Goal: Task Accomplishment & Management: Manage account settings

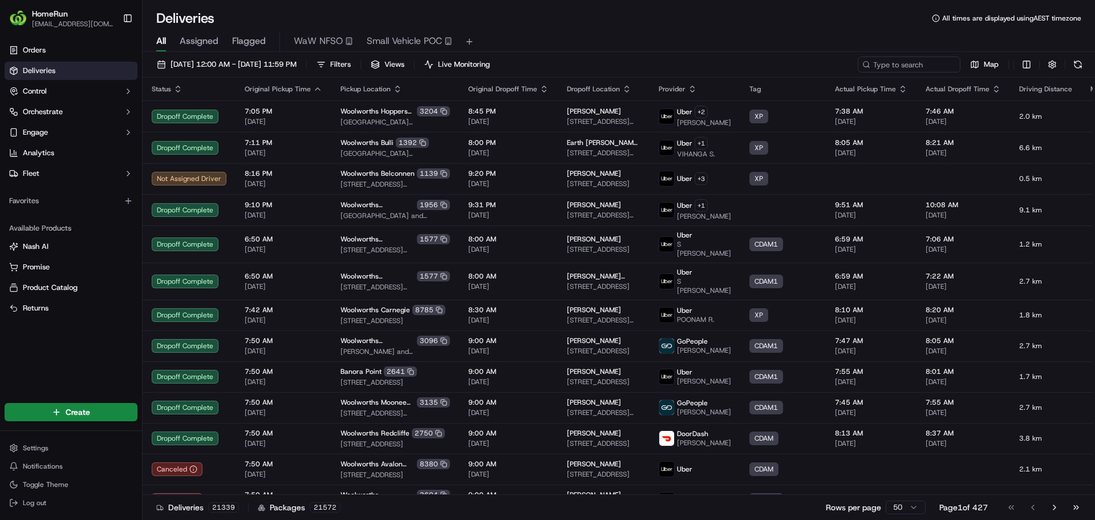
click at [265, 39] on span "Flagged" at bounding box center [249, 41] width 34 height 14
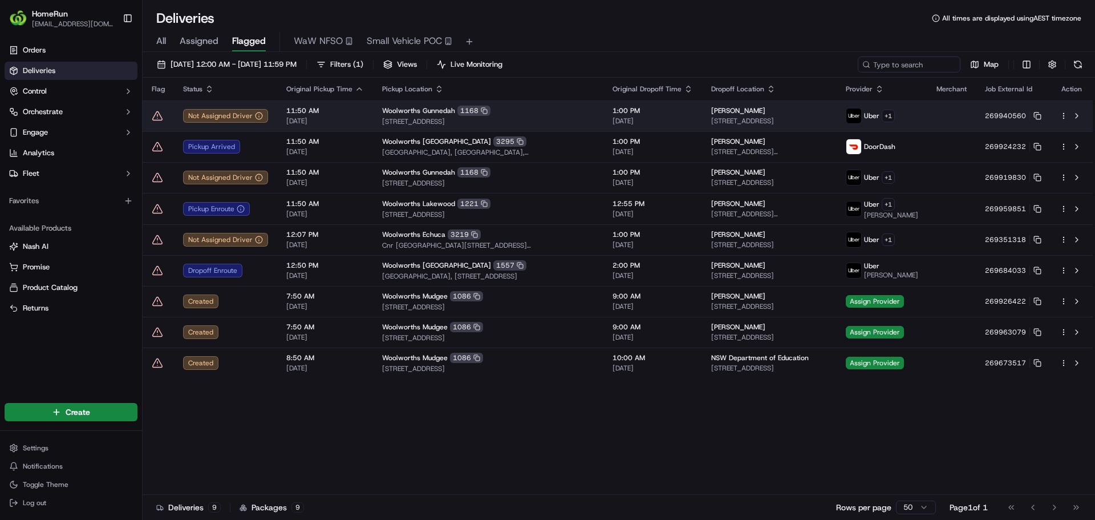
click at [154, 114] on icon at bounding box center [157, 115] width 11 height 11
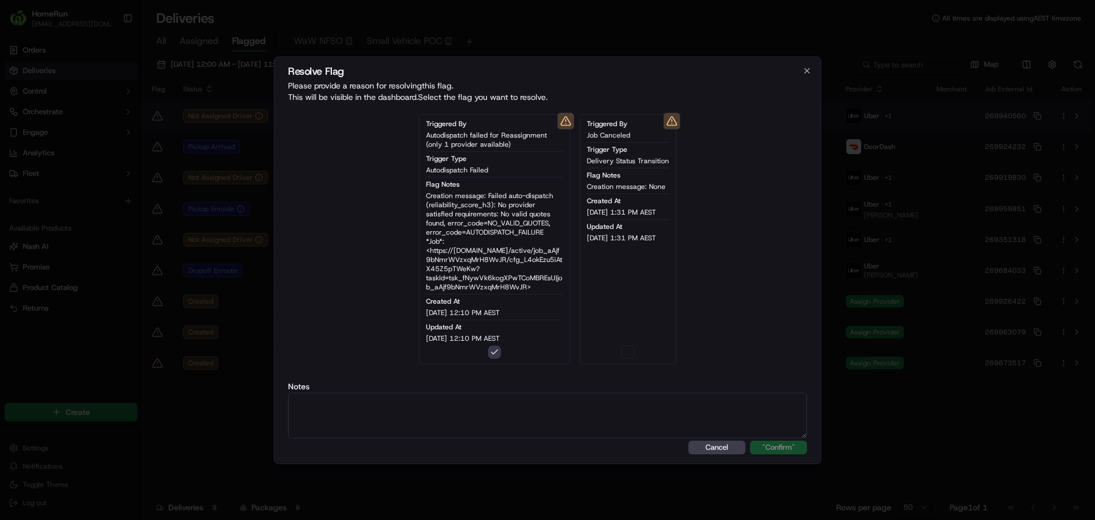
type button "on"
drag, startPoint x: 628, startPoint y: 356, endPoint x: 622, endPoint y: 346, distance: 11.5
click at [623, 350] on button "button" at bounding box center [628, 352] width 14 height 14
click at [622, 346] on button "button" at bounding box center [628, 352] width 14 height 14
type button "on"
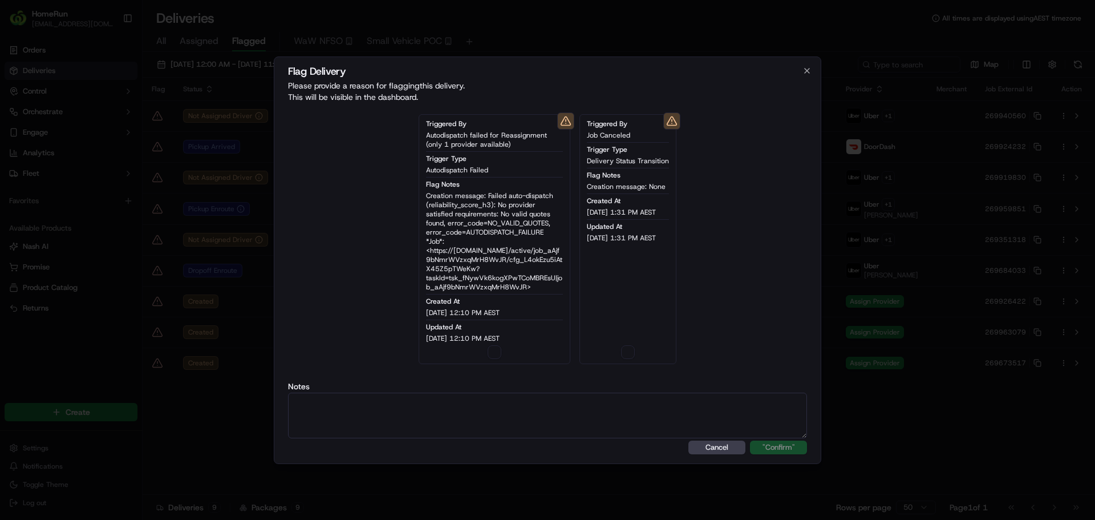
click at [628, 397] on textarea at bounding box center [547, 415] width 519 height 46
paste textarea "One Courier available."
type textarea "One Courier available."
click at [806, 444] on div "Flag Delivery Please provide a reason for flagging this delivery . This will be…" at bounding box center [547, 259] width 547 height 407
click at [791, 445] on button ""Confirm"" at bounding box center [778, 447] width 57 height 14
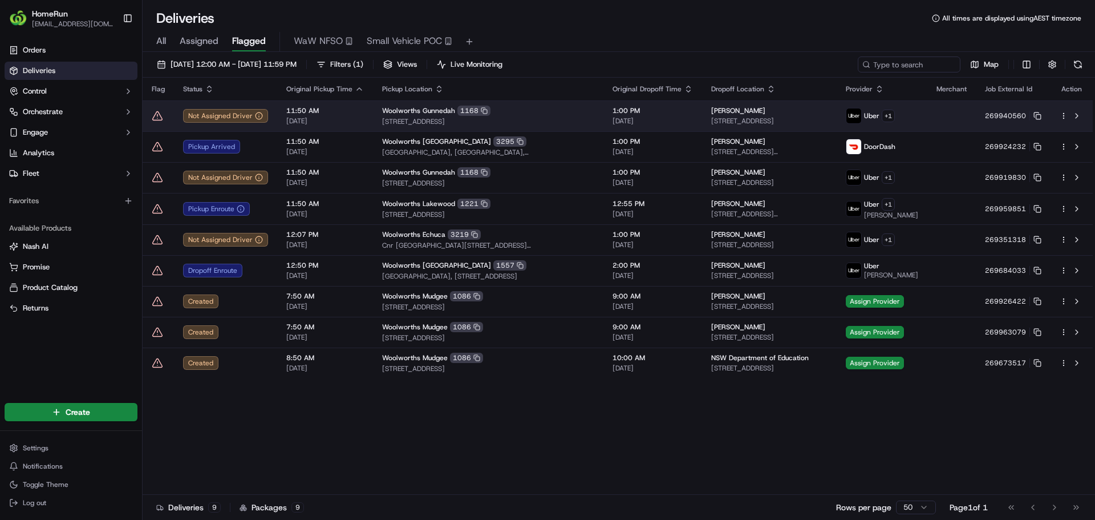
click at [156, 113] on icon at bounding box center [158, 115] width 10 height 9
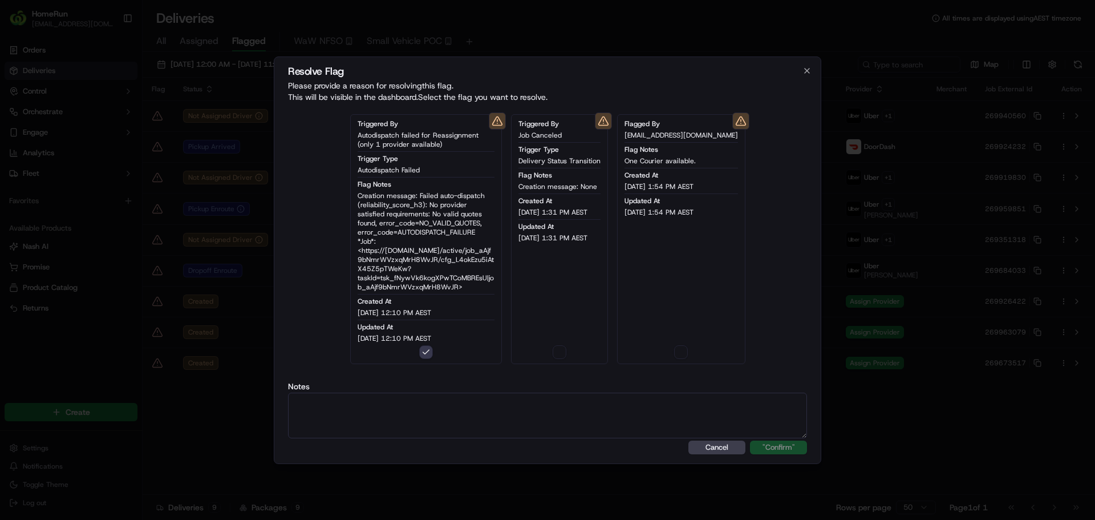
type button "on"
click at [566, 355] on button "button" at bounding box center [560, 352] width 14 height 14
click at [572, 422] on textarea at bounding box center [547, 415] width 519 height 46
paste textarea "One Courier available."
type textarea "One Courier available."
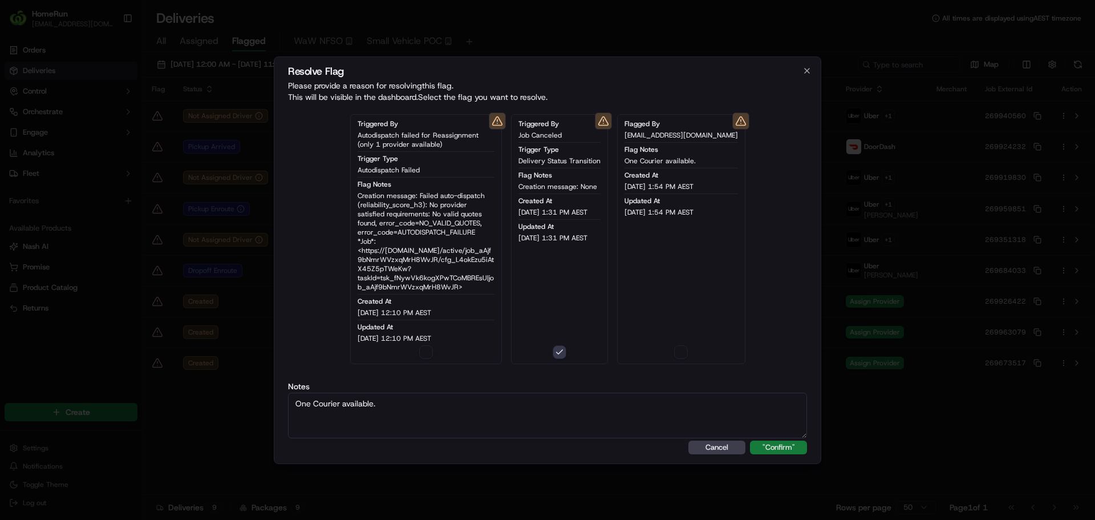
click at [767, 442] on button ""Confirm"" at bounding box center [778, 447] width 57 height 14
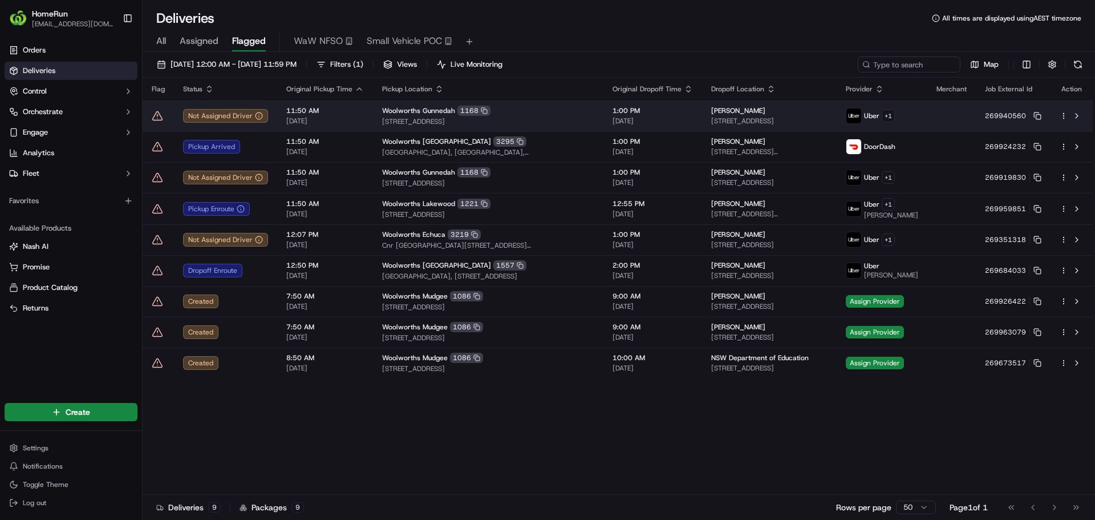
click at [160, 115] on icon at bounding box center [158, 115] width 10 height 9
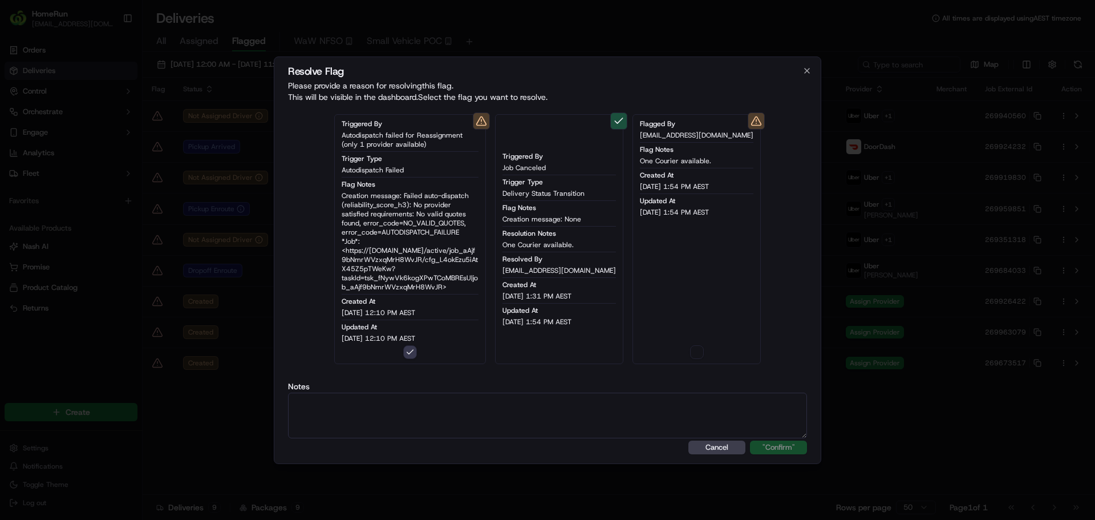
click at [690, 351] on button "button" at bounding box center [697, 352] width 14 height 14
click at [639, 410] on textarea at bounding box center [547, 415] width 519 height 46
paste textarea "One Courier available."
type textarea "One Courier available."
click at [772, 444] on button ""Confirm"" at bounding box center [778, 447] width 57 height 14
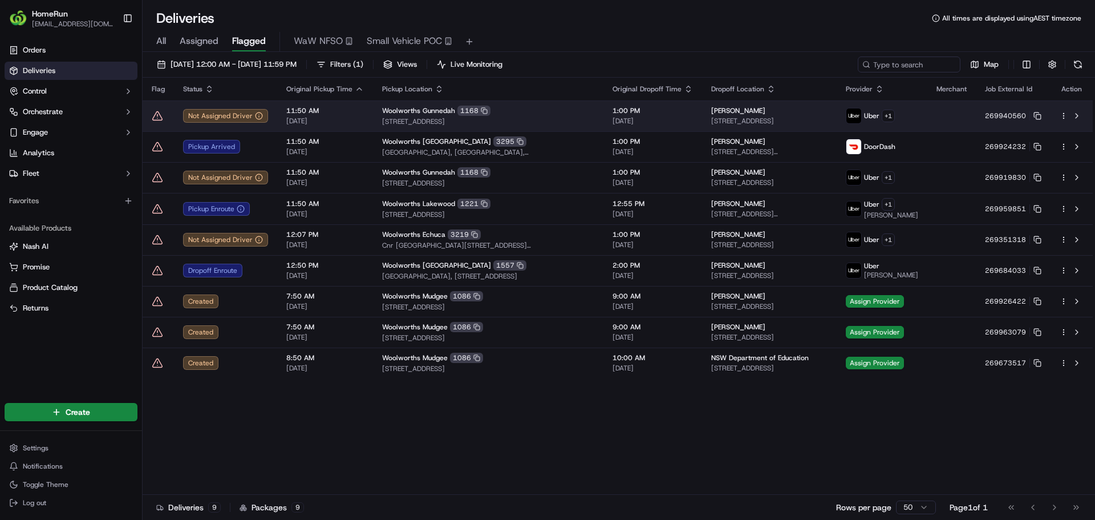
click at [159, 113] on icon at bounding box center [157, 115] width 11 height 11
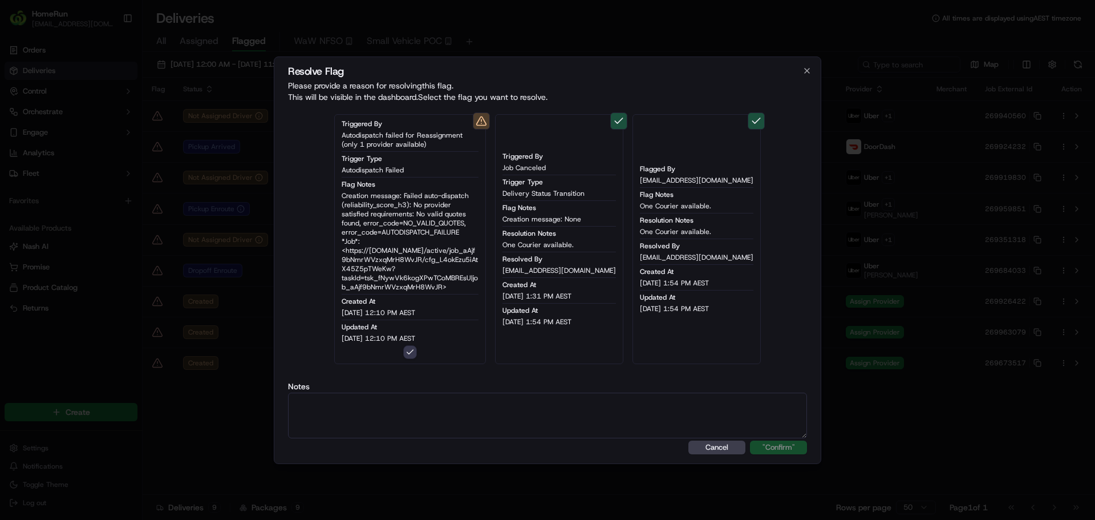
click at [657, 409] on textarea at bounding box center [547, 415] width 519 height 46
paste textarea "One Courier available."
type textarea "One Courier available."
click at [773, 447] on button ""Confirm"" at bounding box center [778, 447] width 57 height 14
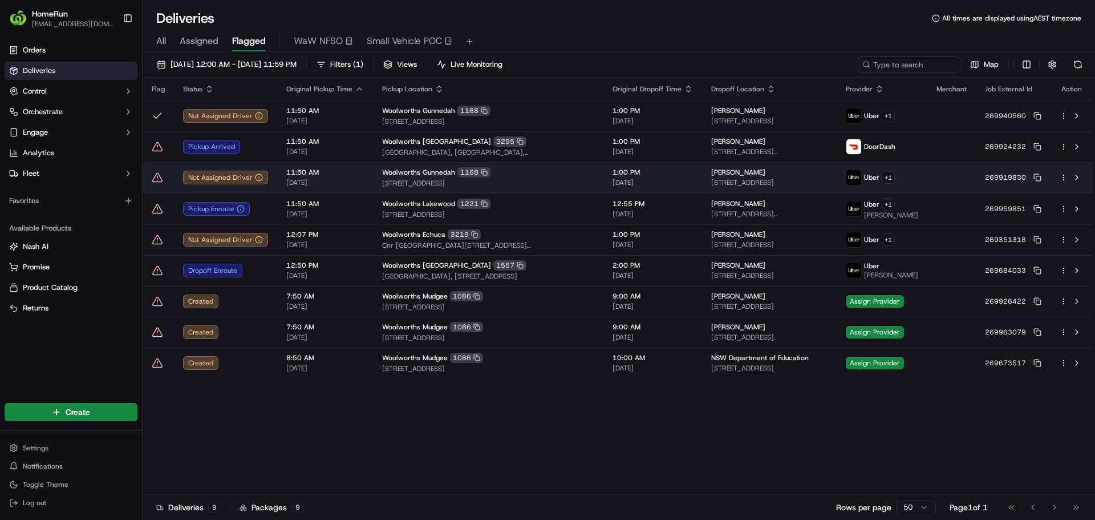
drag, startPoint x: 153, startPoint y: 177, endPoint x: 159, endPoint y: 179, distance: 6.0
click at [159, 179] on icon at bounding box center [157, 177] width 11 height 11
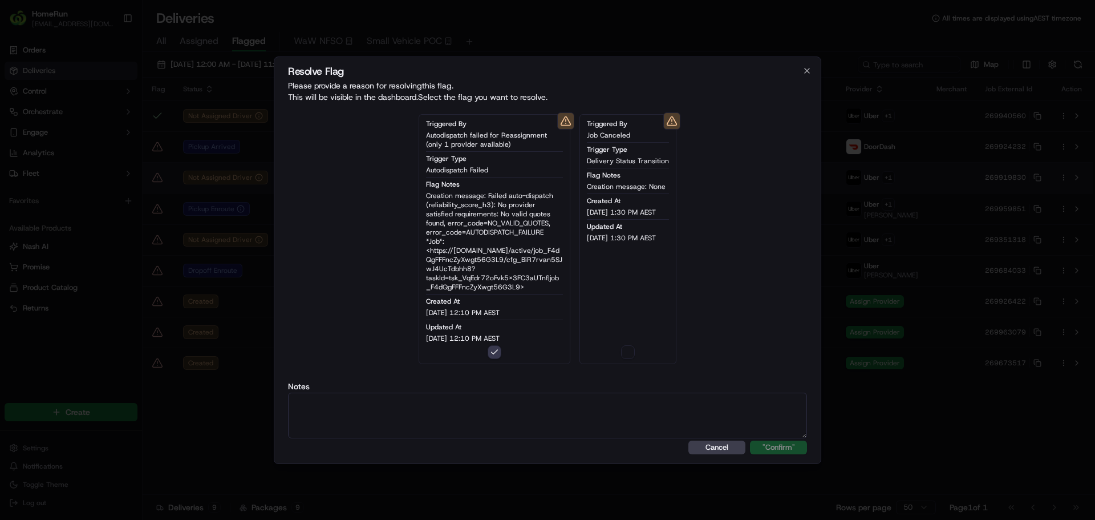
type button "on"
click at [601, 410] on textarea at bounding box center [547, 415] width 519 height 46
paste textarea "One Courier available."
type textarea "One Courier available."
click at [770, 451] on button ""Confirm"" at bounding box center [778, 447] width 57 height 14
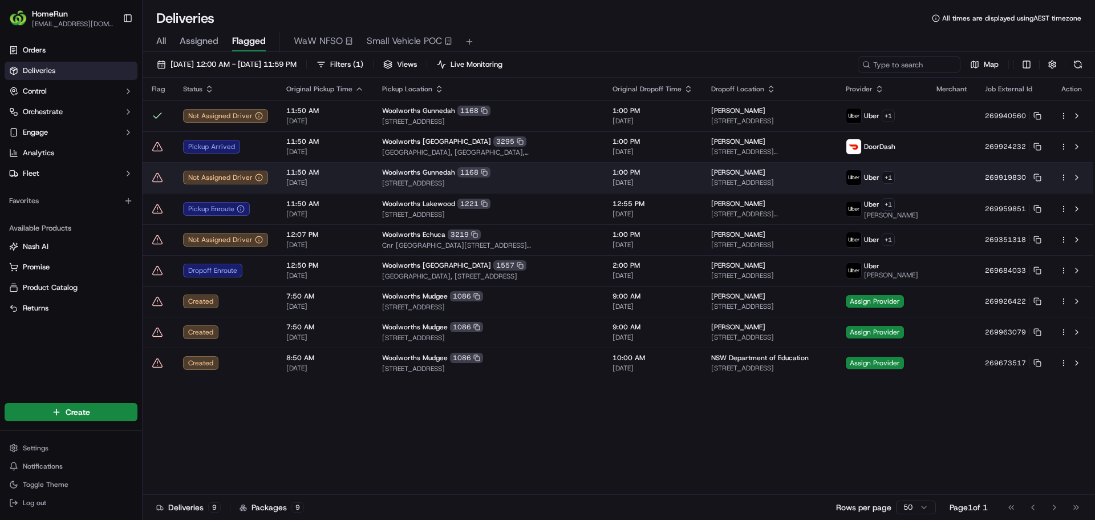
click at [156, 177] on icon at bounding box center [157, 177] width 11 height 11
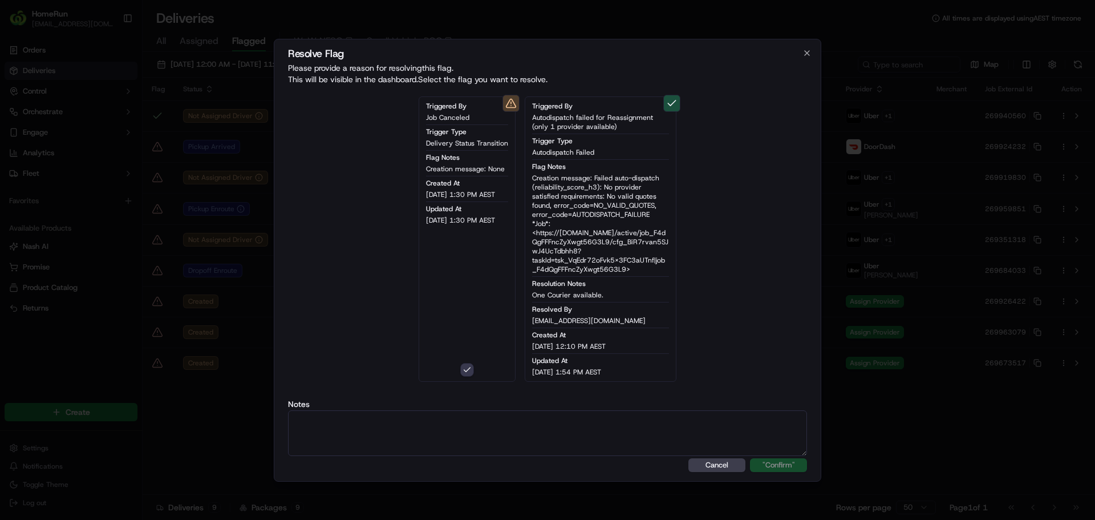
drag, startPoint x: 614, startPoint y: 429, endPoint x: 696, endPoint y: 438, distance: 82.6
click at [615, 428] on textarea at bounding box center [547, 433] width 519 height 46
paste textarea "One Courier available."
type textarea "One Courier available."
click at [782, 472] on div "Resolve Flag Please provide a reason for resolving this flag . This will be vis…" at bounding box center [547, 260] width 547 height 443
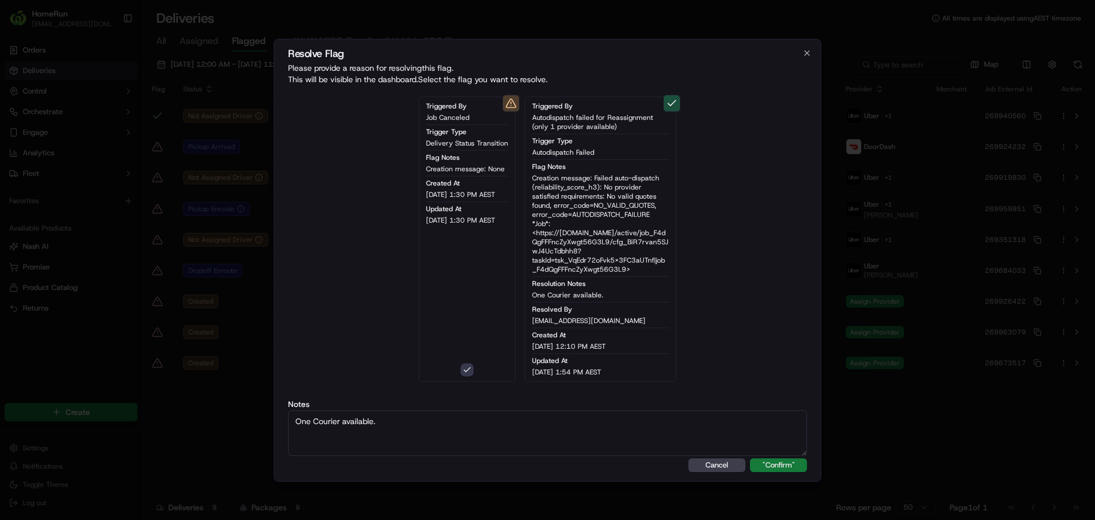
click at [780, 462] on button ""Confirm"" at bounding box center [778, 465] width 57 height 14
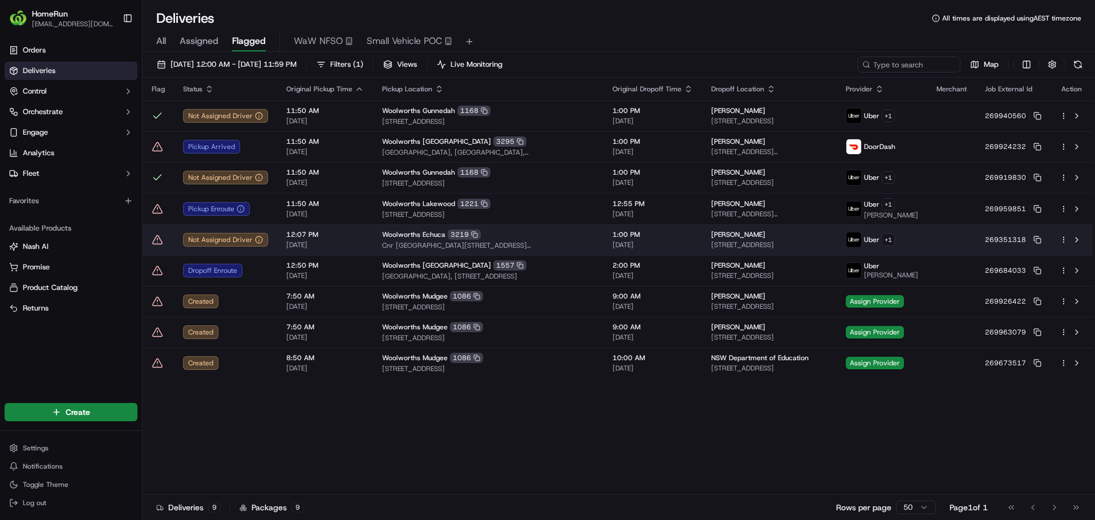
click at [157, 240] on icon at bounding box center [157, 239] width 0 height 2
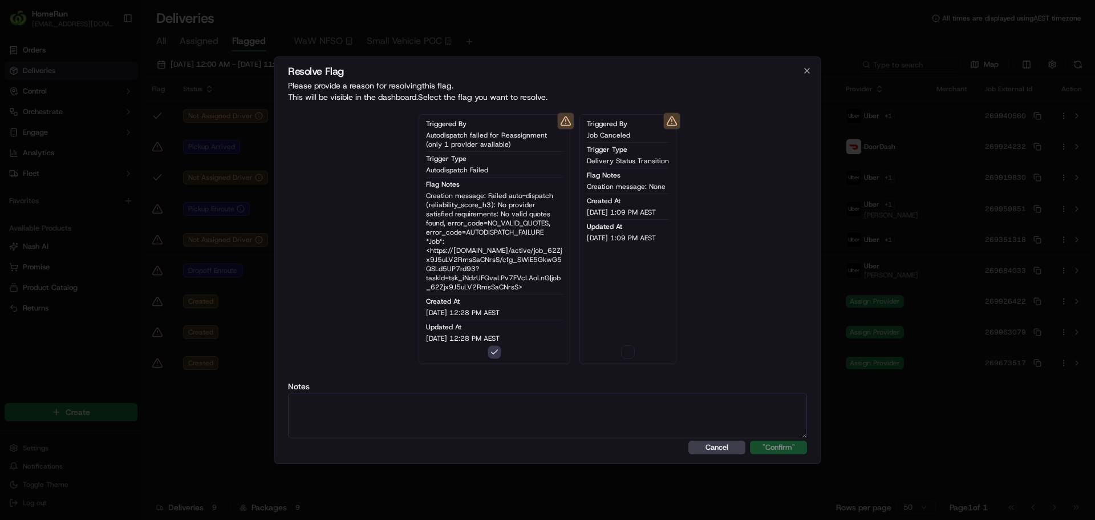
type button "on"
drag, startPoint x: 760, startPoint y: 429, endPoint x: 770, endPoint y: 444, distance: 18.0
click at [759, 429] on textarea at bounding box center [547, 415] width 519 height 46
paste textarea "One Courier available."
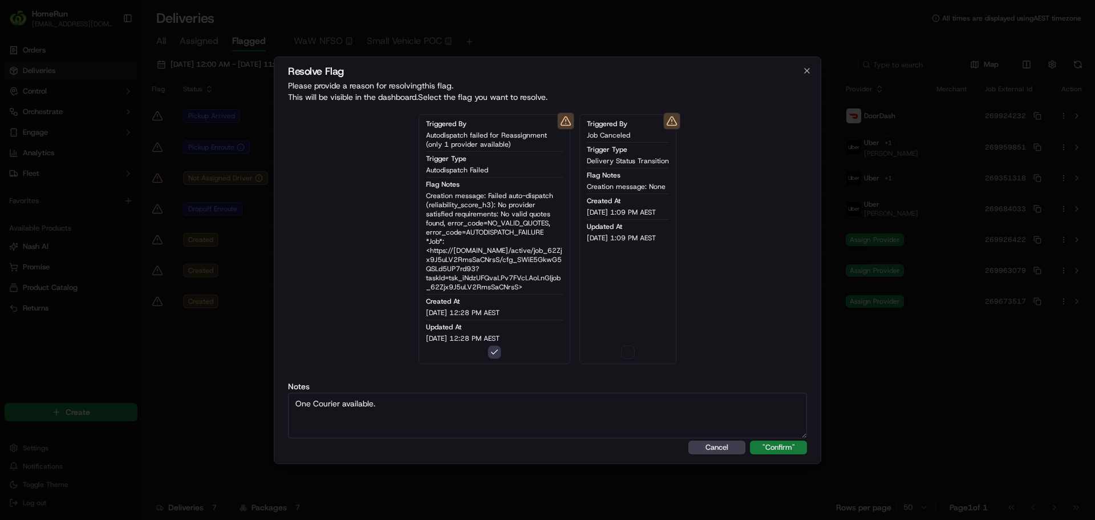
type textarea "One Courier available."
click at [781, 452] on button ""Confirm"" at bounding box center [778, 447] width 57 height 14
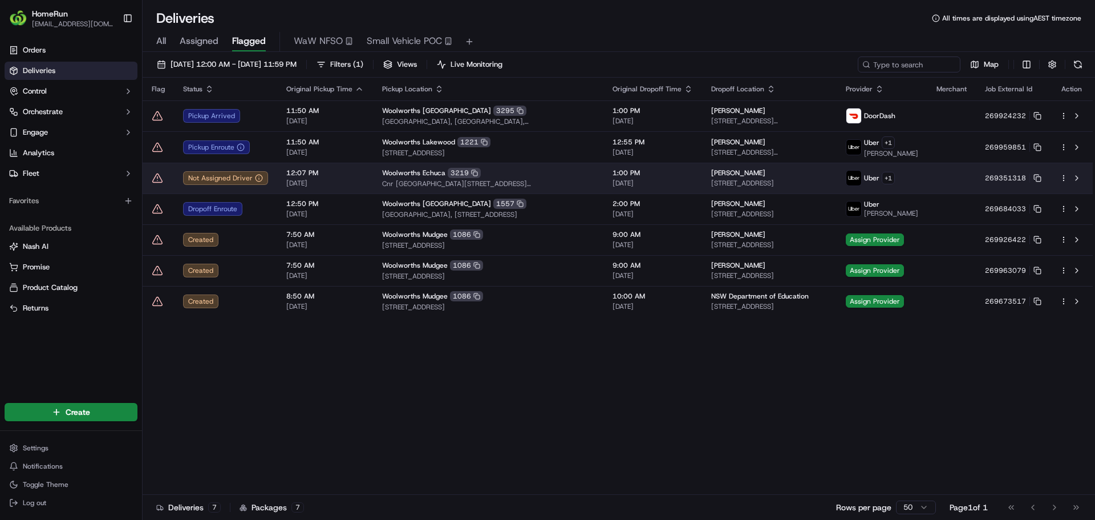
click at [159, 179] on icon at bounding box center [157, 177] width 11 height 11
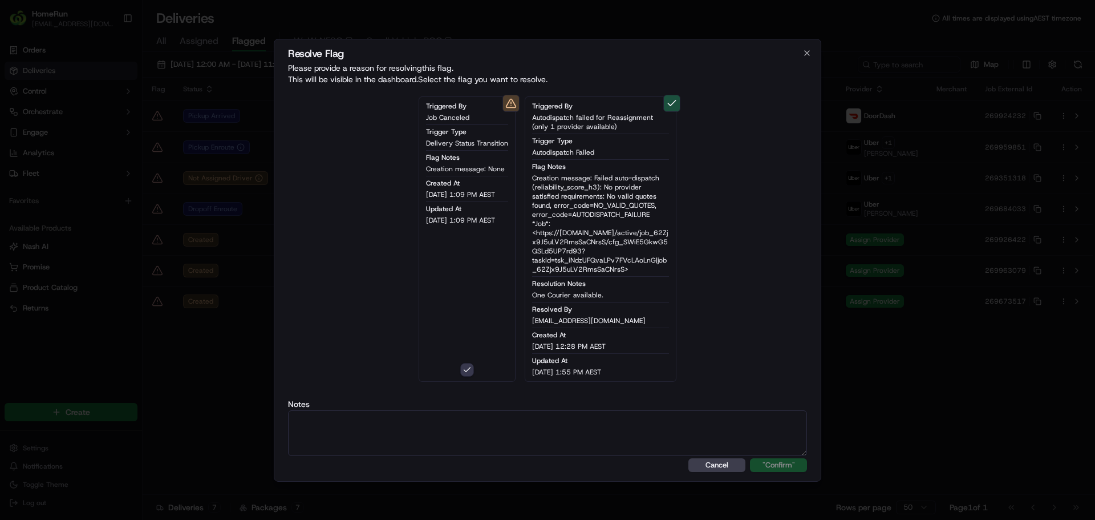
click at [596, 429] on textarea at bounding box center [547, 433] width 519 height 46
paste textarea "One Courier available."
type textarea "One Courier available."
click at [776, 463] on button ""Confirm"" at bounding box center [778, 465] width 57 height 14
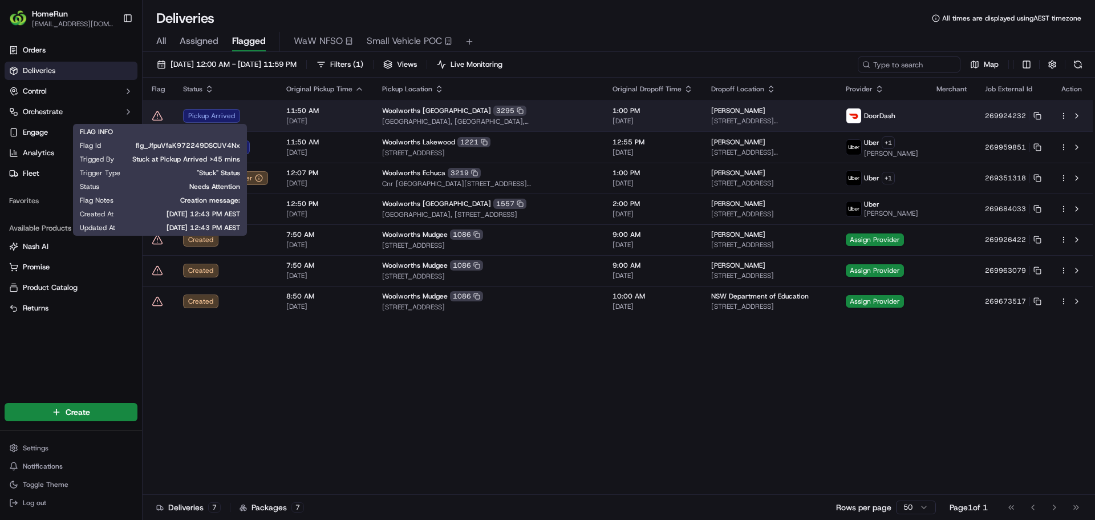
click at [154, 116] on icon at bounding box center [158, 115] width 10 height 9
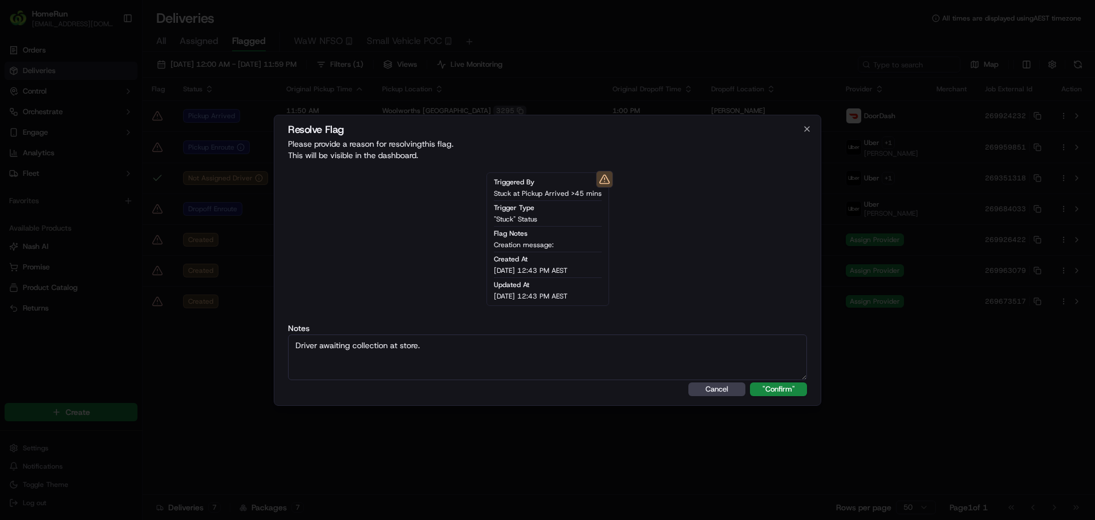
type textarea "Driver awaiting collection at store."
click at [750, 382] on button ""Confirm"" at bounding box center [778, 389] width 57 height 14
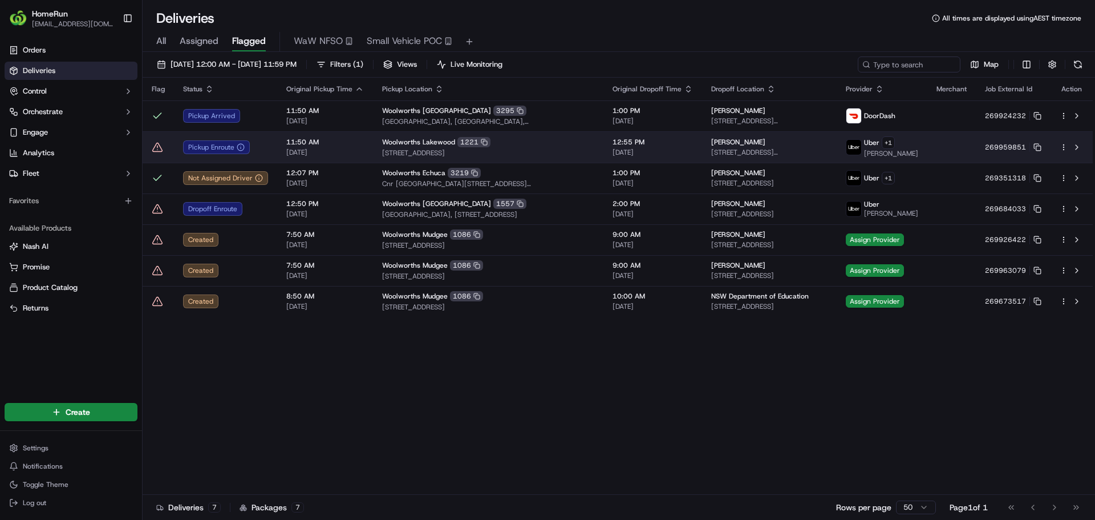
click at [156, 145] on icon at bounding box center [157, 146] width 11 height 11
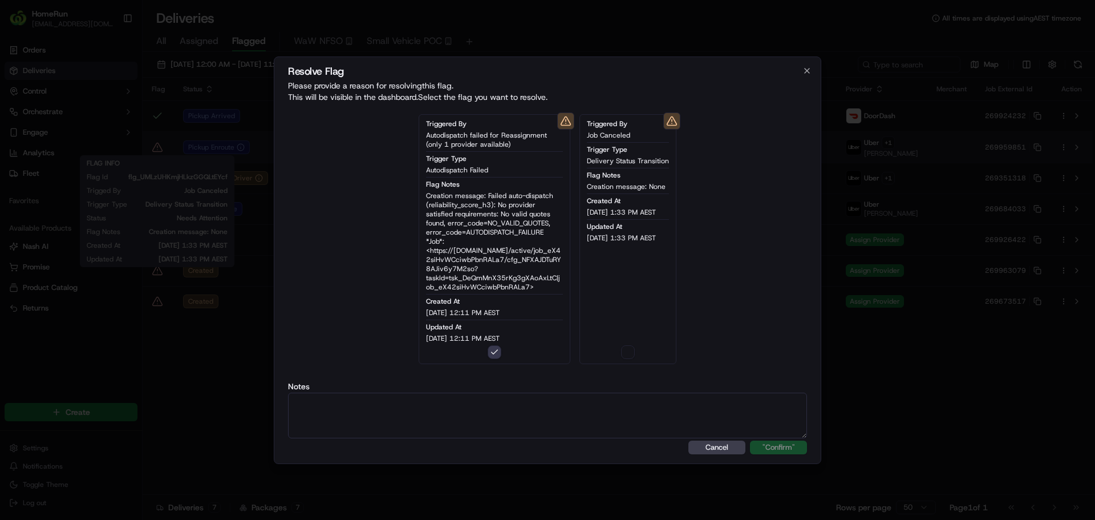
type button "on"
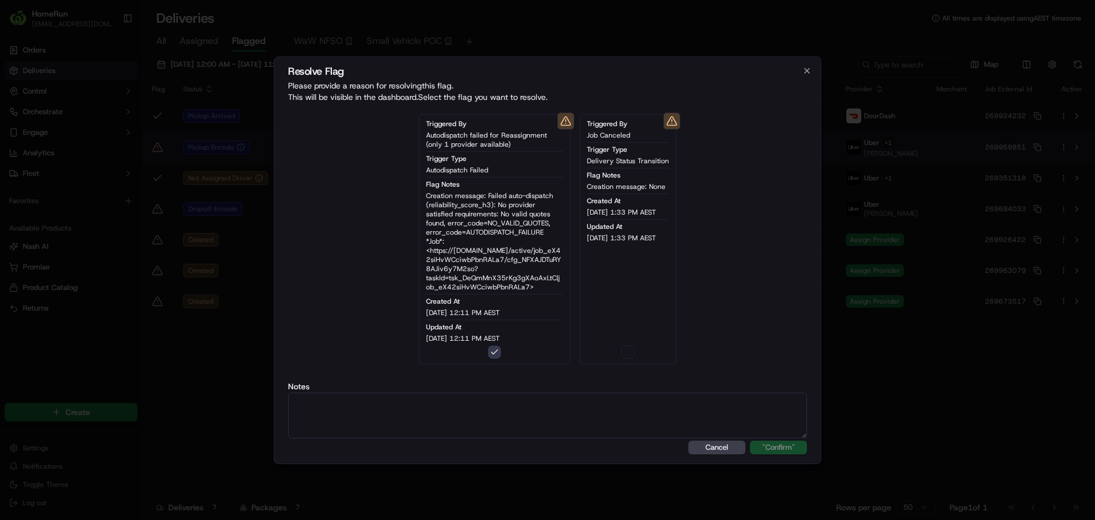
type button "on"
click at [606, 397] on textarea at bounding box center [547, 415] width 519 height 46
paste textarea "Driver awaiting collection at store."
type textarea "Driver awaiting collection at store."
click at [794, 452] on button ""Confirm"" at bounding box center [778, 447] width 57 height 14
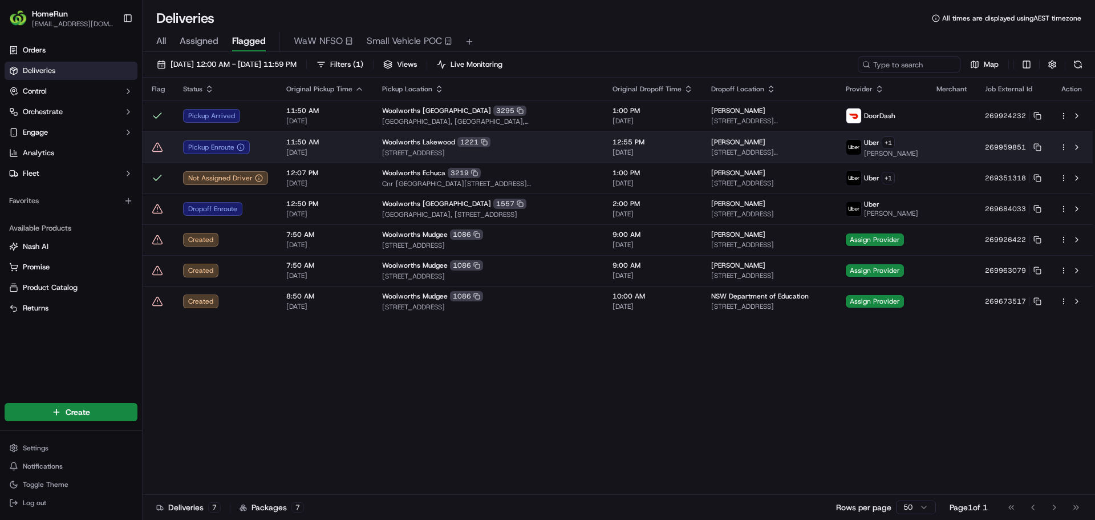
click at [161, 147] on icon at bounding box center [157, 146] width 11 height 11
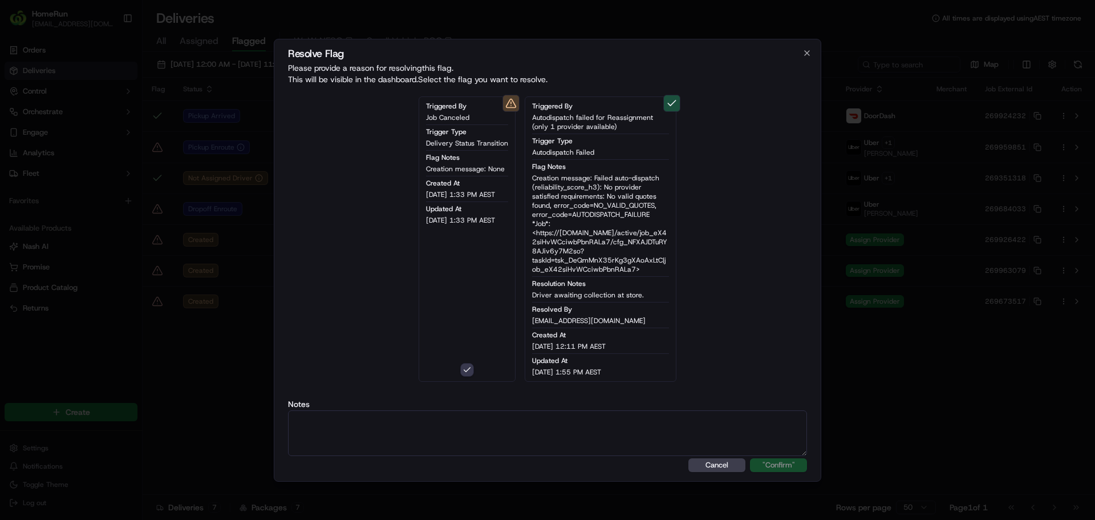
type button "on"
drag, startPoint x: 577, startPoint y: 421, endPoint x: 587, endPoint y: 417, distance: 11.0
click at [580, 419] on textarea at bounding box center [547, 433] width 519 height 46
paste textarea "Driver awaiting collection at store."
type textarea "Driver awaiting collection at store."
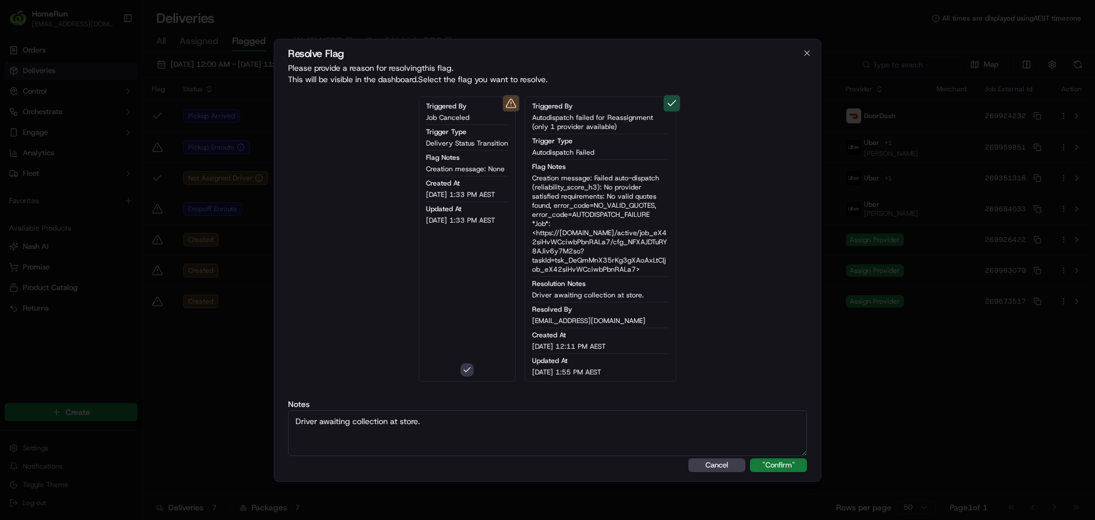
click at [774, 468] on button ""Confirm"" at bounding box center [778, 465] width 57 height 14
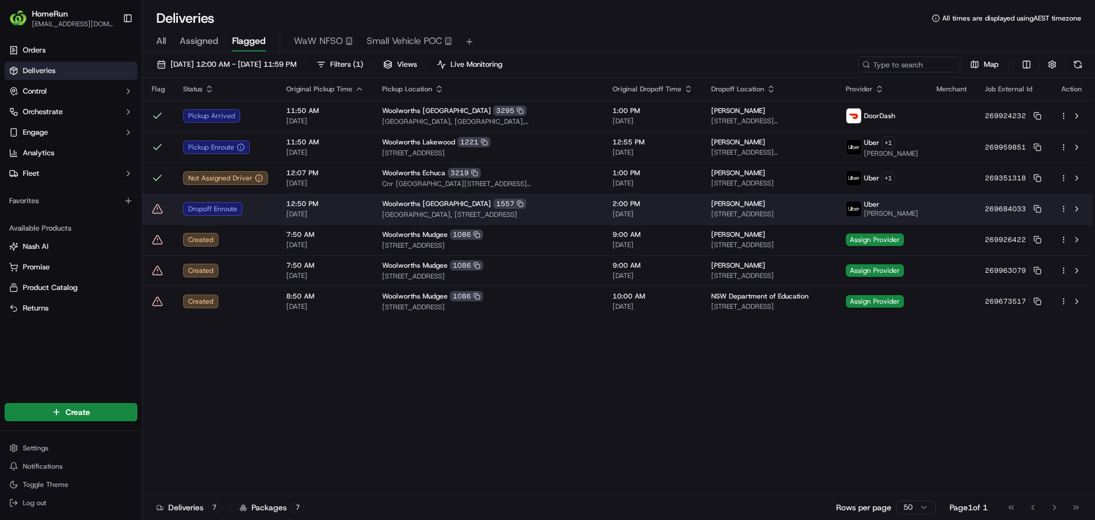
click at [155, 210] on icon at bounding box center [157, 208] width 11 height 11
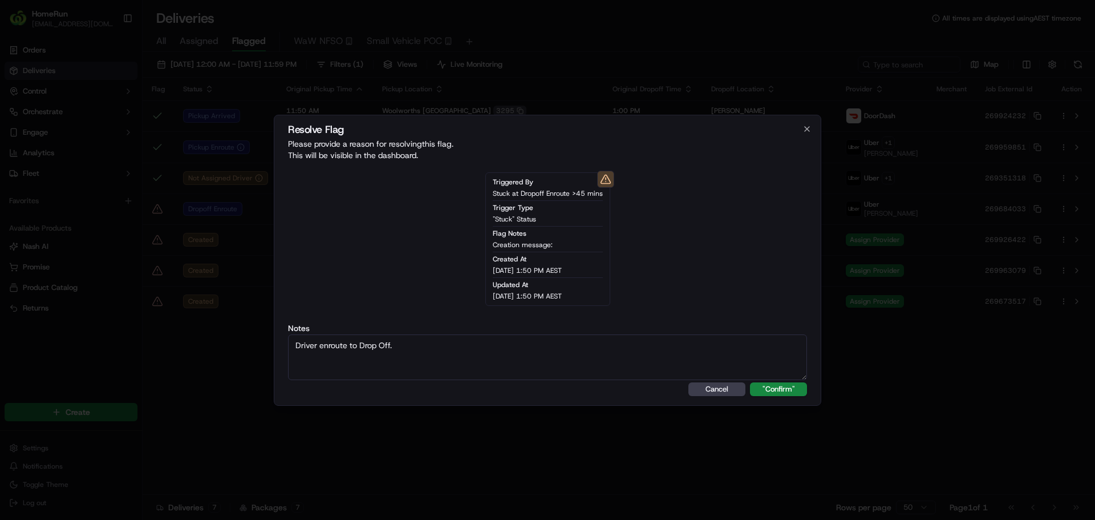
type textarea "Driver enroute to Drop Off."
click at [750, 382] on button ""Confirm"" at bounding box center [778, 389] width 57 height 14
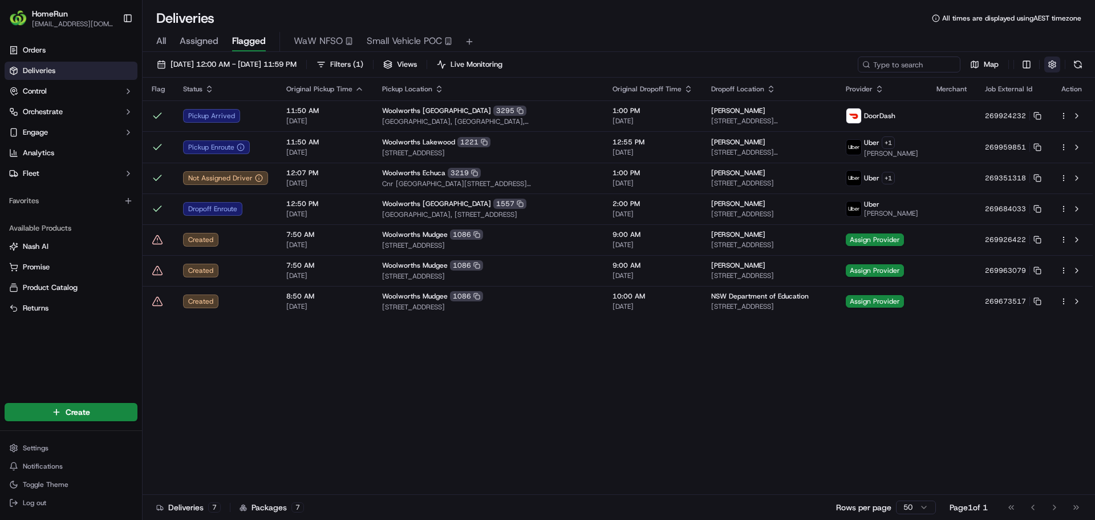
click at [1055, 60] on button "button" at bounding box center [1052, 64] width 16 height 16
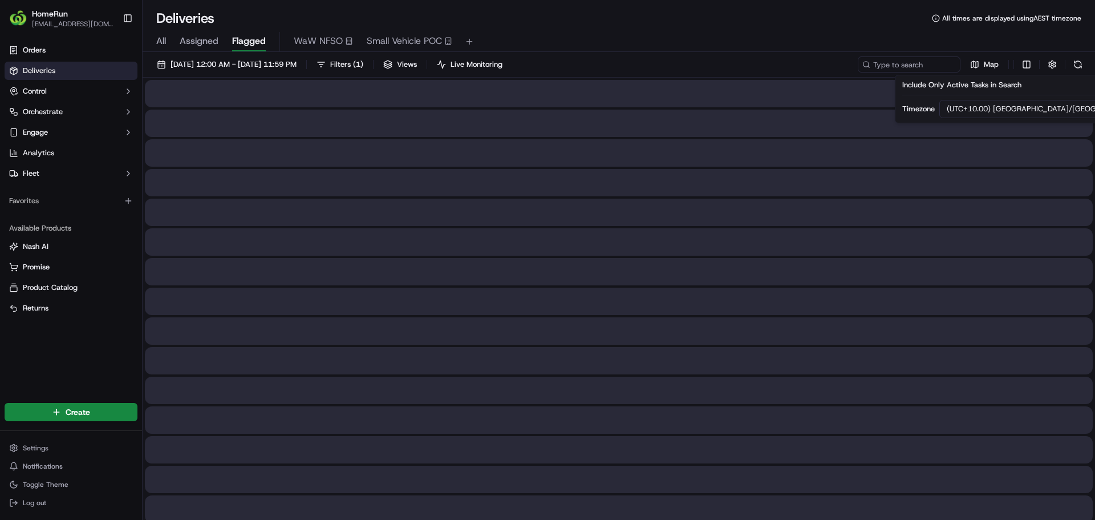
click at [790, 35] on div "All Assigned Flagged WaW NFSO Small Vehicle POC" at bounding box center [619, 42] width 952 height 20
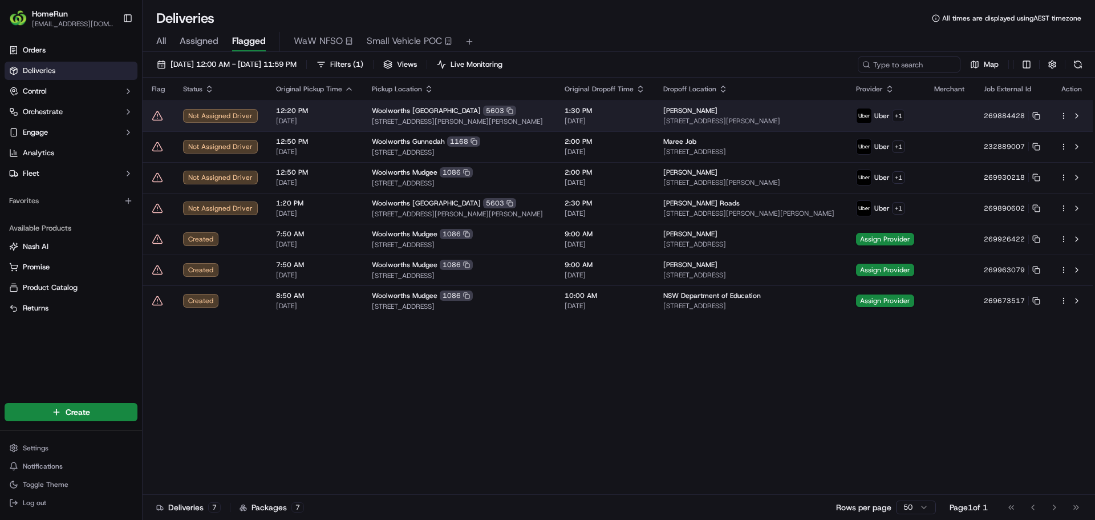
click at [155, 114] on icon at bounding box center [157, 115] width 11 height 11
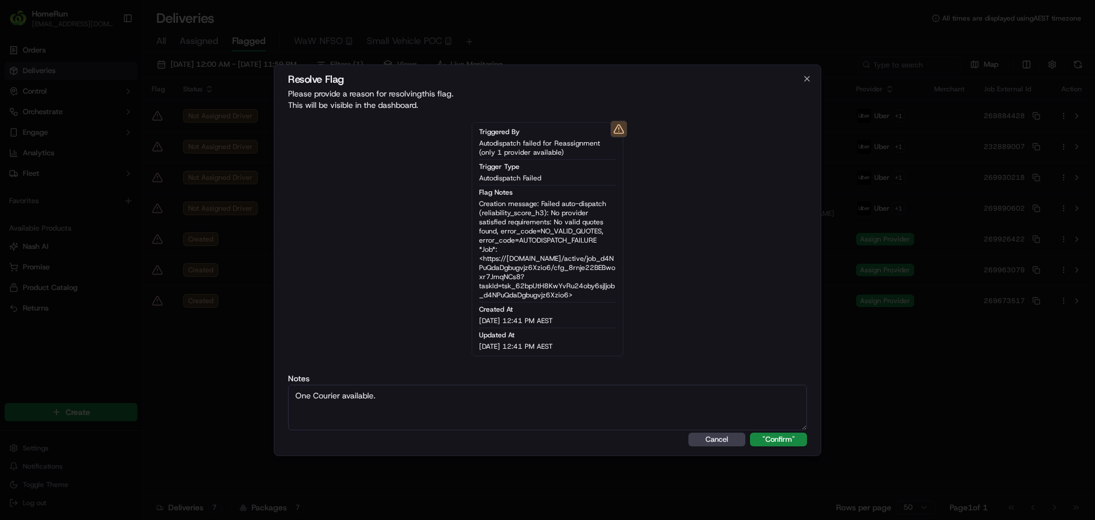
type textarea "One Courier available."
click at [750, 432] on button ""Confirm"" at bounding box center [778, 439] width 57 height 14
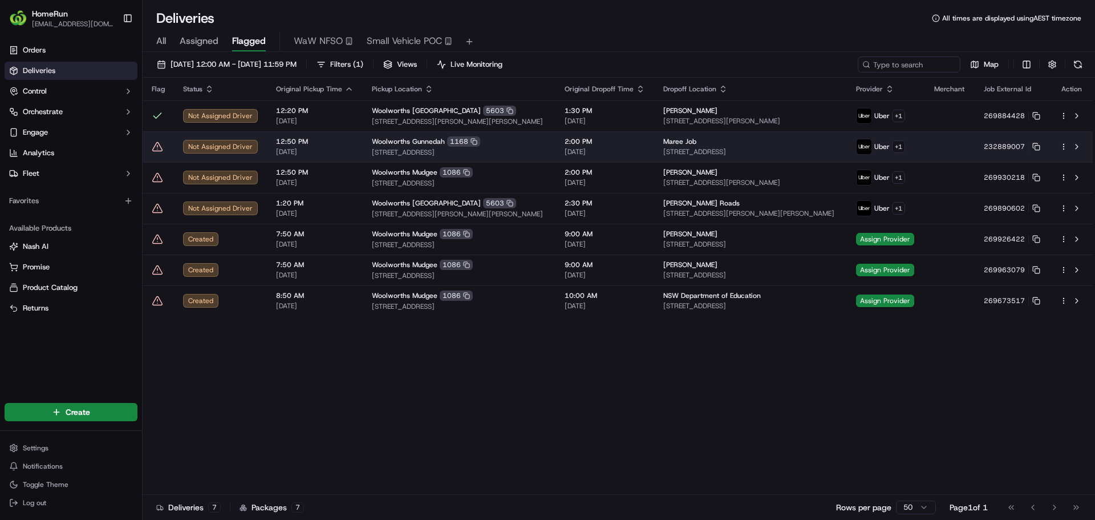
click at [156, 145] on icon at bounding box center [157, 146] width 11 height 11
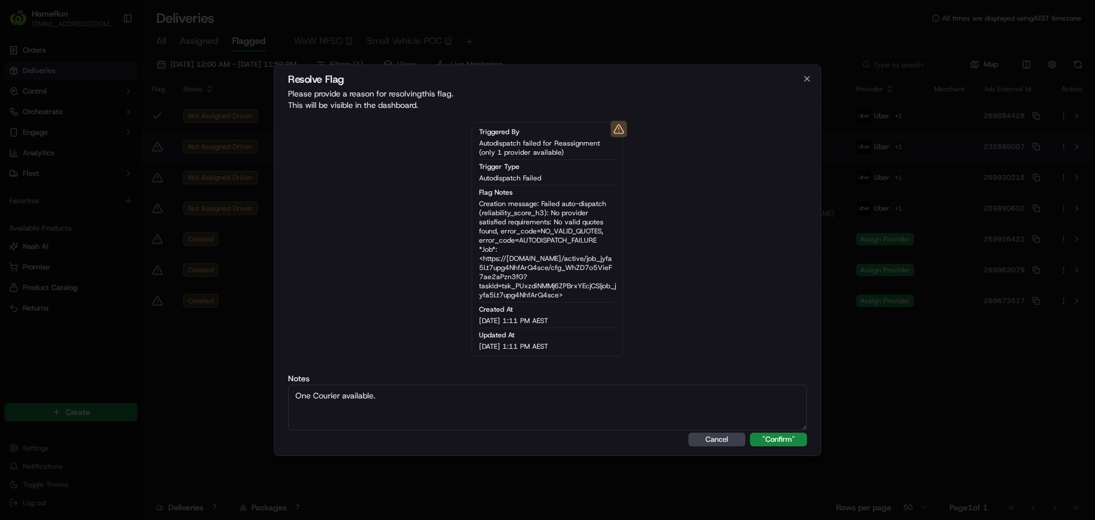
type textarea "One Courier available."
click at [750, 432] on button ""Confirm"" at bounding box center [778, 439] width 57 height 14
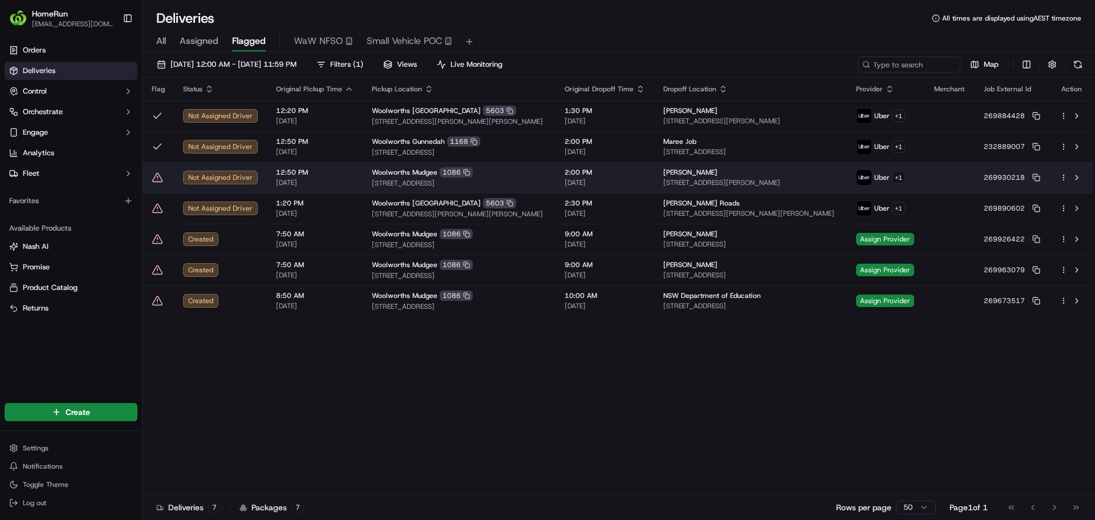
click at [158, 178] on icon at bounding box center [157, 177] width 11 height 11
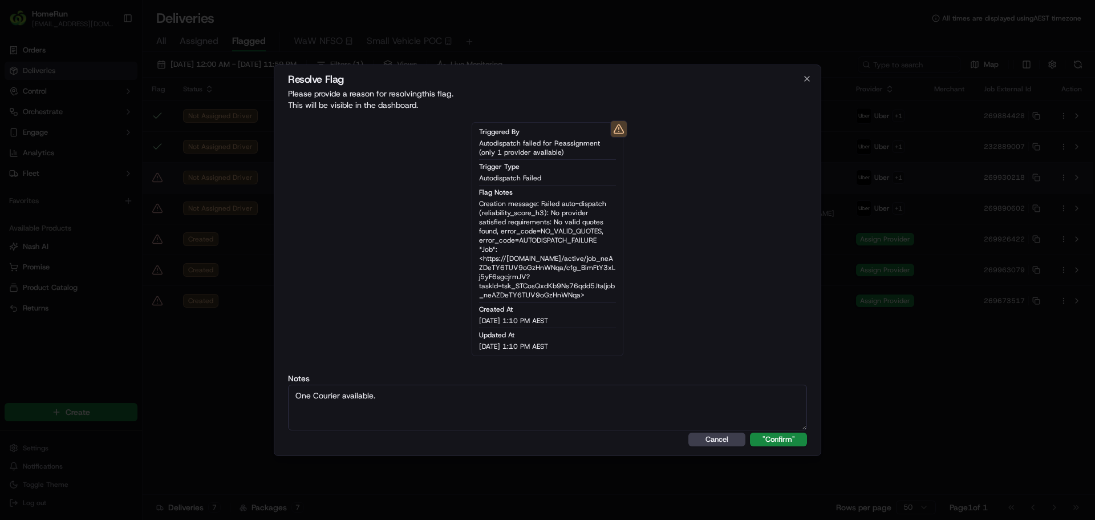
type textarea "One Courier available."
click at [750, 432] on button ""Confirm"" at bounding box center [778, 439] width 57 height 14
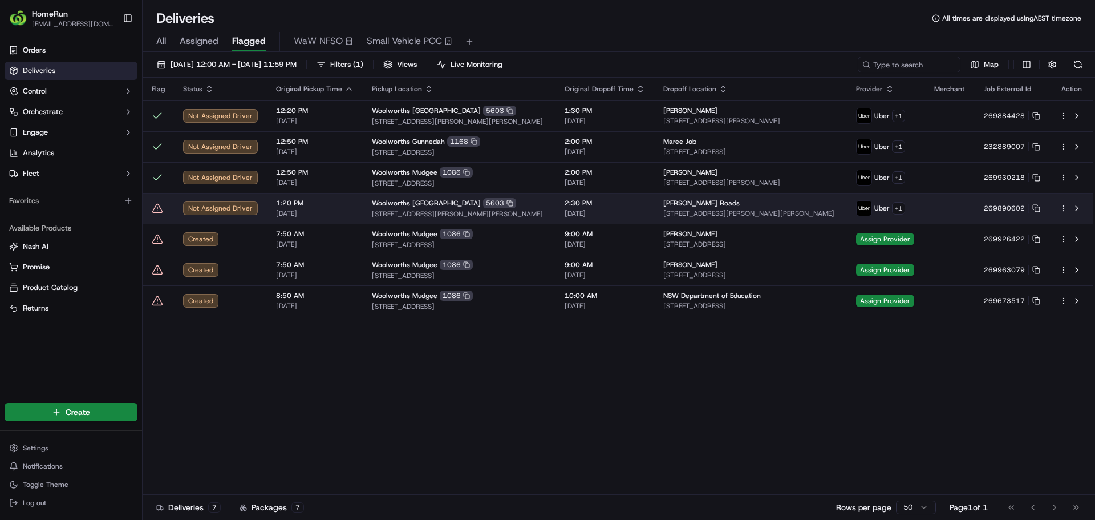
click at [159, 208] on icon at bounding box center [157, 207] width 11 height 11
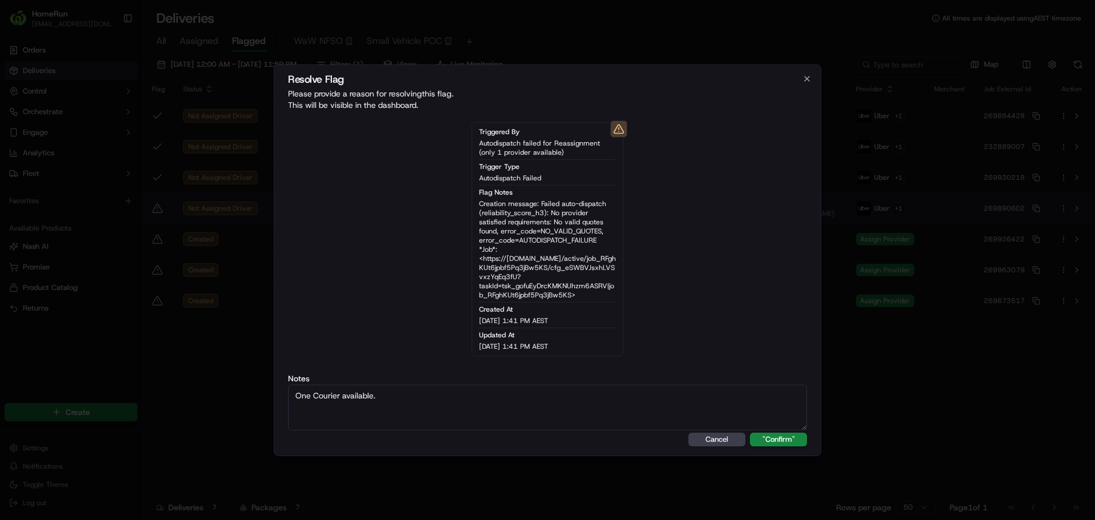
type textarea "One Courier available."
click at [750, 432] on button ""Confirm"" at bounding box center [778, 439] width 57 height 14
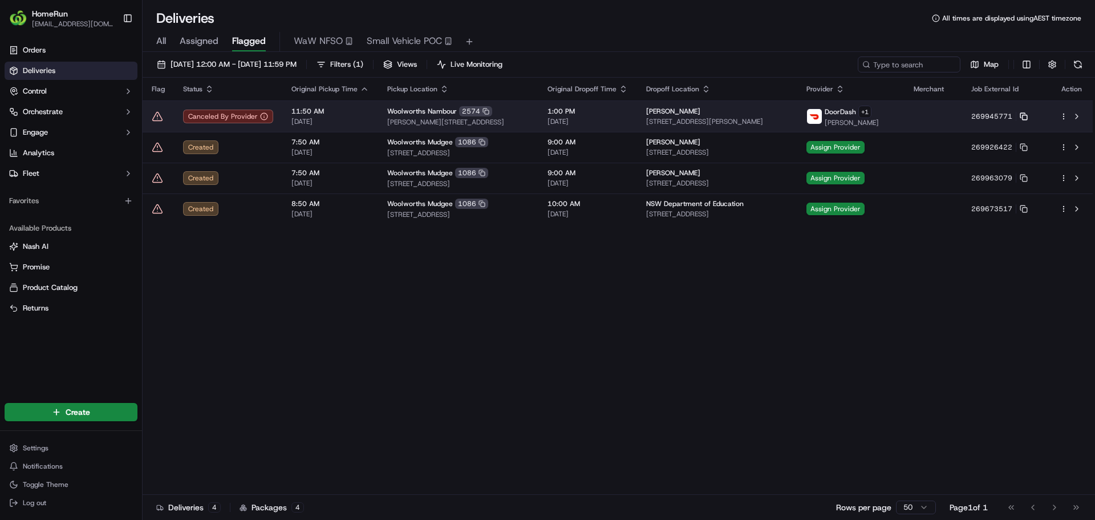
click at [1028, 115] on icon at bounding box center [1024, 116] width 8 height 8
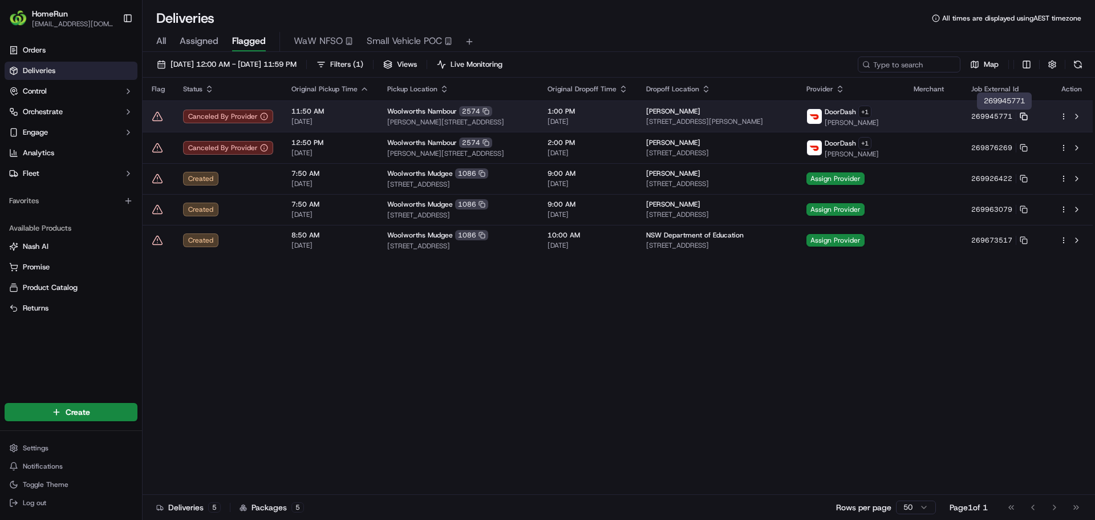
click at [1025, 113] on icon at bounding box center [1022, 115] width 5 height 5
click at [159, 116] on icon at bounding box center [157, 116] width 11 height 11
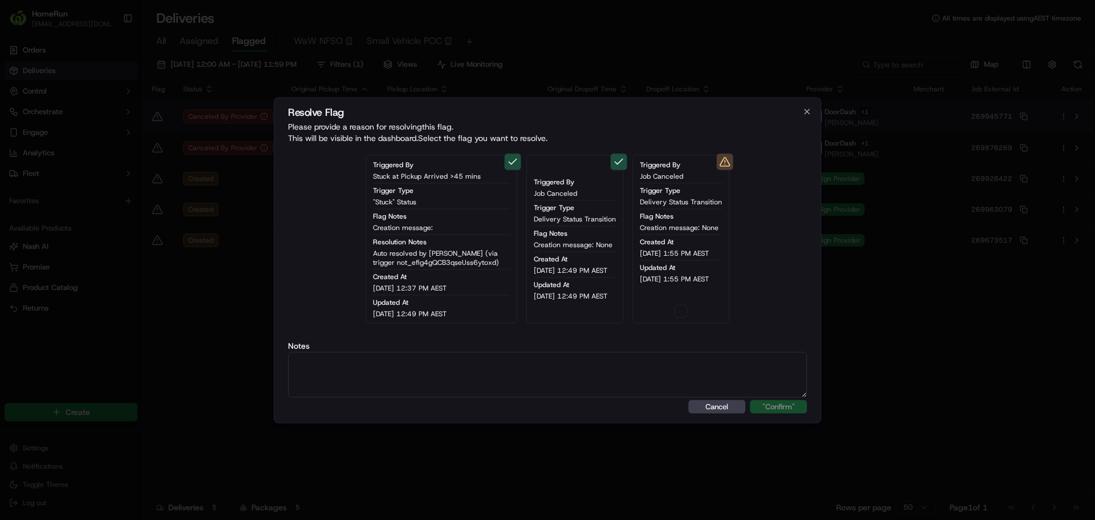
type button "on"
click at [568, 376] on textarea at bounding box center [547, 374] width 519 height 46
paste textarea "Order flagged as canceled, SMS sent."
type textarea "Order flagged as canceled, SMS sent."
click at [682, 314] on button "on" at bounding box center [681, 311] width 14 height 14
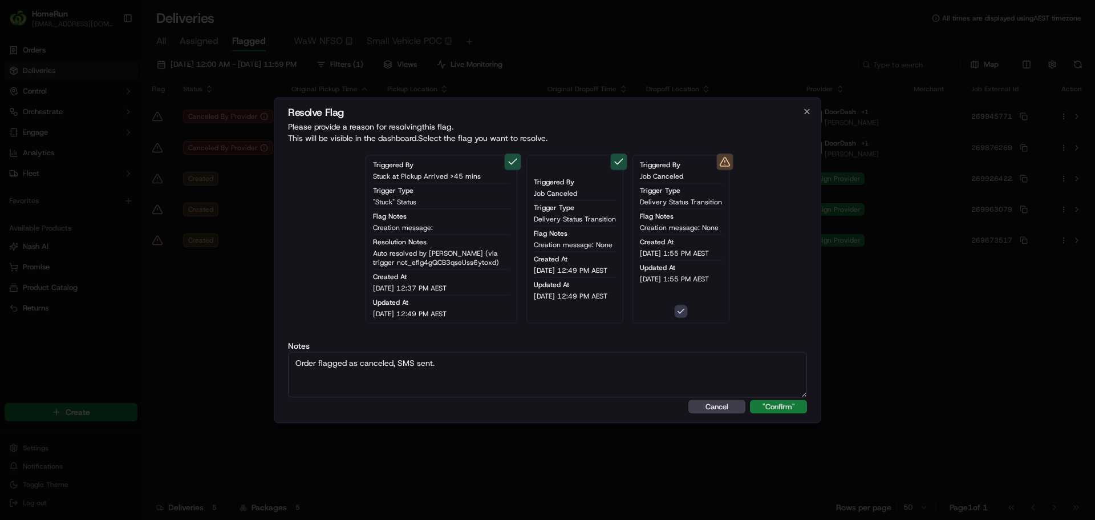
click at [774, 404] on button ""Confirm"" at bounding box center [778, 406] width 57 height 14
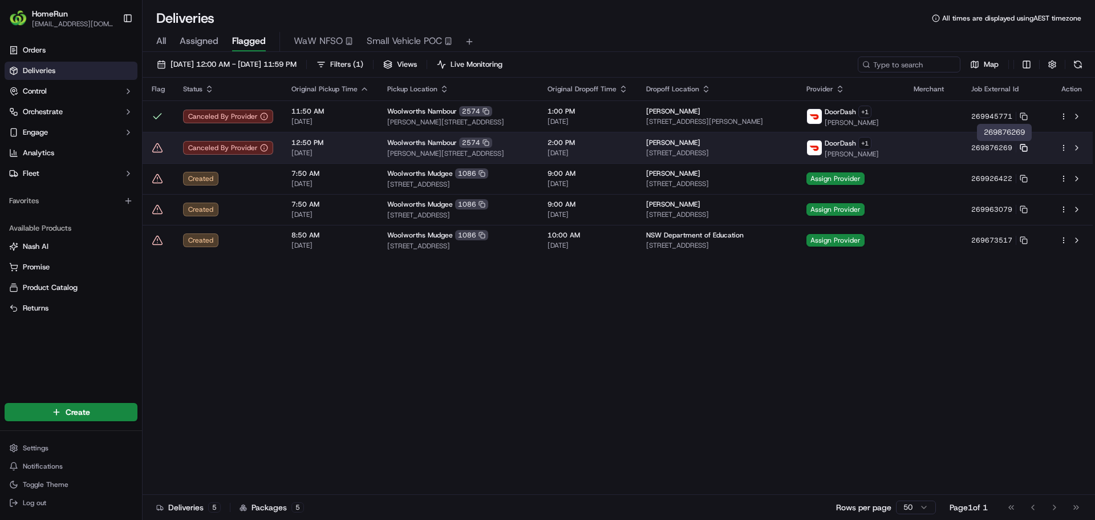
click at [1028, 145] on icon at bounding box center [1024, 148] width 8 height 8
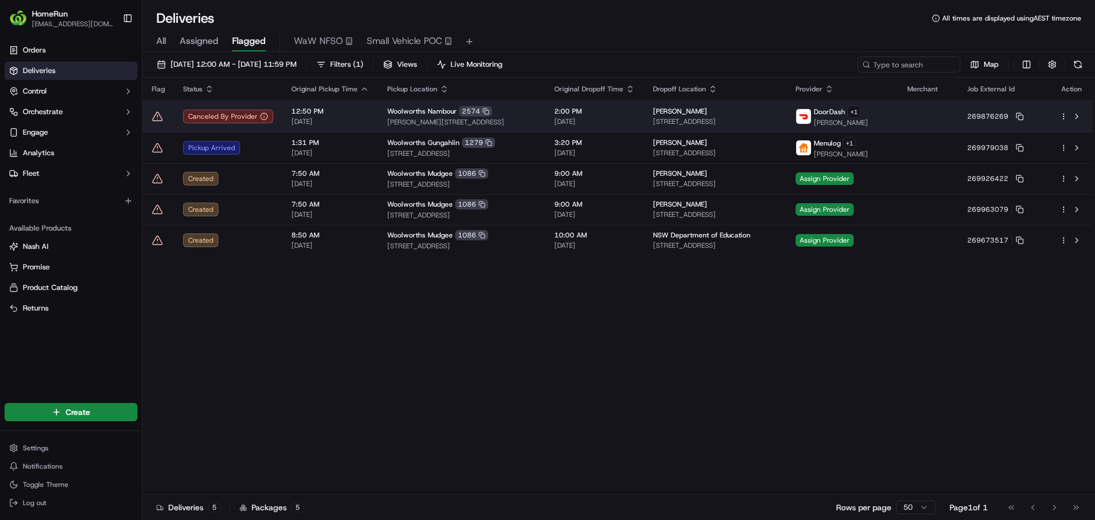
click at [157, 120] on icon at bounding box center [157, 116] width 11 height 11
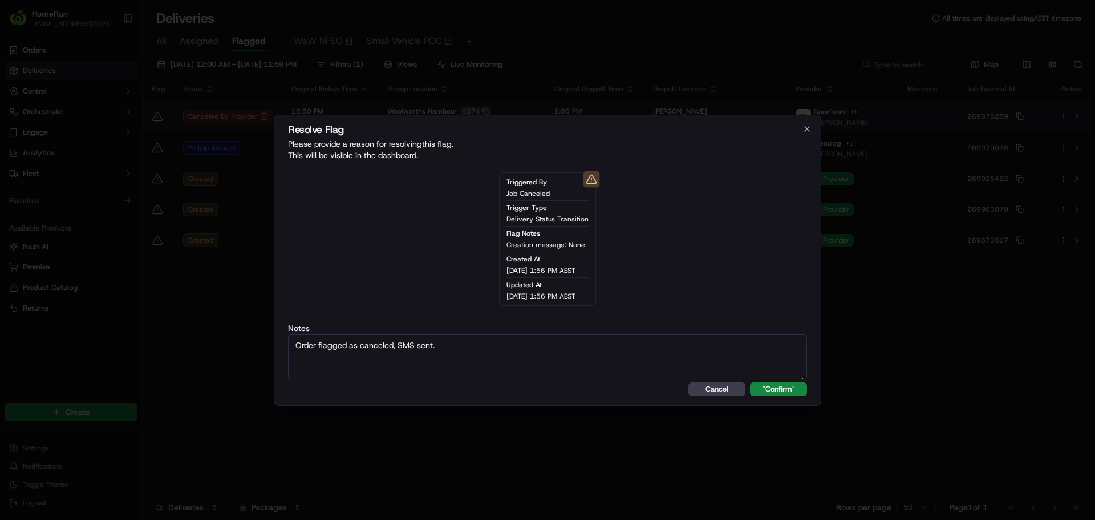
type textarea "Order flagged as canceled, SMS sent."
click at [750, 382] on button ""Confirm"" at bounding box center [778, 389] width 57 height 14
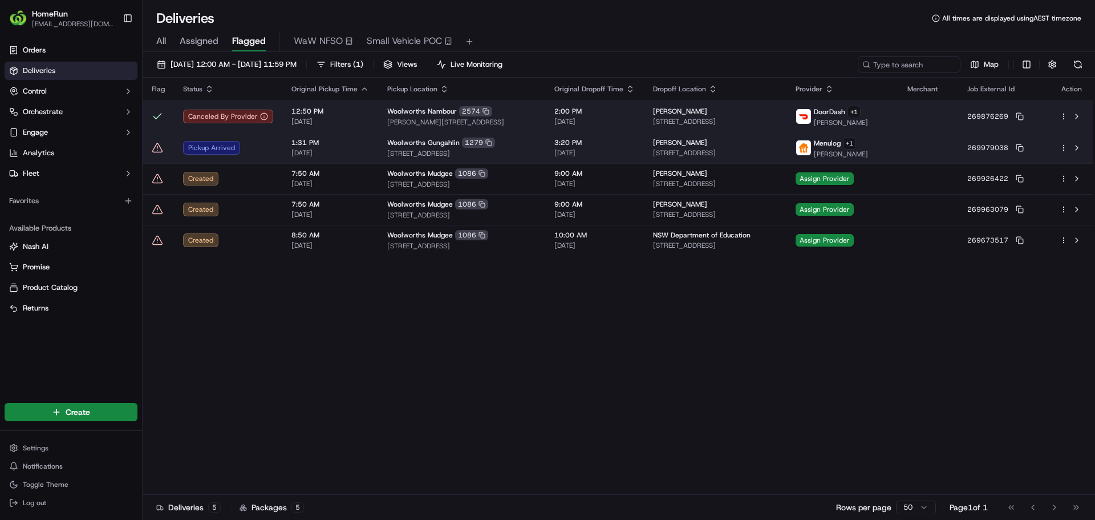
click at [254, 151] on div "Pickup Arrived" at bounding box center [228, 148] width 90 height 14
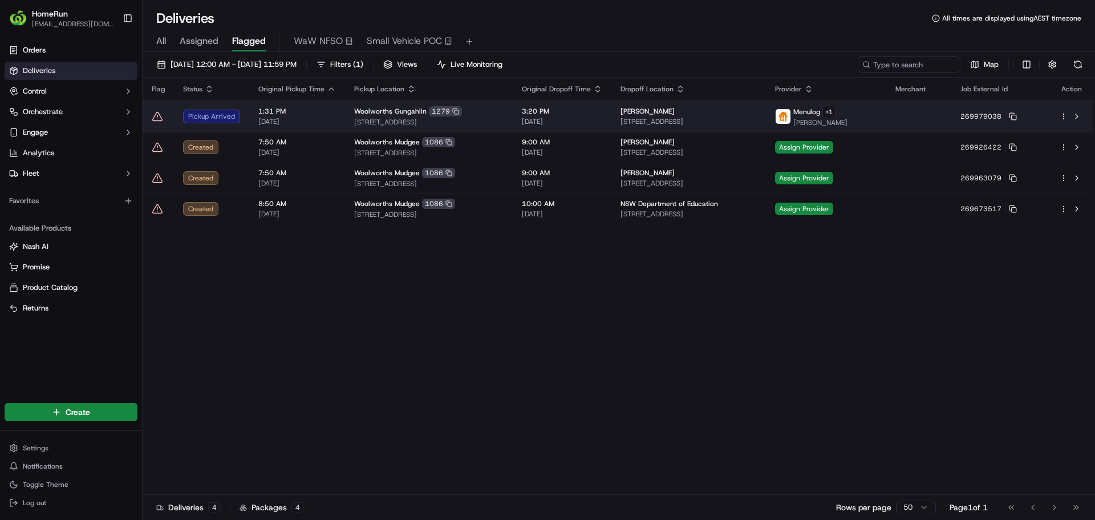
click at [154, 116] on icon at bounding box center [158, 116] width 10 height 9
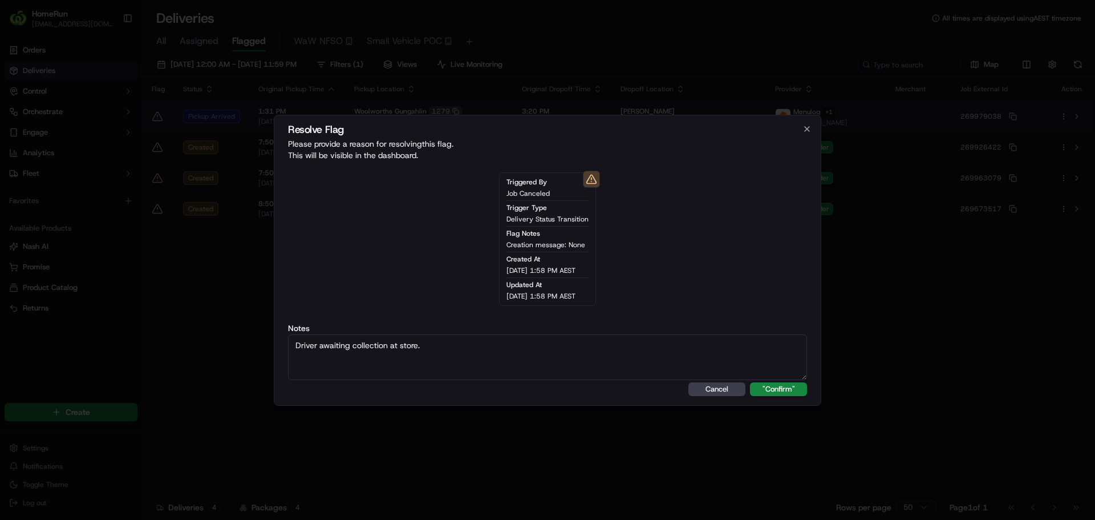
type textarea "Driver awaiting collection at store."
click at [750, 382] on button ""Confirm"" at bounding box center [778, 389] width 57 height 14
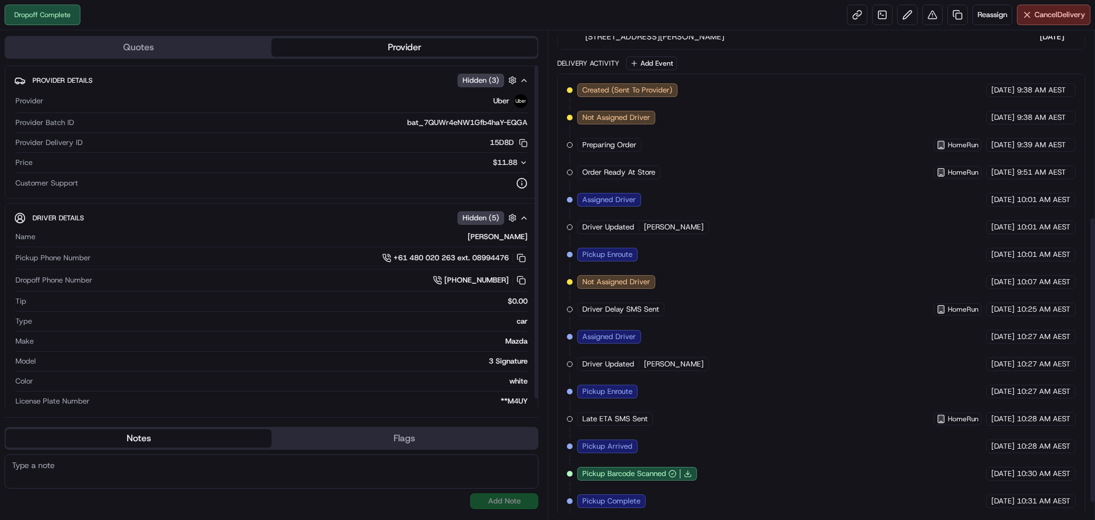
scroll to position [345, 0]
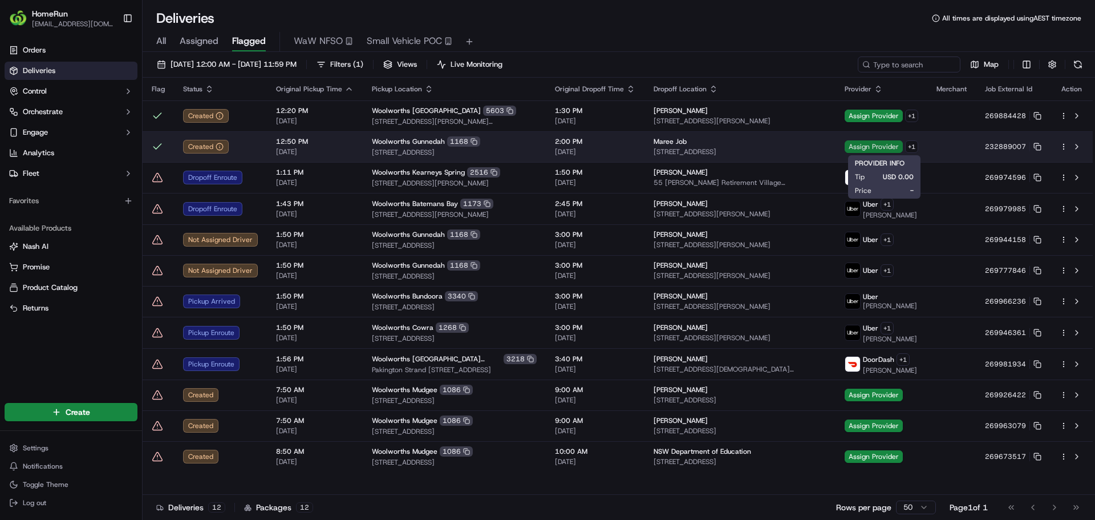
click at [875, 149] on span "Assign Provider" at bounding box center [874, 146] width 58 height 13
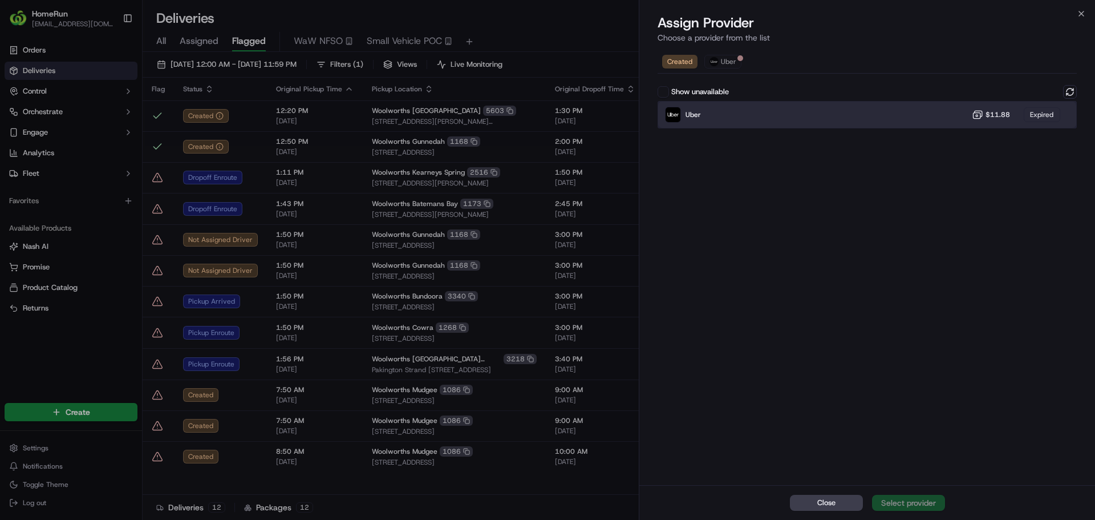
click at [765, 112] on div "Uber $11.88 Expired" at bounding box center [867, 114] width 419 height 27
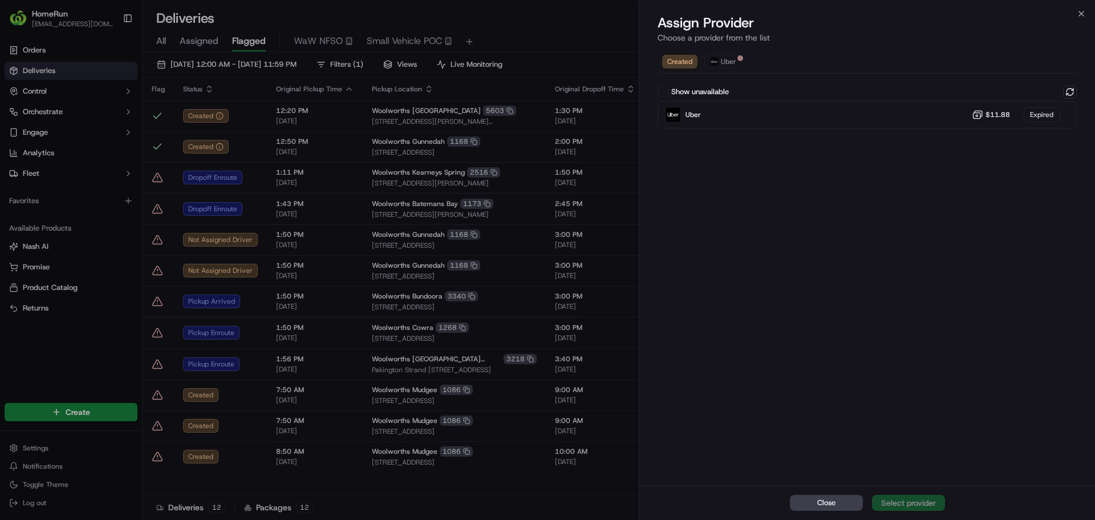
click at [909, 505] on div "Close Select provider" at bounding box center [867, 502] width 456 height 35
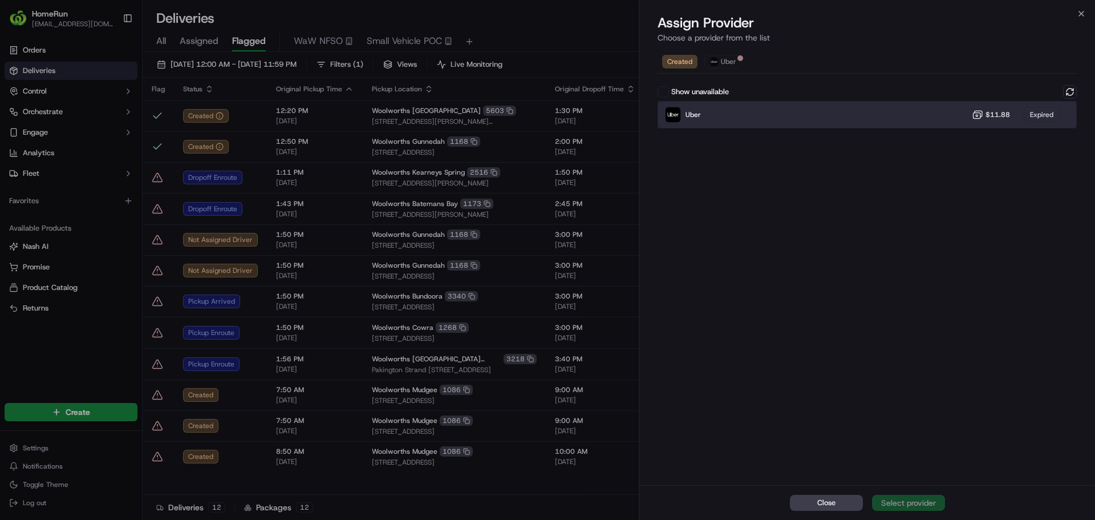
click at [681, 110] on div "Uber" at bounding box center [683, 115] width 36 height 16
click at [681, 109] on div "Uber" at bounding box center [683, 115] width 36 height 16
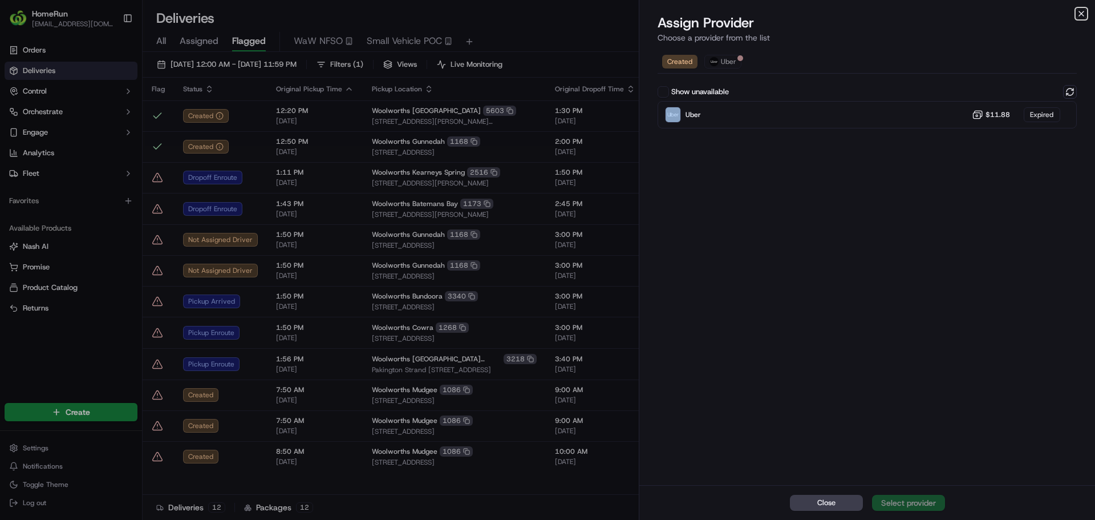
click at [1081, 10] on icon "button" at bounding box center [1081, 13] width 9 height 9
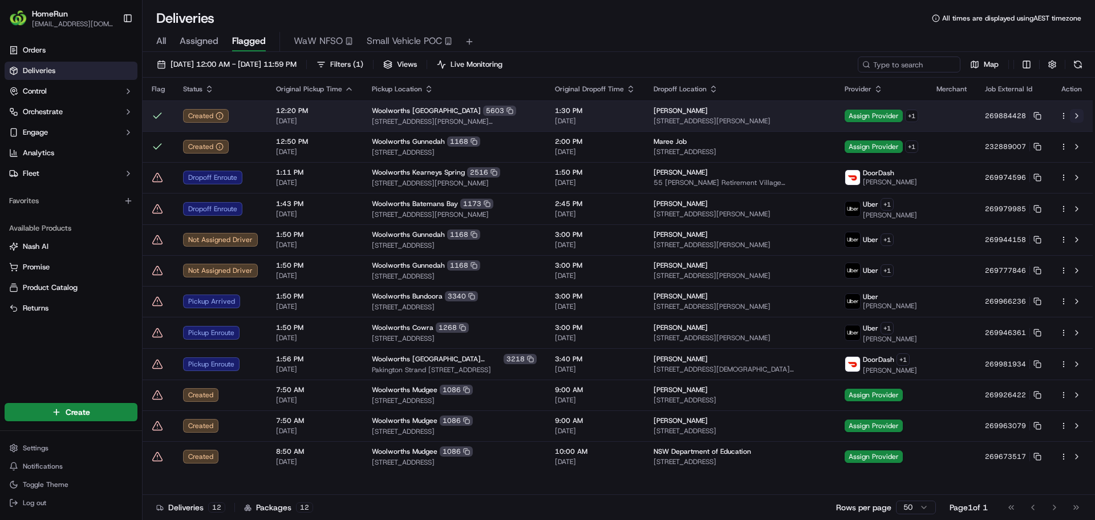
click at [1078, 114] on button at bounding box center [1077, 116] width 14 height 14
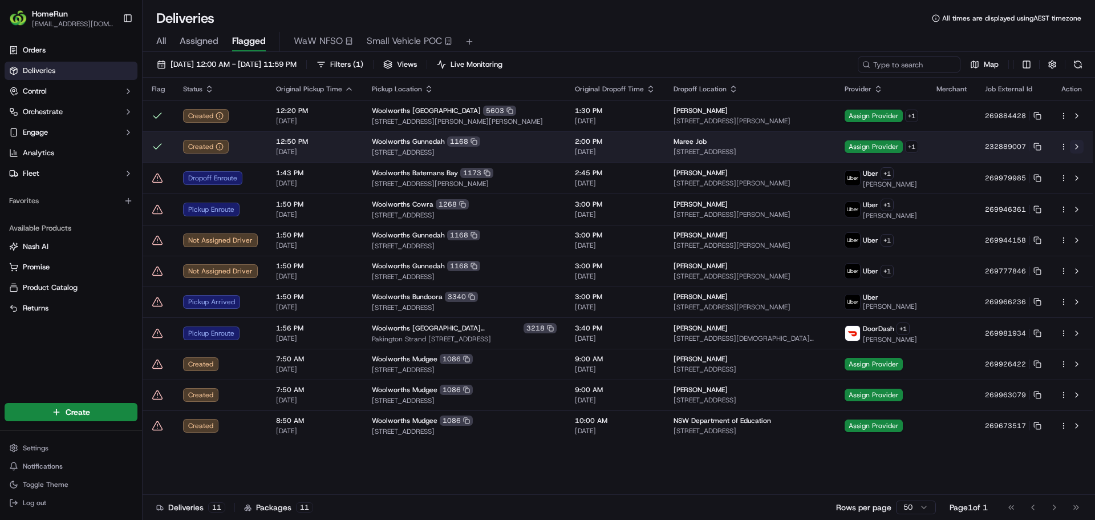
click at [1082, 145] on button at bounding box center [1077, 147] width 14 height 14
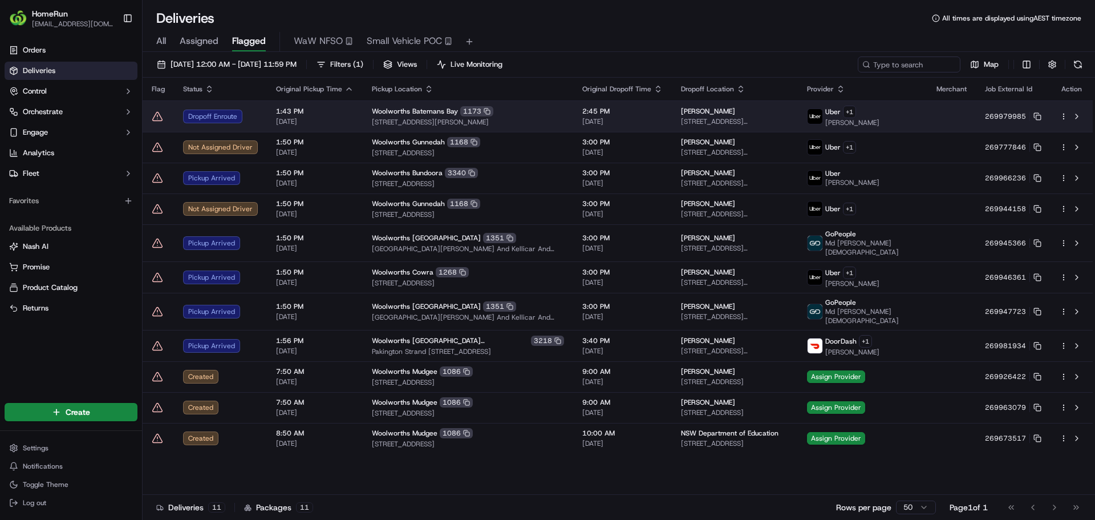
click at [153, 115] on icon at bounding box center [157, 116] width 11 height 11
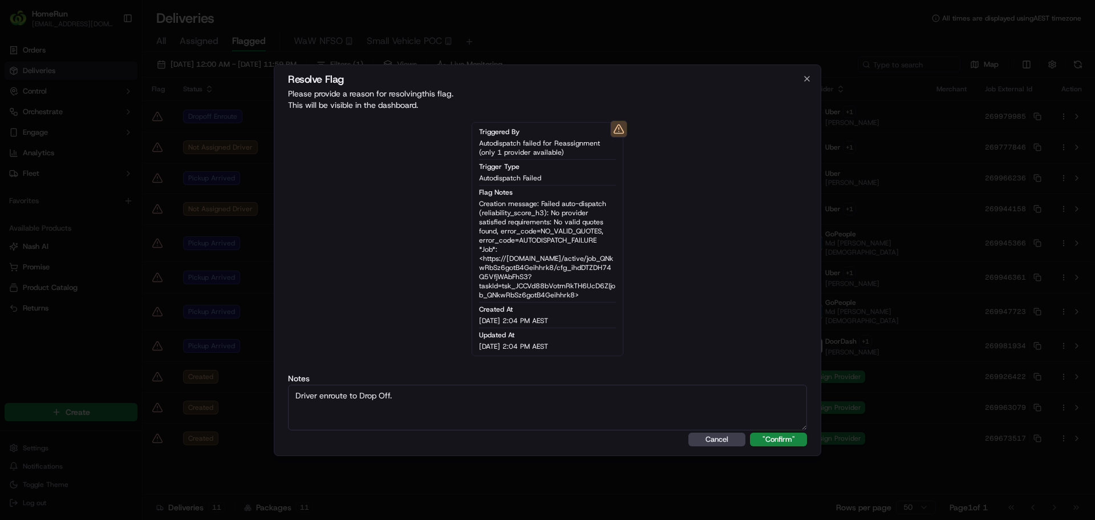
type textarea "Driver enroute to Drop Off."
click at [750, 432] on button ""Confirm"" at bounding box center [778, 439] width 57 height 14
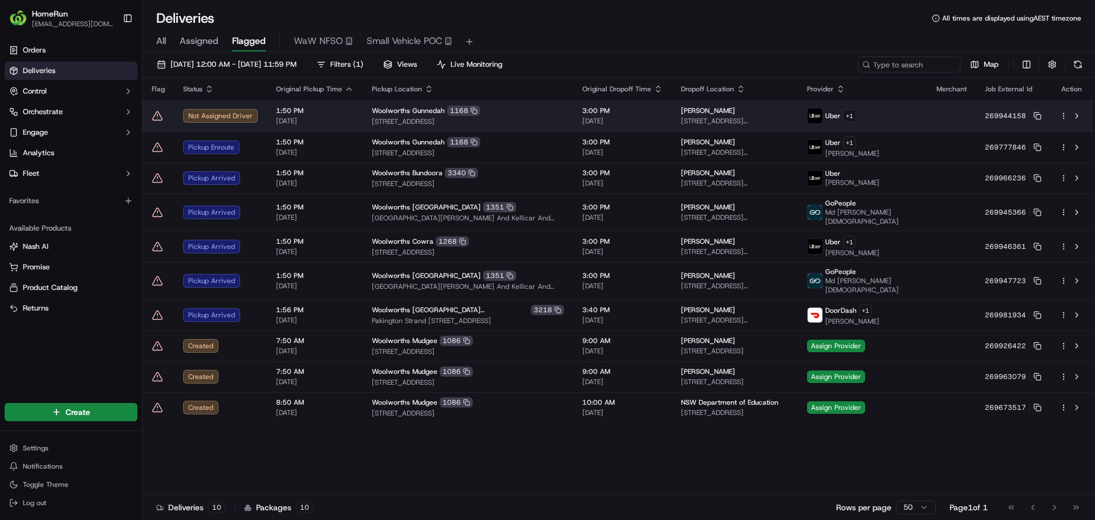
click at [155, 119] on icon at bounding box center [157, 115] width 11 height 11
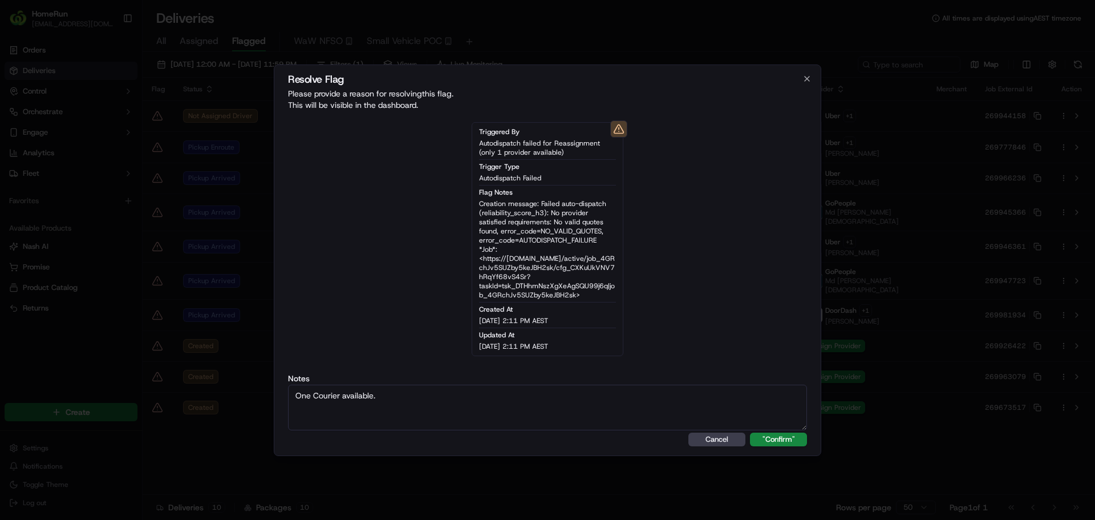
type textarea "One Courier available."
click at [750, 432] on button ""Confirm"" at bounding box center [778, 439] width 57 height 14
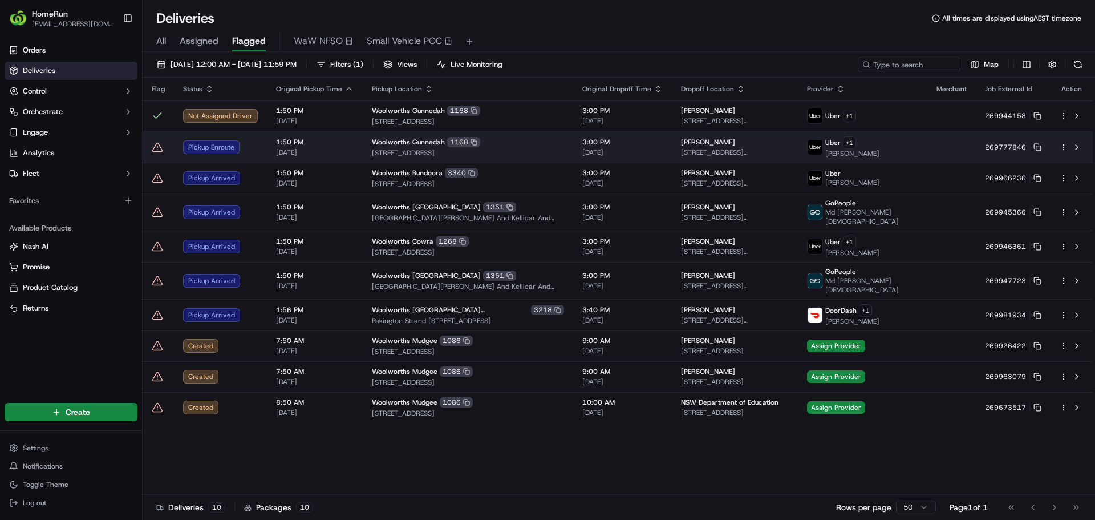
click at [157, 143] on icon at bounding box center [158, 147] width 10 height 9
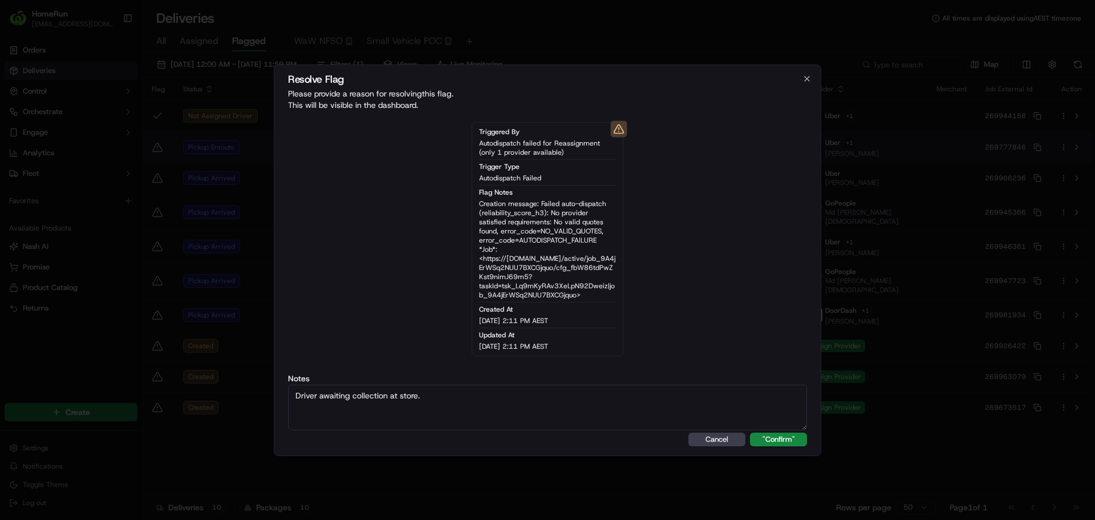
type textarea "Driver awaiting collection at store."
click at [750, 432] on button ""Confirm"" at bounding box center [778, 439] width 57 height 14
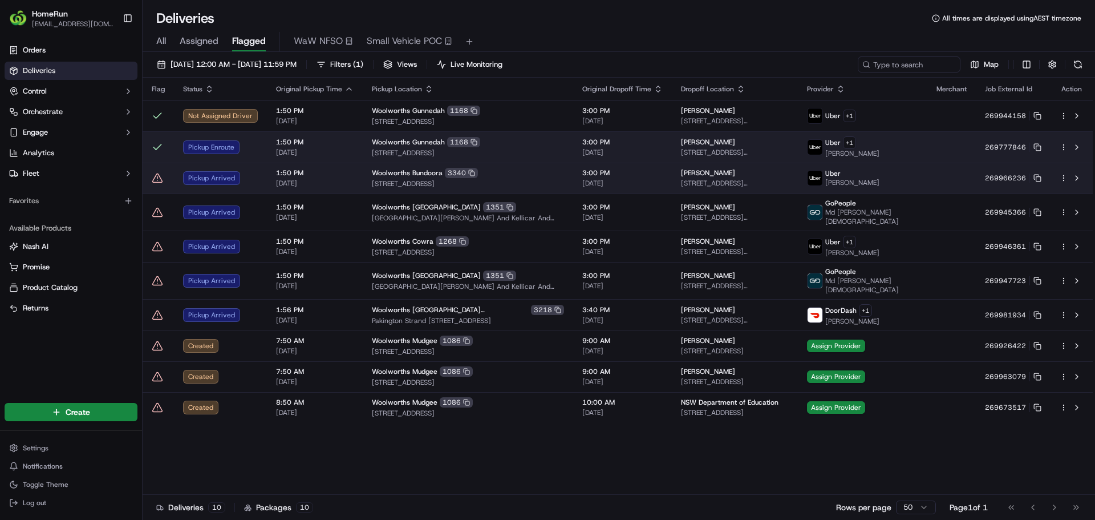
click at [159, 175] on icon at bounding box center [158, 177] width 10 height 9
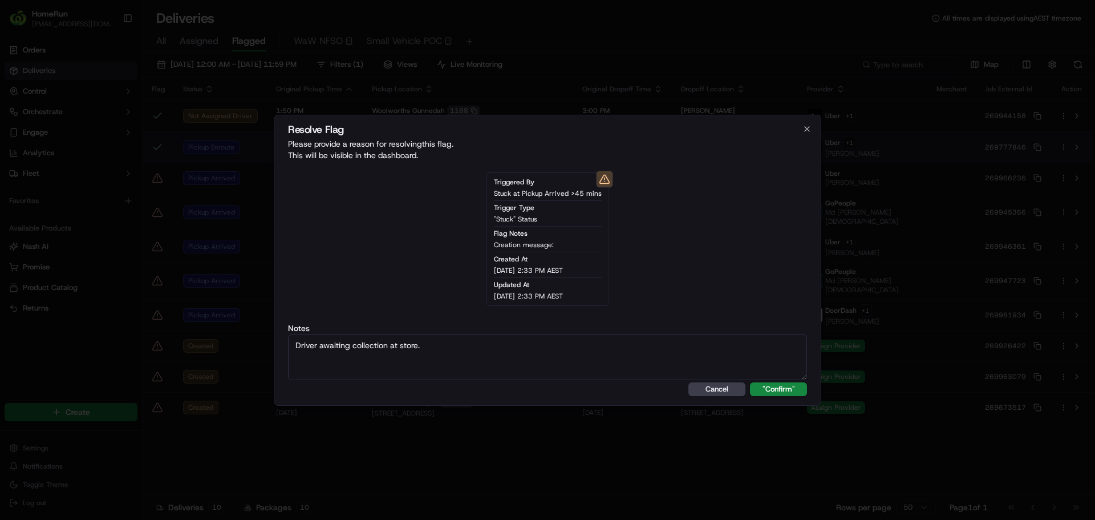
type textarea "Driver awaiting collection at store."
click at [750, 382] on button ""Confirm"" at bounding box center [778, 389] width 57 height 14
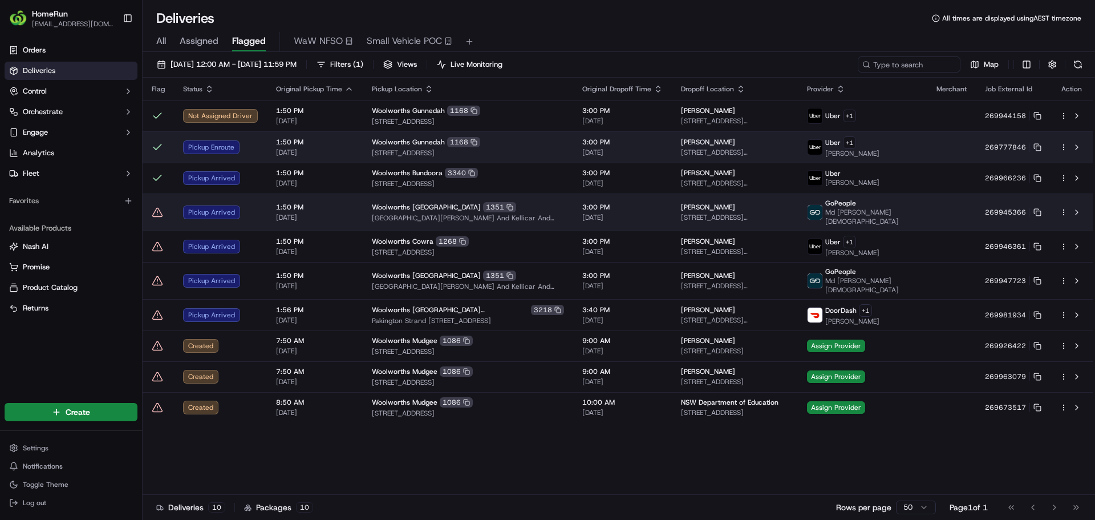
click at [159, 218] on td at bounding box center [158, 211] width 31 height 37
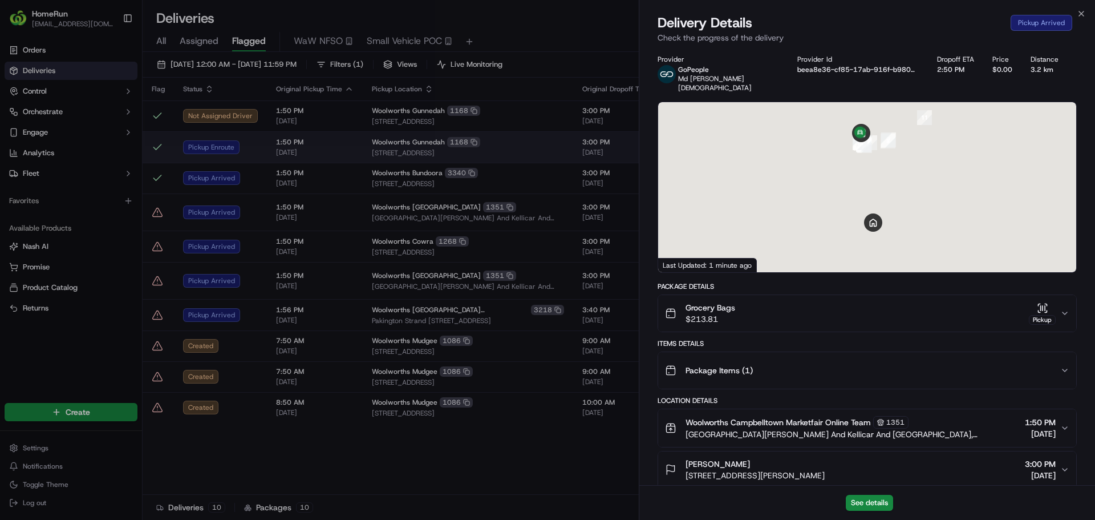
click at [159, 217] on div at bounding box center [547, 260] width 1095 height 520
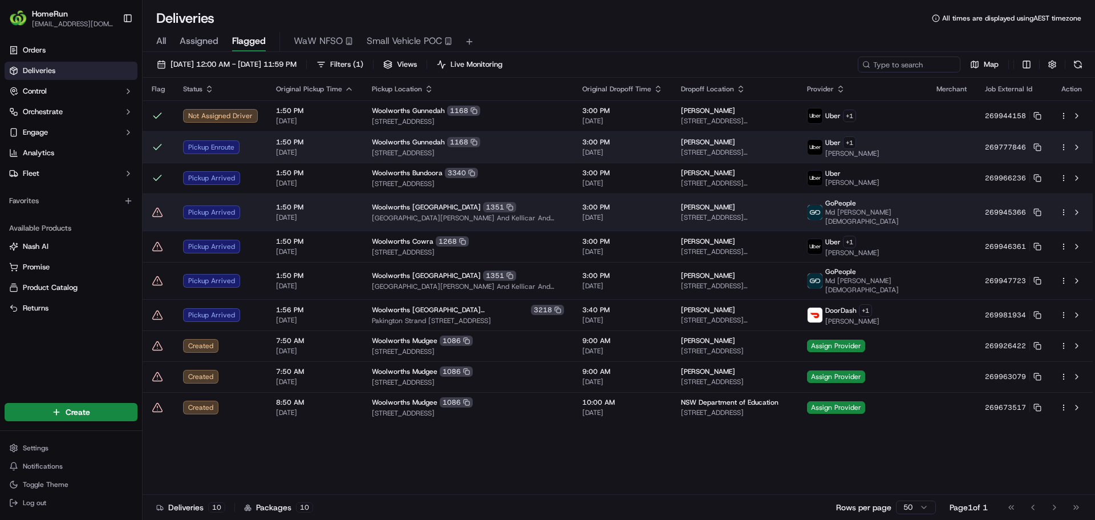
click at [157, 213] on icon at bounding box center [157, 211] width 11 height 11
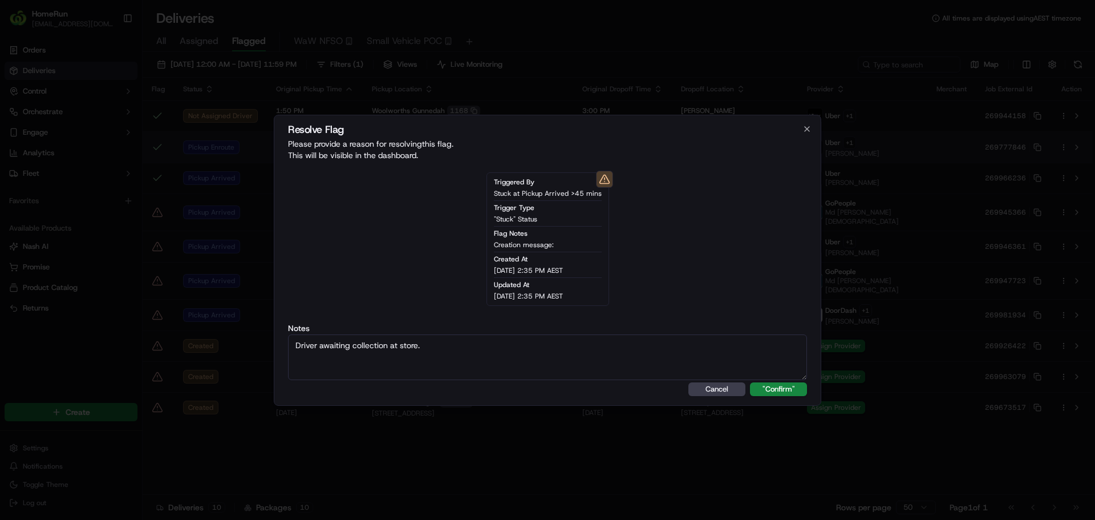
type textarea "Driver awaiting collection at store."
click at [750, 382] on button ""Confirm"" at bounding box center [778, 389] width 57 height 14
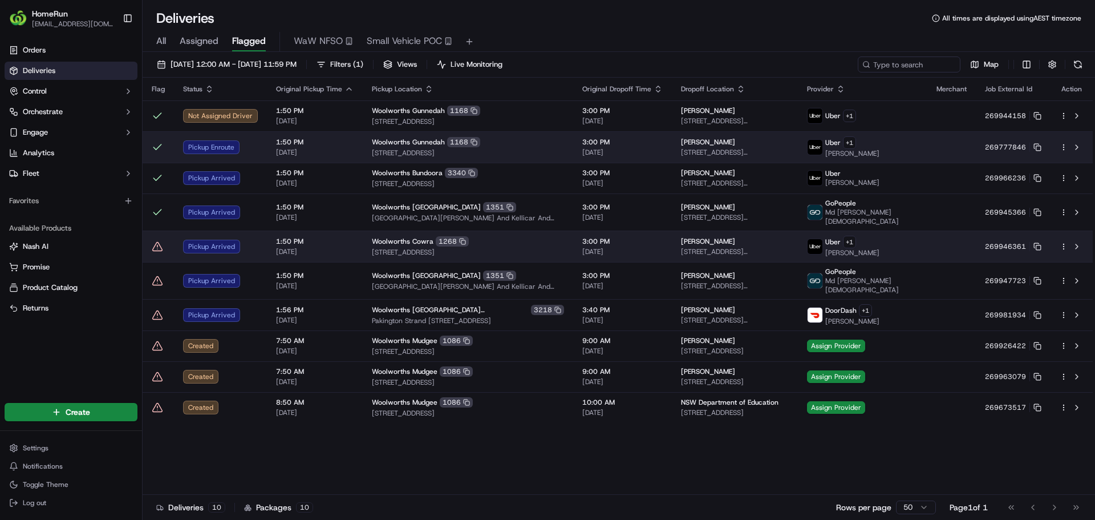
click at [157, 247] on icon at bounding box center [157, 246] width 11 height 11
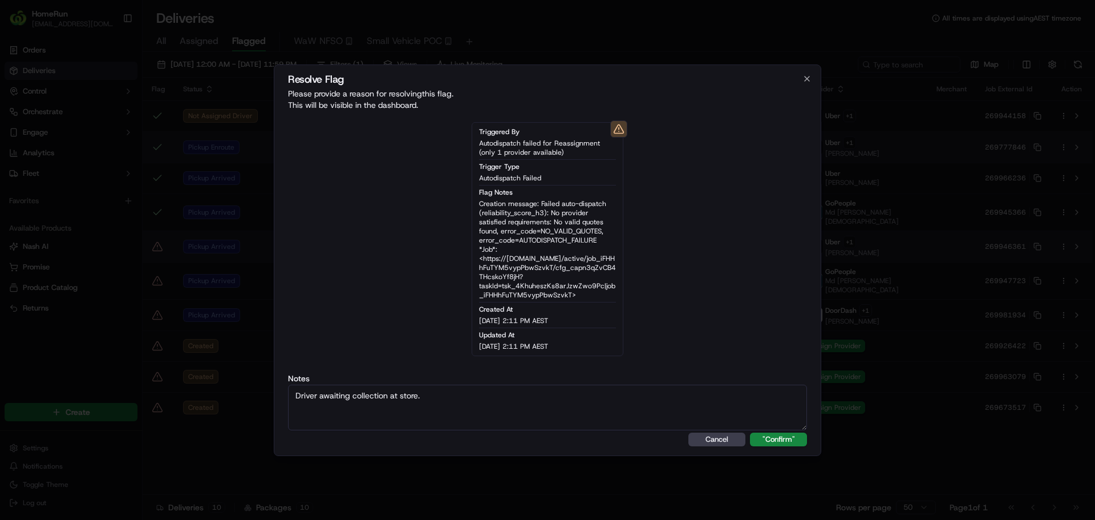
type textarea "Driver awaiting collection at store."
click at [750, 432] on button ""Confirm"" at bounding box center [778, 439] width 57 height 14
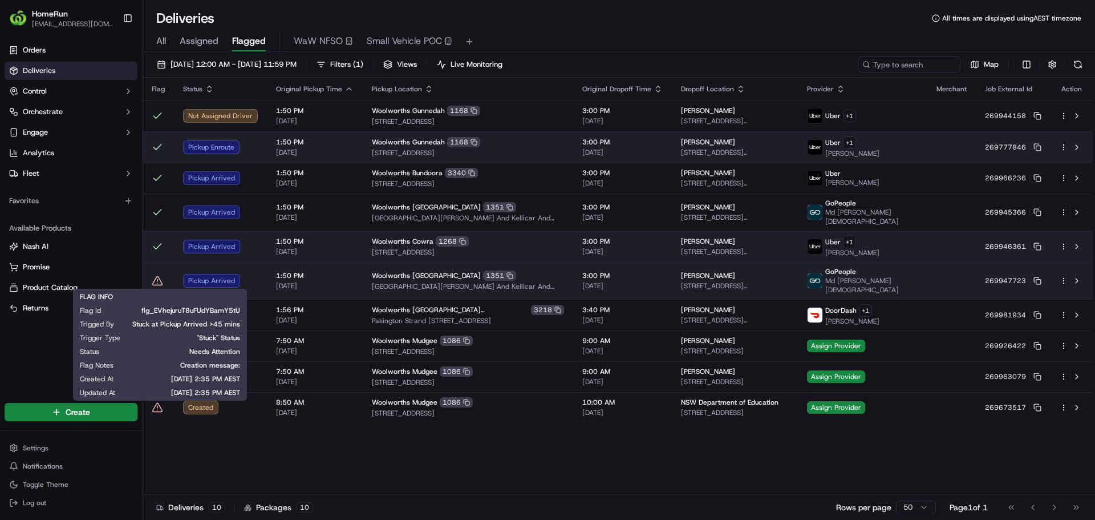
click at [156, 276] on icon at bounding box center [157, 280] width 11 height 11
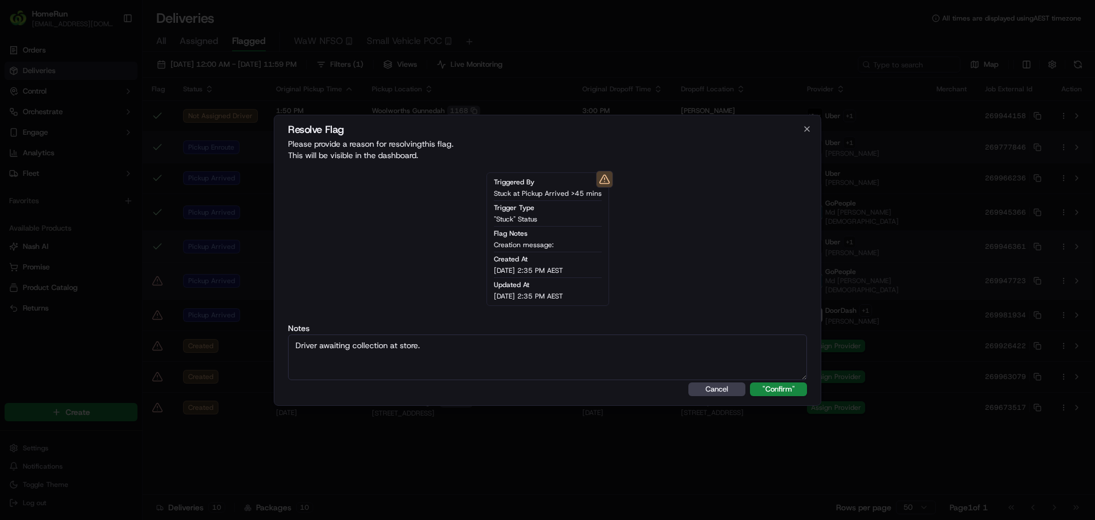
type textarea "Driver awaiting collection at store."
click at [750, 382] on button ""Confirm"" at bounding box center [778, 389] width 57 height 14
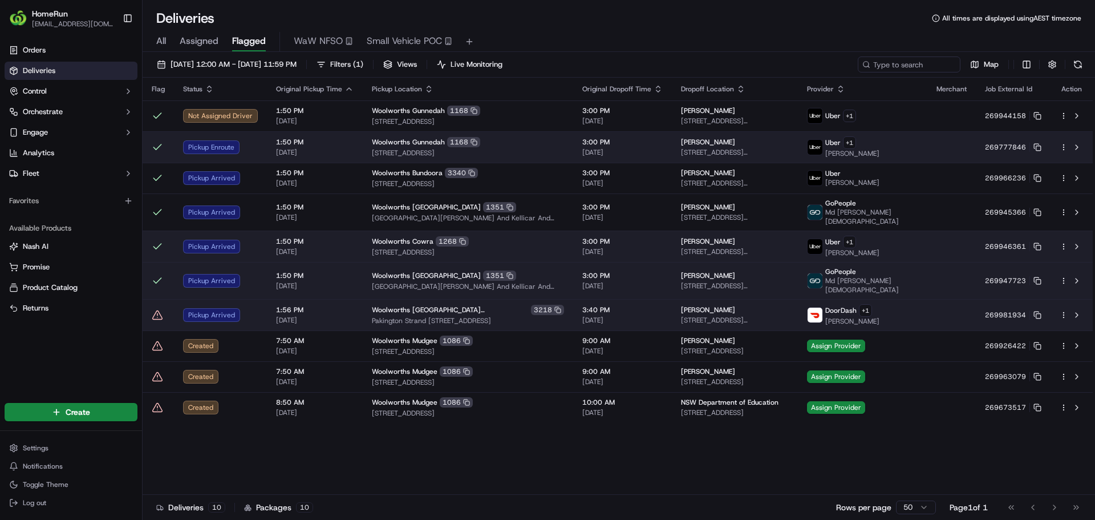
click at [157, 312] on icon at bounding box center [157, 314] width 11 height 11
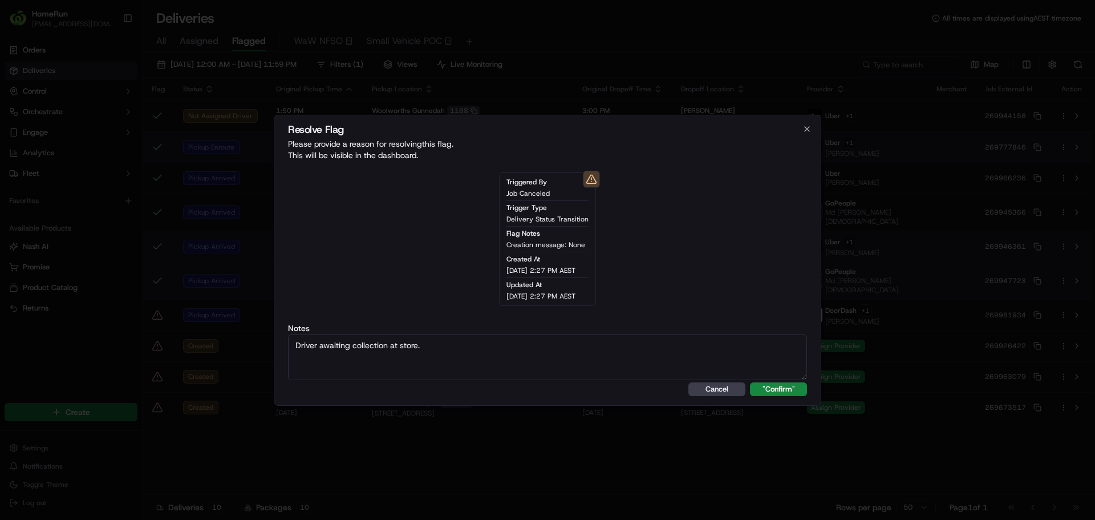
type textarea "Driver awaiting collection at store."
click at [750, 382] on button ""Confirm"" at bounding box center [778, 389] width 57 height 14
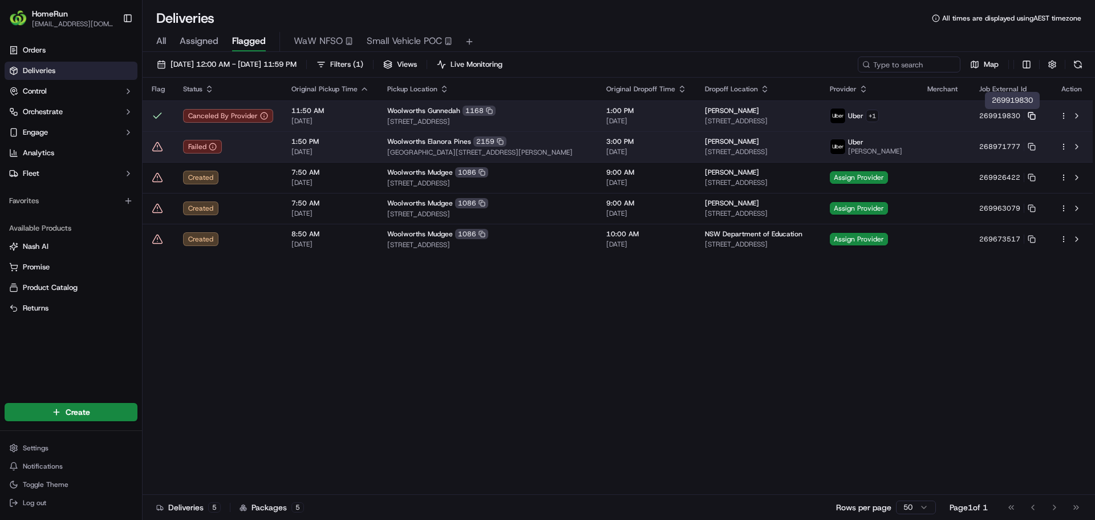
click at [1036, 112] on icon at bounding box center [1032, 116] width 8 height 8
click at [1041, 117] on td "269919830" at bounding box center [1010, 115] width 80 height 31
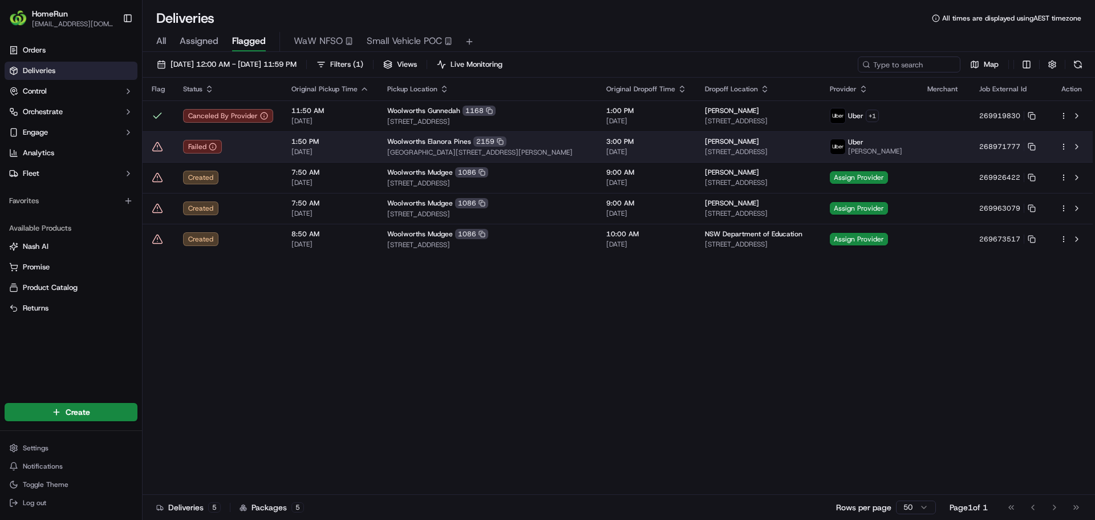
click at [1035, 116] on rect at bounding box center [1032, 117] width 5 height 5
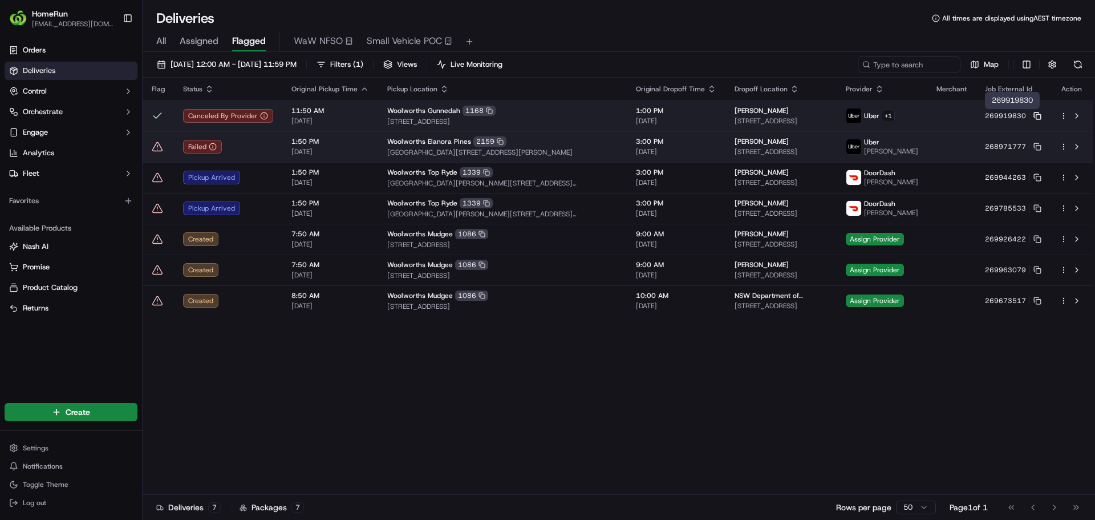
click at [1037, 113] on icon at bounding box center [1037, 116] width 8 height 8
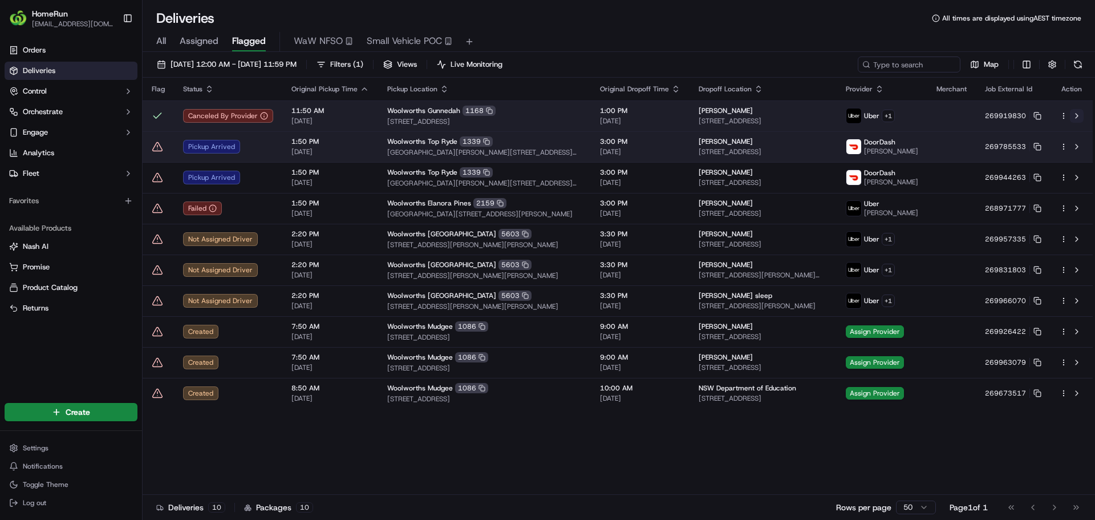
click at [1072, 115] on button at bounding box center [1077, 116] width 14 height 14
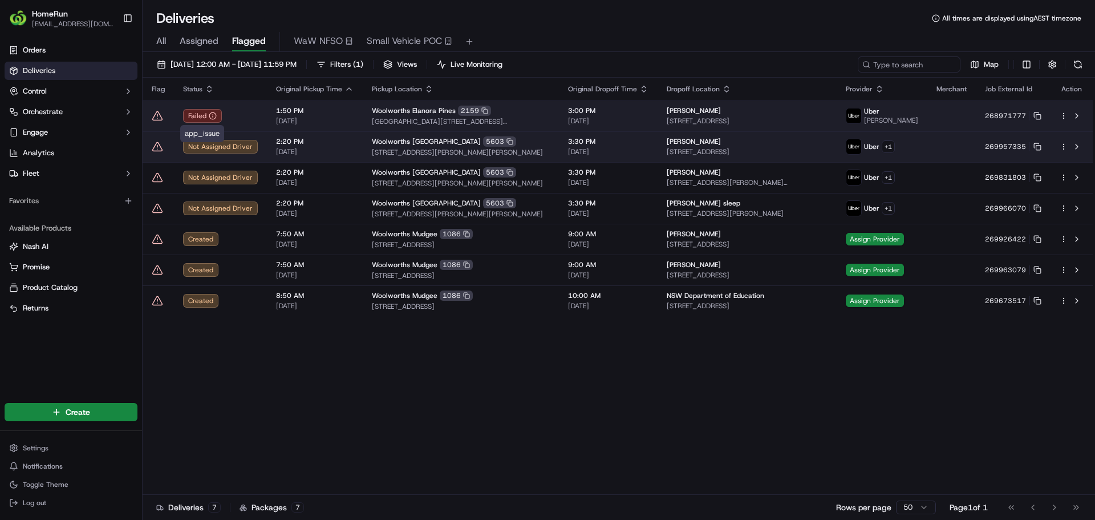
click at [250, 112] on div "Failed" at bounding box center [220, 116] width 75 height 14
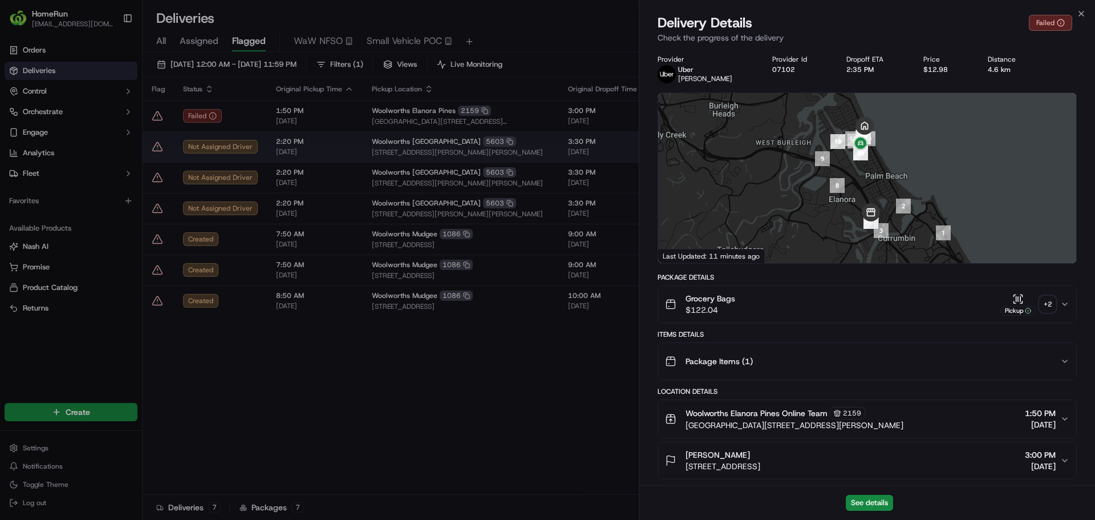
scroll to position [441, 0]
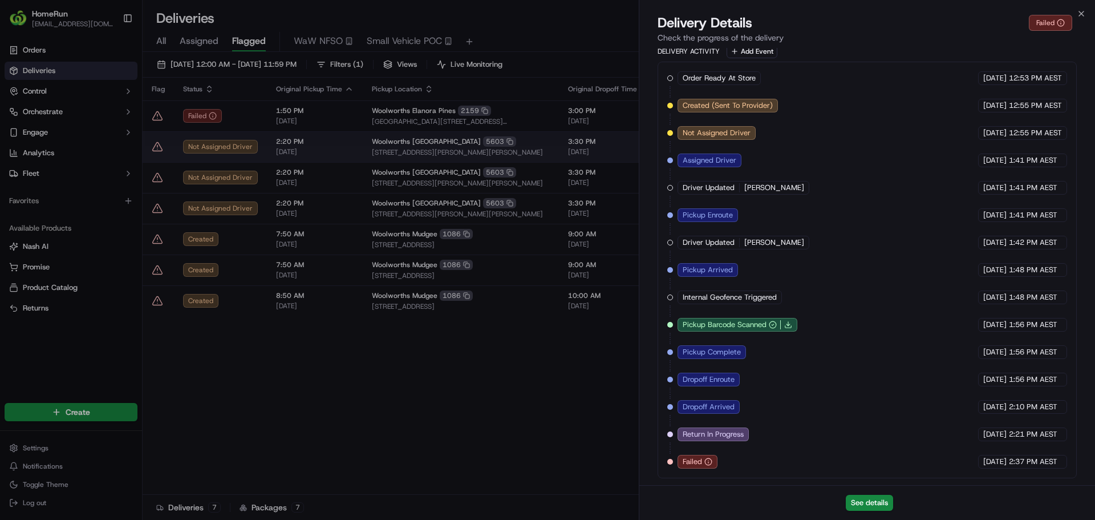
drag, startPoint x: 334, startPoint y: 232, endPoint x: 574, endPoint y: 139, distance: 257.7
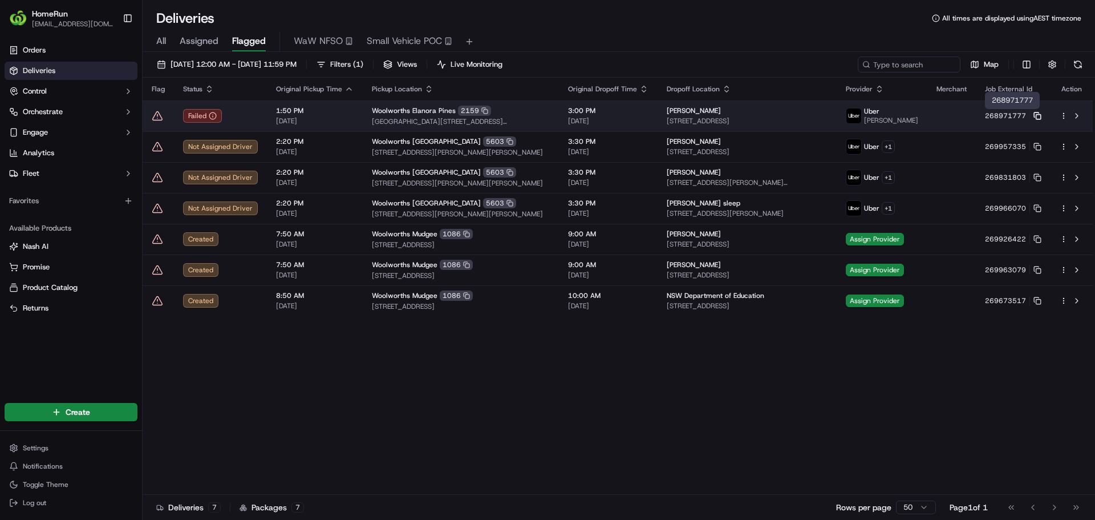
click at [1037, 117] on icon at bounding box center [1037, 116] width 8 height 8
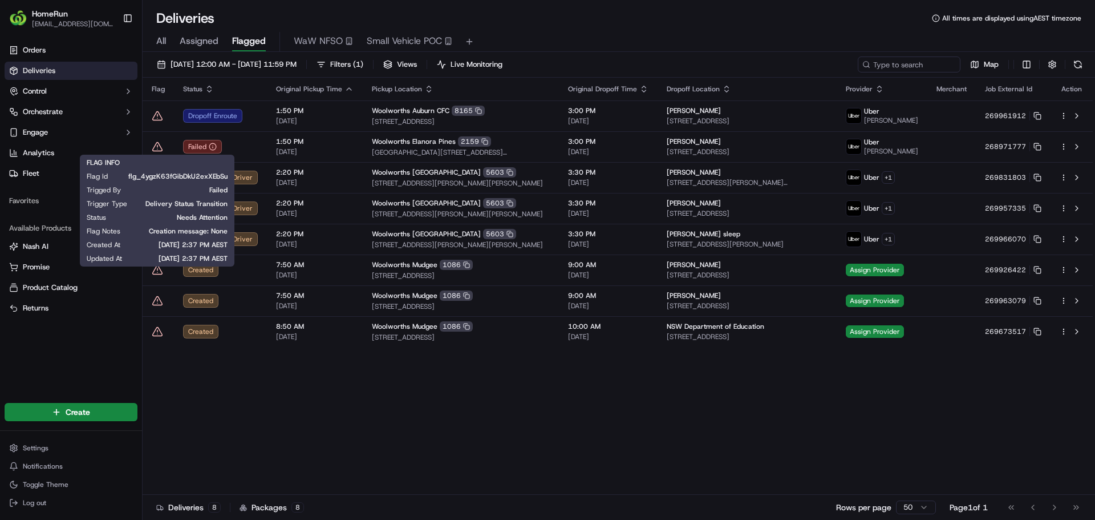
click at [155, 146] on icon at bounding box center [158, 146] width 10 height 9
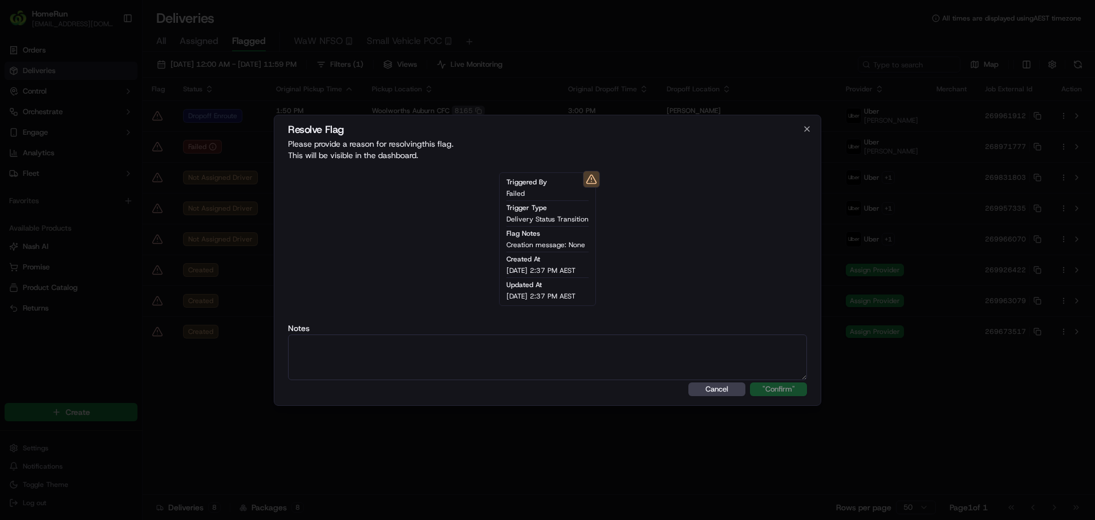
click at [513, 348] on textarea at bounding box center [547, 357] width 519 height 46
paste textarea "Order flagged as Failed, SMS sent."
type textarea "Order flagged as Failed, SMS sent."
click at [750, 382] on button ""Confirm"" at bounding box center [778, 389] width 57 height 14
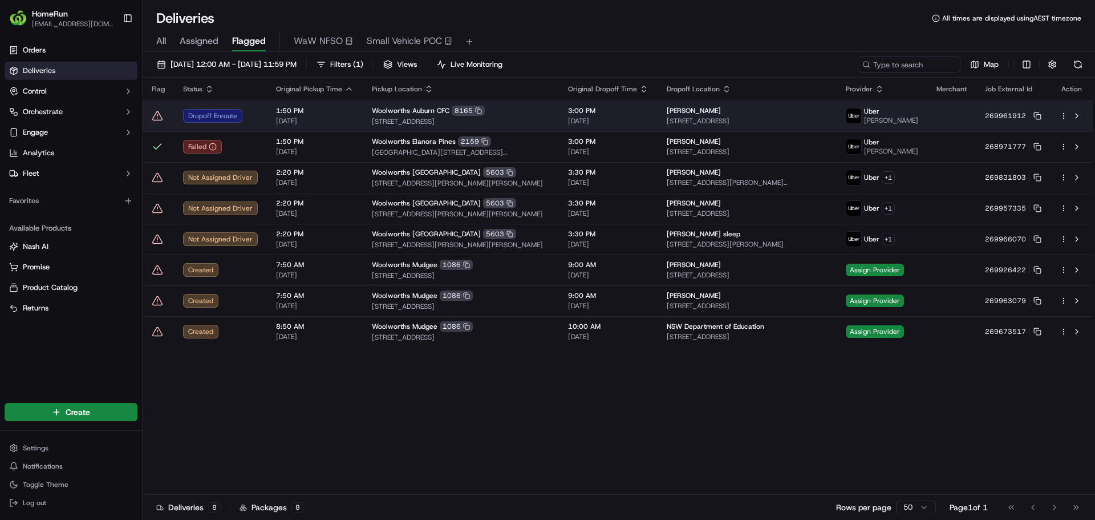
click at [153, 115] on td at bounding box center [158, 115] width 31 height 31
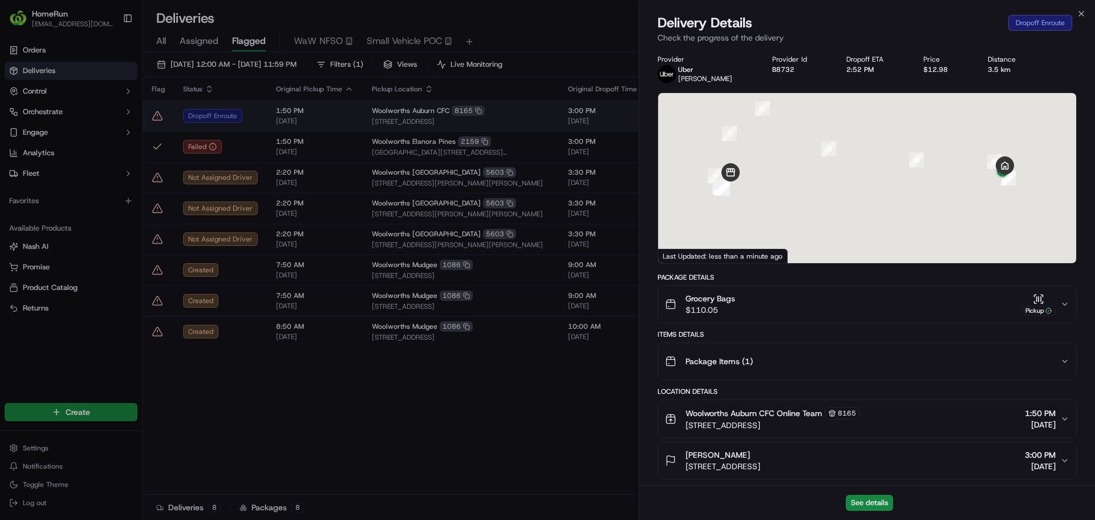
click at [155, 115] on div at bounding box center [547, 260] width 1095 height 520
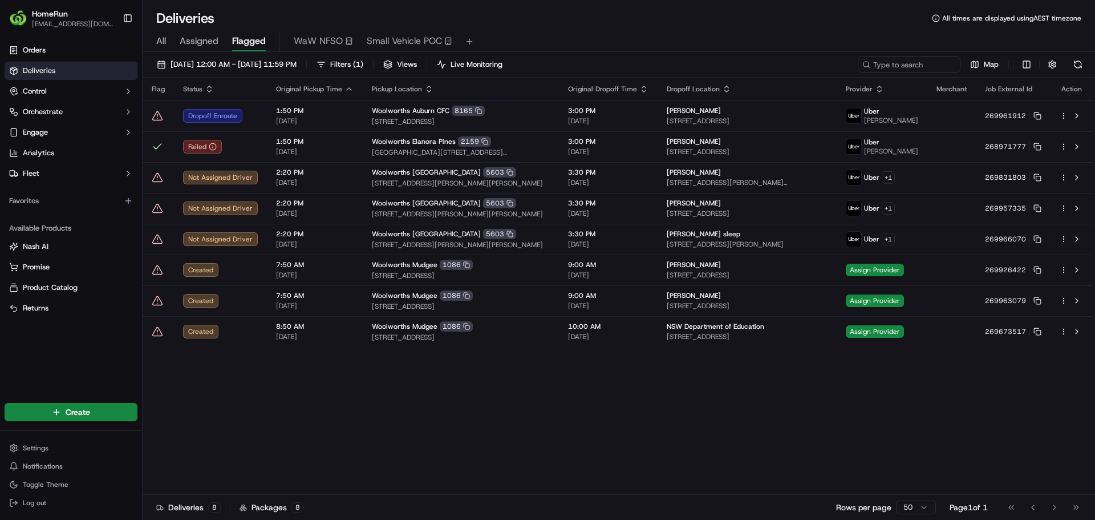
click at [155, 117] on icon at bounding box center [157, 115] width 11 height 11
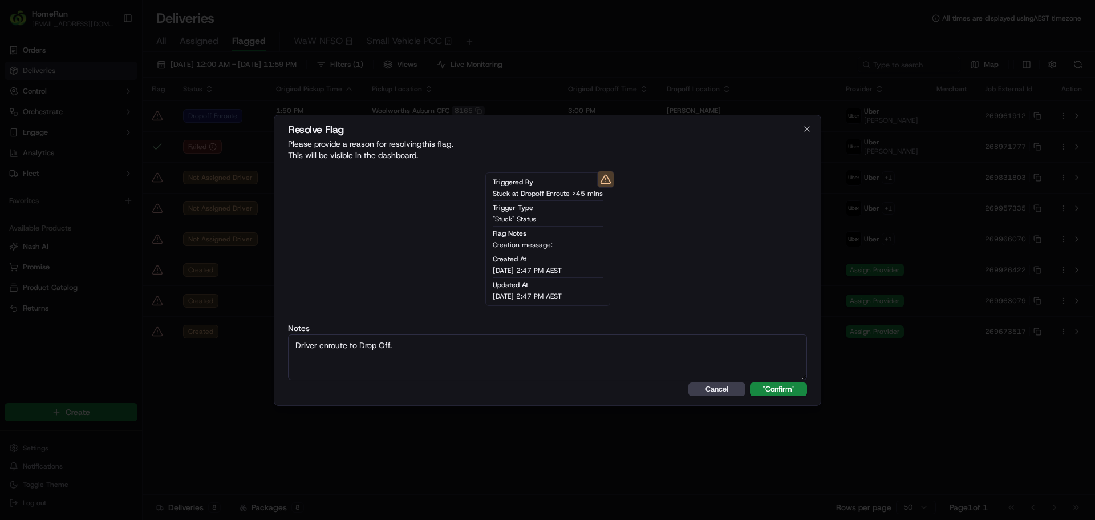
type textarea "Driver enroute to Drop Off."
click at [750, 382] on button ""Confirm"" at bounding box center [778, 389] width 57 height 14
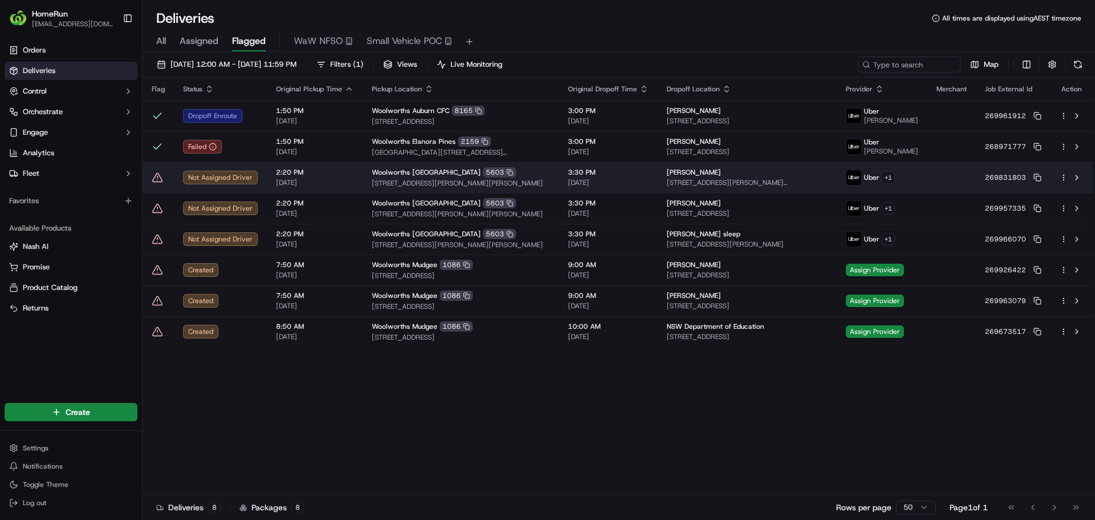
click at [157, 175] on icon at bounding box center [157, 177] width 11 height 11
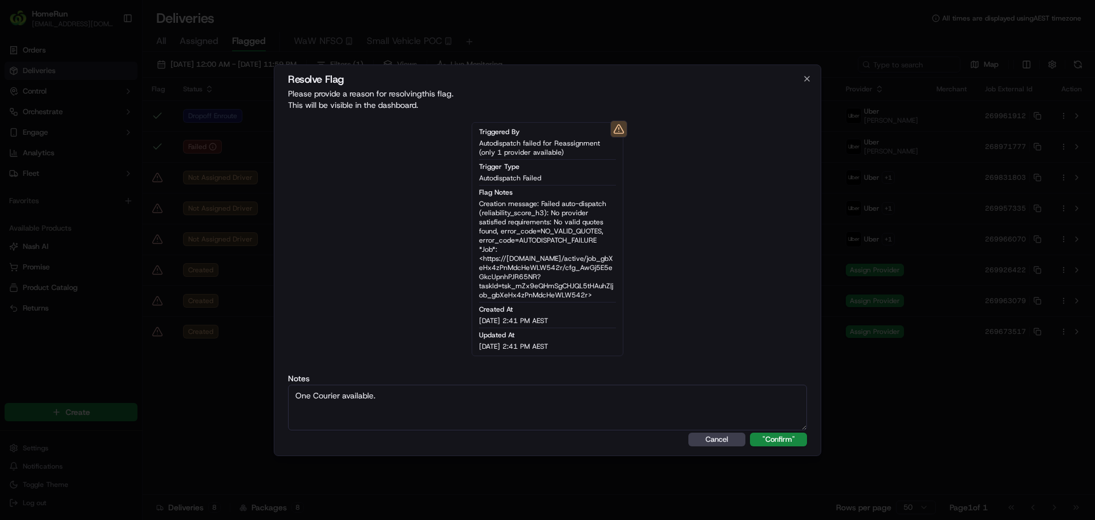
type textarea "One Courier available."
click at [750, 432] on button ""Confirm"" at bounding box center [778, 439] width 57 height 14
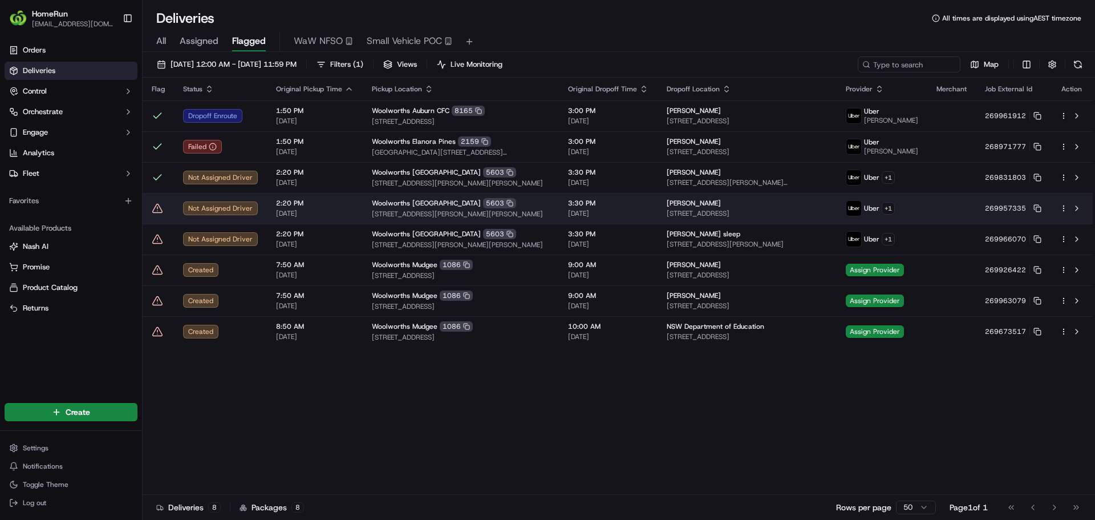
click at [156, 211] on icon at bounding box center [157, 207] width 11 height 11
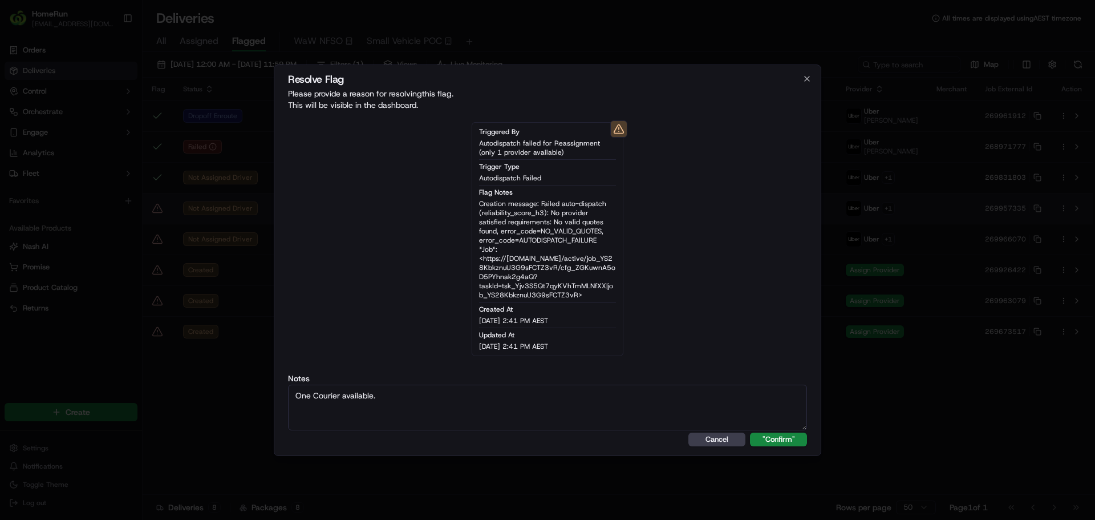
type textarea "One Courier available."
click at [750, 432] on button ""Confirm"" at bounding box center [778, 439] width 57 height 14
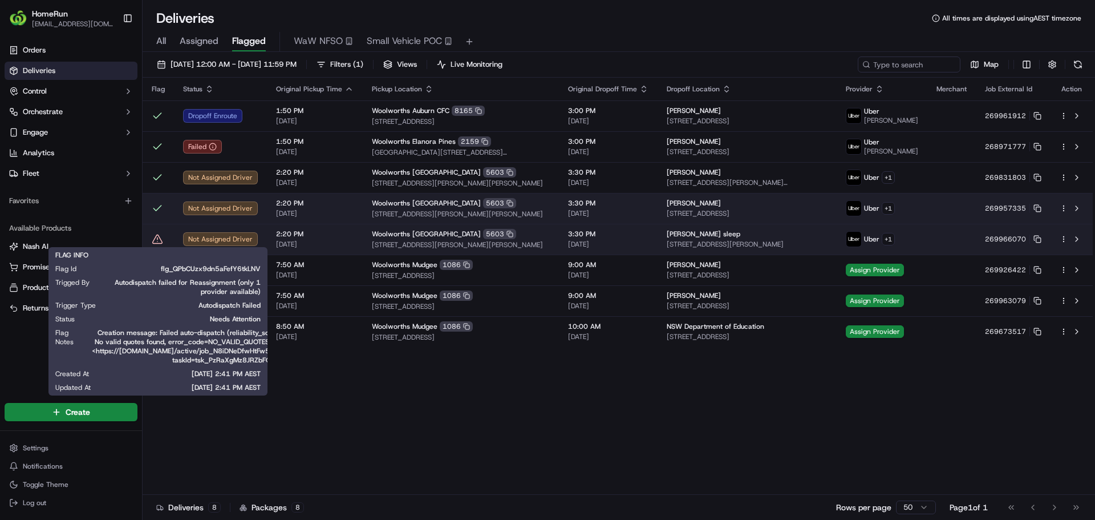
click at [155, 240] on icon at bounding box center [157, 238] width 11 height 11
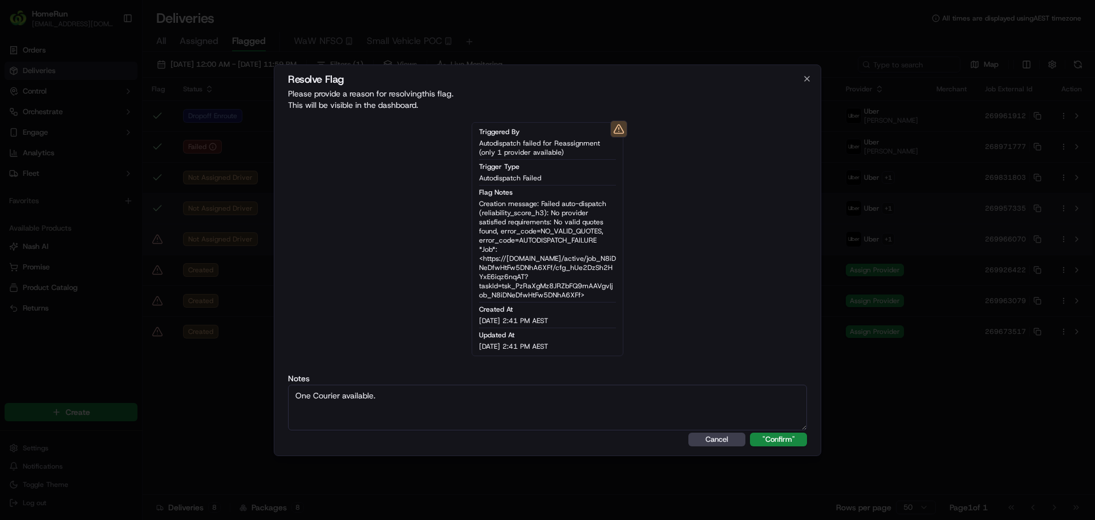
type textarea "One Courier available."
click at [750, 432] on button ""Confirm"" at bounding box center [778, 439] width 57 height 14
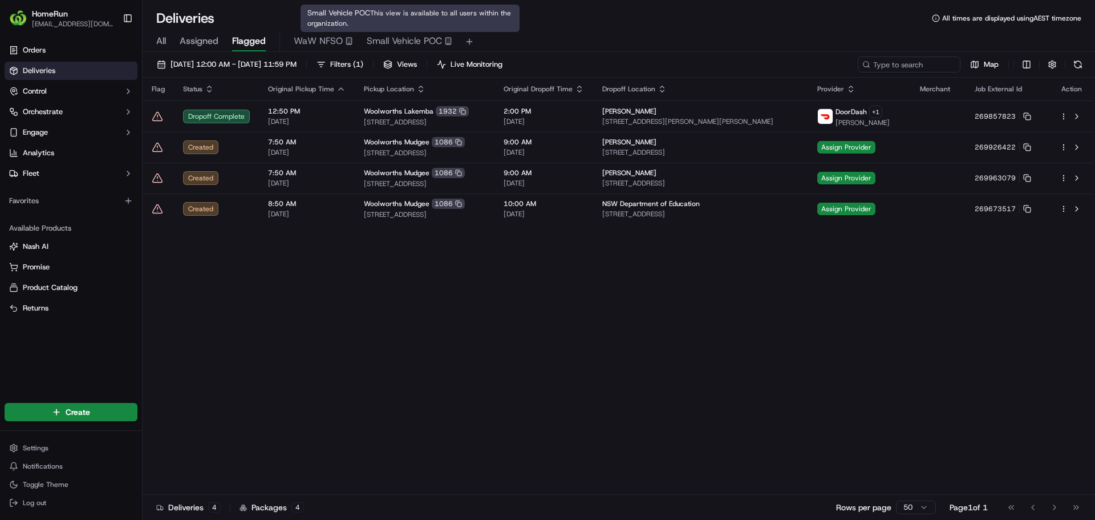
click at [398, 39] on span "Small Vehicle POC" at bounding box center [404, 41] width 75 height 14
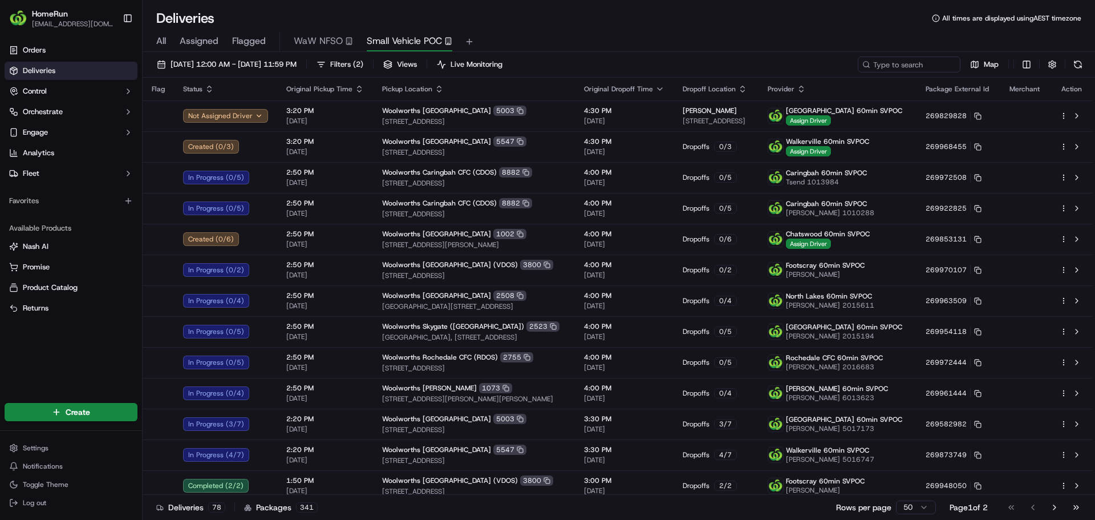
click at [573, 34] on div "All Assigned Flagged WaW NFSO Small Vehicle POC" at bounding box center [619, 42] width 952 height 20
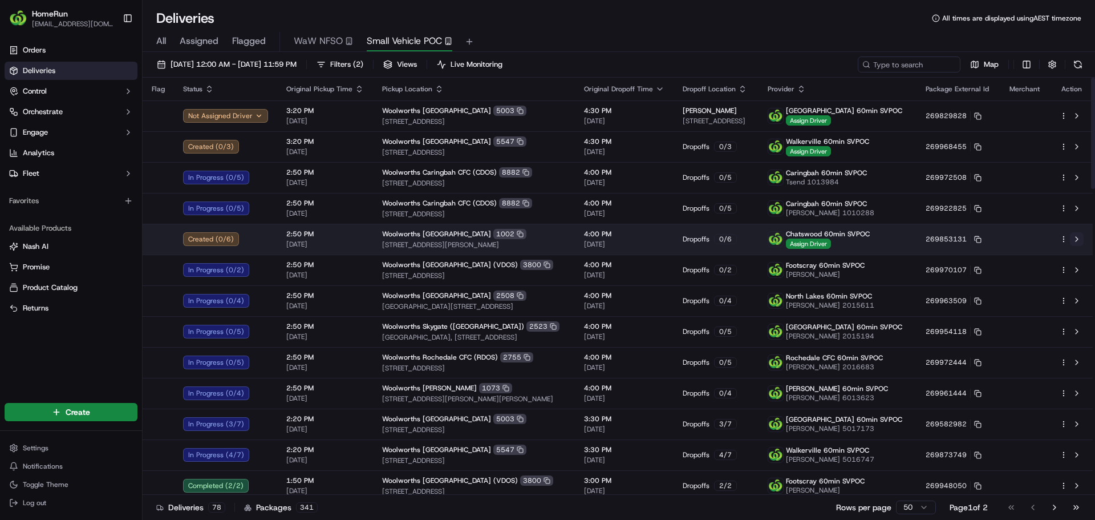
click at [1080, 236] on button at bounding box center [1077, 239] width 14 height 14
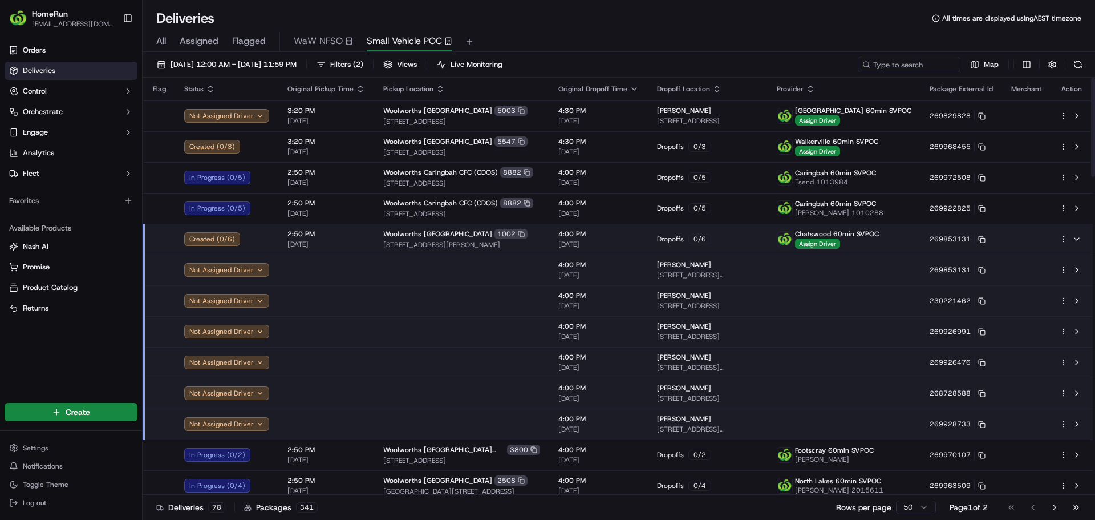
click at [1065, 237] on html "HomeRun jdisibio1@woolworths.com.au Toggle Sidebar Orders Deliveries Control Or…" at bounding box center [547, 260] width 1095 height 520
click at [1017, 273] on span "Delivery Details" at bounding box center [1013, 274] width 51 height 9
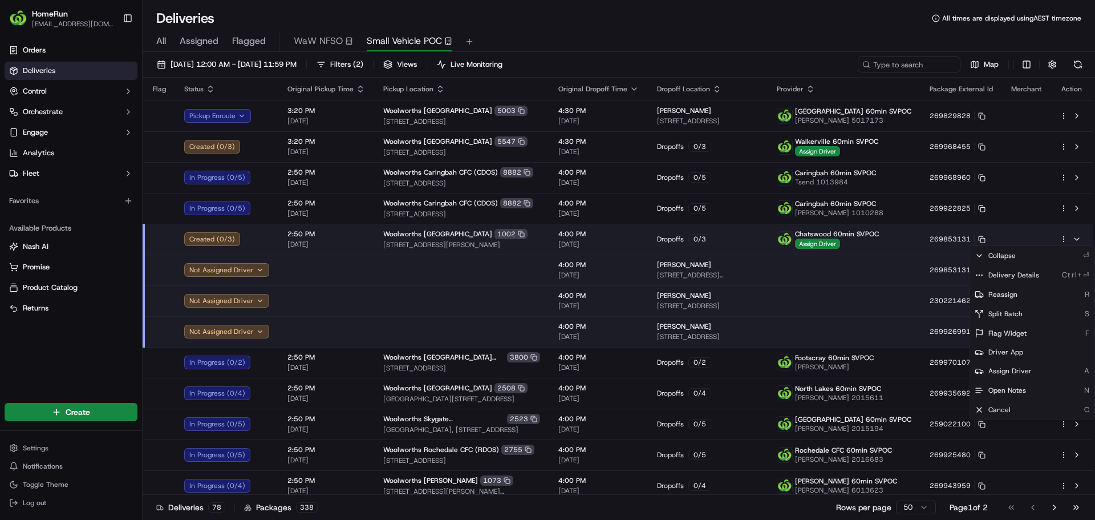
click at [259, 40] on html "HomeRun jdisibio1@woolworths.com.au Toggle Sidebar Orders Deliveries Control Or…" at bounding box center [547, 260] width 1095 height 520
click at [247, 40] on span "Flagged" at bounding box center [249, 41] width 34 height 14
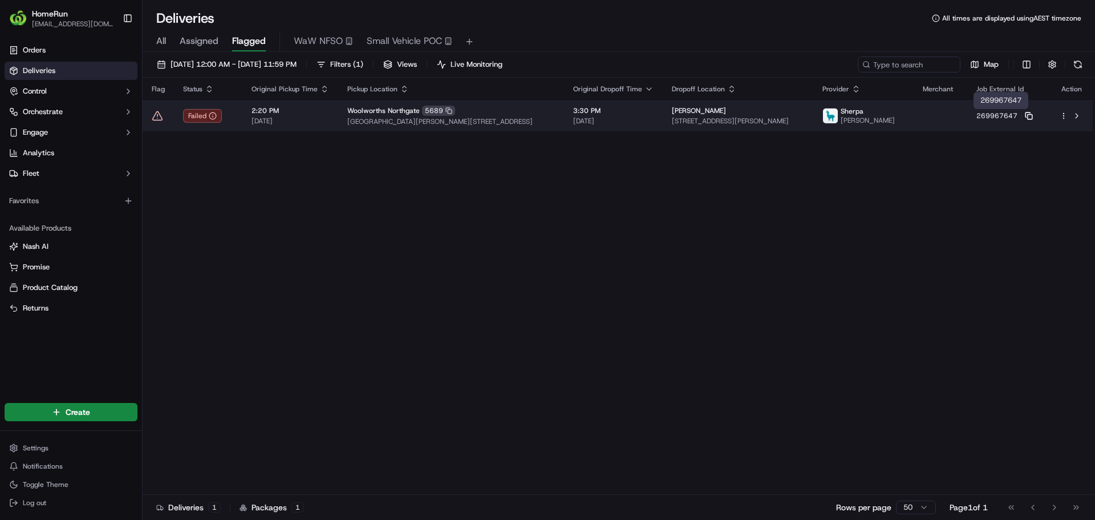
click at [1028, 115] on rect at bounding box center [1030, 117] width 5 height 5
click at [1030, 117] on td "269967647" at bounding box center [1008, 115] width 83 height 31
click at [1025, 117] on icon at bounding box center [1029, 116] width 8 height 8
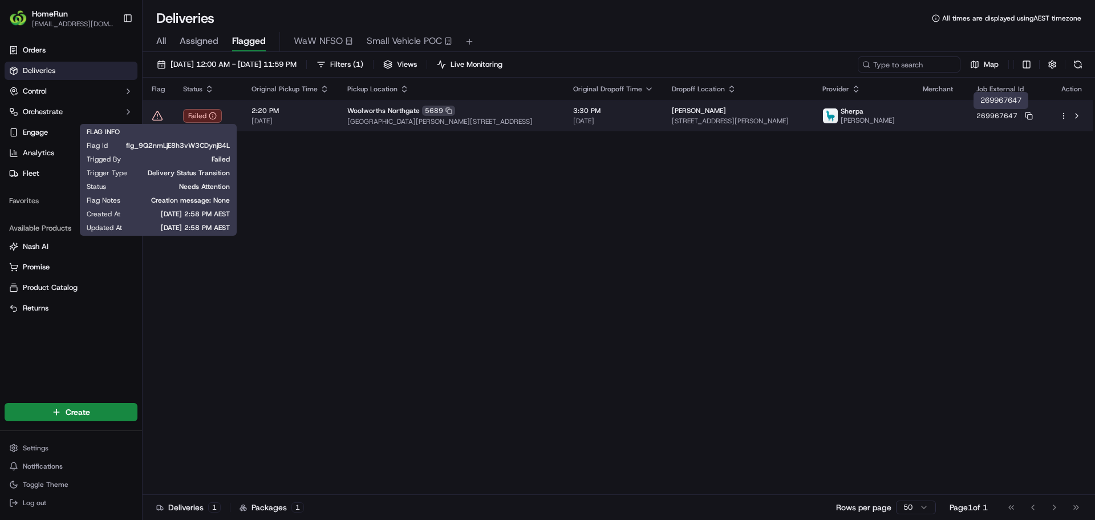
click at [161, 118] on icon at bounding box center [157, 115] width 11 height 11
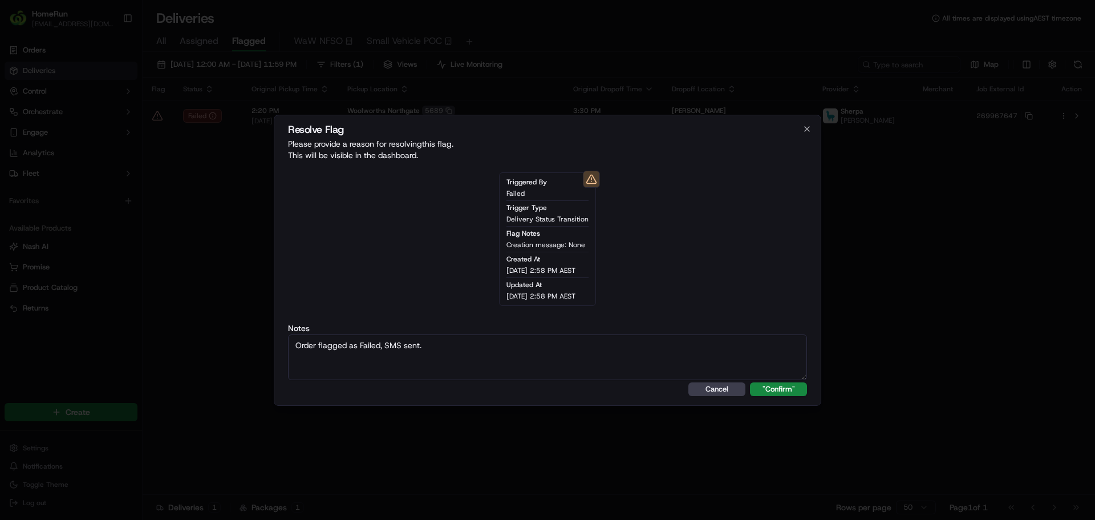
type textarea "Order flagged as Failed, SMS sent."
click at [750, 382] on button ""Confirm"" at bounding box center [778, 389] width 57 height 14
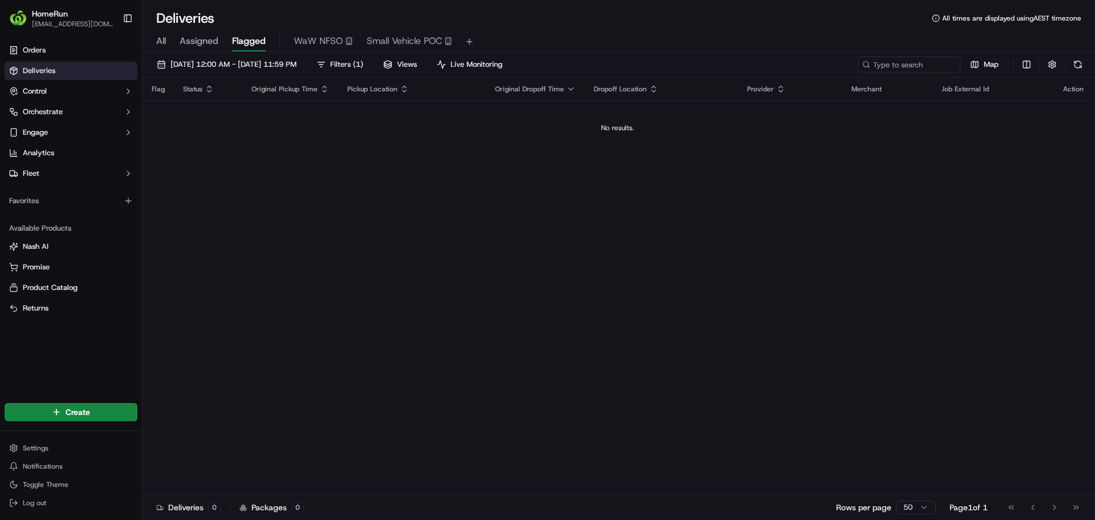
click at [1041, 63] on div "Map" at bounding box center [972, 64] width 228 height 16
click at [1042, 62] on div "Map" at bounding box center [972, 64] width 228 height 16
click at [1050, 62] on button "button" at bounding box center [1052, 64] width 16 height 16
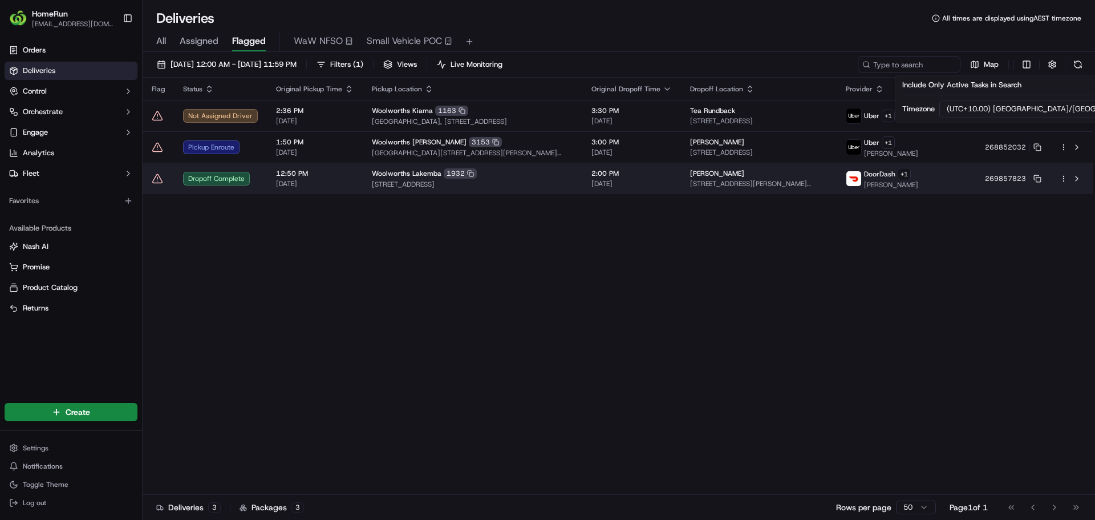
click at [156, 179] on icon at bounding box center [157, 178] width 11 height 11
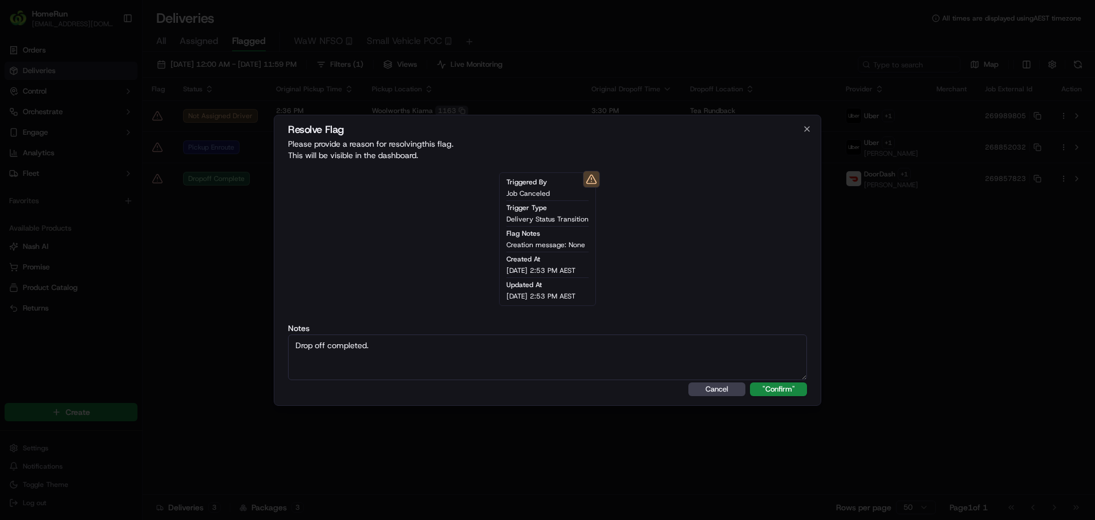
type textarea "Drop off completed."
click at [750, 382] on button ""Confirm"" at bounding box center [778, 389] width 57 height 14
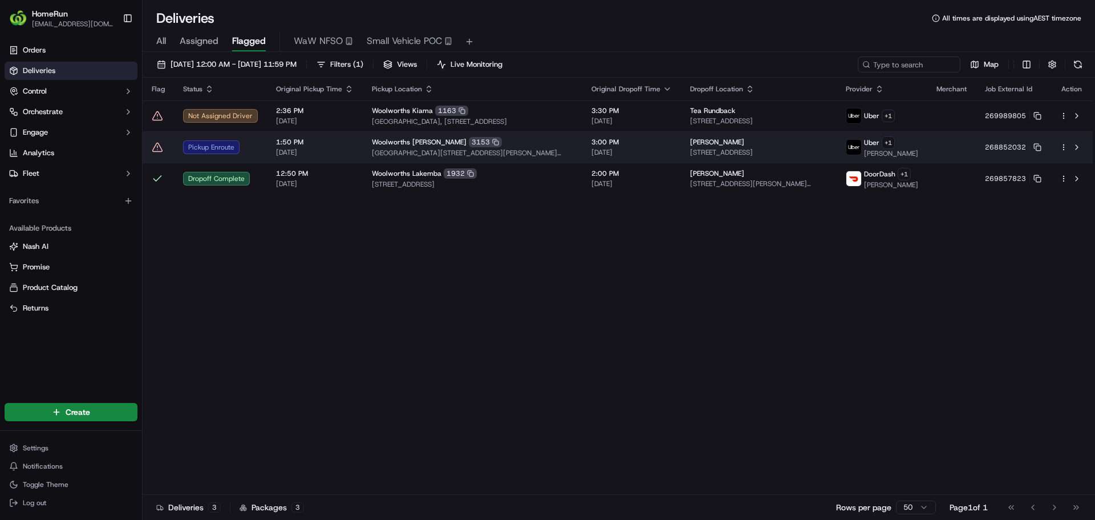
click at [158, 146] on icon at bounding box center [157, 146] width 11 height 11
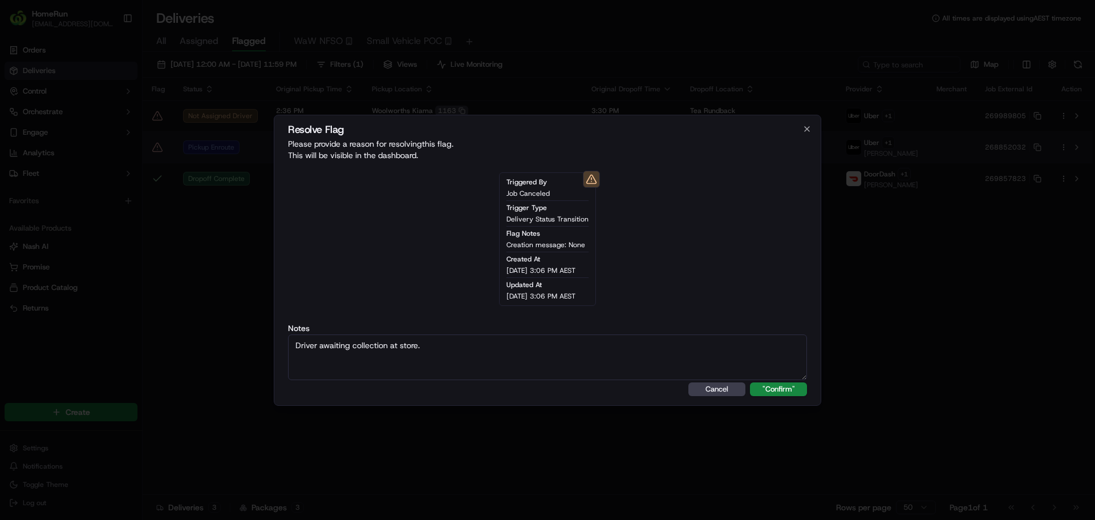
type textarea "Driver awaiting collection at store."
click at [750, 382] on button ""Confirm"" at bounding box center [778, 389] width 57 height 14
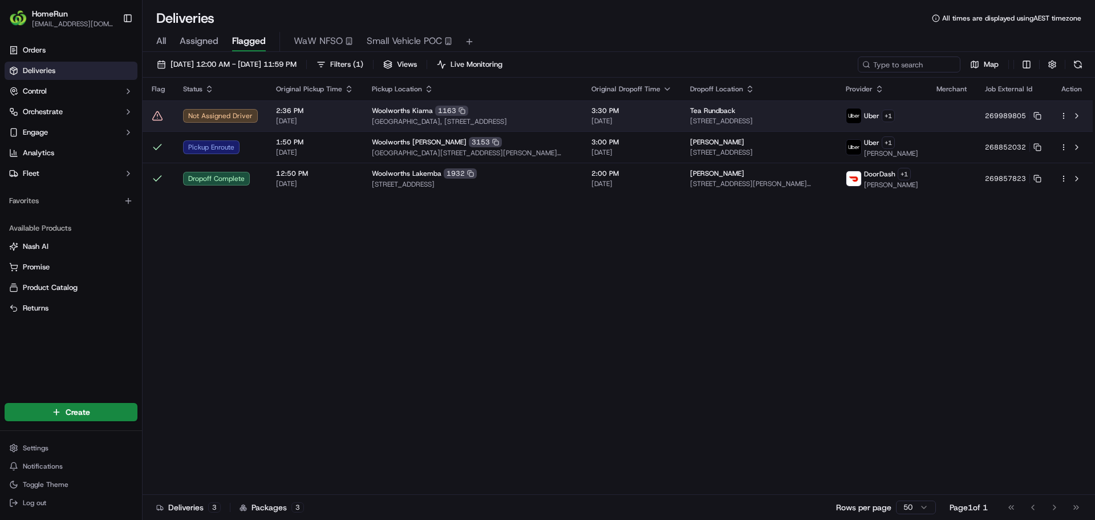
click at [159, 114] on icon at bounding box center [158, 115] width 10 height 9
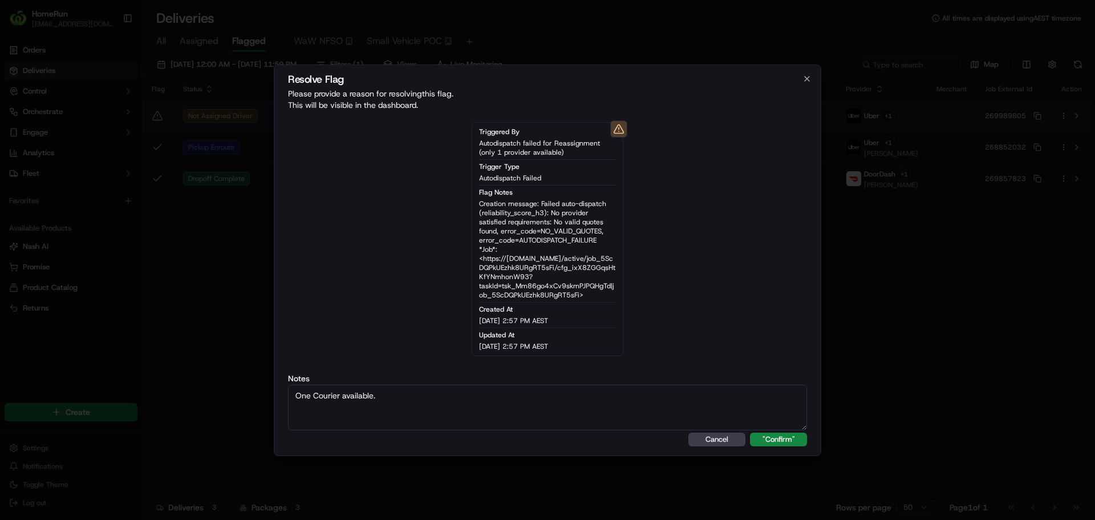
type textarea "One Courier available."
click at [750, 432] on button ""Confirm"" at bounding box center [778, 439] width 57 height 14
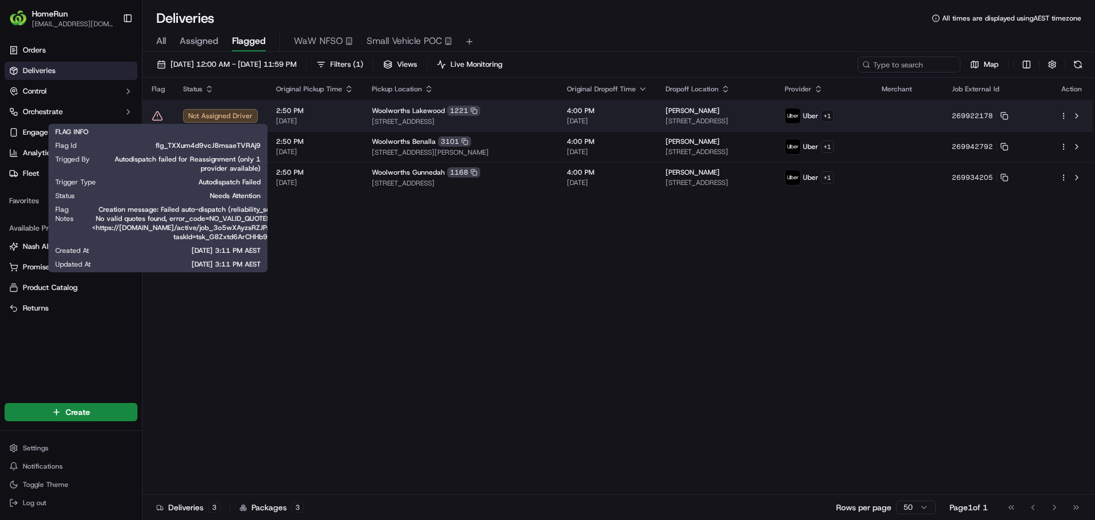
click at [157, 116] on icon at bounding box center [157, 115] width 11 height 11
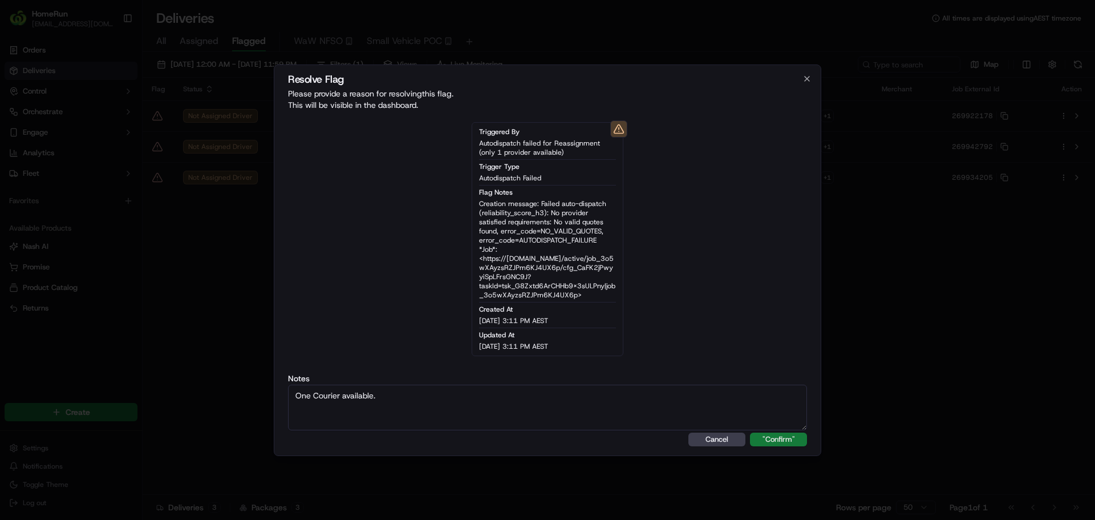
type textarea "One Courier available."
click at [765, 436] on button ""Confirm"" at bounding box center [778, 439] width 57 height 14
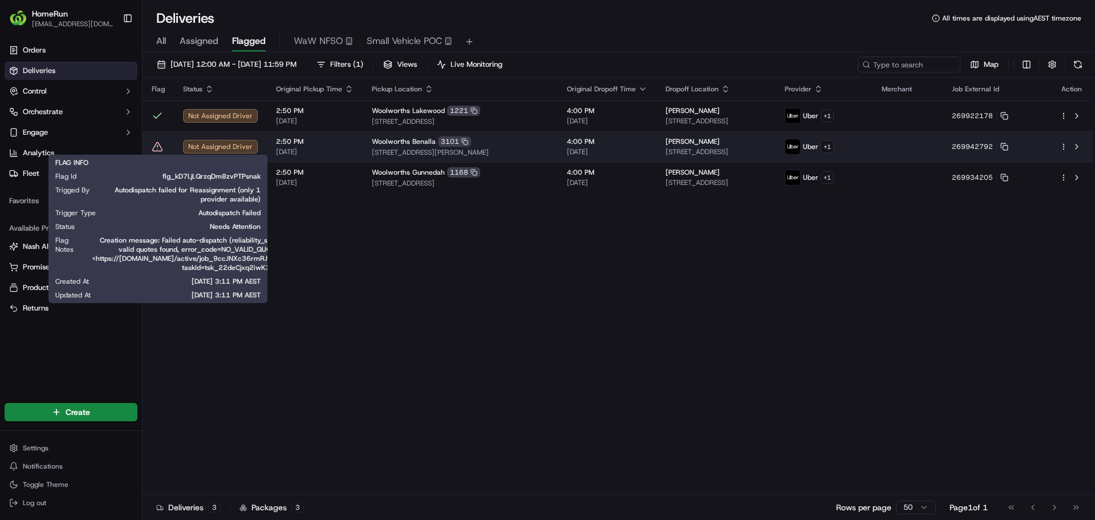
click at [159, 148] on icon at bounding box center [157, 146] width 11 height 11
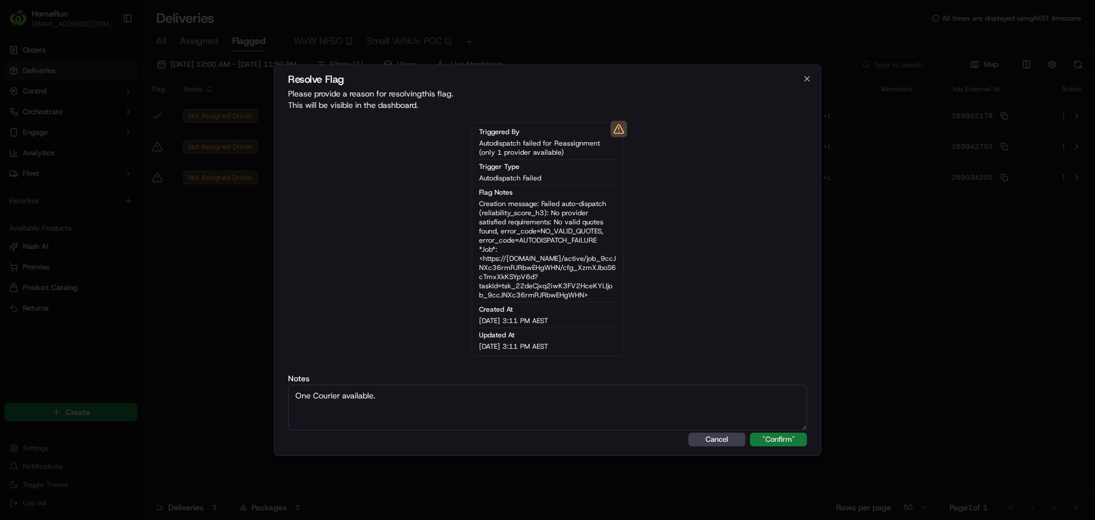
type textarea "One Courier available."
click at [765, 435] on button ""Confirm"" at bounding box center [778, 439] width 57 height 14
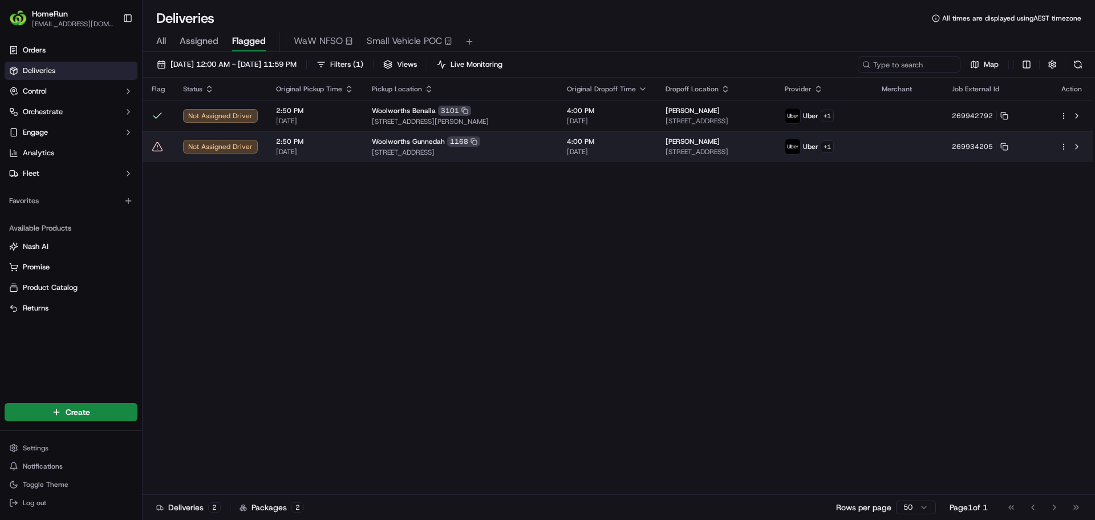
click at [156, 148] on icon at bounding box center [157, 146] width 11 height 11
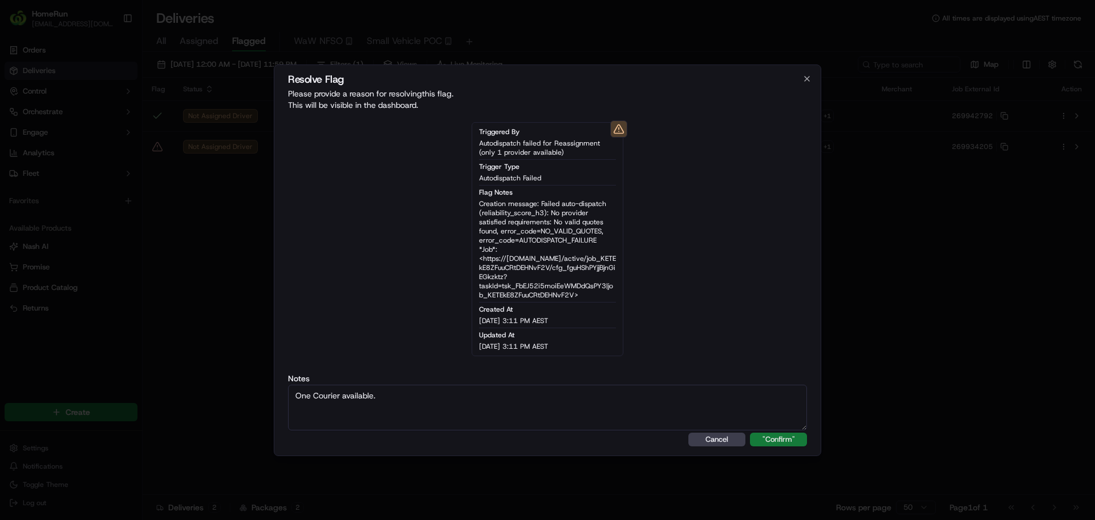
type textarea "One Courier available."
click at [778, 439] on button ""Confirm"" at bounding box center [778, 439] width 57 height 14
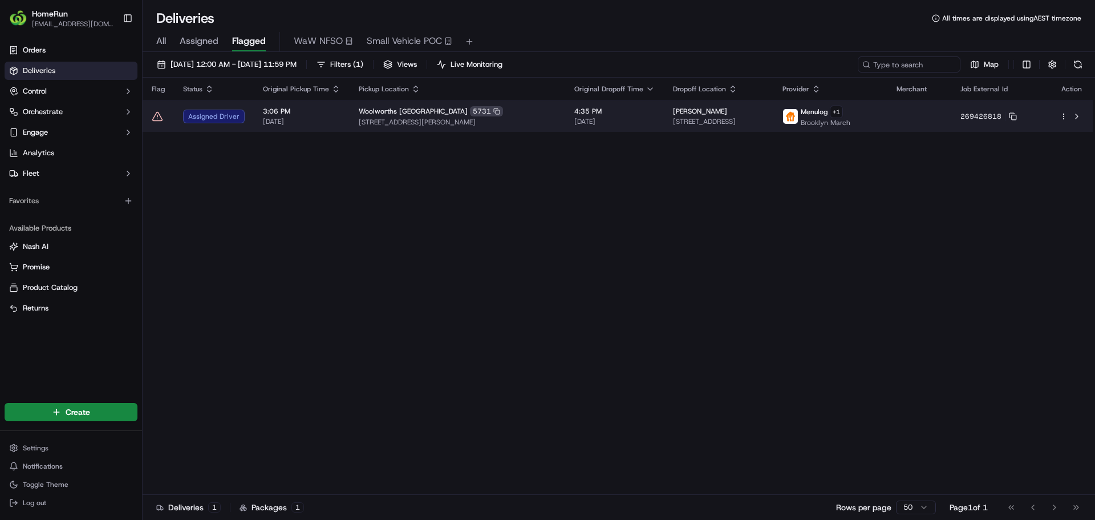
click at [153, 115] on icon at bounding box center [157, 116] width 11 height 11
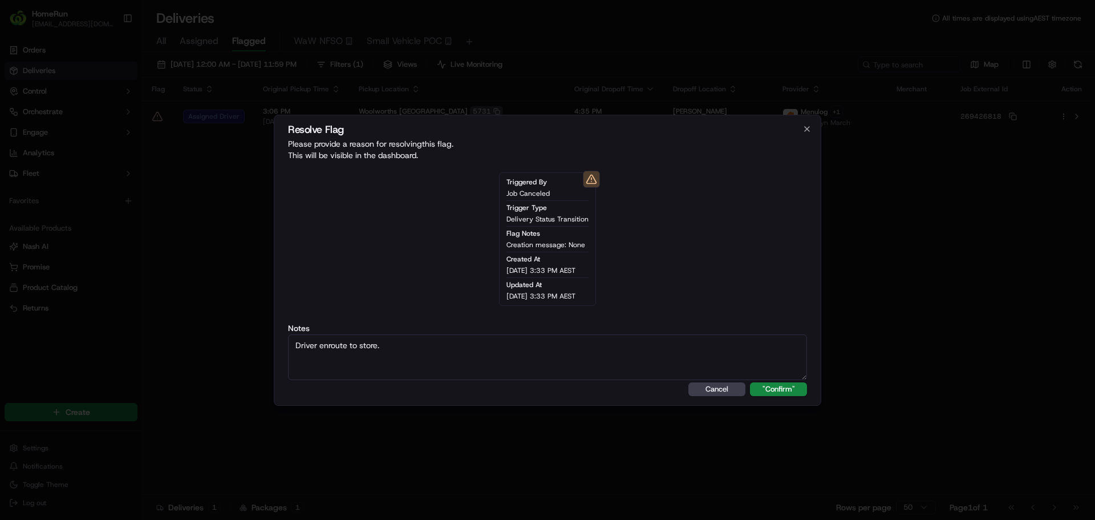
type textarea "Driver enroute to store."
click at [783, 380] on div "Resolve Flag Please provide a reason for resolving this flag . This will be vis…" at bounding box center [547, 260] width 547 height 291
click at [784, 387] on button ""Confirm"" at bounding box center [778, 389] width 57 height 14
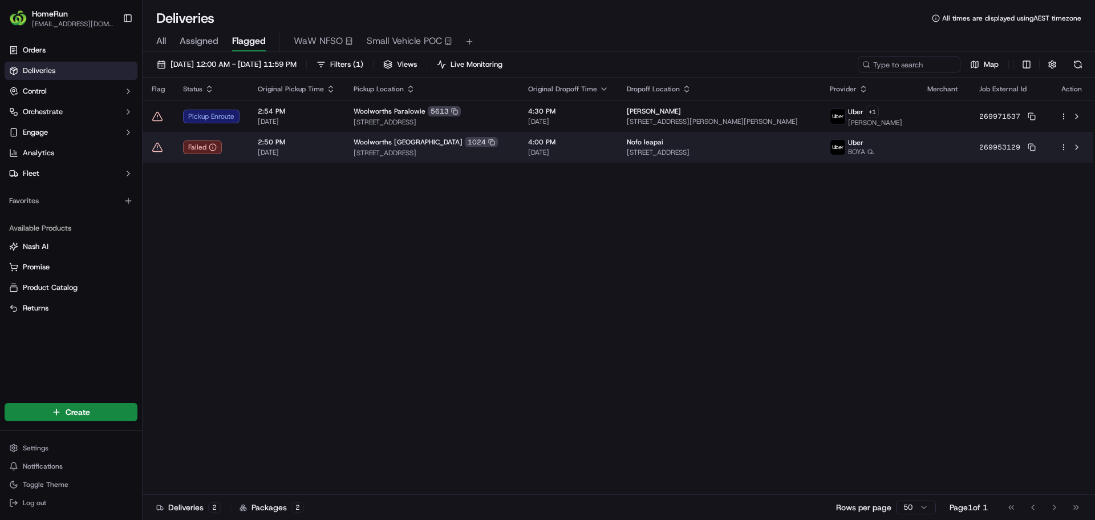
click at [238, 149] on div "Failed" at bounding box center [211, 147] width 56 height 14
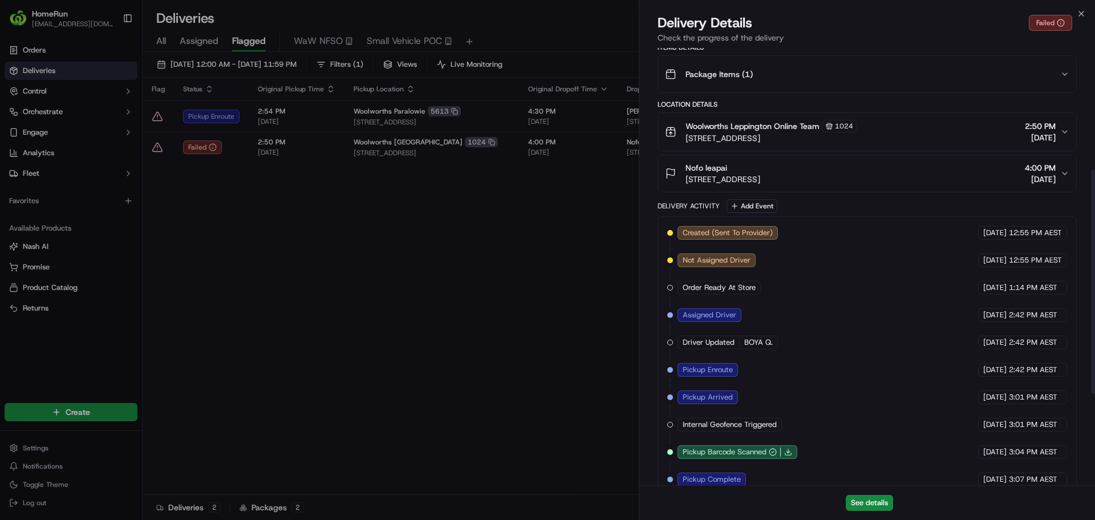
scroll to position [414, 0]
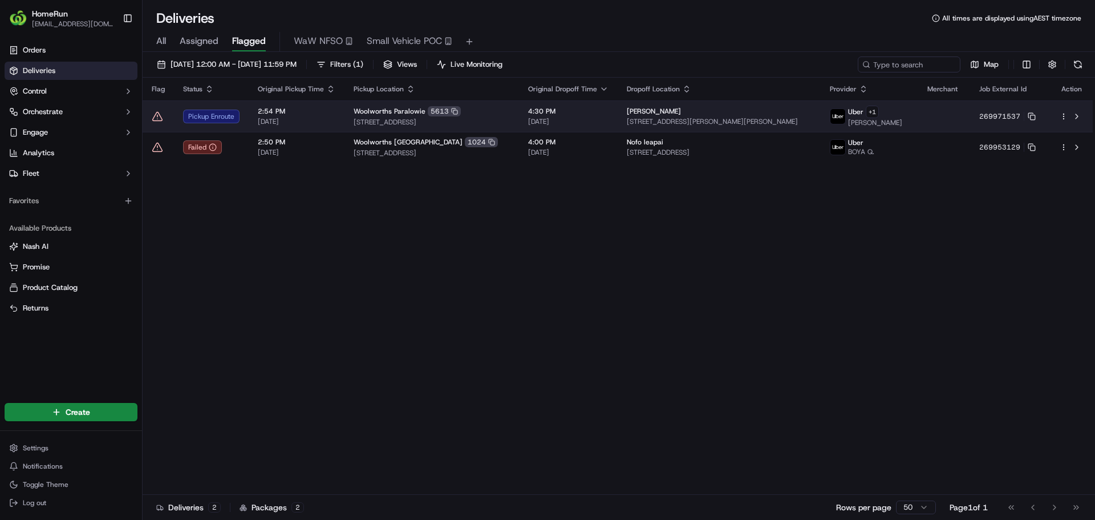
click at [152, 116] on icon at bounding box center [157, 116] width 11 height 11
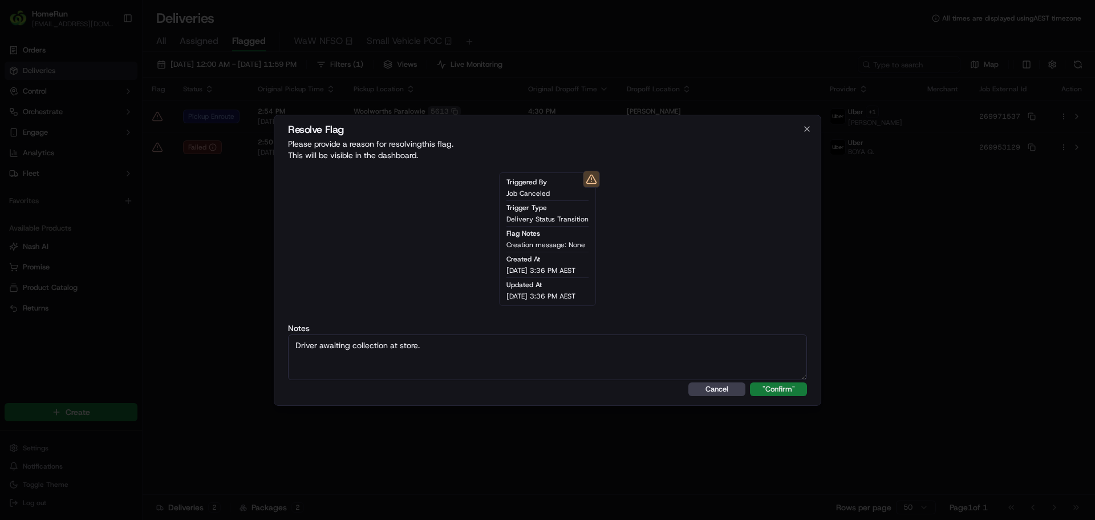
type textarea "Driver awaiting collection at store."
click at [794, 394] on button ""Confirm"" at bounding box center [778, 389] width 57 height 14
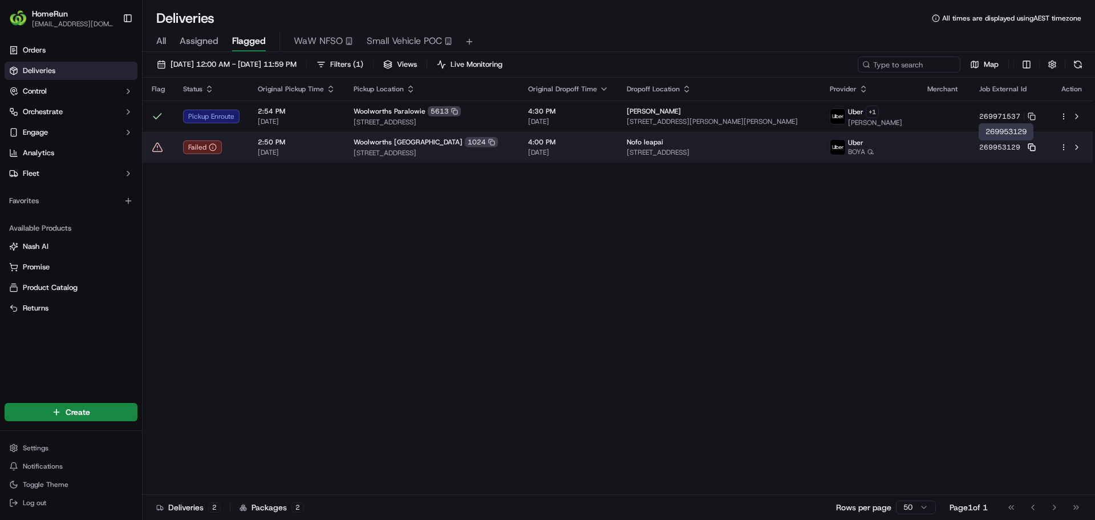
click at [1029, 148] on icon at bounding box center [1030, 146] width 5 height 5
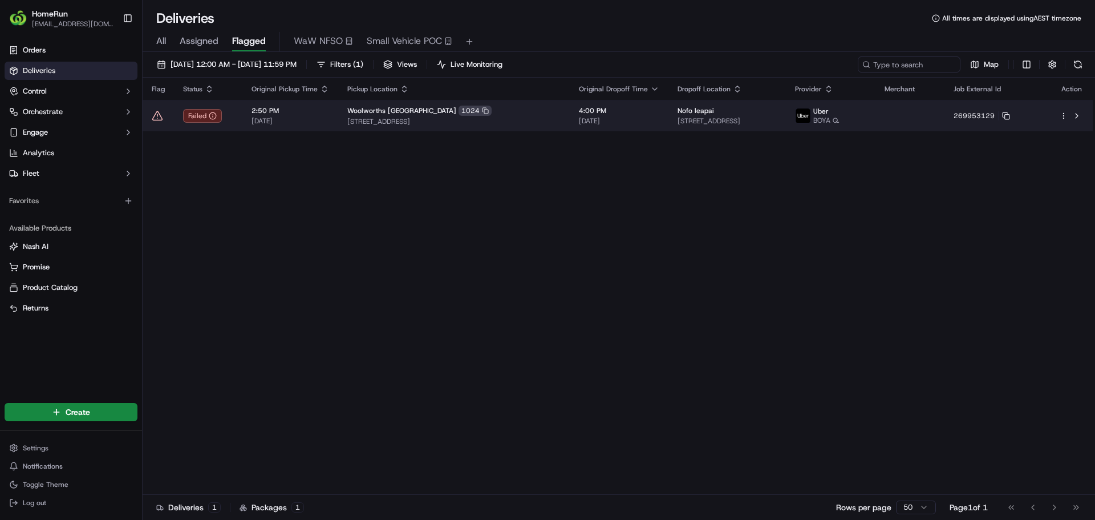
click at [154, 115] on icon at bounding box center [157, 115] width 11 height 11
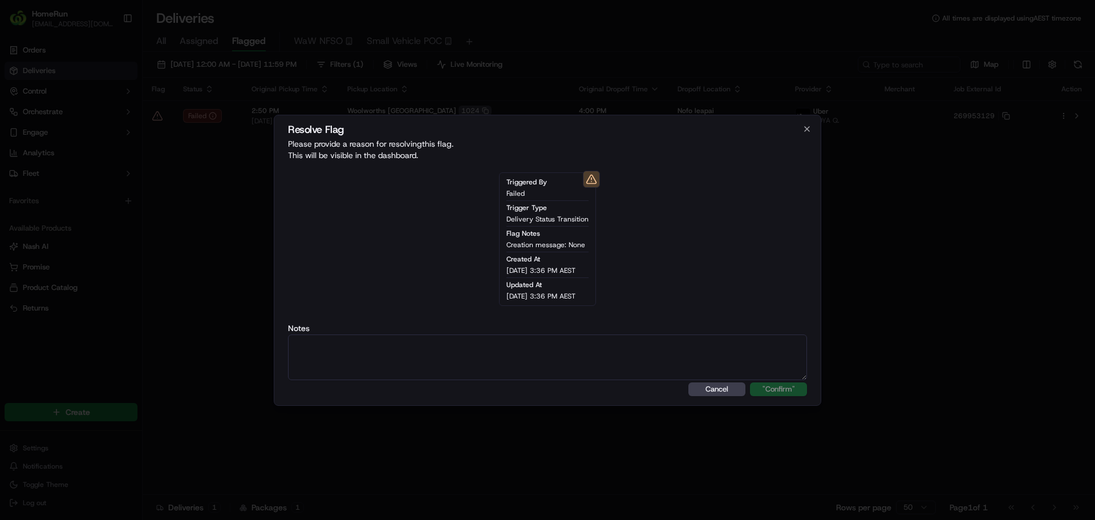
click at [607, 351] on textarea at bounding box center [547, 357] width 519 height 46
paste textarea "Order flagged as Failed, SMS sent."
type textarea "Order flagged as Failed, SMS sent."
click at [750, 382] on button ""Confirm"" at bounding box center [778, 389] width 57 height 14
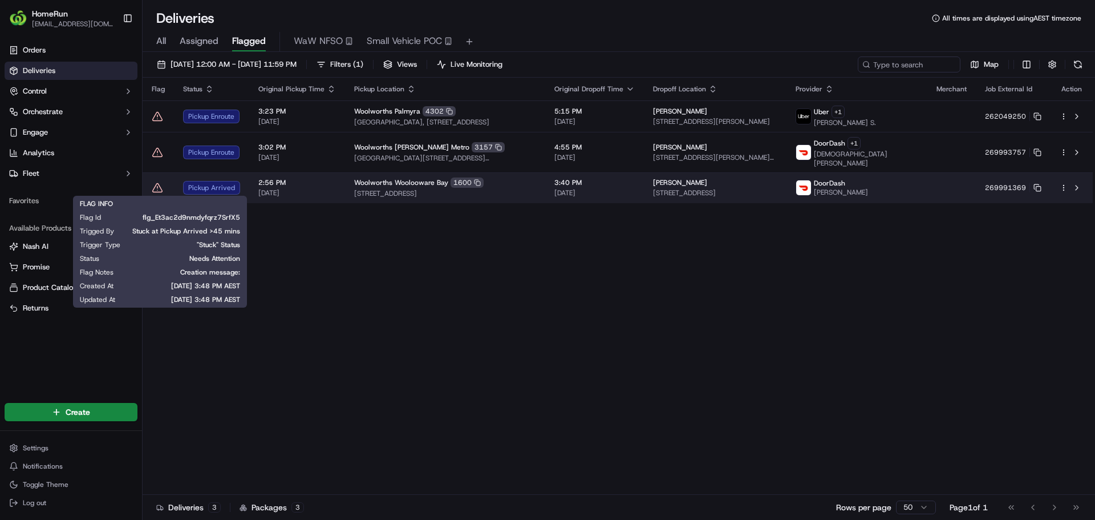
click at [159, 190] on icon at bounding box center [157, 187] width 11 height 11
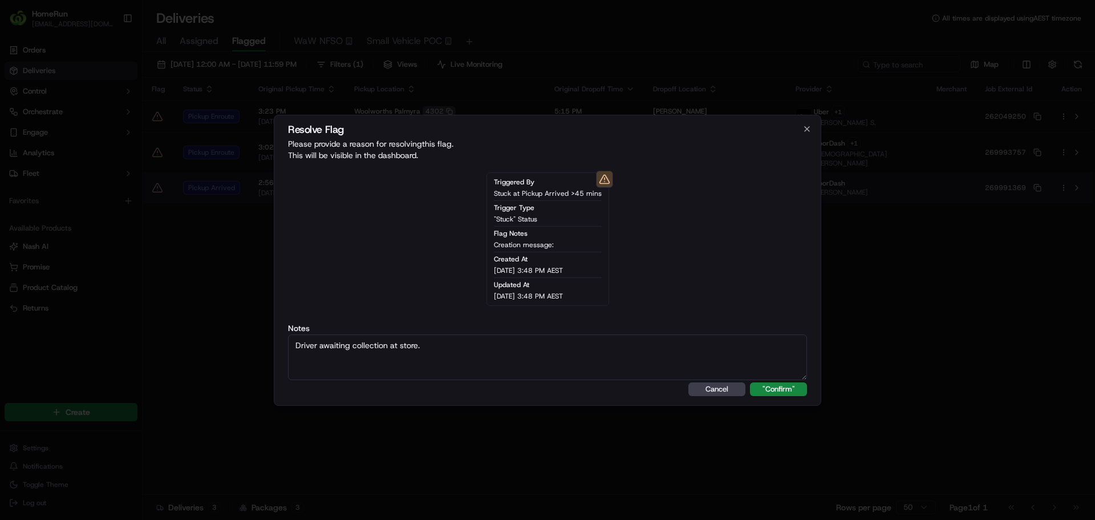
type textarea "Driver awaiting collection at store."
click at [750, 382] on button ""Confirm"" at bounding box center [778, 389] width 57 height 14
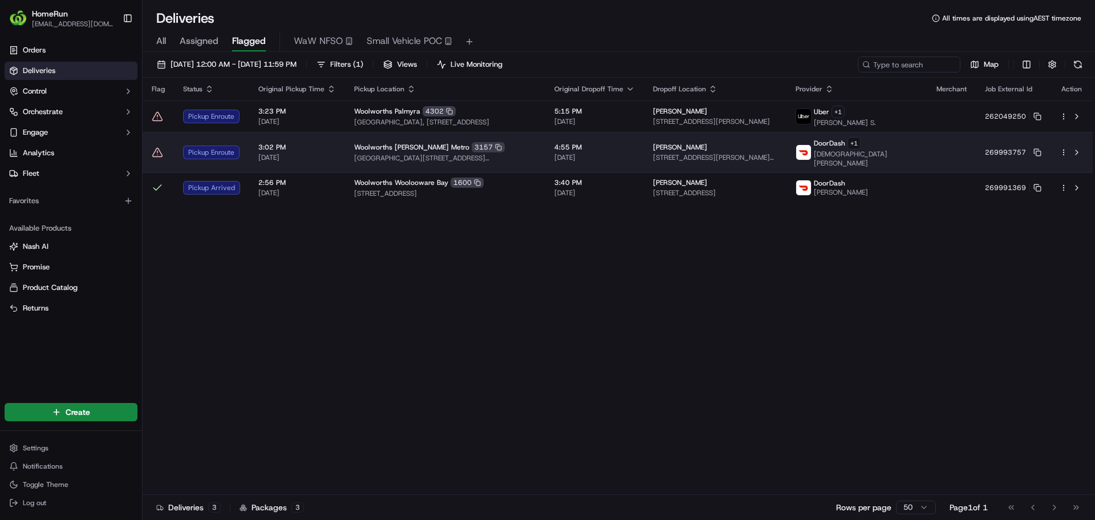
click at [153, 152] on icon at bounding box center [157, 152] width 11 height 11
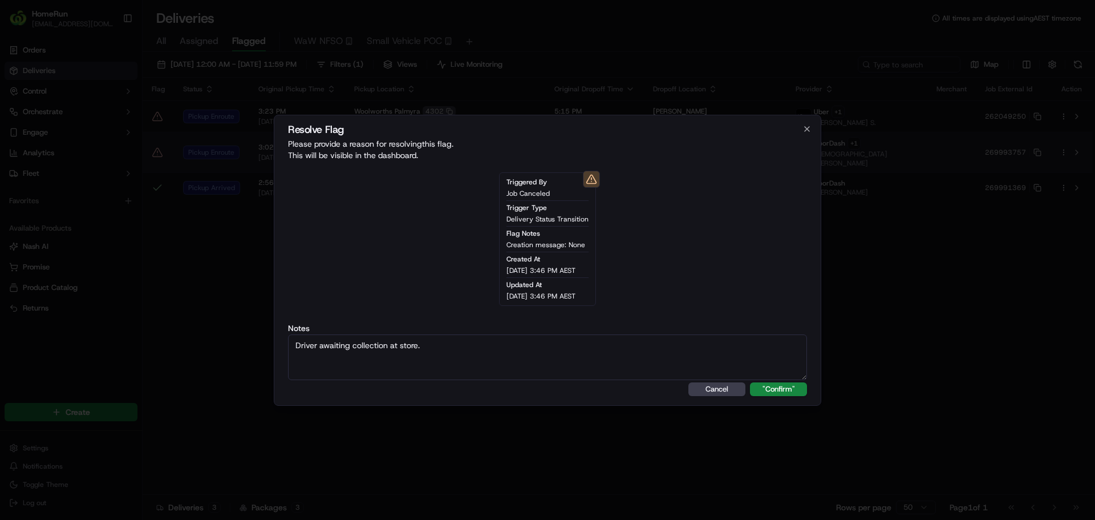
type textarea "Driver awaiting collection at store."
click at [750, 382] on button ""Confirm"" at bounding box center [778, 389] width 57 height 14
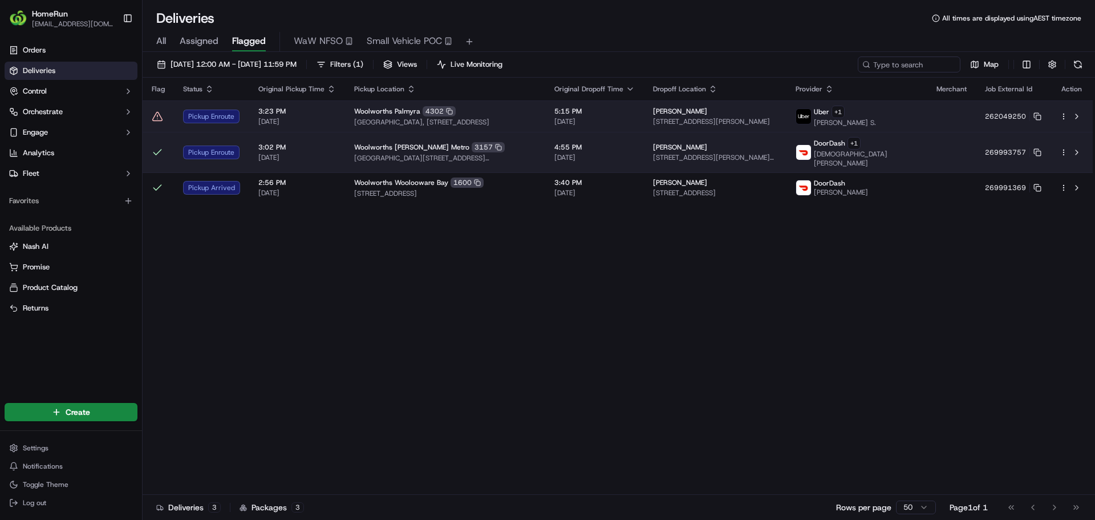
click at [161, 128] on td at bounding box center [158, 115] width 31 height 31
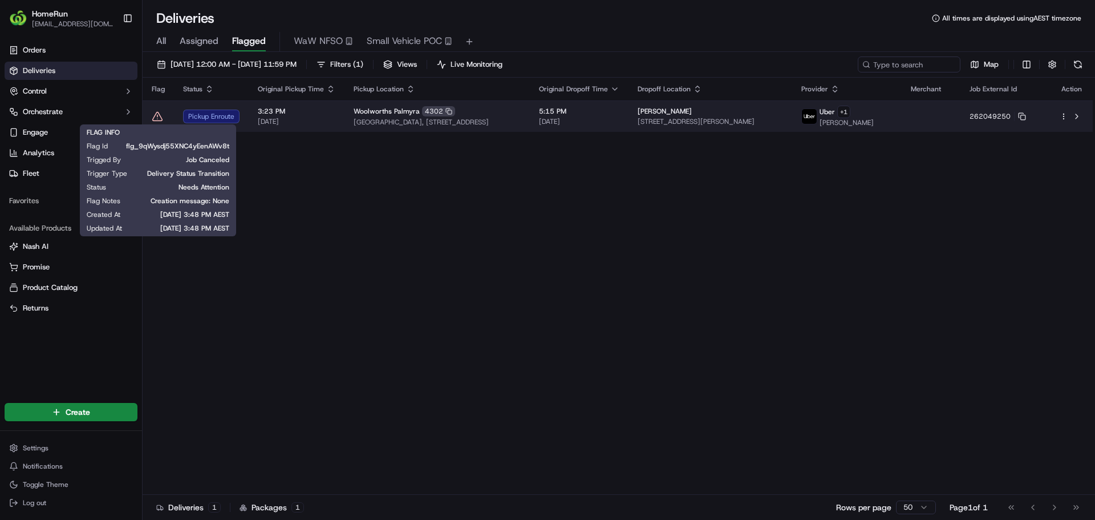
click at [153, 112] on icon at bounding box center [157, 116] width 11 height 11
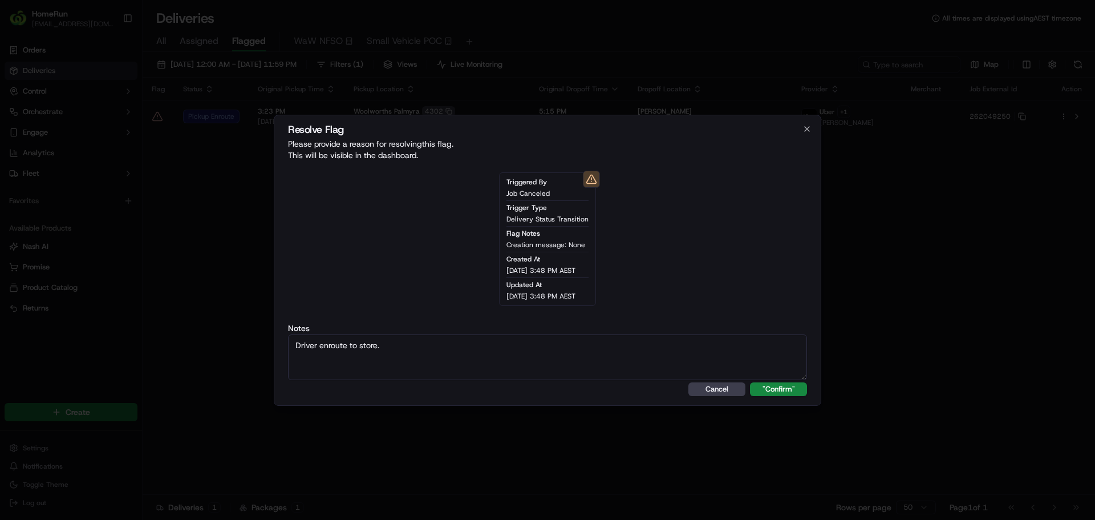
type textarea "Driver enroute to store."
click at [750, 382] on button ""Confirm"" at bounding box center [778, 389] width 57 height 14
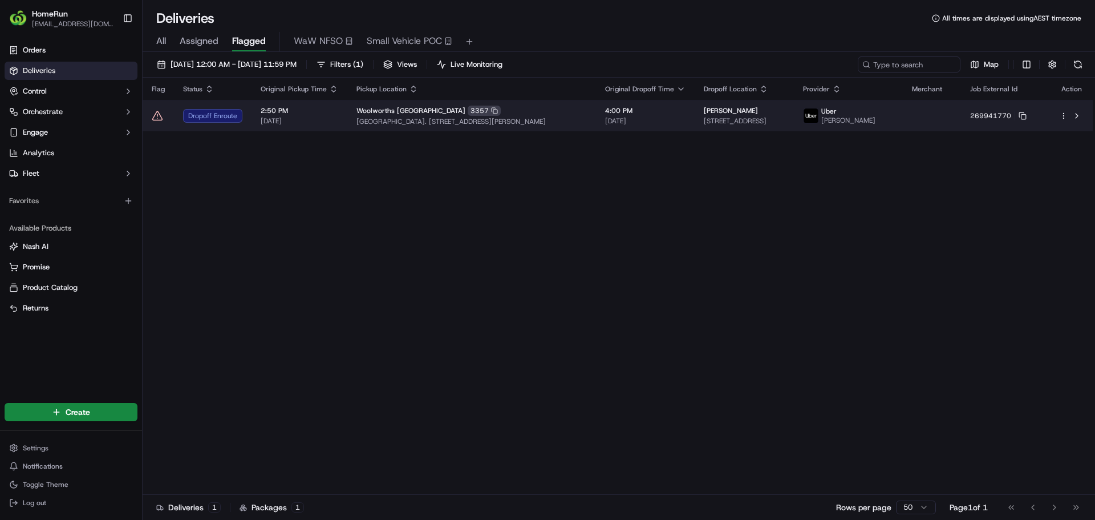
click at [157, 112] on icon at bounding box center [157, 115] width 11 height 11
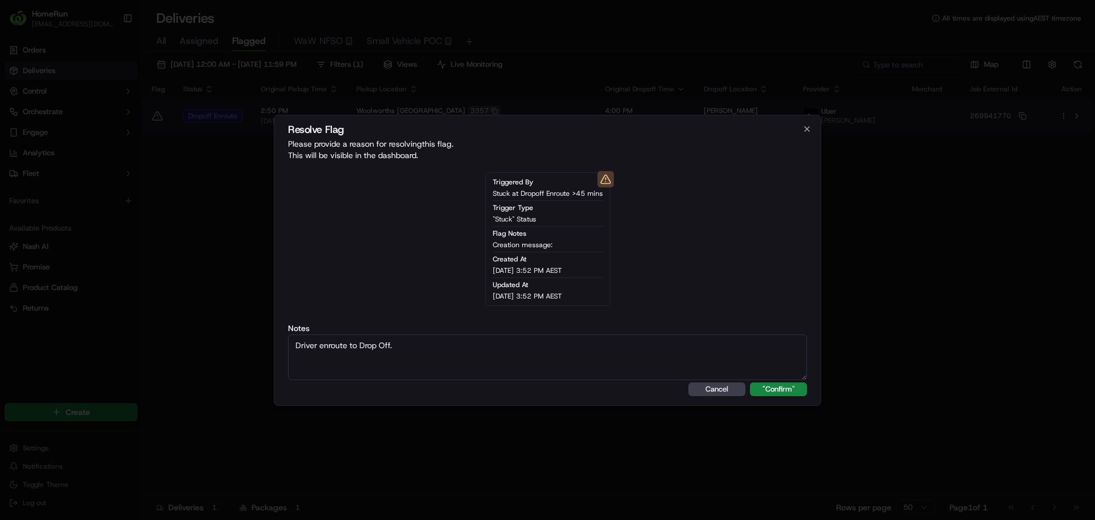
type textarea "Driver enroute to Drop Off."
click at [750, 382] on button ""Confirm"" at bounding box center [778, 389] width 57 height 14
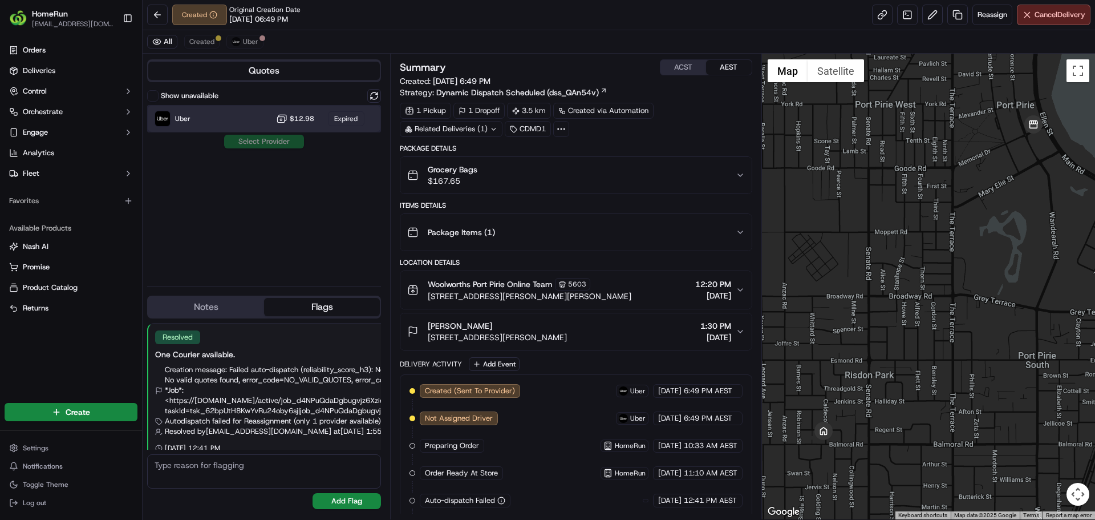
click at [218, 119] on div "Uber $12.98 Expired" at bounding box center [264, 118] width 234 height 27
click at [218, 125] on div "Uber $12.98 Expired" at bounding box center [264, 118] width 234 height 27
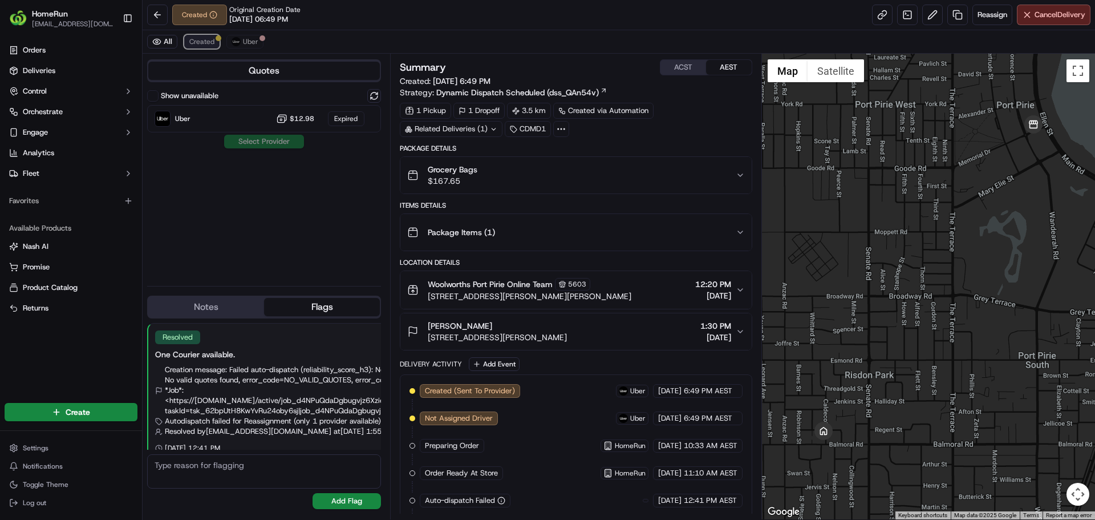
click at [205, 42] on span "Created" at bounding box center [201, 41] width 25 height 9
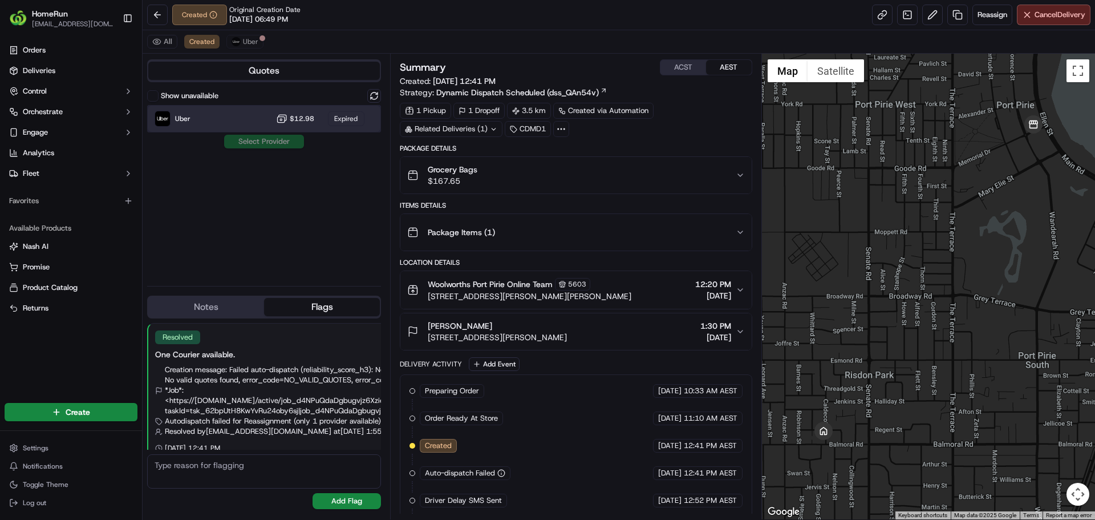
click at [229, 132] on div "Uber $12.98 Expired" at bounding box center [264, 118] width 234 height 27
click at [257, 122] on div "Uber $12.98 Expired" at bounding box center [264, 118] width 234 height 27
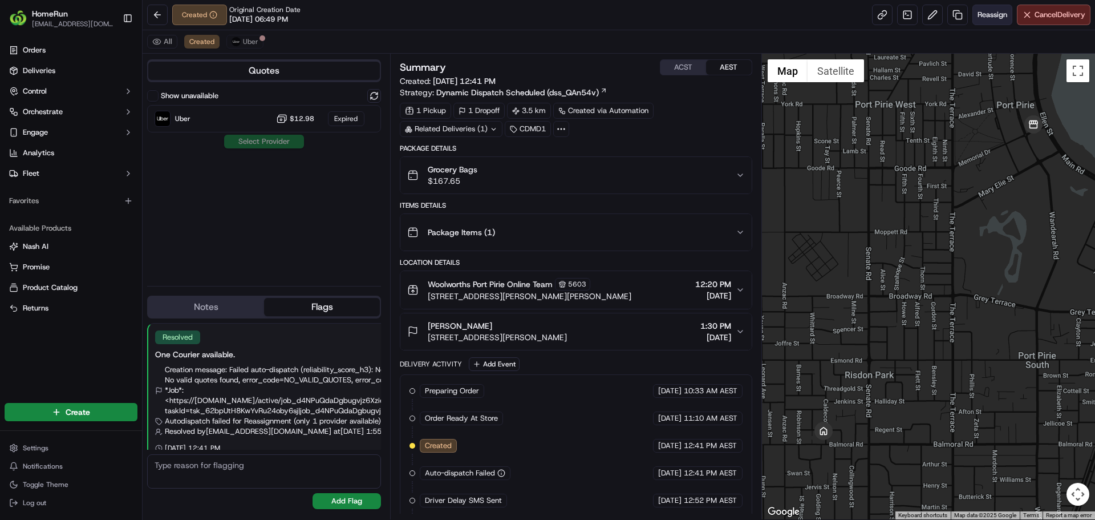
click at [991, 14] on span "Reassign" at bounding box center [992, 15] width 30 height 10
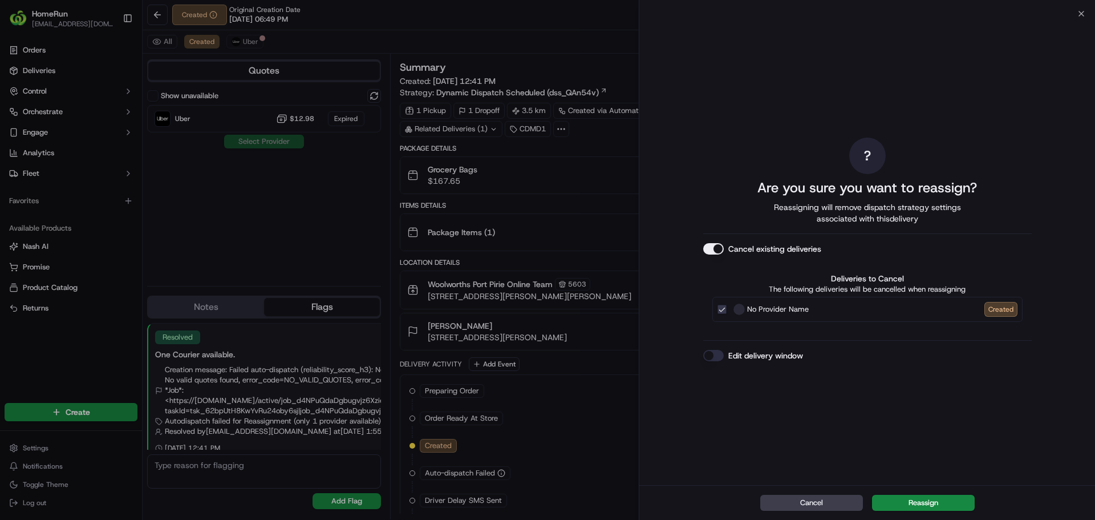
click at [946, 493] on div "Cancel Reassign" at bounding box center [867, 502] width 456 height 35
click at [934, 500] on button "Reassign" at bounding box center [923, 502] width 103 height 16
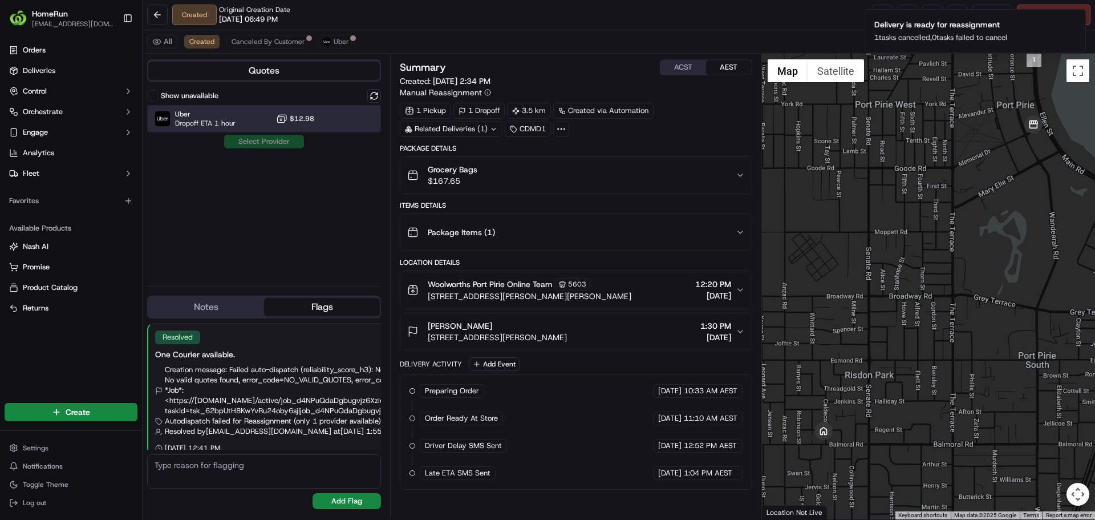
click at [258, 115] on div "Uber Dropoff ETA 1 hour $12.98" at bounding box center [264, 118] width 234 height 27
click at [257, 144] on button "Assign Provider" at bounding box center [264, 142] width 81 height 14
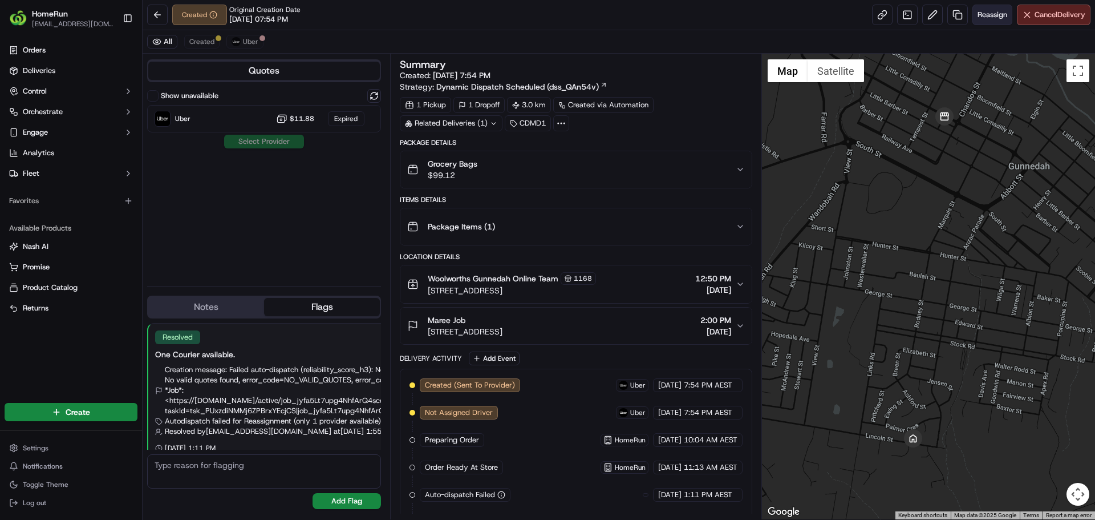
click at [981, 17] on span "Reassign" at bounding box center [992, 15] width 30 height 10
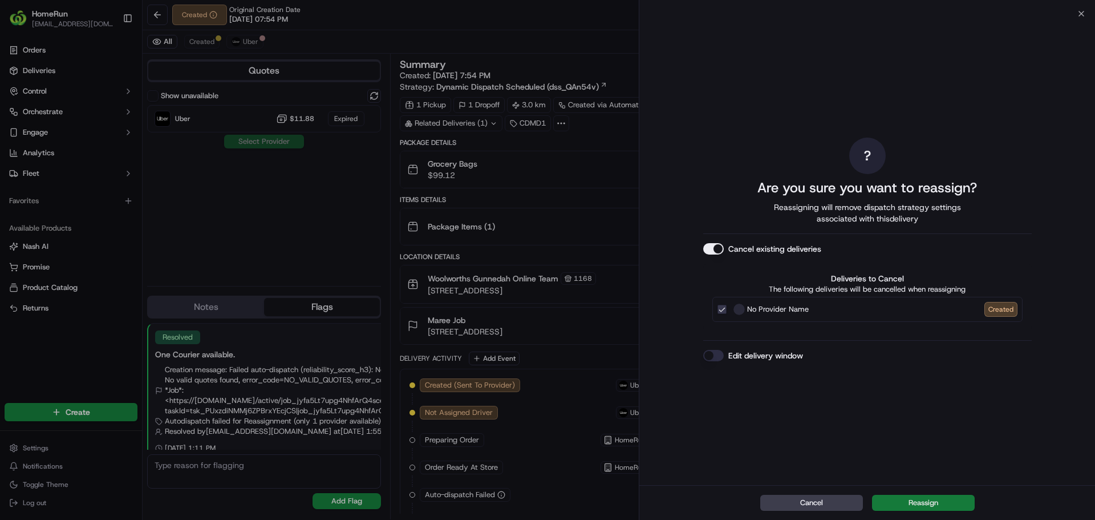
click at [946, 496] on button "Reassign" at bounding box center [923, 502] width 103 height 16
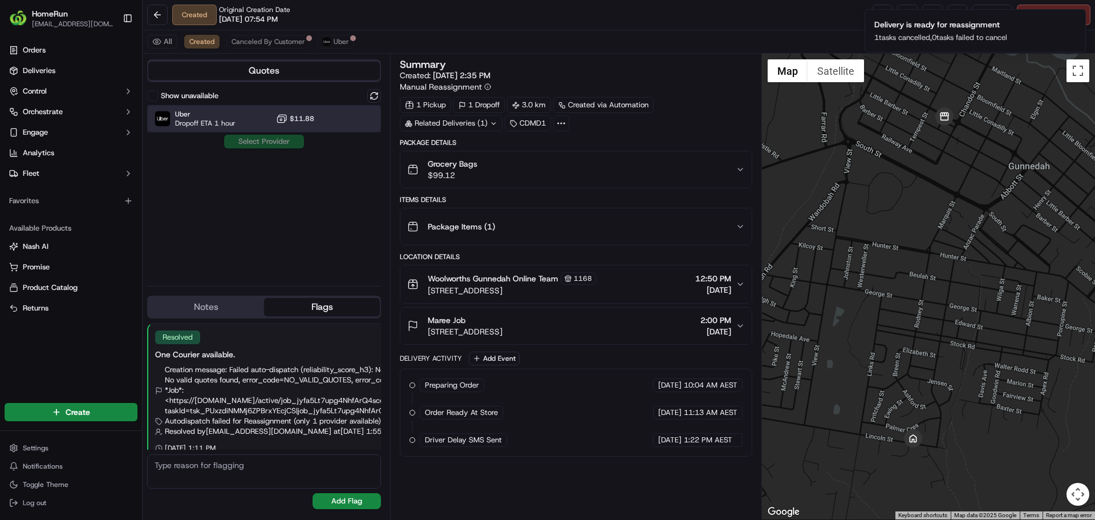
click at [222, 113] on span "Uber" at bounding box center [205, 113] width 60 height 9
click at [254, 136] on button "Assign Provider" at bounding box center [264, 142] width 81 height 14
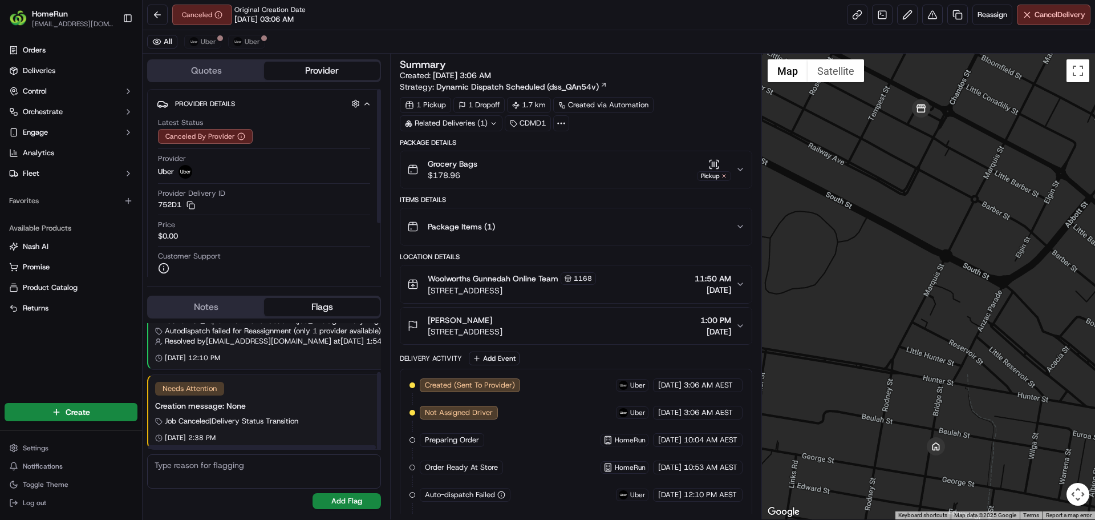
scroll to position [80, 137]
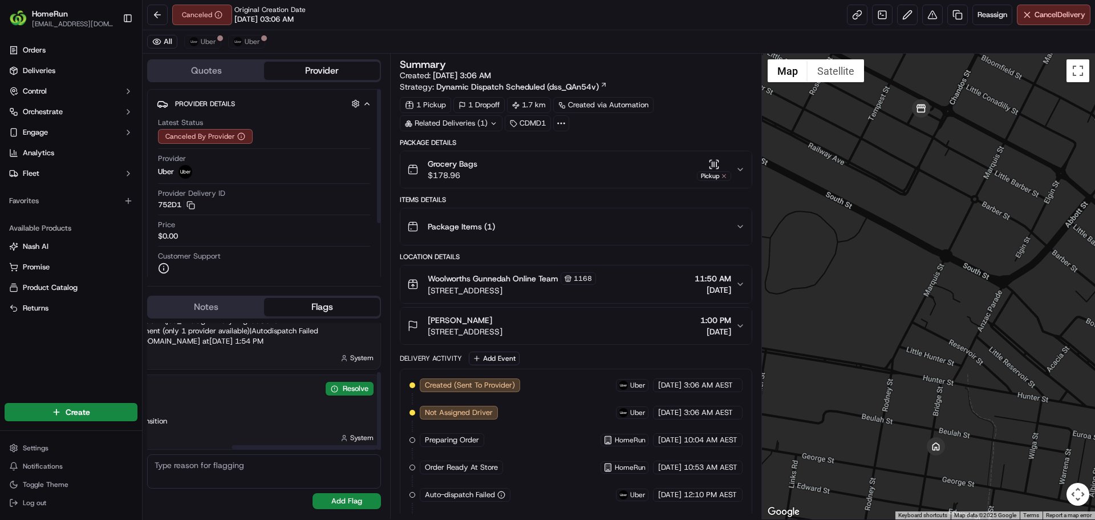
drag, startPoint x: 412, startPoint y: 393, endPoint x: 412, endPoint y: 387, distance: 6.3
click at [363, 386] on button "Resolve" at bounding box center [350, 389] width 48 height 14
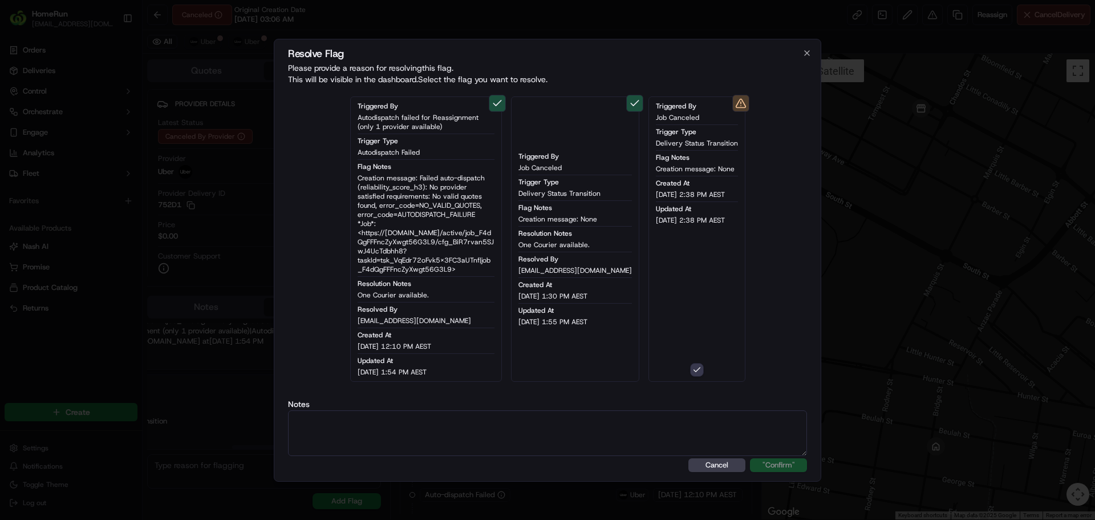
type button "on"
click at [681, 416] on textarea at bounding box center [547, 433] width 519 height 46
paste textarea "One Courier available."
type textarea "One Courier available."
click at [750, 458] on button ""Confirm"" at bounding box center [778, 465] width 57 height 14
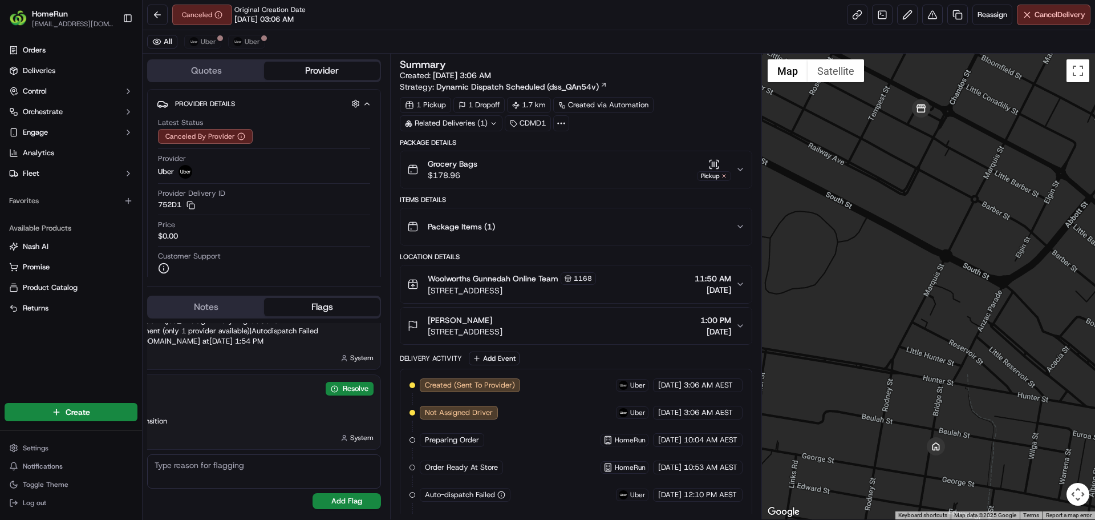
scroll to position [100, 137]
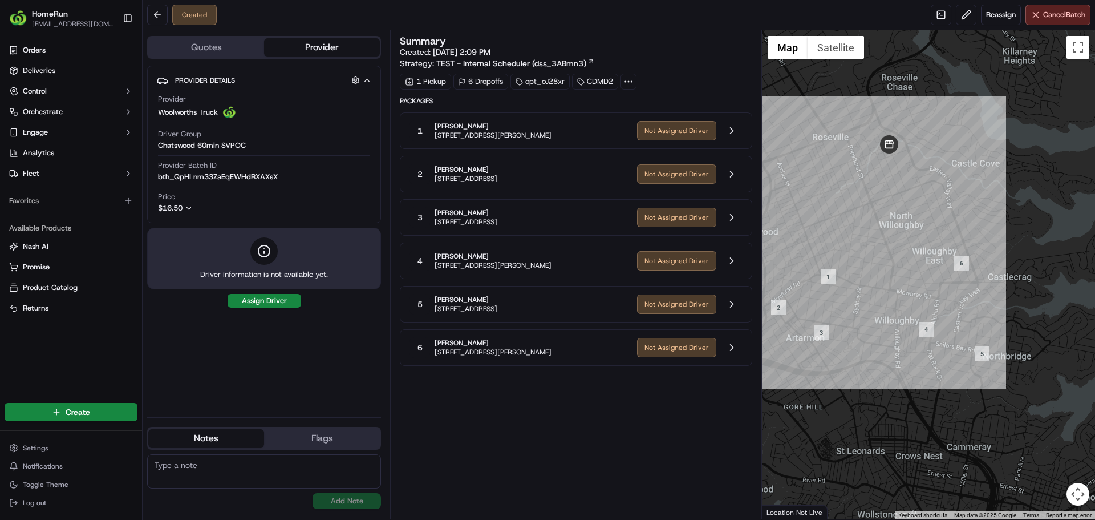
drag, startPoint x: 898, startPoint y: 291, endPoint x: 847, endPoint y: 269, distance: 55.7
click at [847, 269] on div at bounding box center [929, 274] width 334 height 489
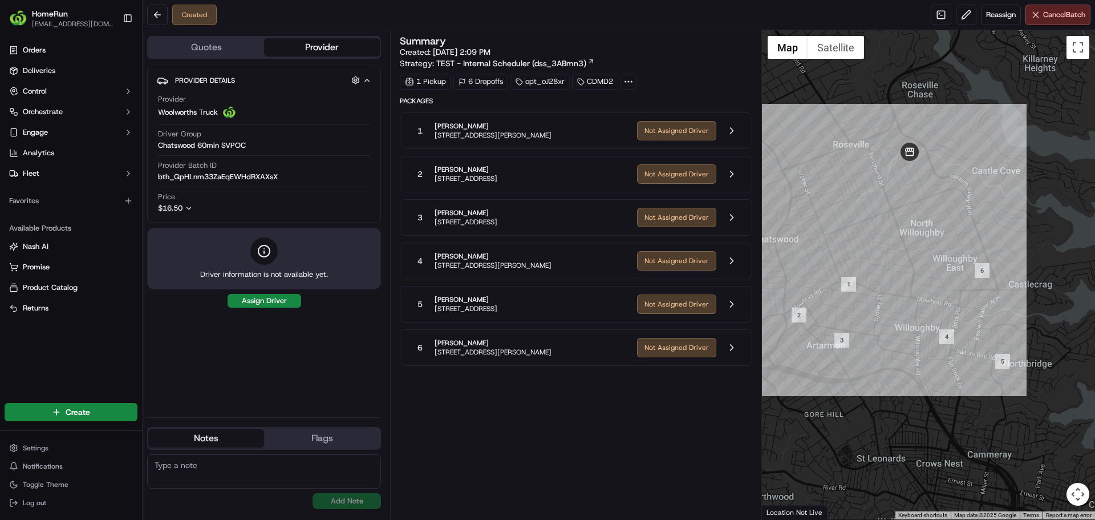
drag, startPoint x: 867, startPoint y: 240, endPoint x: 886, endPoint y: 246, distance: 20.6
click at [886, 246] on div at bounding box center [929, 274] width 334 height 489
click at [732, 342] on button at bounding box center [732, 347] width 22 height 22
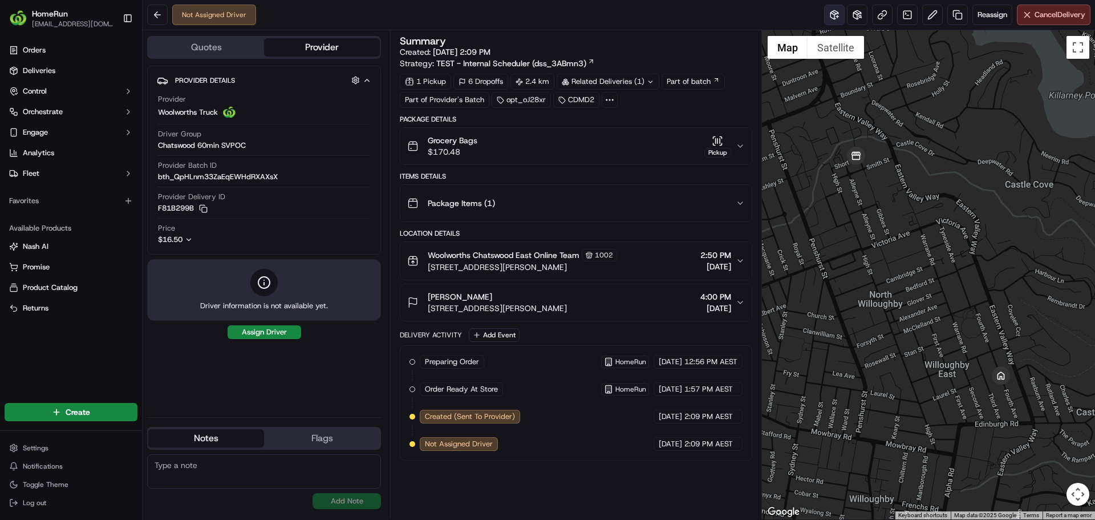
click at [831, 15] on button at bounding box center [834, 15] width 21 height 21
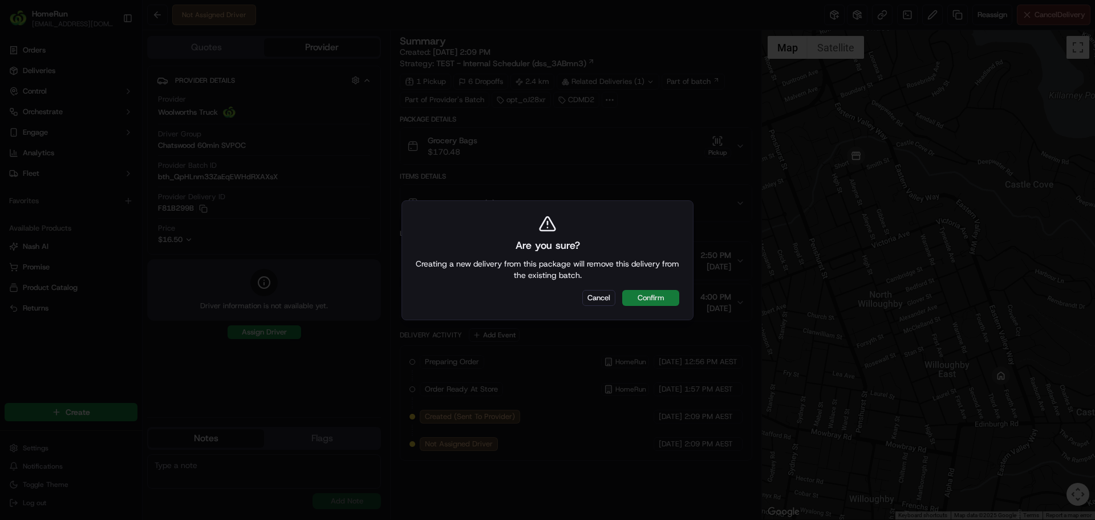
click at [656, 296] on button "Confirm" at bounding box center [650, 298] width 57 height 16
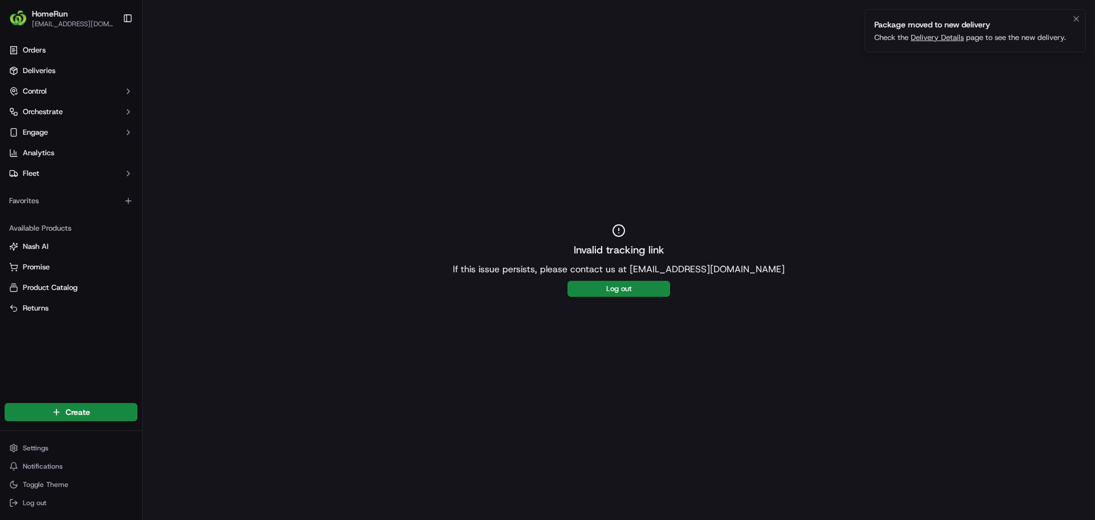
click at [938, 38] on link "Delivery Details" at bounding box center [937, 38] width 53 height 10
click at [1077, 18] on icon "Notifications (F8)" at bounding box center [1076, 18] width 9 height 9
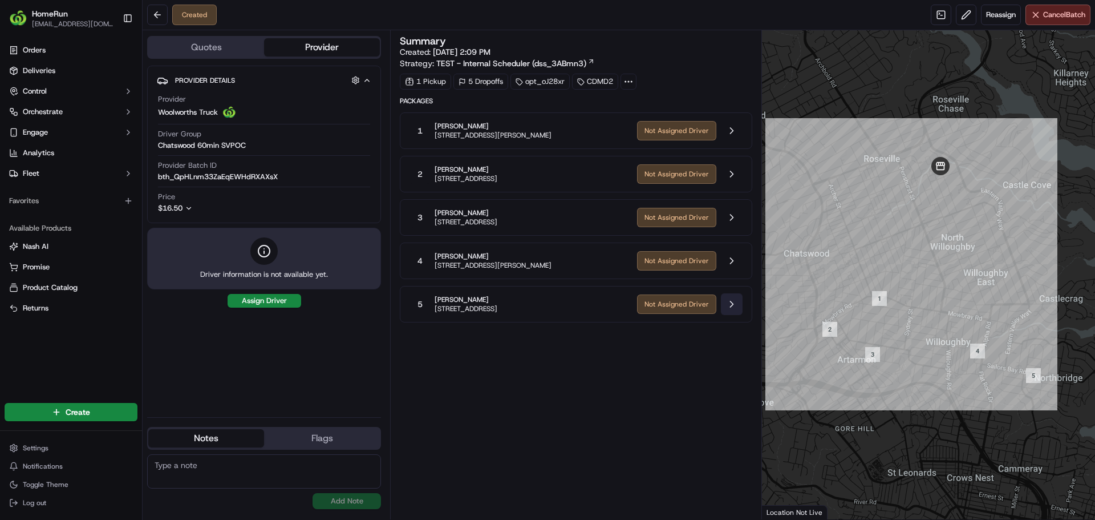
click at [729, 303] on button at bounding box center [732, 304] width 22 height 22
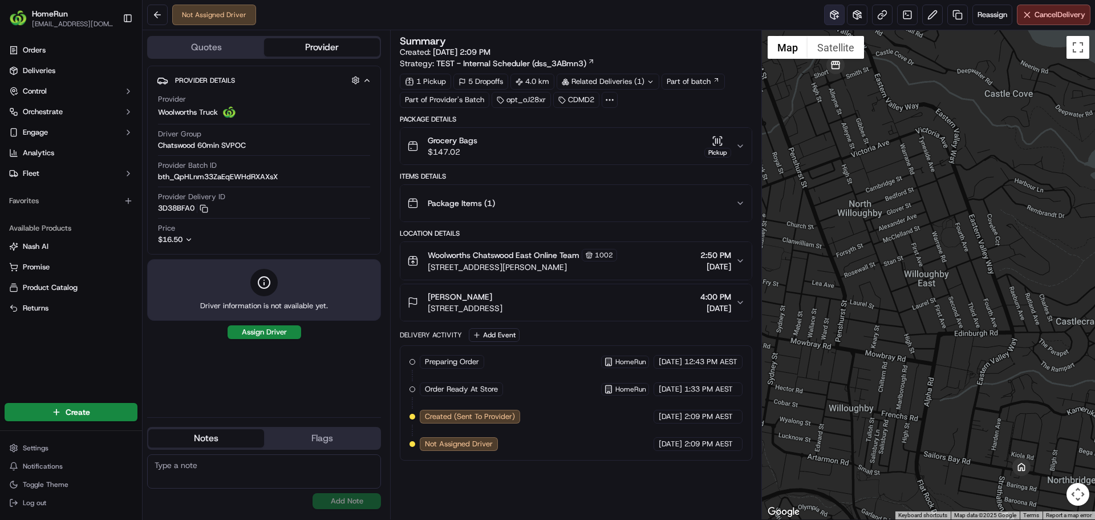
click at [824, 15] on button at bounding box center [834, 15] width 21 height 21
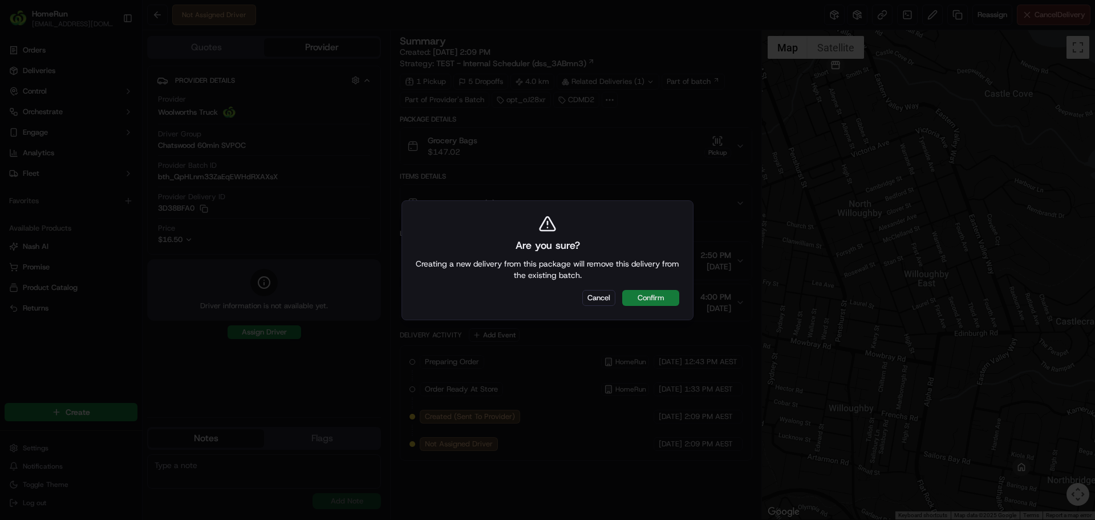
click at [658, 301] on button "Confirm" at bounding box center [650, 298] width 57 height 16
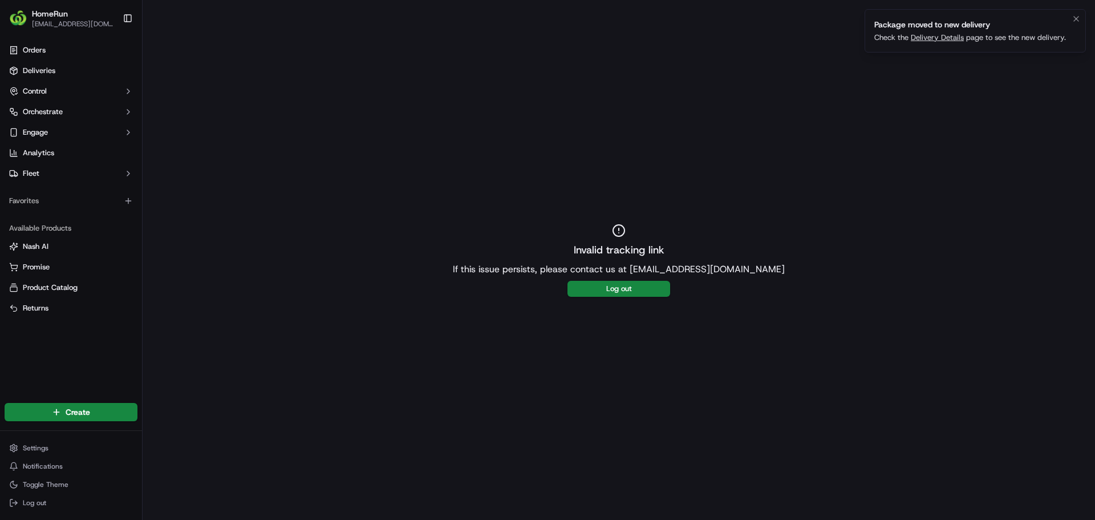
click at [935, 36] on link "Delivery Details" at bounding box center [937, 38] width 53 height 10
click at [1081, 15] on button "Notifications (F8)" at bounding box center [1076, 19] width 14 height 14
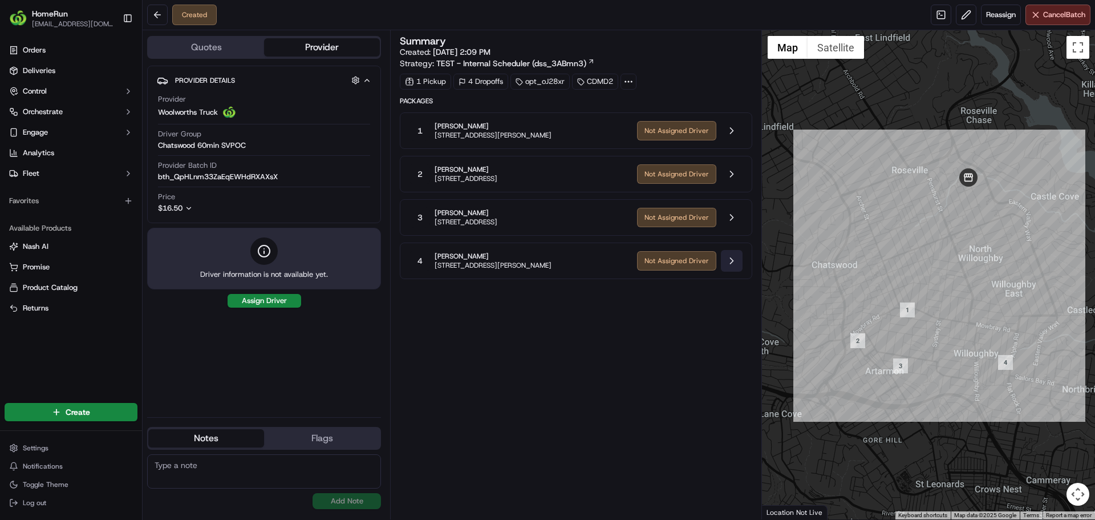
click at [727, 260] on button at bounding box center [732, 261] width 22 height 22
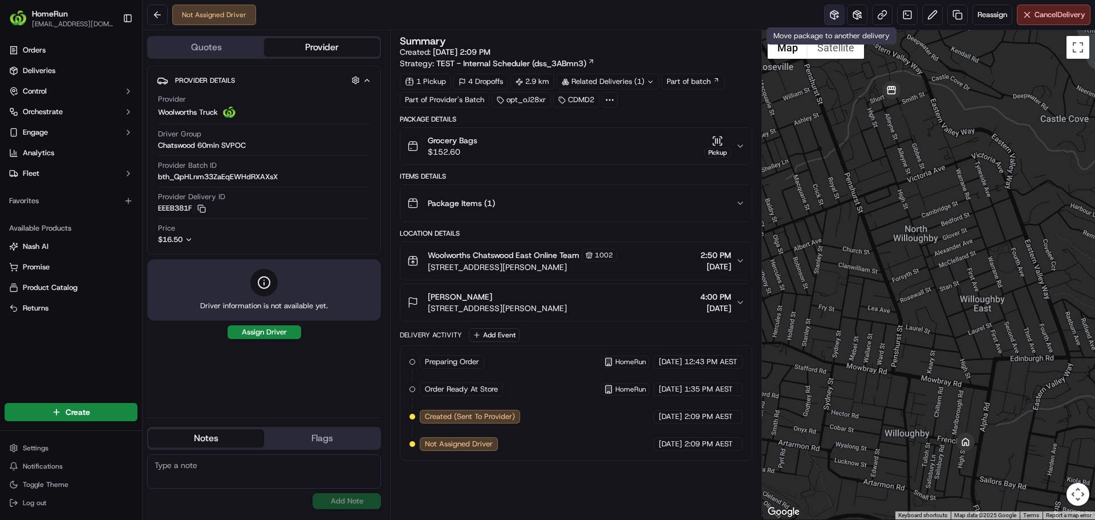
click at [827, 10] on button at bounding box center [834, 15] width 21 height 21
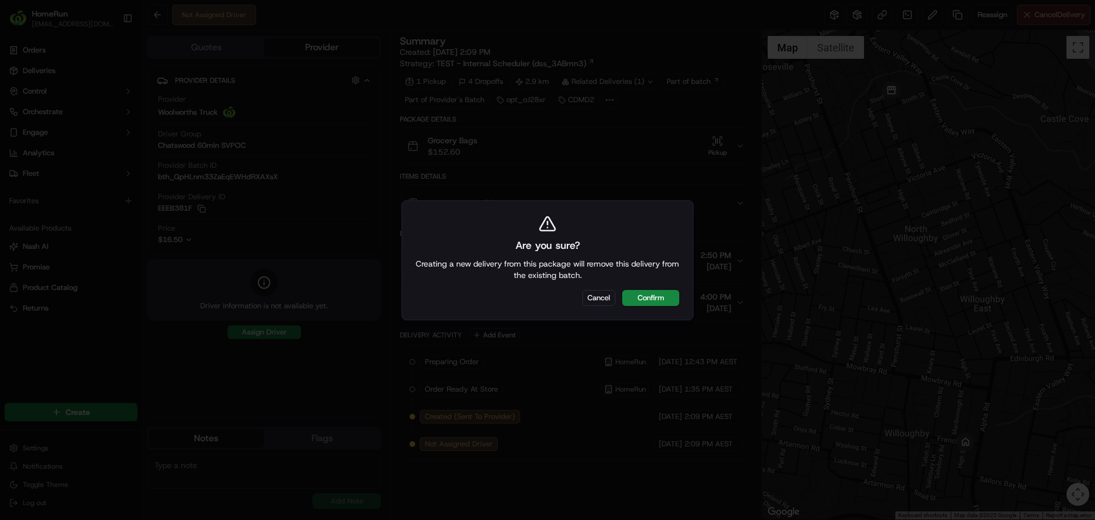
click at [664, 307] on div "Are you sure? Creating a new delivery from this package will remove this delive…" at bounding box center [547, 260] width 292 height 120
click at [664, 298] on button "Confirm" at bounding box center [650, 298] width 57 height 16
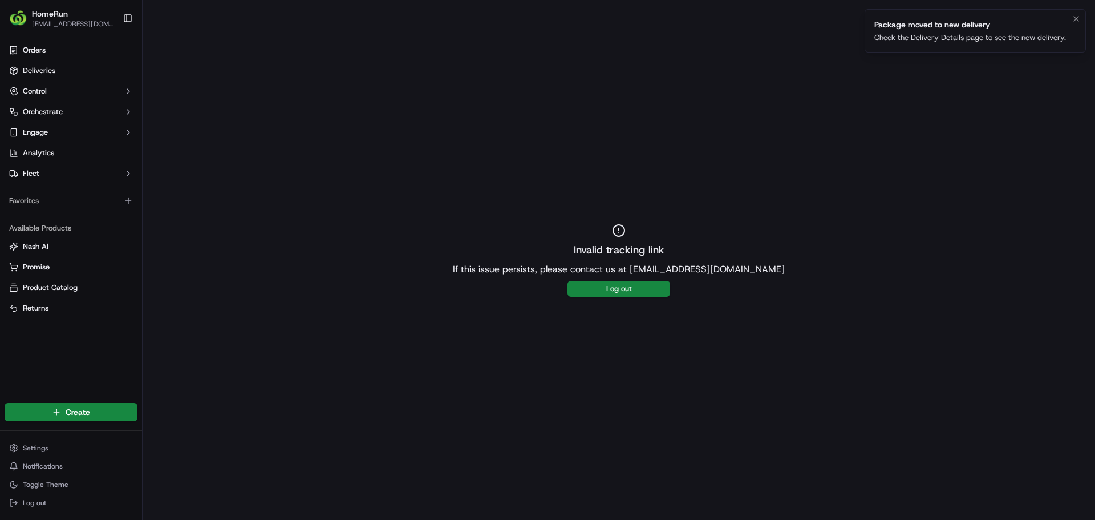
click at [939, 37] on link "Delivery Details" at bounding box center [937, 38] width 53 height 10
click at [1077, 22] on icon "Notifications (F8)" at bounding box center [1076, 18] width 9 height 9
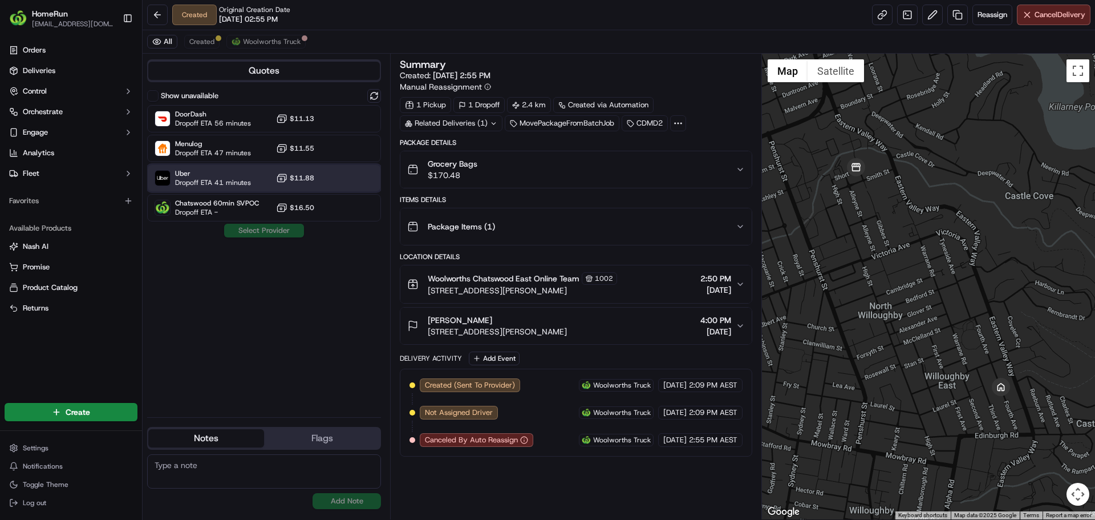
click at [235, 181] on span "Dropoff ETA 41 minutes" at bounding box center [213, 182] width 76 height 9
click at [266, 230] on button "Assign Provider" at bounding box center [264, 231] width 81 height 14
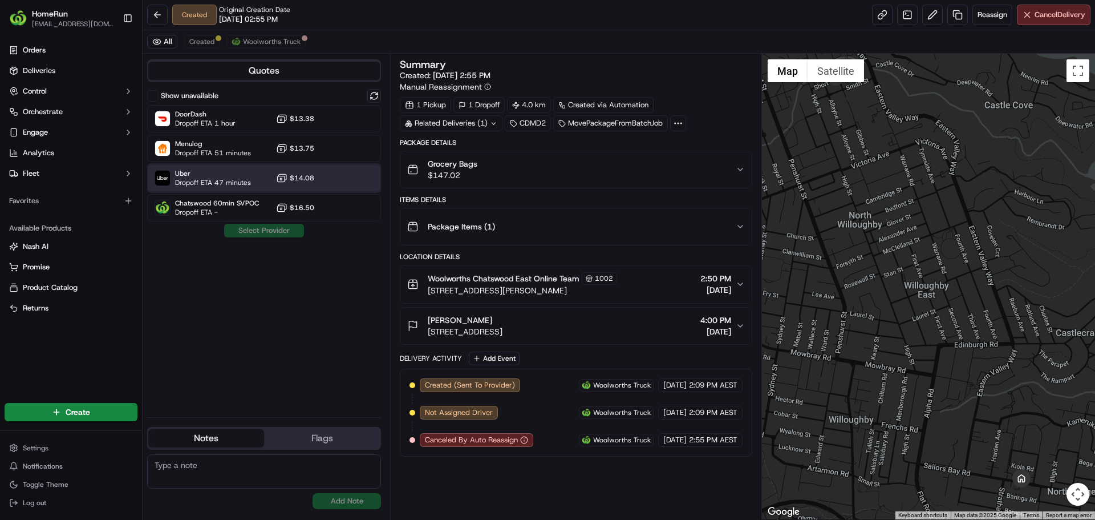
click at [228, 171] on span "Uber" at bounding box center [213, 173] width 76 height 9
click at [265, 235] on button "Assign Provider" at bounding box center [264, 231] width 81 height 14
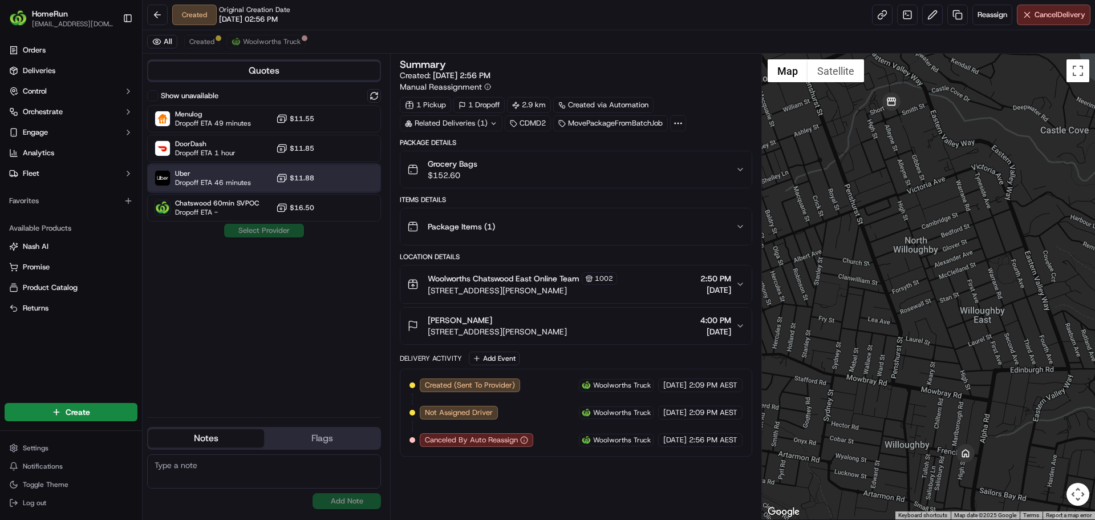
click at [251, 179] on div "Uber Dropoff ETA 46 minutes $11.88" at bounding box center [264, 177] width 234 height 27
click at [277, 233] on button "Assign Provider" at bounding box center [264, 231] width 81 height 14
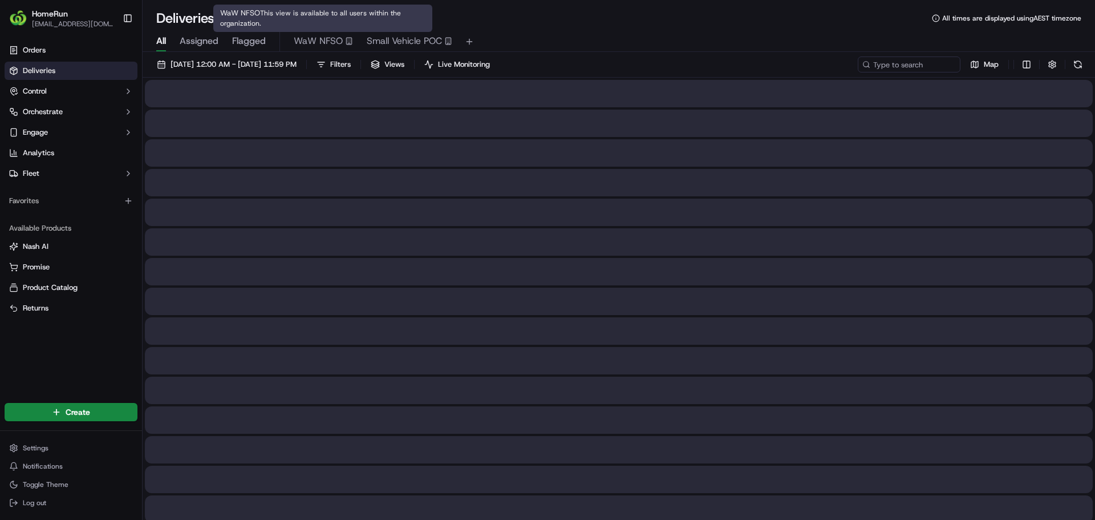
click at [265, 42] on span "Flagged" at bounding box center [249, 41] width 34 height 14
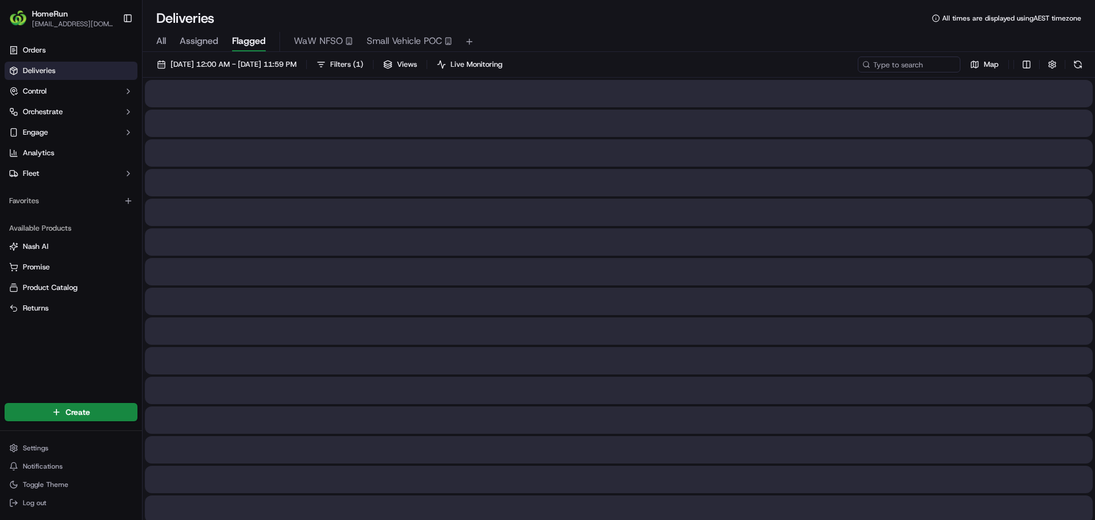
click at [241, 46] on span "Flagged" at bounding box center [249, 41] width 34 height 14
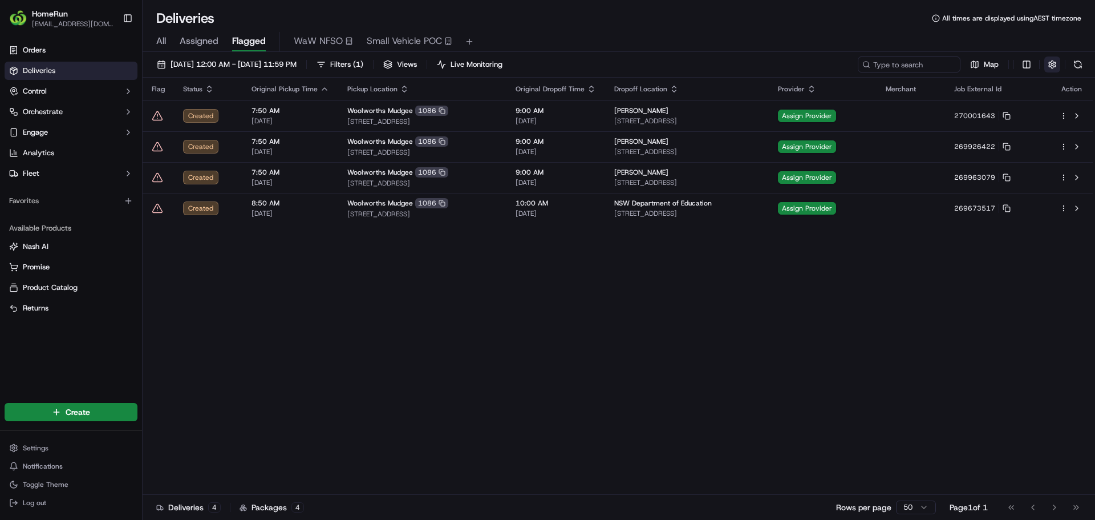
click at [1048, 61] on button "button" at bounding box center [1052, 64] width 16 height 16
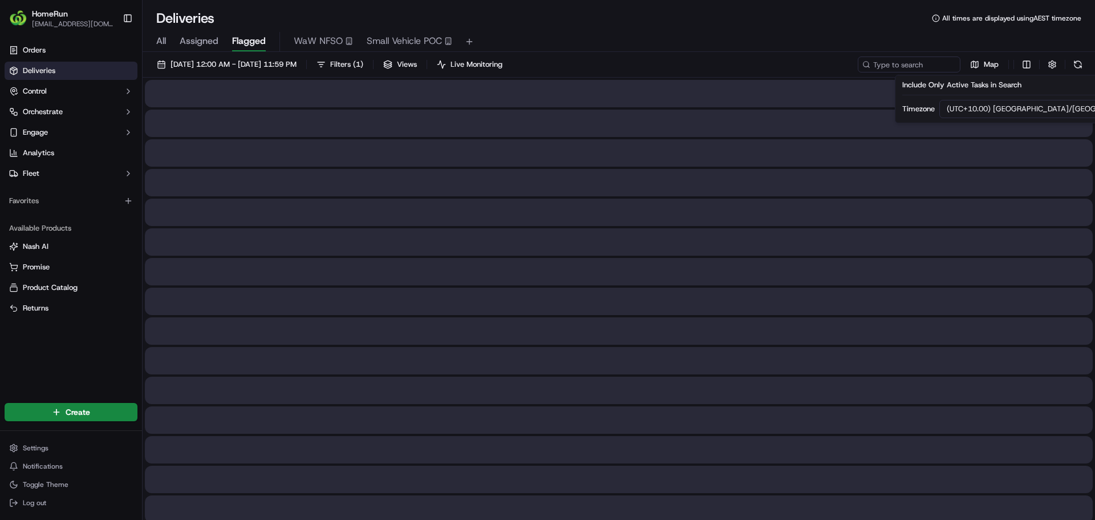
click at [610, 31] on div "All Assigned Flagged WaW NFSO Small Vehicle POC" at bounding box center [619, 39] width 952 height 25
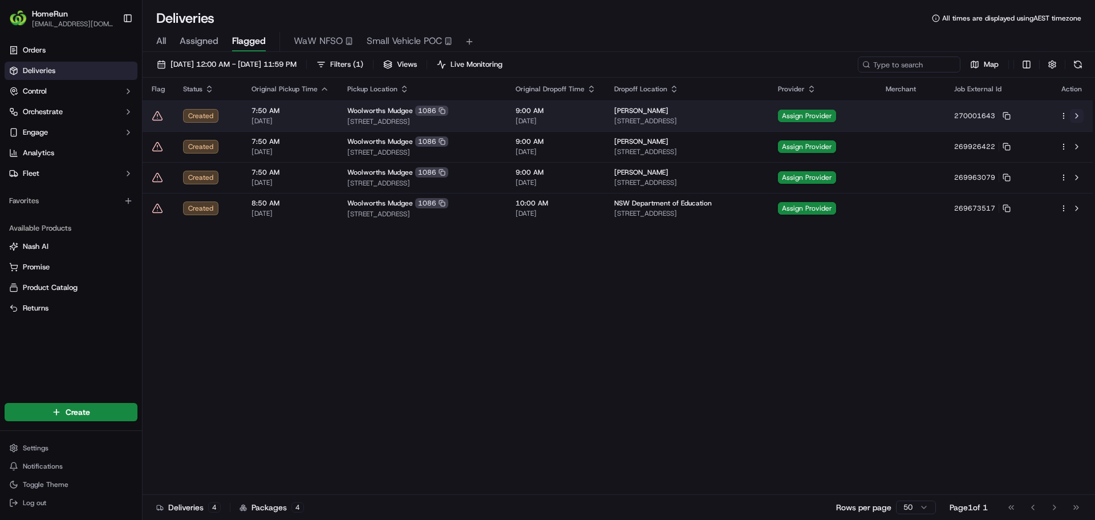
click at [1079, 113] on button at bounding box center [1077, 116] width 14 height 14
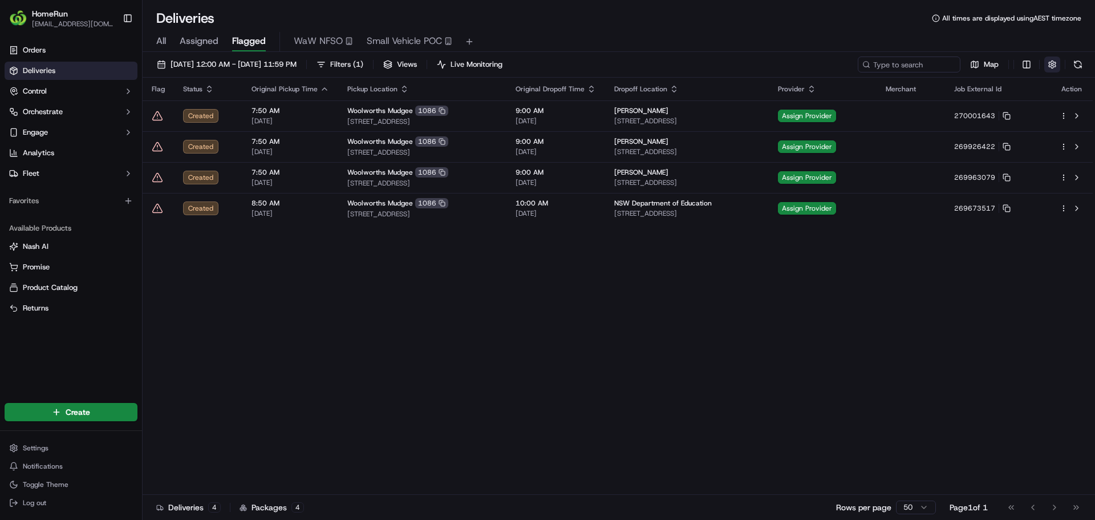
click at [1048, 64] on button "button" at bounding box center [1052, 64] width 16 height 16
click at [1078, 86] on div "Include Only Active Tasks in Search" at bounding box center [1043, 85] width 282 height 10
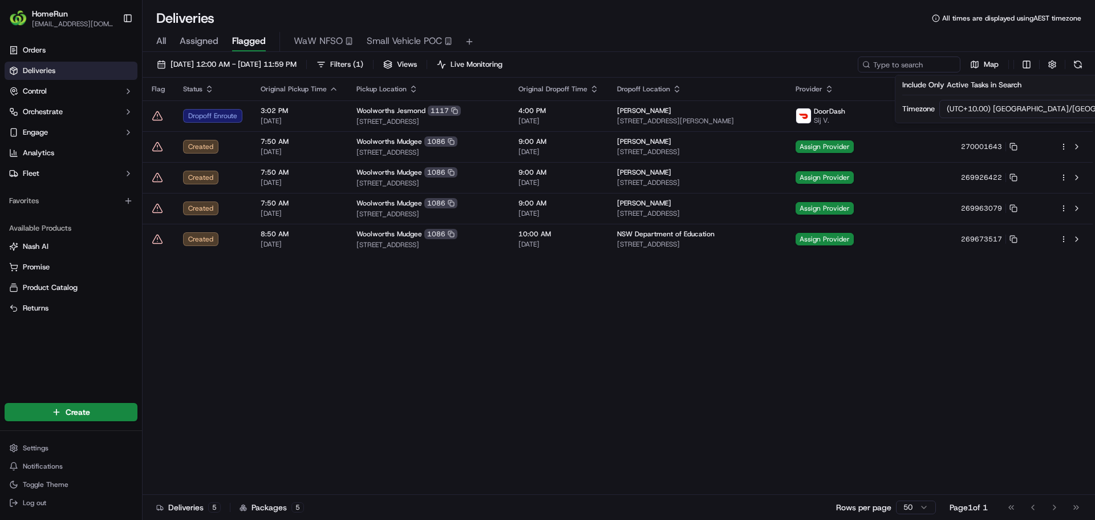
click at [541, 28] on div "All Assigned Flagged WaW NFSO Small Vehicle POC" at bounding box center [619, 39] width 952 height 25
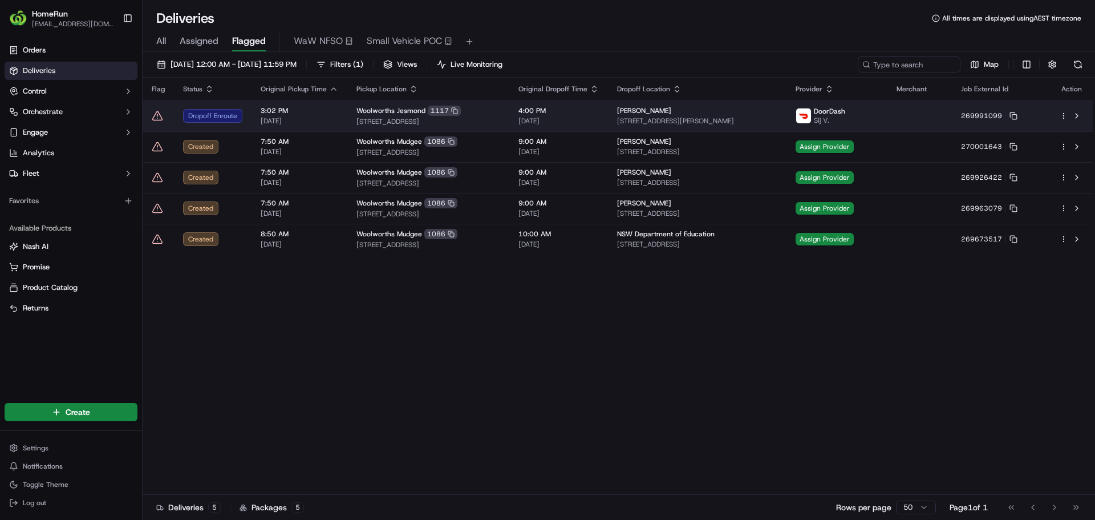
click at [156, 113] on icon at bounding box center [158, 115] width 10 height 9
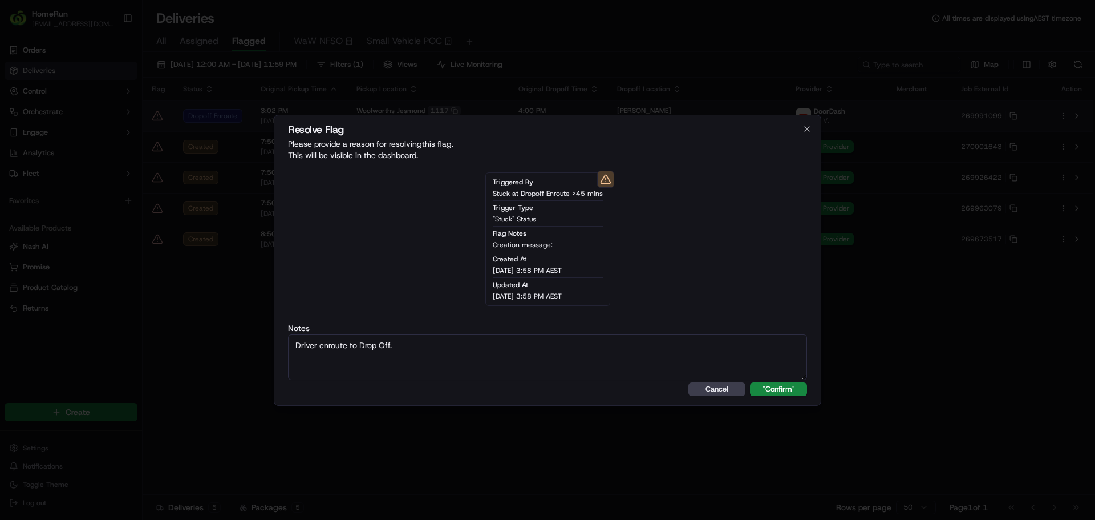
type textarea "Driver enroute to Drop Off."
click at [750, 382] on button ""Confirm"" at bounding box center [778, 389] width 57 height 14
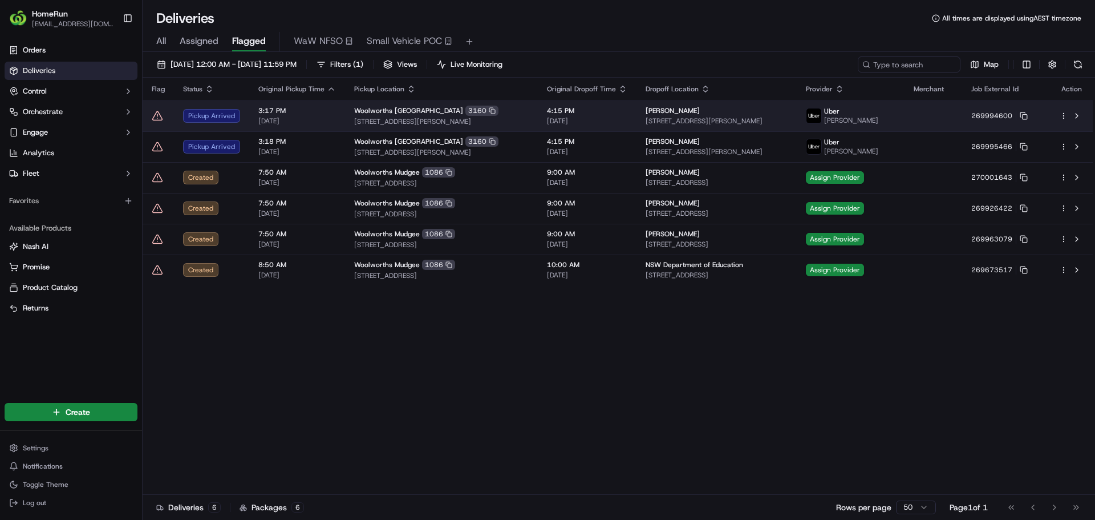
click at [155, 121] on icon at bounding box center [157, 115] width 11 height 11
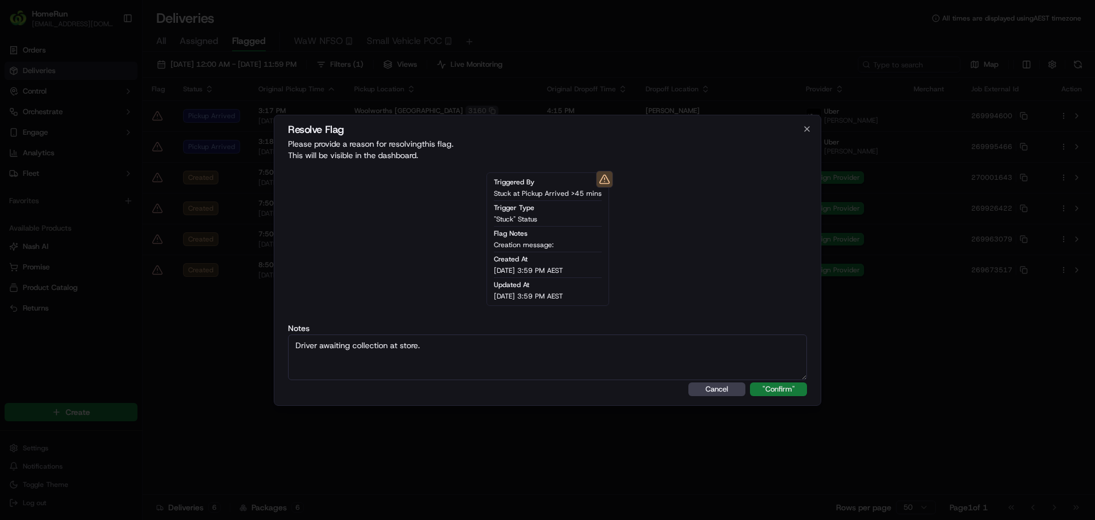
type textarea "Driver awaiting collection at store."
click at [765, 392] on button ""Confirm"" at bounding box center [778, 389] width 57 height 14
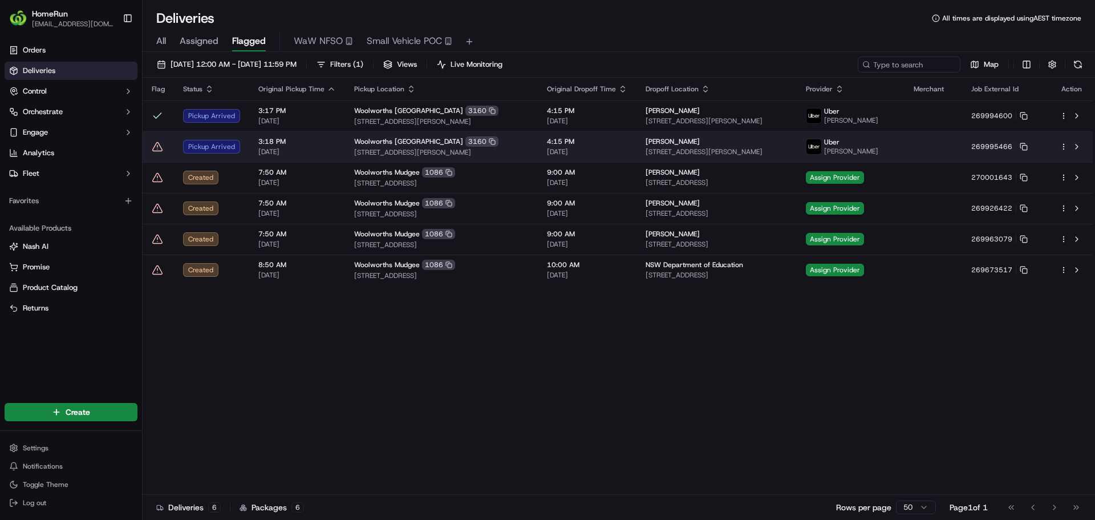
click at [157, 147] on icon at bounding box center [157, 146] width 0 height 2
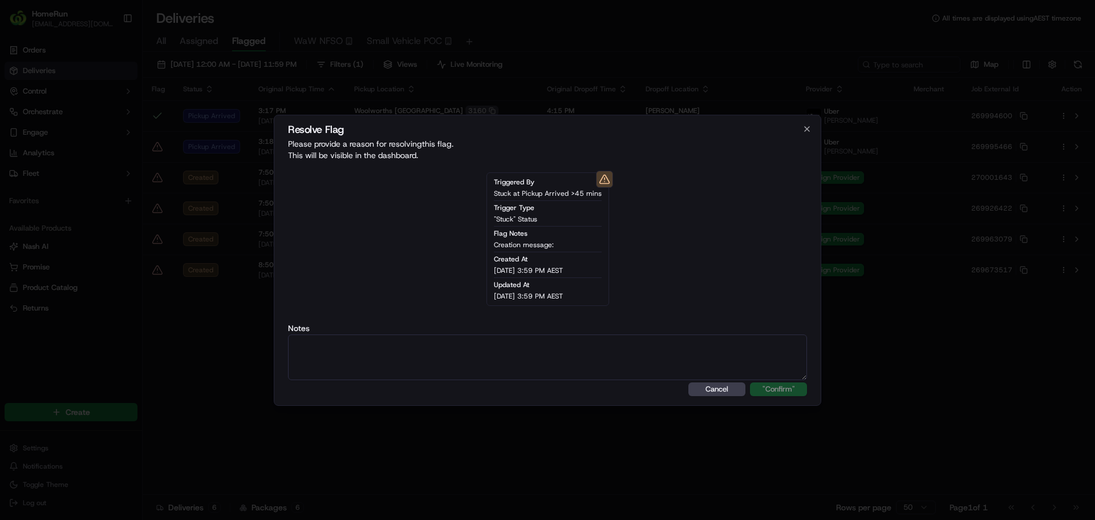
drag, startPoint x: 395, startPoint y: 357, endPoint x: 388, endPoint y: 356, distance: 6.3
type textarea "Driver awaiting collection at store."
click at [771, 387] on button ""Confirm"" at bounding box center [778, 389] width 57 height 14
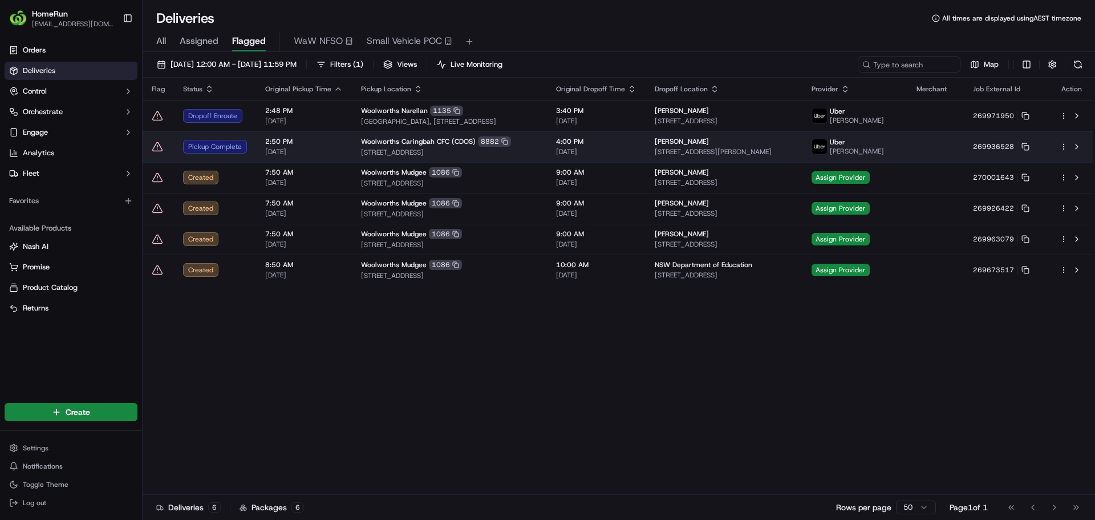
click at [159, 145] on icon at bounding box center [157, 146] width 11 height 11
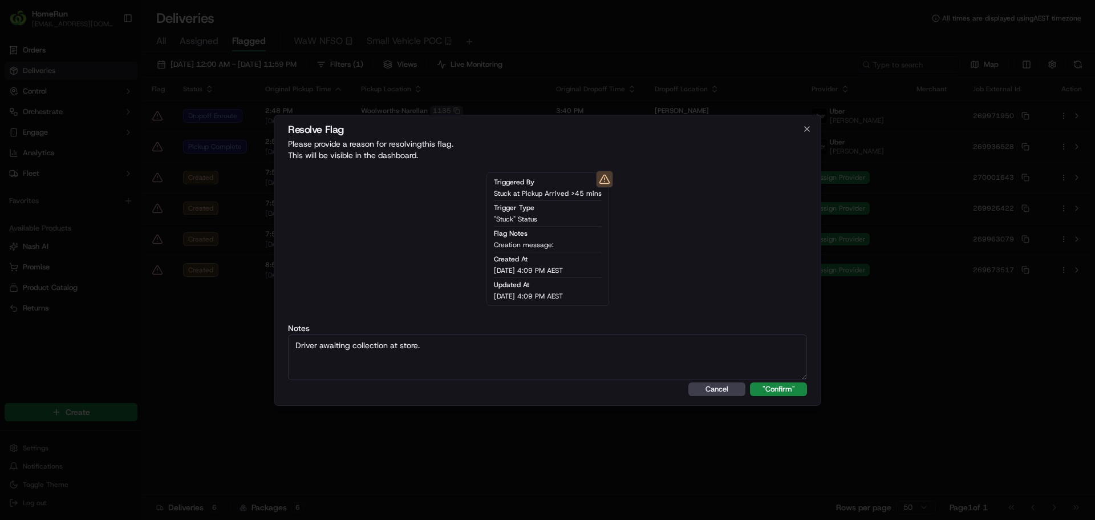
type textarea "Driver awaiting collection at store."
click at [750, 382] on button ""Confirm"" at bounding box center [778, 389] width 57 height 14
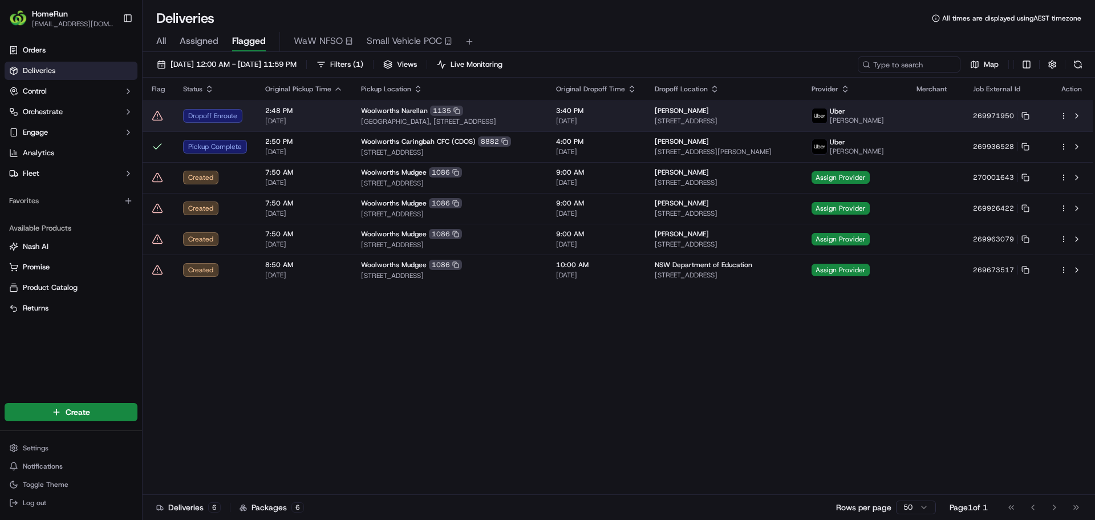
click at [157, 117] on icon at bounding box center [157, 115] width 11 height 11
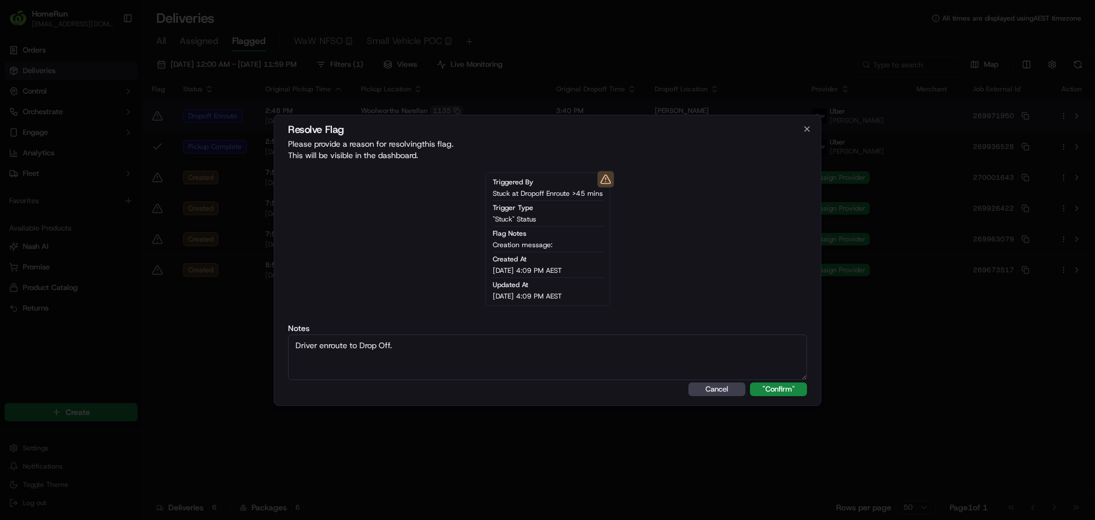
type textarea "Driver enroute to Drop Off."
click at [750, 382] on button ""Confirm"" at bounding box center [778, 389] width 57 height 14
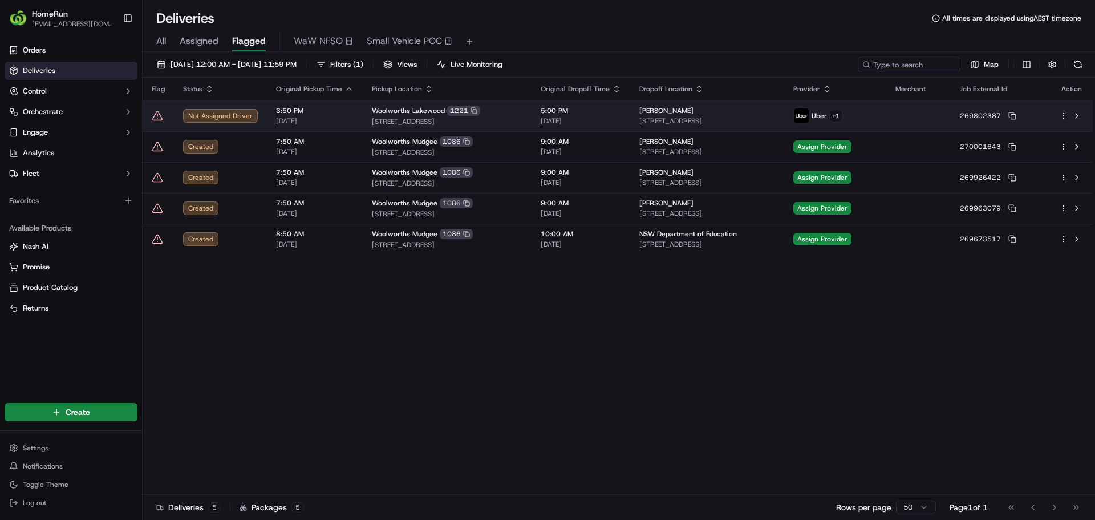
click at [156, 115] on icon at bounding box center [157, 115] width 11 height 11
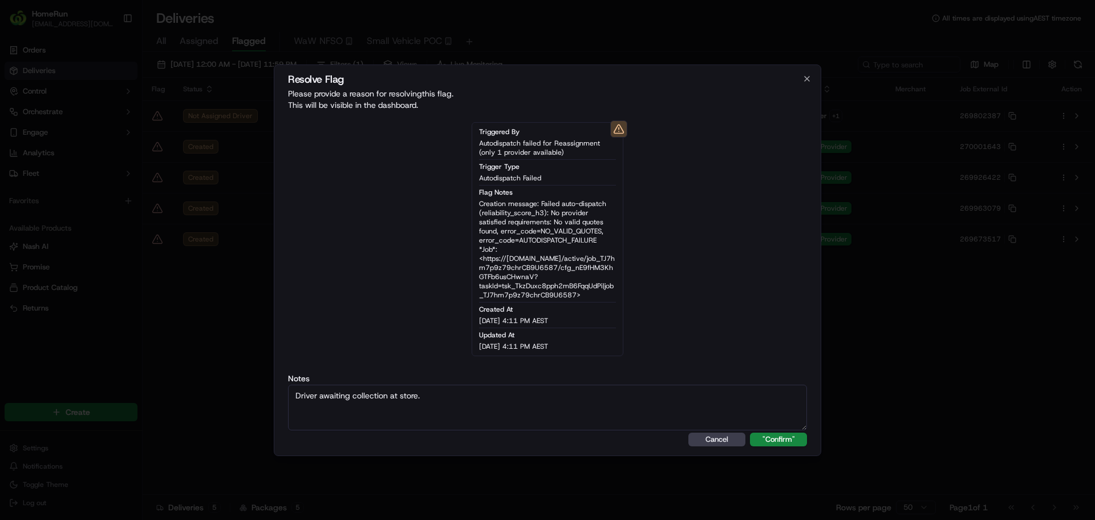
type textarea "Driver awaiting collection at store."
click at [529, 399] on textarea "Driver awaiting collection at store." at bounding box center [547, 407] width 519 height 46
paste textarea "One Courier availabl"
type textarea "One Courier available."
click at [776, 437] on button ""Confirm"" at bounding box center [778, 439] width 57 height 14
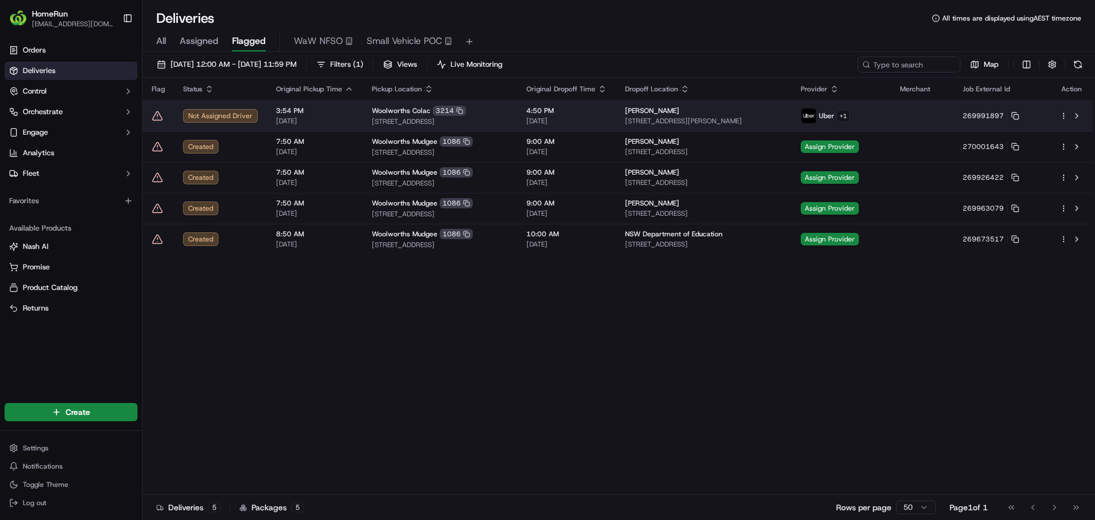
click at [155, 119] on icon at bounding box center [157, 115] width 11 height 11
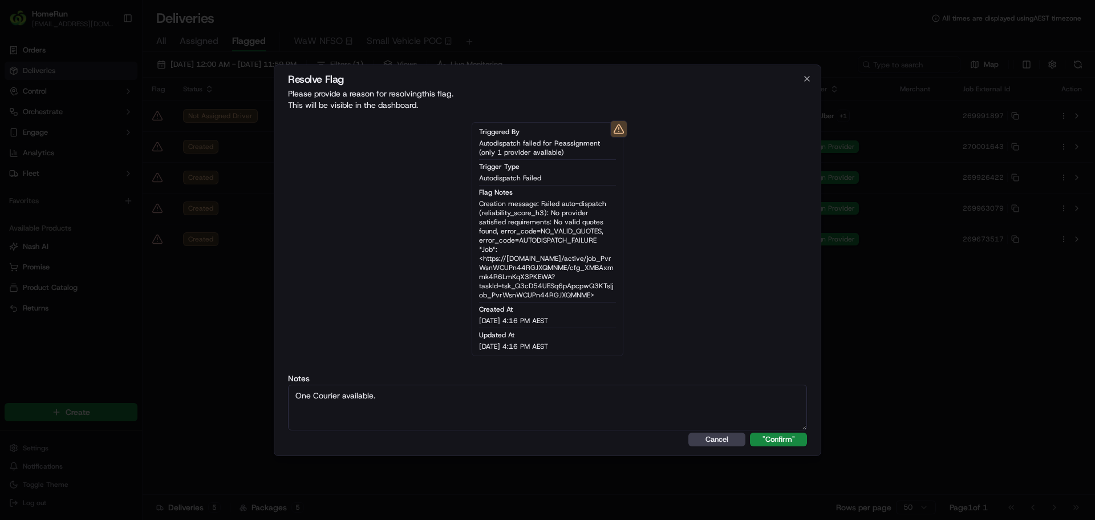
type textarea "One Courier available."
click at [750, 432] on button ""Confirm"" at bounding box center [778, 439] width 57 height 14
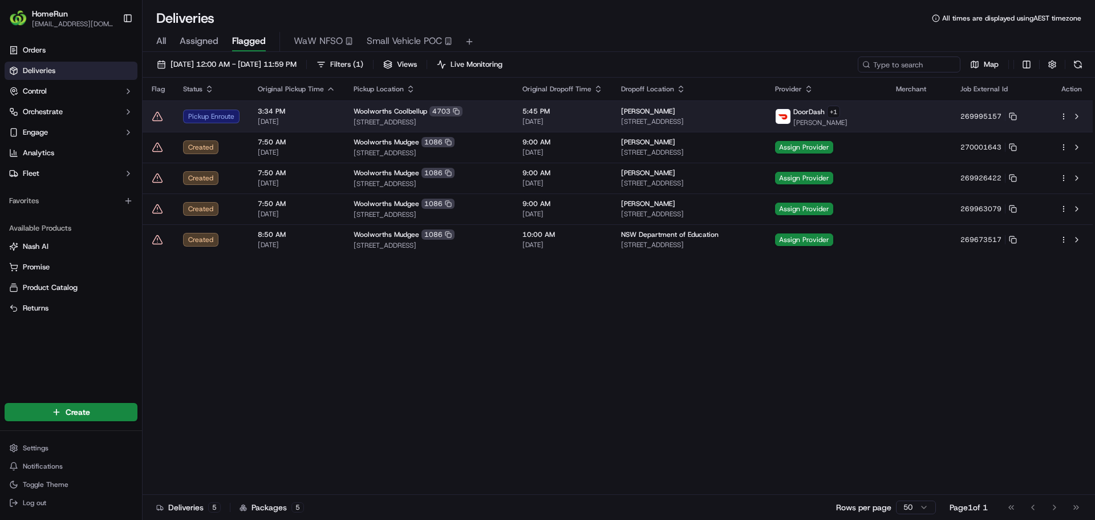
click at [155, 113] on icon at bounding box center [157, 116] width 11 height 11
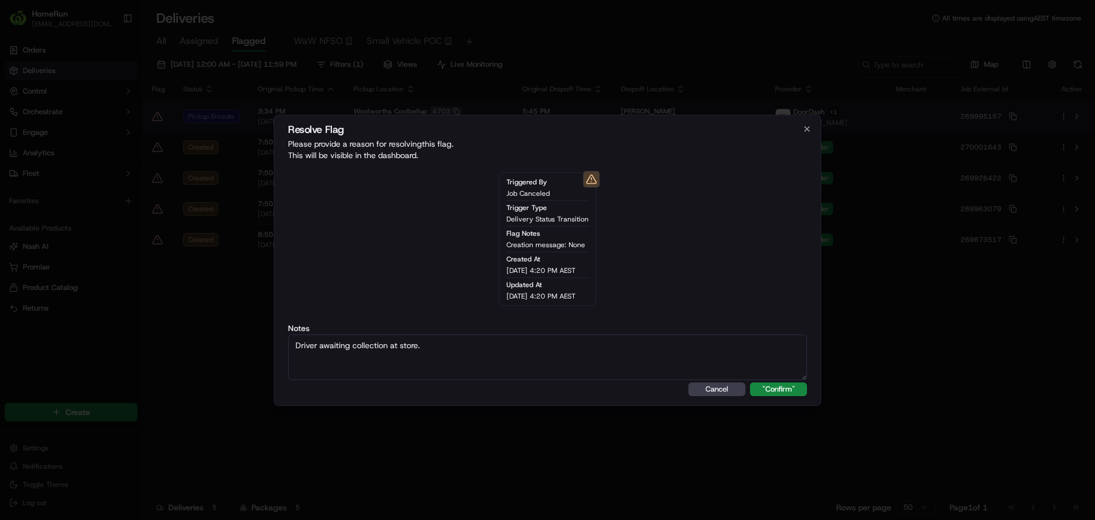
type textarea "Driver awaiting collection at store."
click at [750, 382] on button ""Confirm"" at bounding box center [778, 389] width 57 height 14
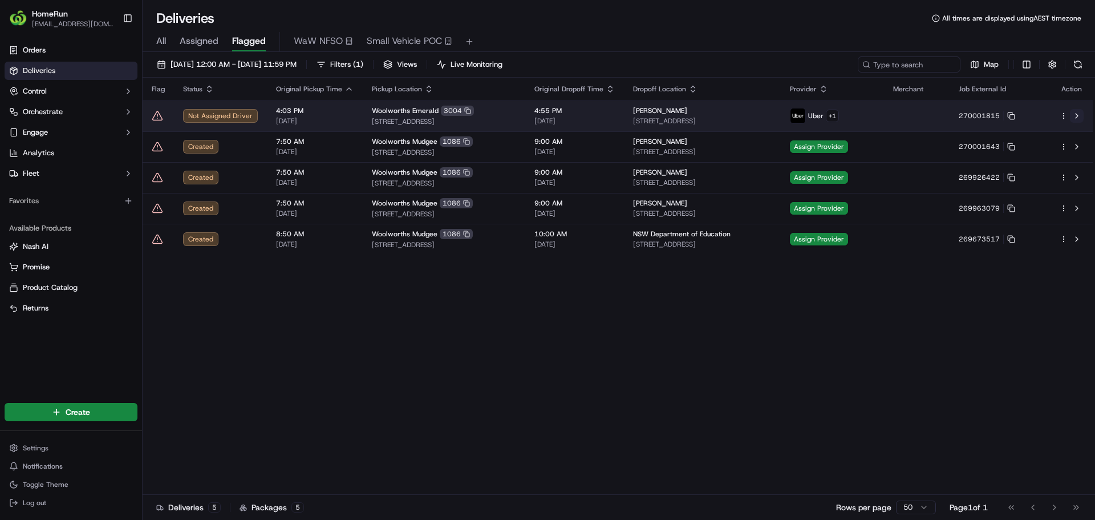
click at [1080, 116] on button at bounding box center [1077, 116] width 14 height 14
click at [159, 117] on icon at bounding box center [157, 115] width 11 height 11
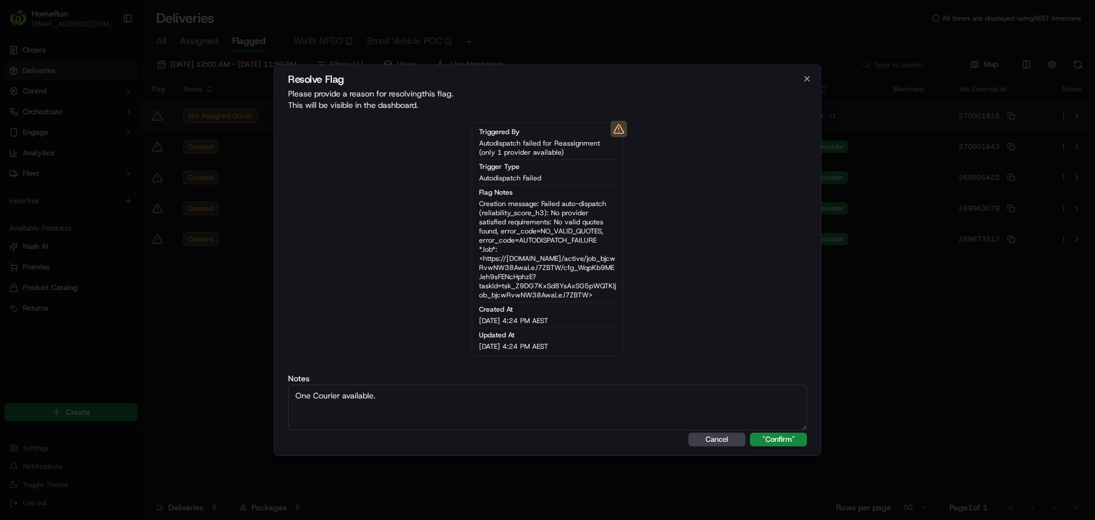
type textarea "One Courier available."
click at [750, 432] on button ""Confirm"" at bounding box center [778, 439] width 57 height 14
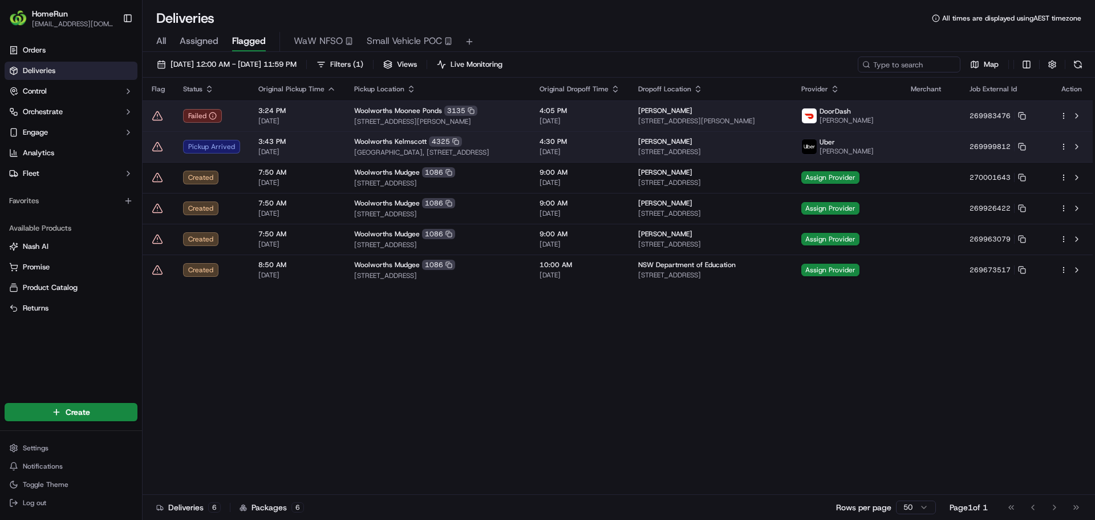
click at [156, 149] on icon at bounding box center [157, 146] width 11 height 11
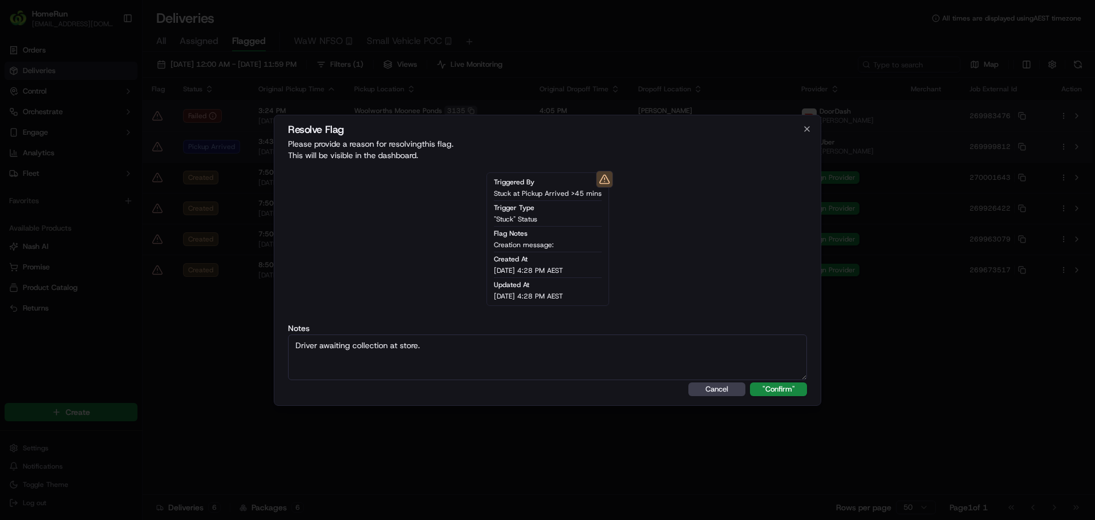
type textarea "Driver awaiting collection at store."
click at [750, 382] on button ""Confirm"" at bounding box center [778, 389] width 57 height 14
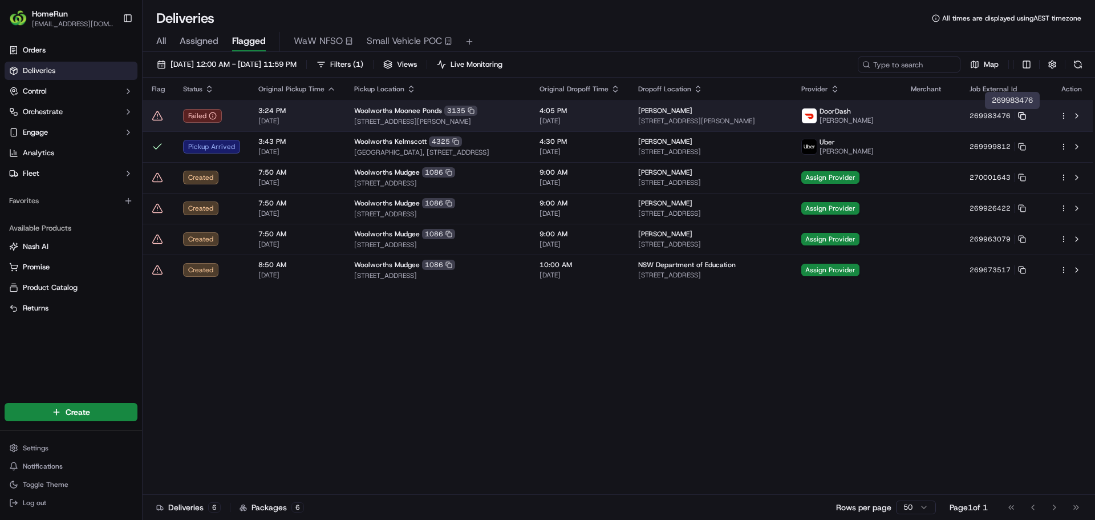
click at [1023, 114] on icon at bounding box center [1020, 114] width 5 height 5
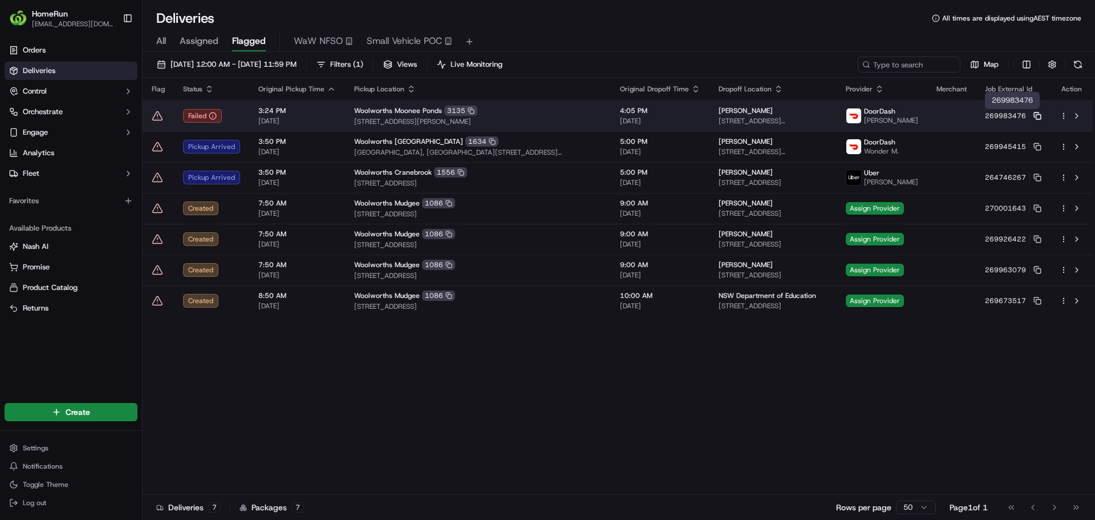
click at [1041, 114] on icon at bounding box center [1037, 116] width 8 height 8
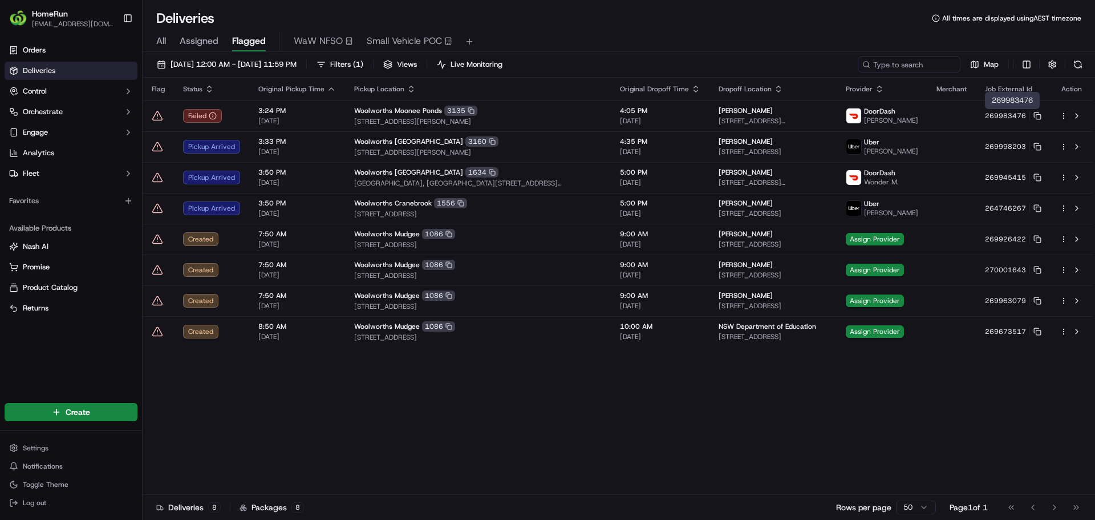
click at [156, 119] on icon at bounding box center [157, 115] width 11 height 11
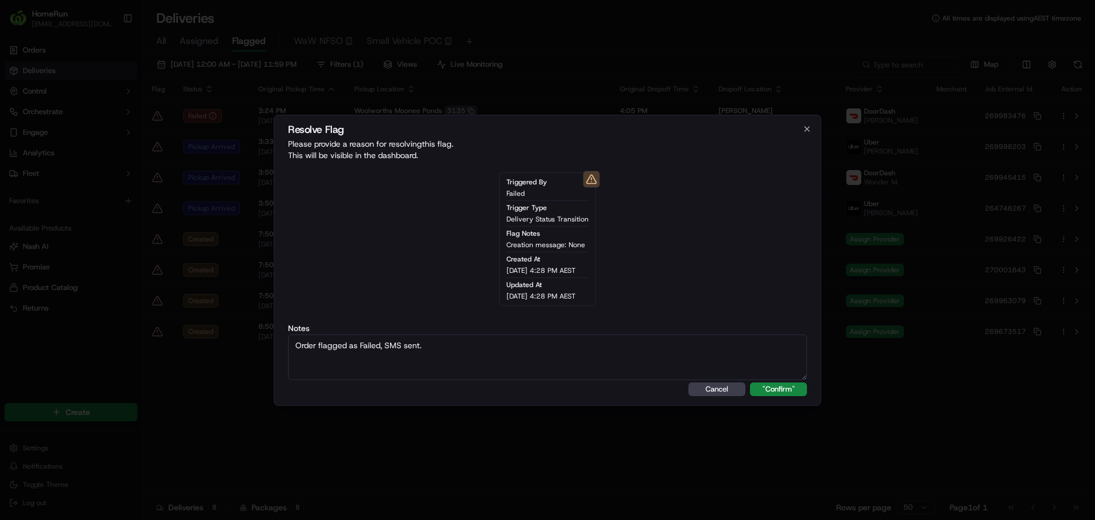
type textarea "Order flagged as Failed, SMS sent."
click at [750, 382] on button ""Confirm"" at bounding box center [778, 389] width 57 height 14
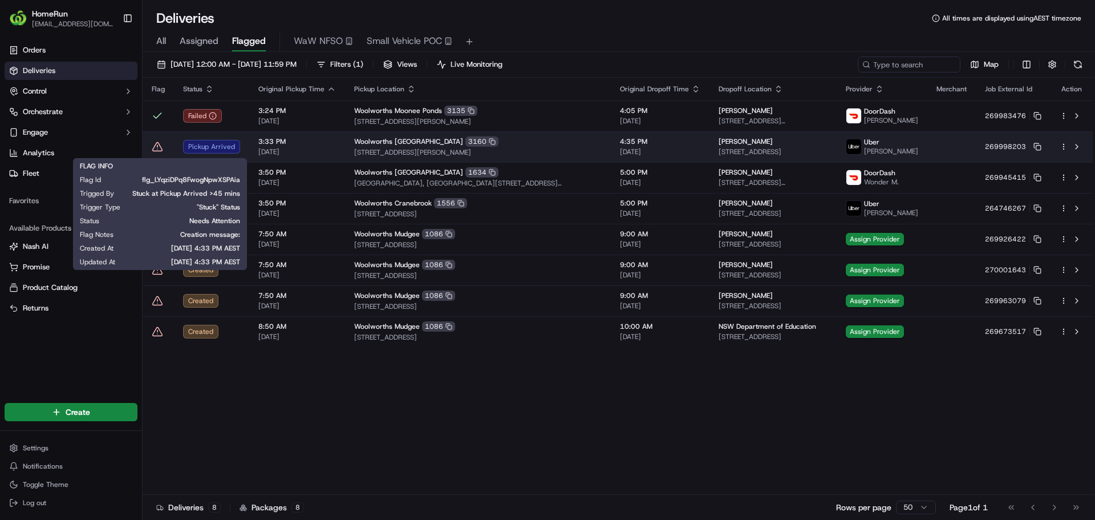
click at [154, 152] on icon at bounding box center [157, 146] width 11 height 11
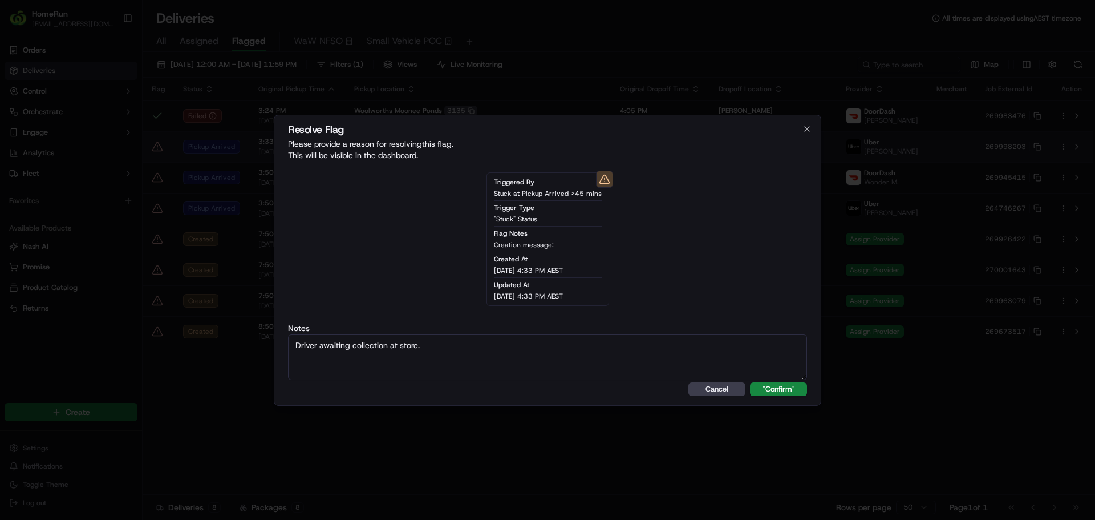
type textarea "Driver awaiting collection at store."
click at [750, 382] on button ""Confirm"" at bounding box center [778, 389] width 57 height 14
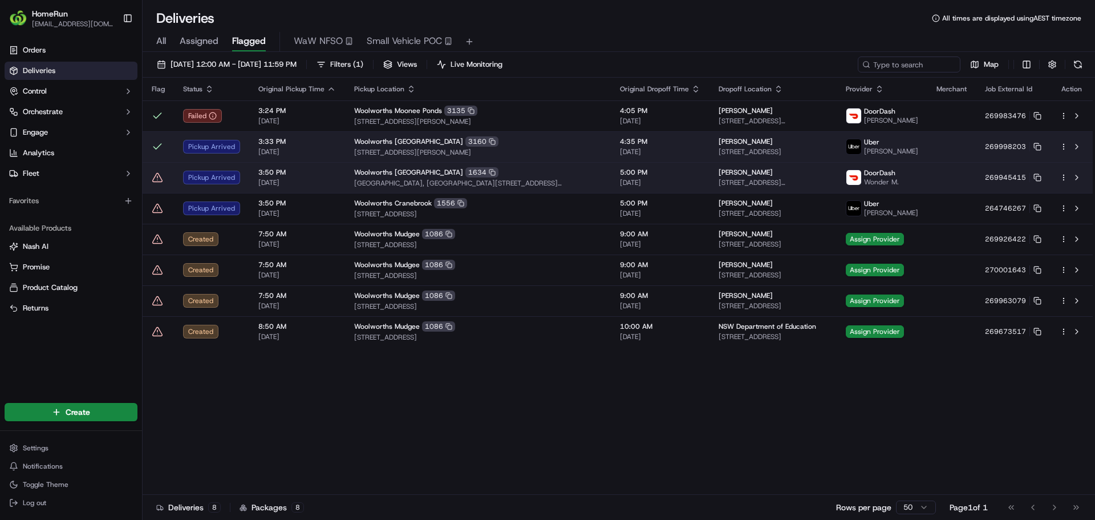
click at [158, 181] on icon at bounding box center [157, 177] width 11 height 11
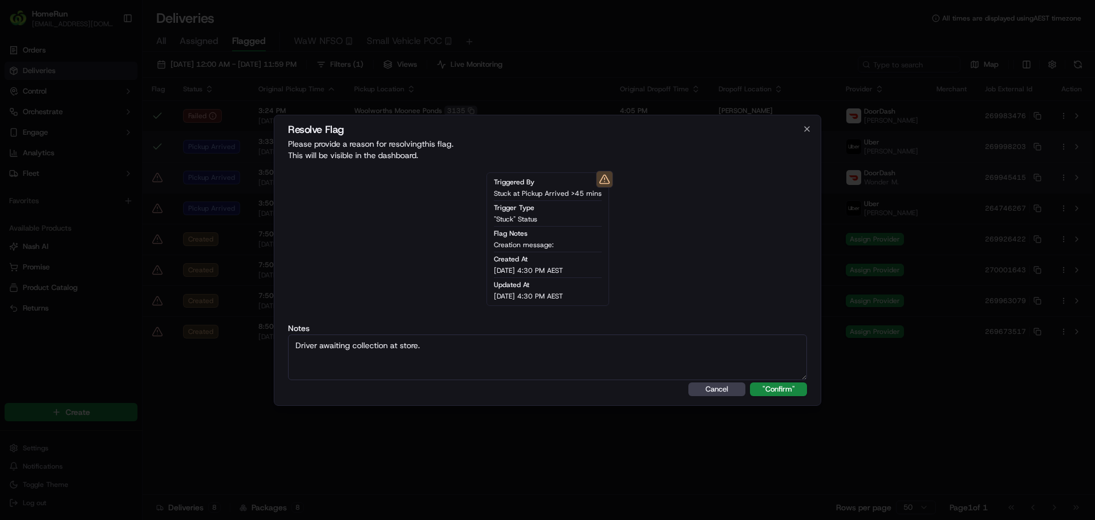
type textarea "Driver awaiting collection at store."
click at [750, 382] on button ""Confirm"" at bounding box center [778, 389] width 57 height 14
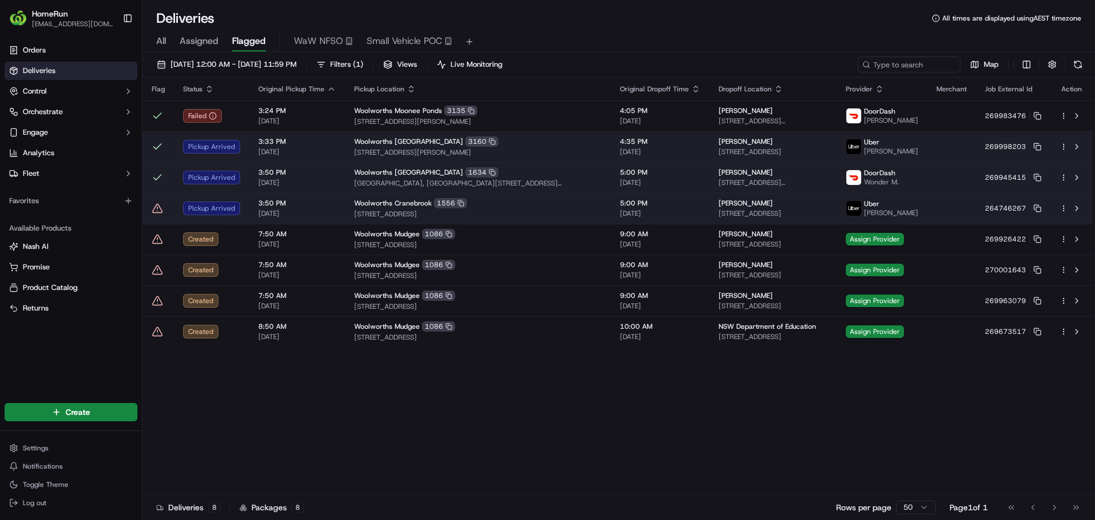
click at [157, 214] on icon at bounding box center [157, 207] width 11 height 11
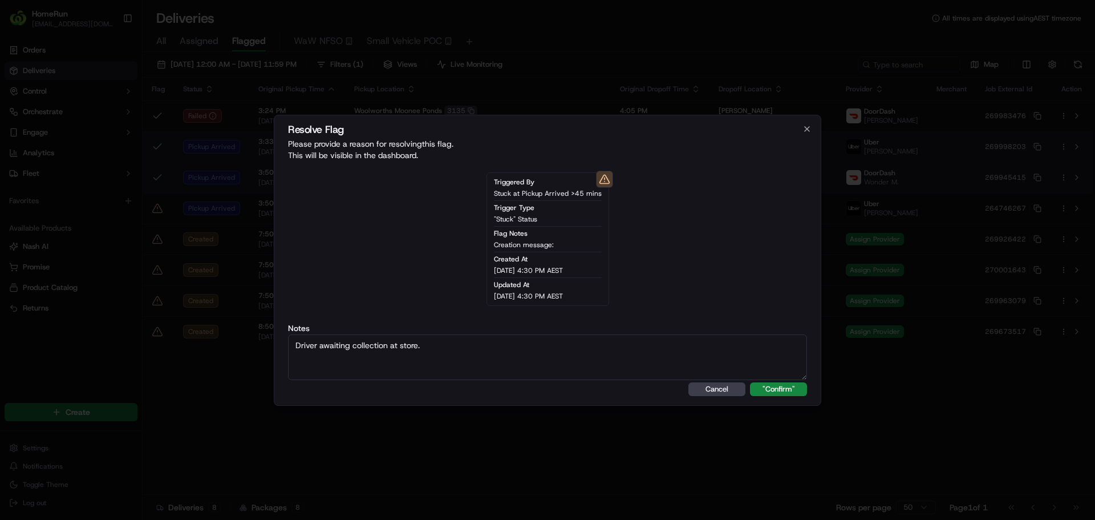
type textarea "Driver awaiting collection at store."
click at [750, 382] on button ""Confirm"" at bounding box center [778, 389] width 57 height 14
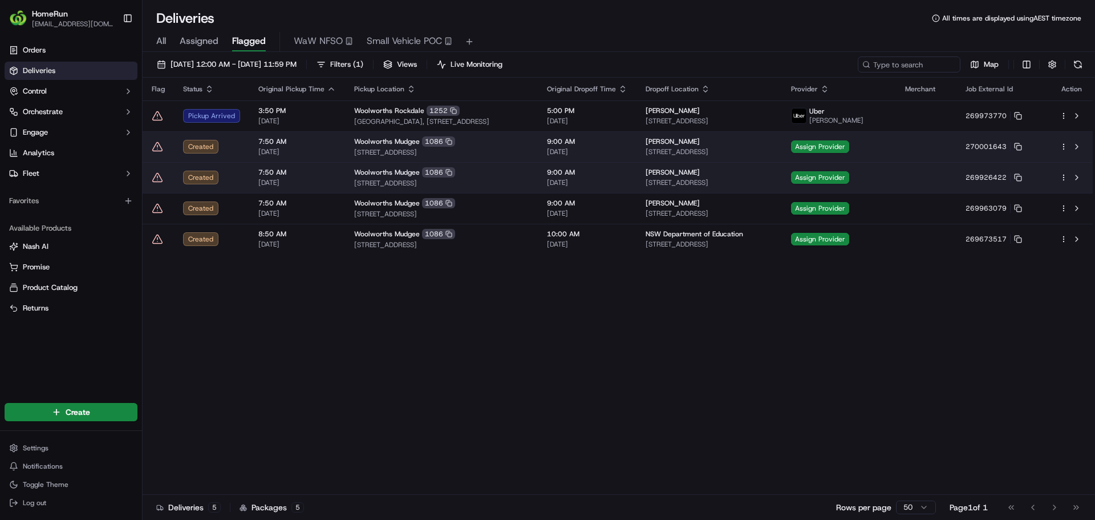
click at [156, 113] on icon at bounding box center [157, 115] width 11 height 11
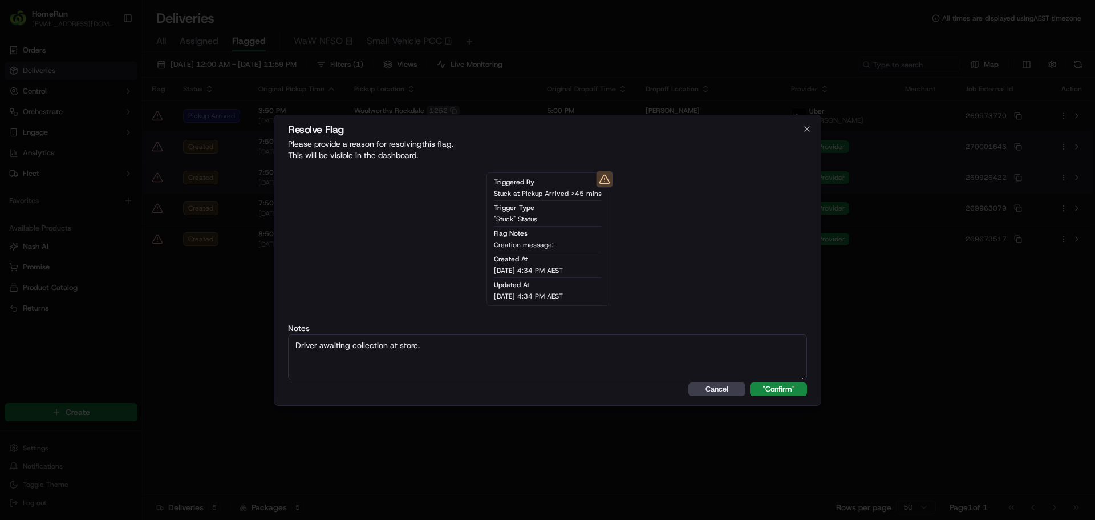
type textarea "Driver awaiting collection at store."
click at [750, 382] on button ""Confirm"" at bounding box center [778, 389] width 57 height 14
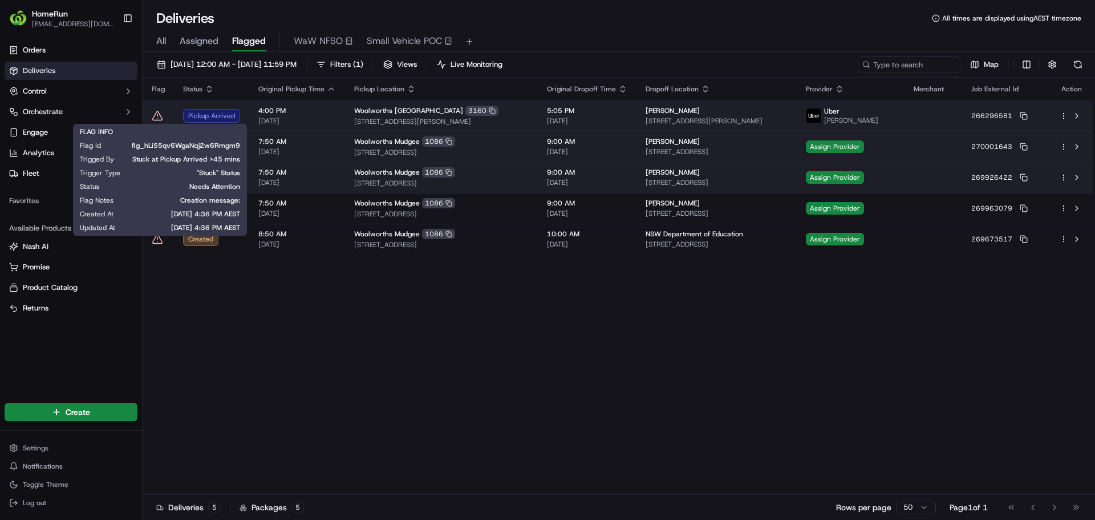
click at [151, 114] on td at bounding box center [158, 115] width 31 height 31
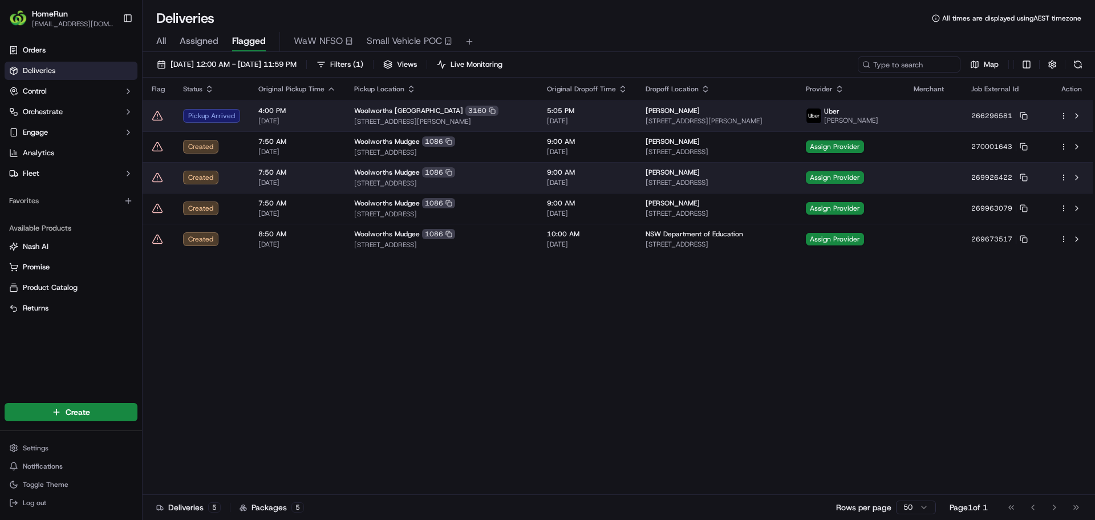
click at [157, 117] on icon at bounding box center [157, 115] width 11 height 11
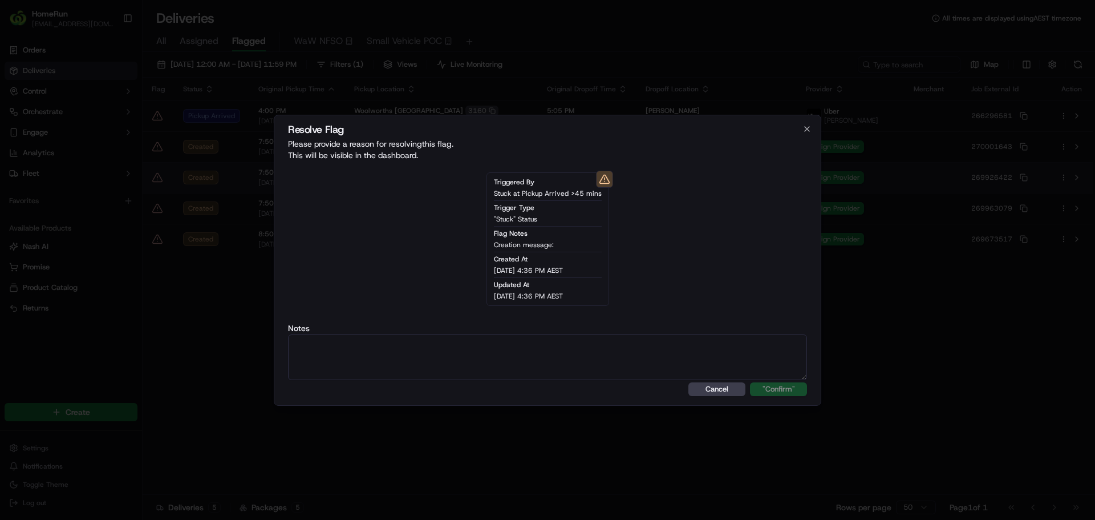
drag, startPoint x: 431, startPoint y: 348, endPoint x: 432, endPoint y: 335, distance: 12.6
type textarea "Driver awaiting collection at store."
click at [789, 395] on button ""Confirm"" at bounding box center [778, 389] width 57 height 14
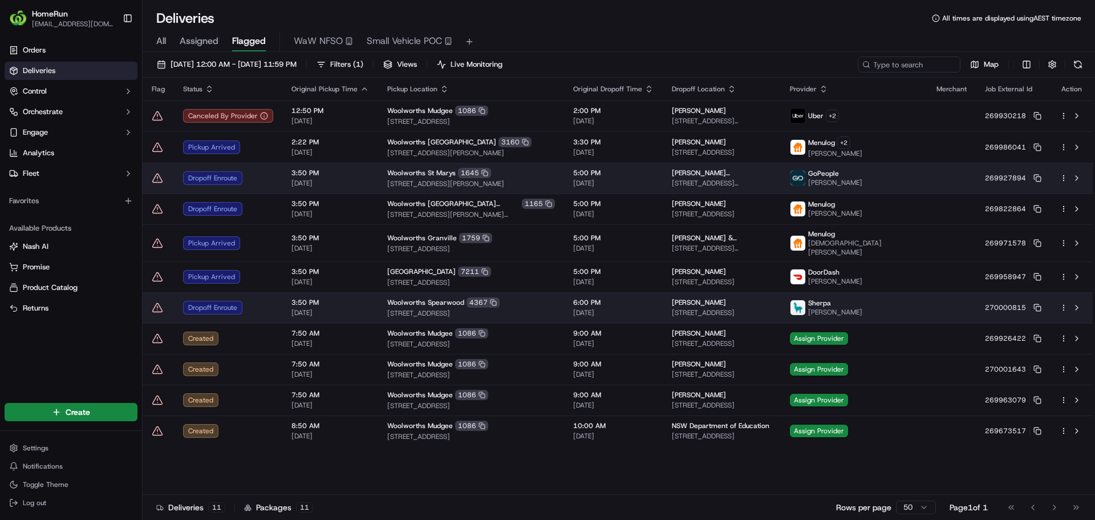
click at [157, 306] on icon at bounding box center [157, 307] width 0 height 2
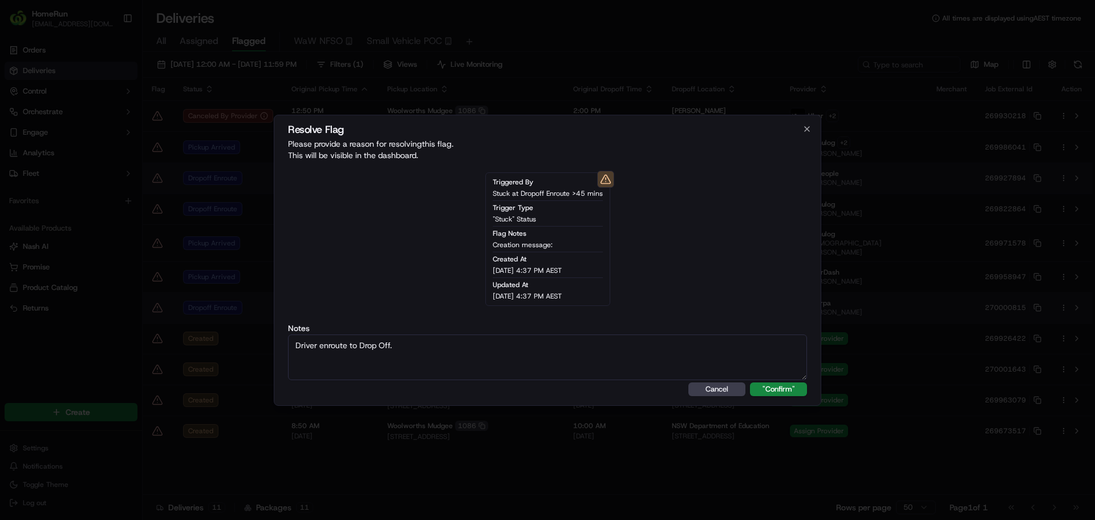
type textarea "Driver enroute to Drop Off."
click at [750, 382] on button ""Confirm"" at bounding box center [778, 389] width 57 height 14
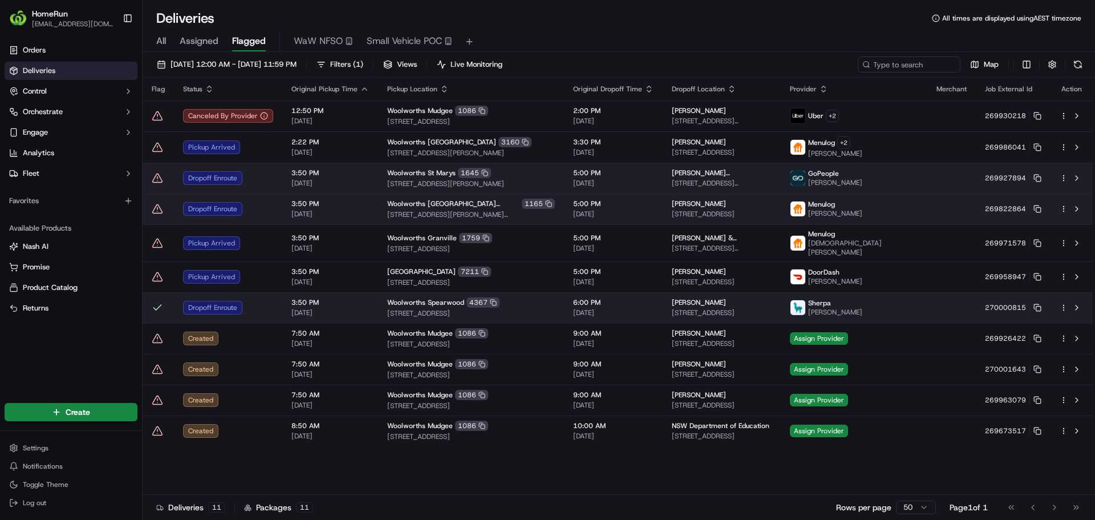
click at [157, 208] on icon at bounding box center [157, 209] width 0 height 2
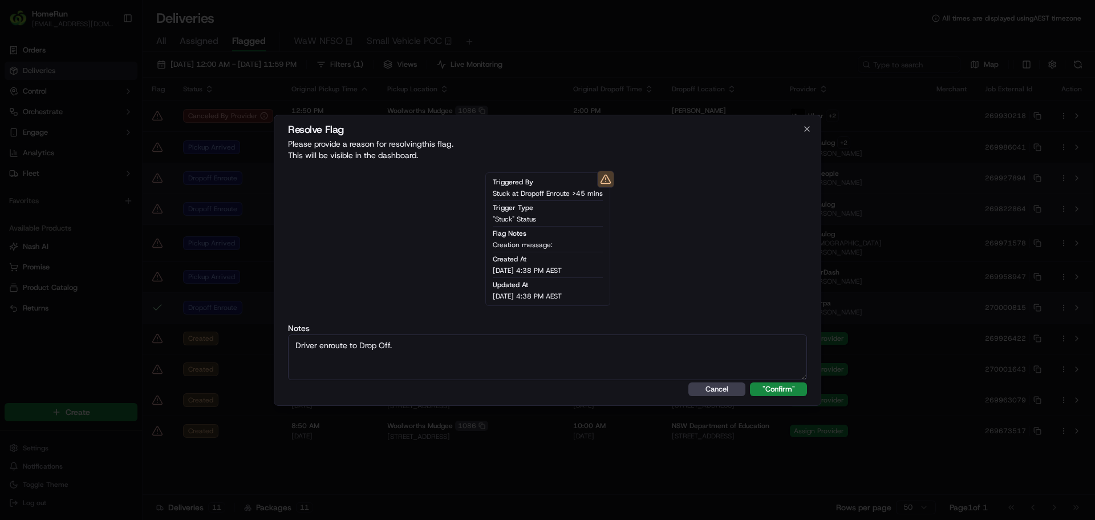
type textarea "Driver enroute to Drop Off."
click at [750, 382] on button ""Confirm"" at bounding box center [778, 389] width 57 height 14
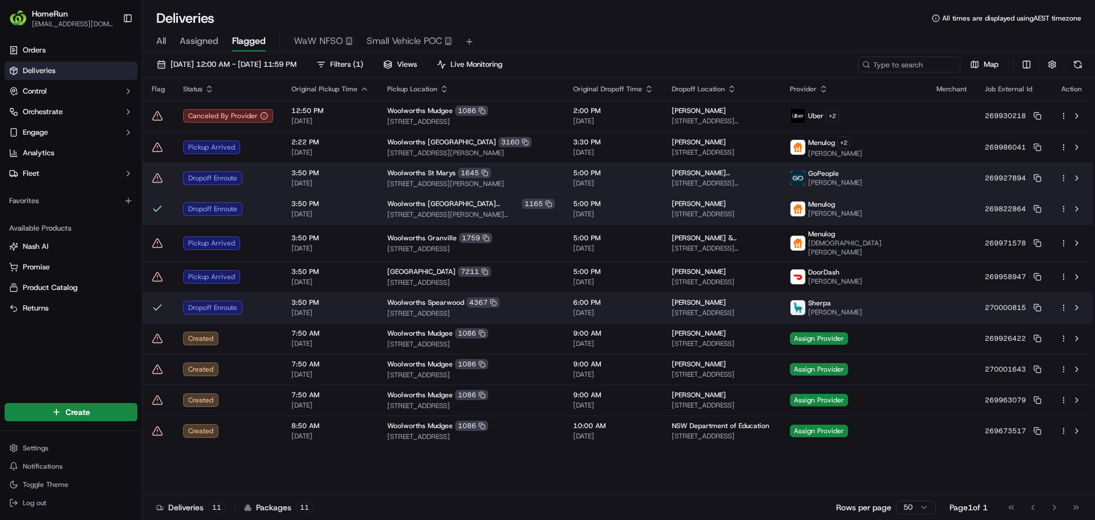
click at [159, 180] on icon at bounding box center [157, 177] width 11 height 11
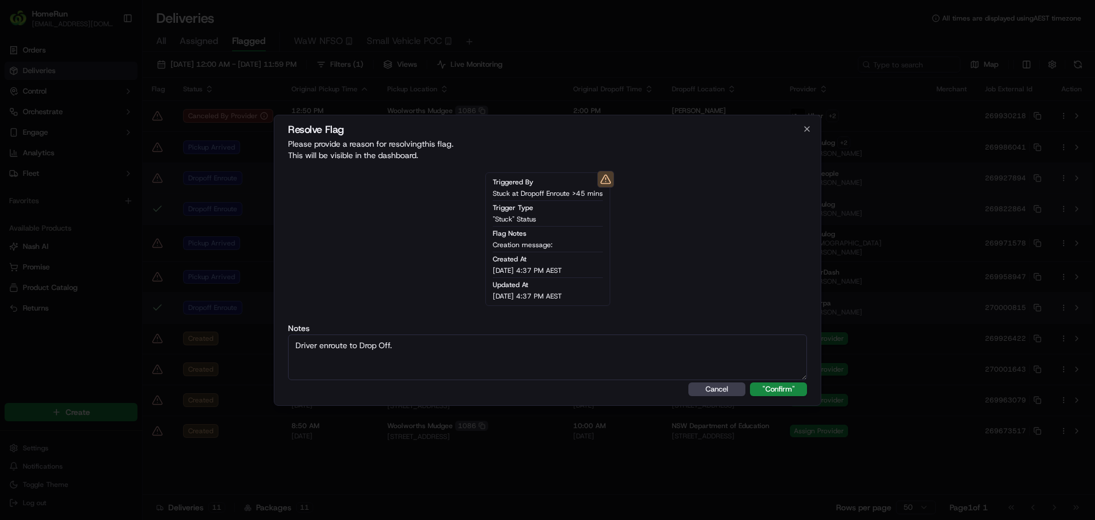
type textarea "Driver enroute to Drop Off."
click at [750, 382] on button ""Confirm"" at bounding box center [778, 389] width 57 height 14
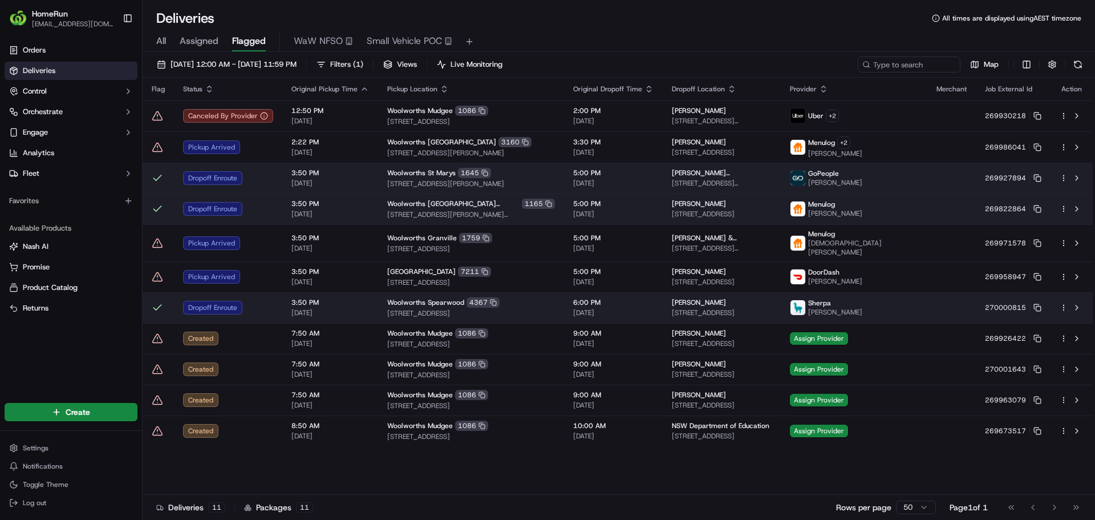
click at [152, 148] on icon at bounding box center [157, 146] width 11 height 11
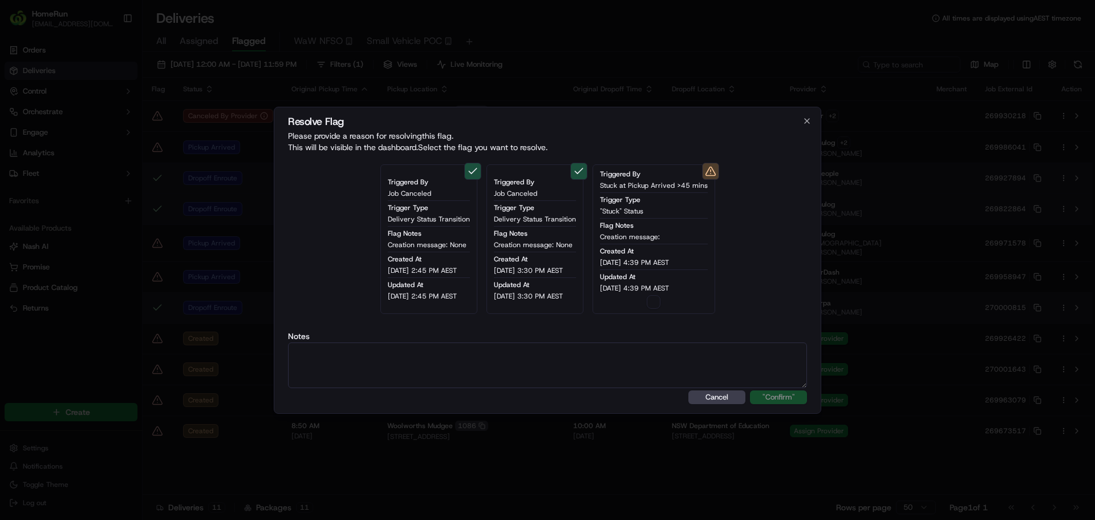
type button "on"
click at [669, 302] on div "Triggered By Stuck at Pickup Arrived >45 mins Trigger Type "Stuck" Status Flag …" at bounding box center [654, 238] width 123 height 149
click at [660, 302] on button "on" at bounding box center [654, 302] width 14 height 14
click at [644, 352] on textarea at bounding box center [547, 365] width 519 height 46
paste textarea "Driver awaiting collection at store."
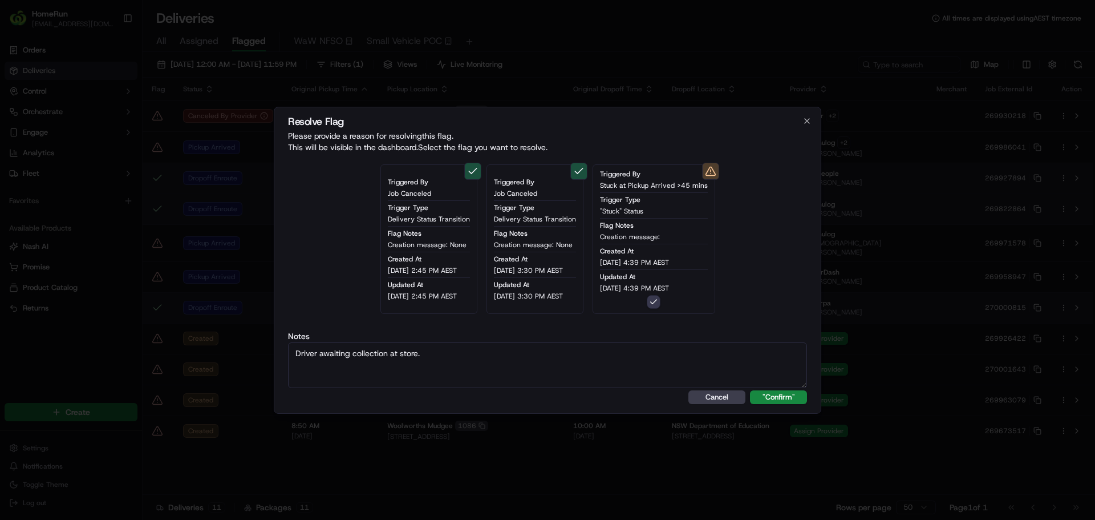
type textarea "Driver awaiting collection at store."
click at [750, 390] on button ""Confirm"" at bounding box center [778, 397] width 57 height 14
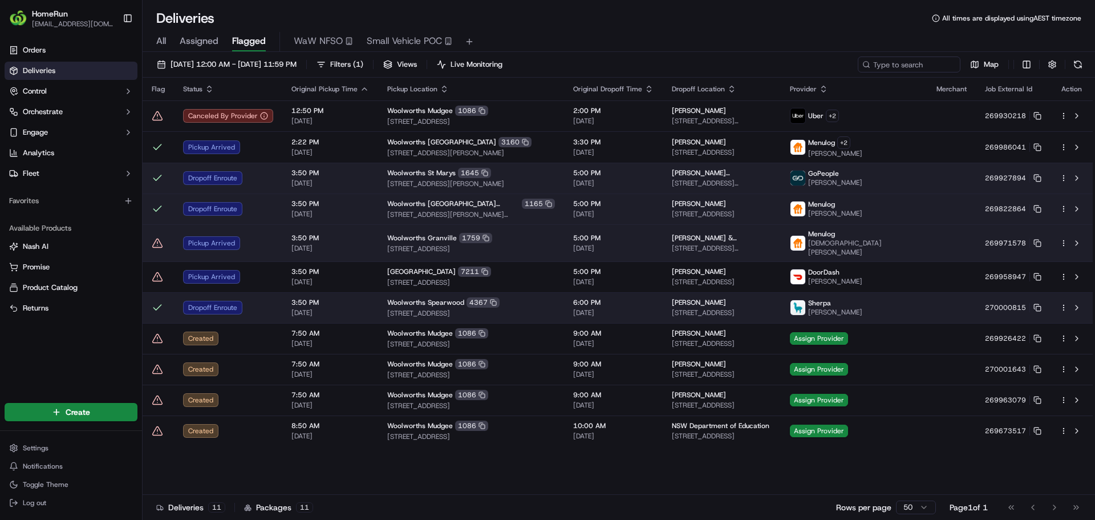
click at [163, 242] on icon at bounding box center [157, 242] width 11 height 11
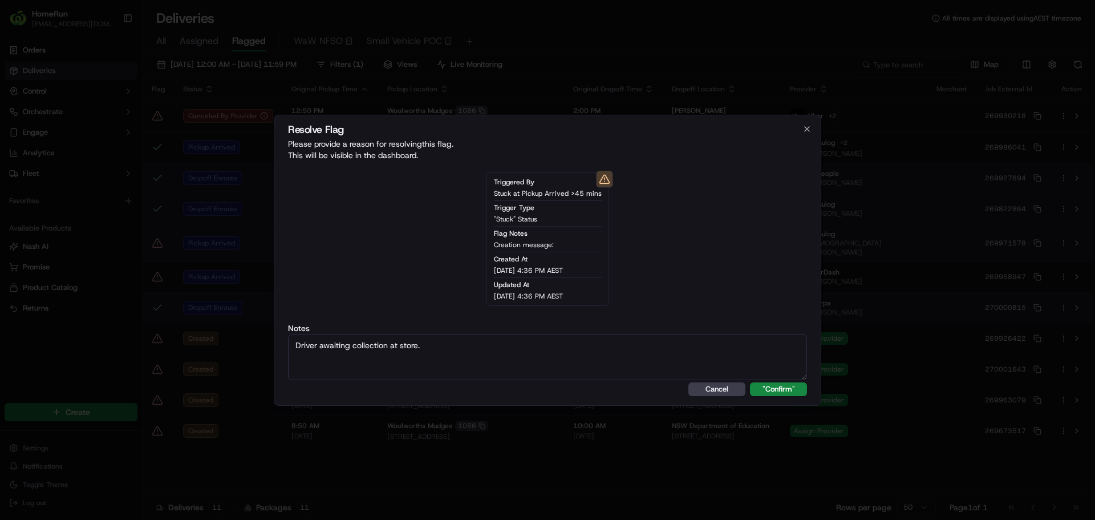
type textarea "Driver awaiting collection at store."
click at [750, 382] on button ""Confirm"" at bounding box center [778, 389] width 57 height 14
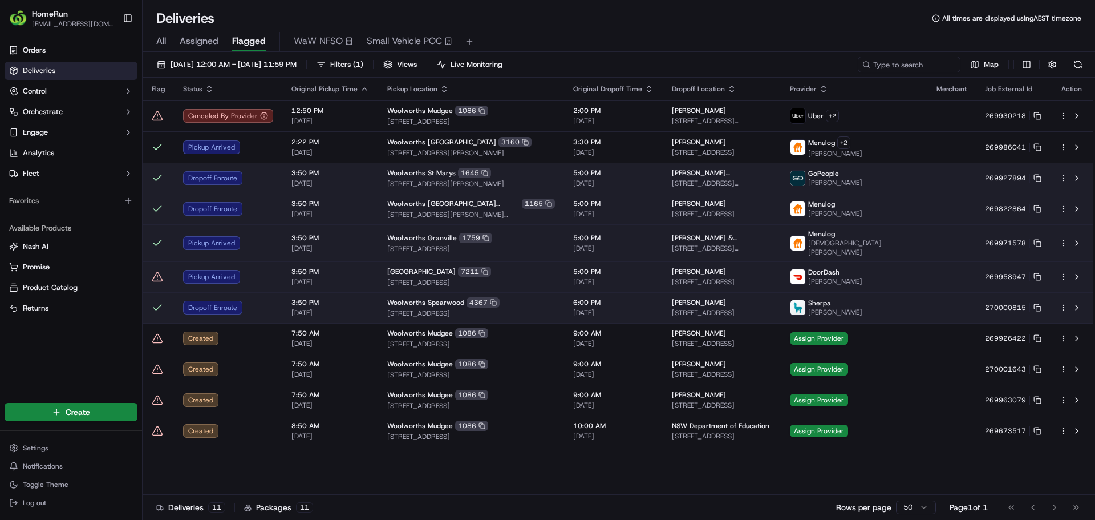
click at [156, 275] on icon at bounding box center [157, 276] width 11 height 11
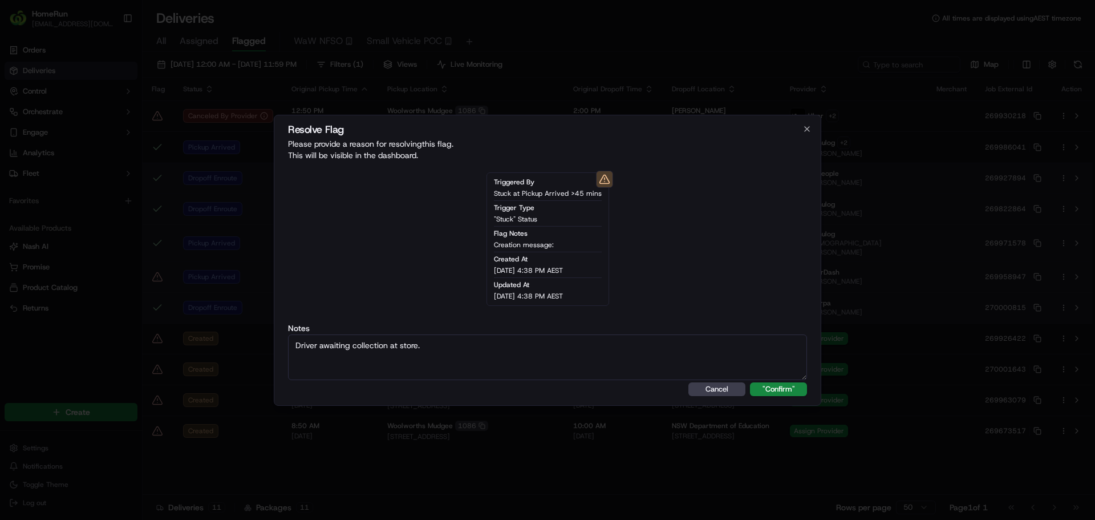
type textarea "Driver awaiting collection at store."
click at [750, 382] on button ""Confirm"" at bounding box center [778, 389] width 57 height 14
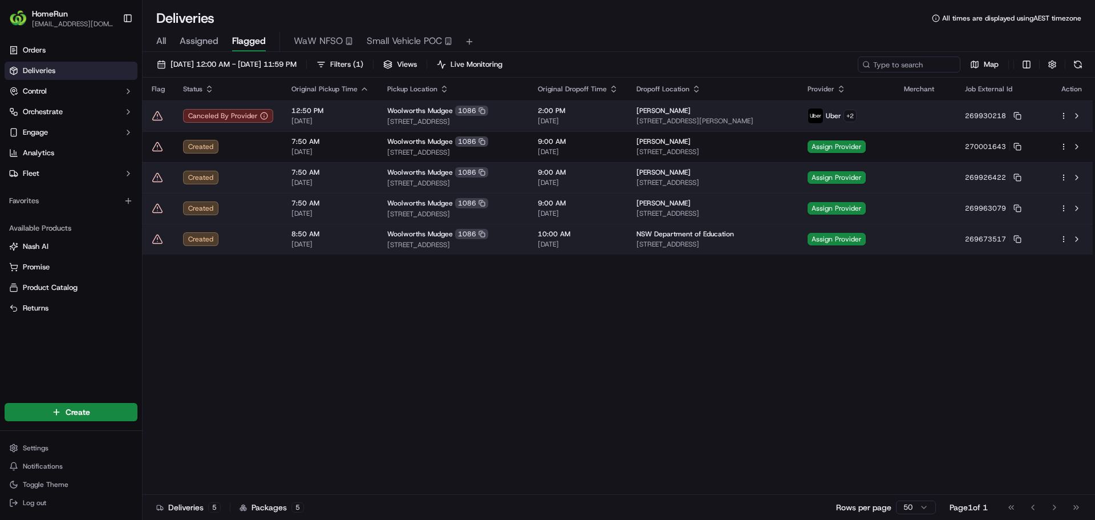
click at [1026, 120] on td "269930218" at bounding box center [1003, 115] width 95 height 31
click at [1019, 112] on icon at bounding box center [1017, 114] width 5 height 5
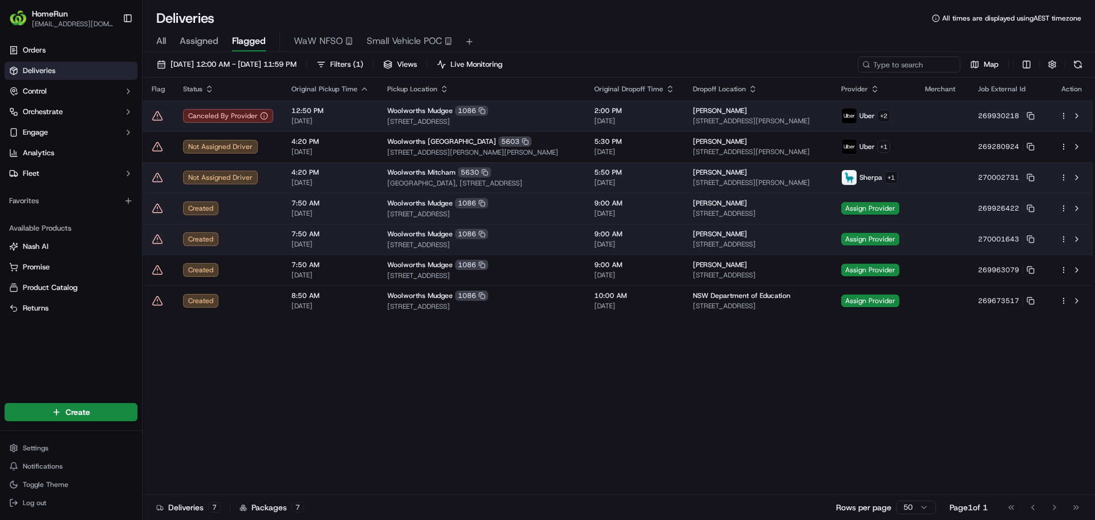
click at [155, 116] on icon at bounding box center [157, 115] width 11 height 11
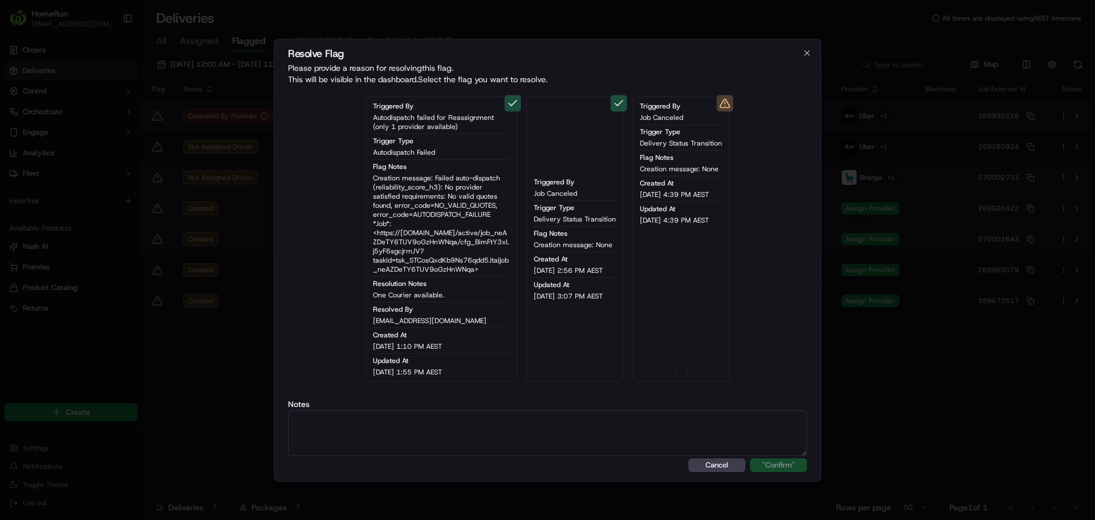
type button "on"
click at [678, 371] on button "on" at bounding box center [681, 370] width 14 height 14
click at [662, 431] on textarea at bounding box center [547, 433] width 519 height 46
paste textarea "Order flagged as canceled, SMS sent."
type textarea "Order flagged as canceled, SMS sent."
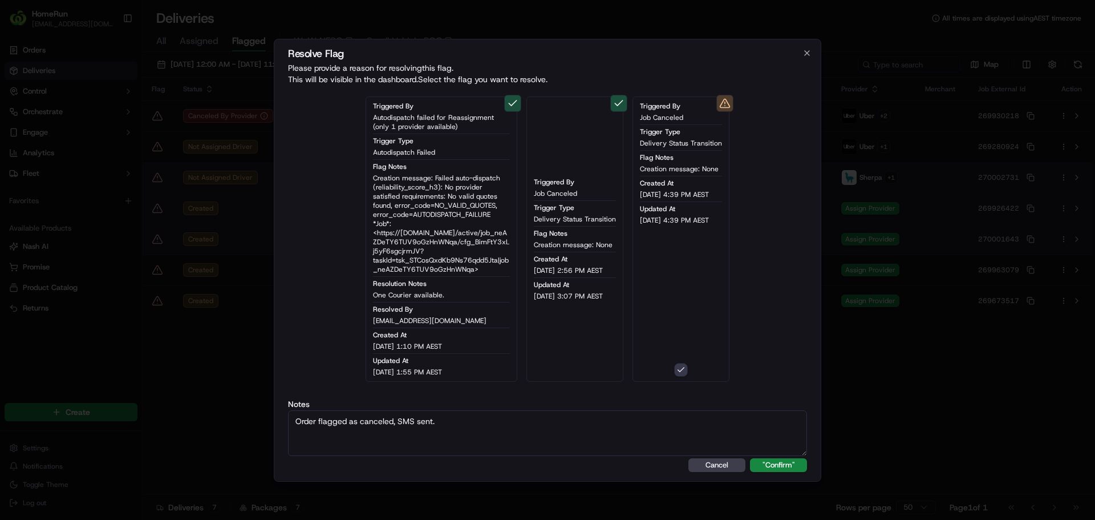
click at [750, 458] on button ""Confirm"" at bounding box center [778, 465] width 57 height 14
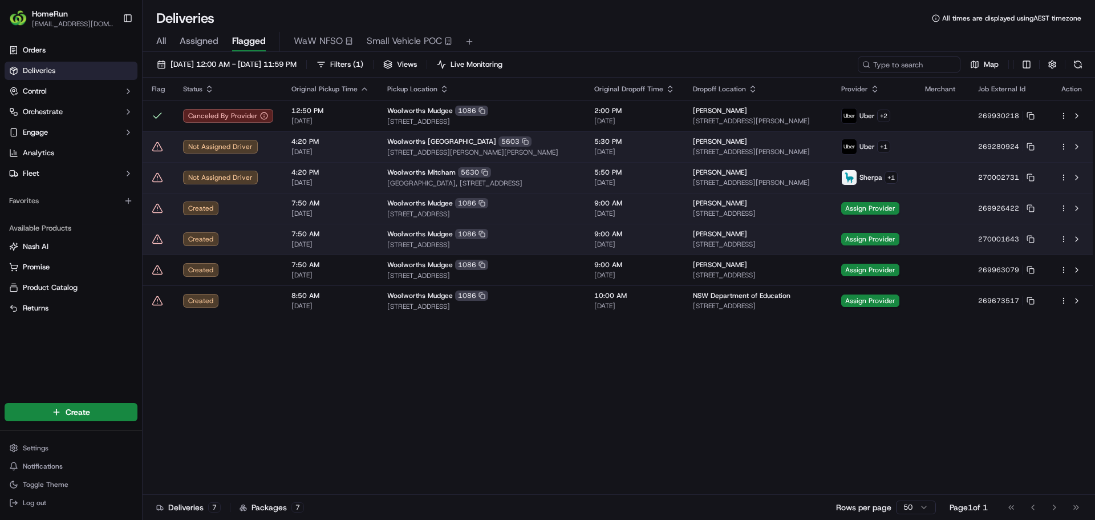
click at [156, 145] on icon at bounding box center [157, 146] width 11 height 11
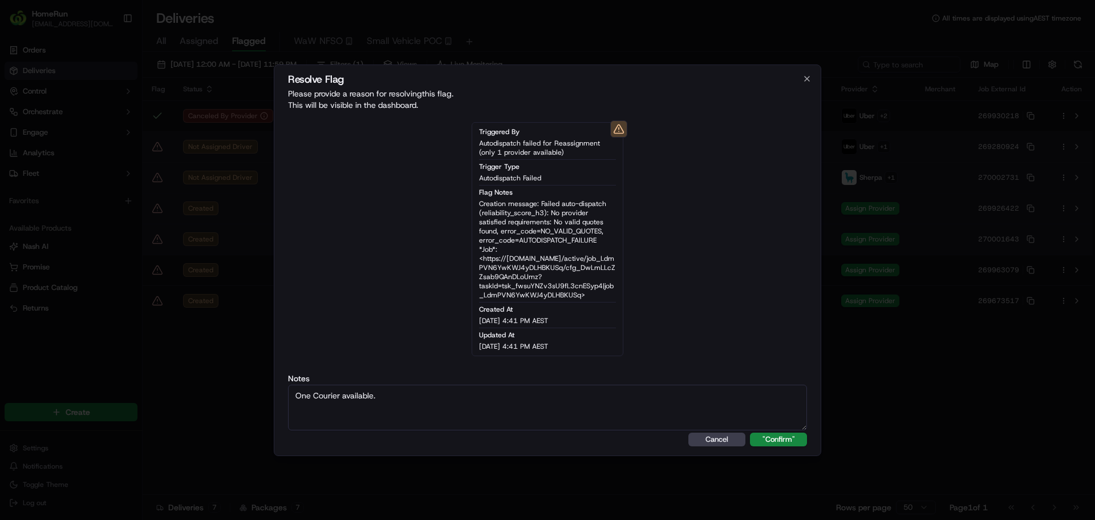
type textarea "One Courier available."
click at [750, 432] on button ""Confirm"" at bounding box center [778, 439] width 57 height 14
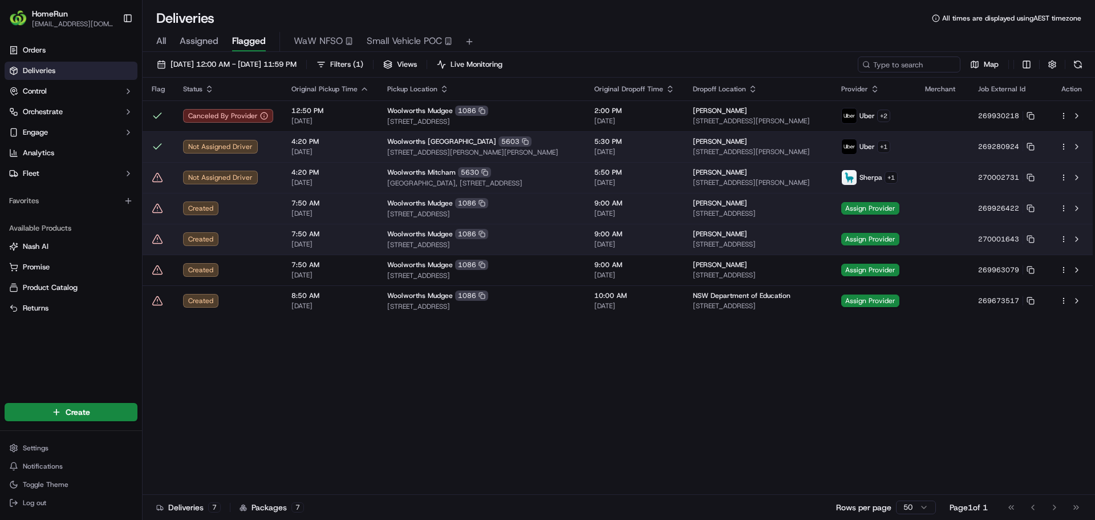
click at [157, 177] on icon at bounding box center [157, 177] width 0 height 2
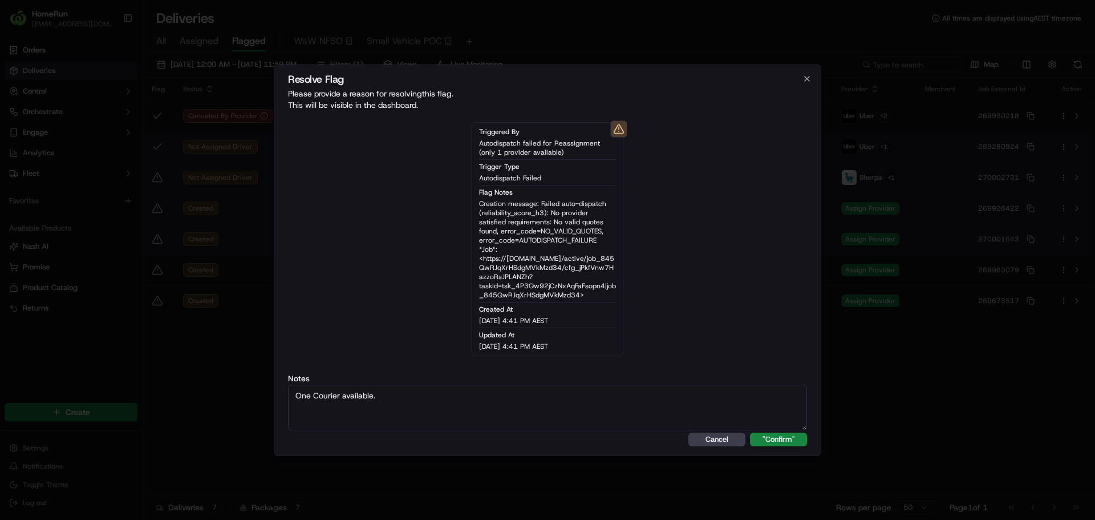
type textarea "One Courier available."
click at [750, 432] on button ""Confirm"" at bounding box center [778, 439] width 57 height 14
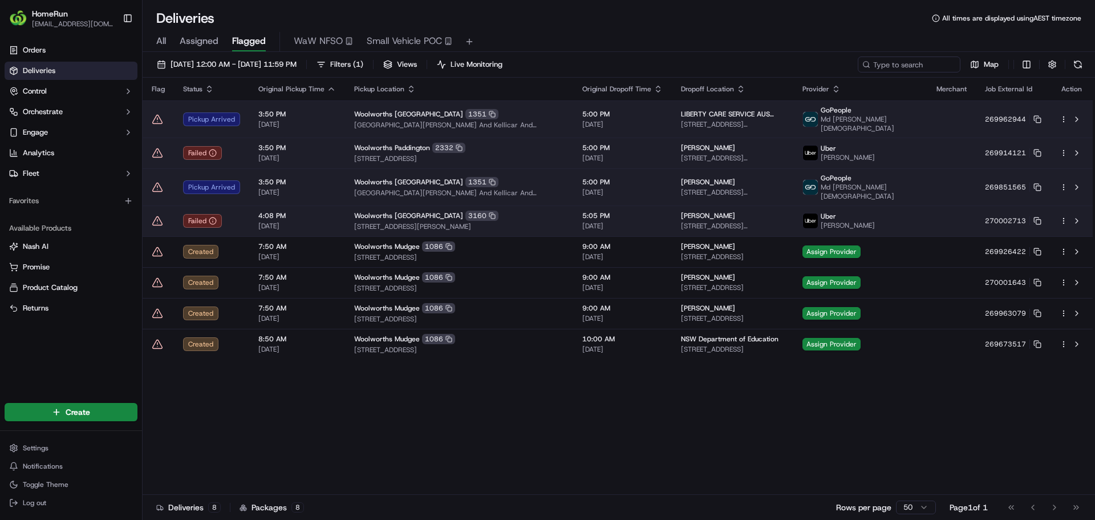
click at [154, 116] on icon at bounding box center [157, 118] width 11 height 11
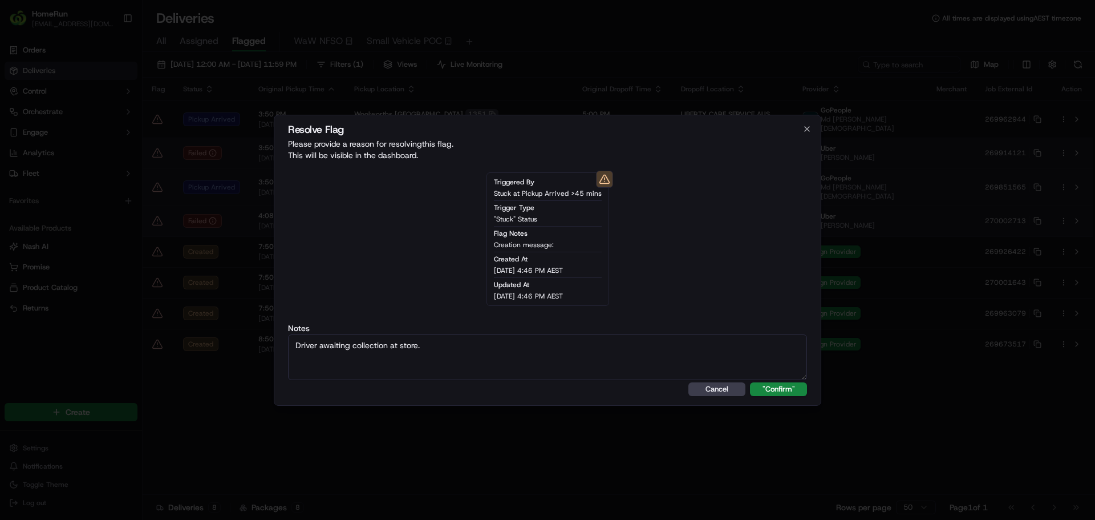
type textarea "Driver awaiting collection at store."
click at [750, 382] on button ""Confirm"" at bounding box center [778, 389] width 57 height 14
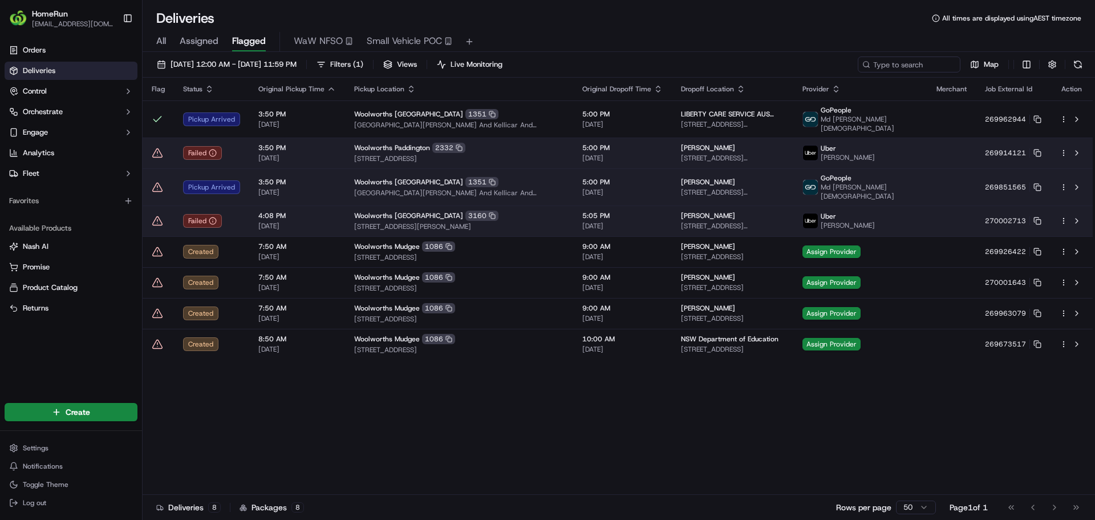
click at [157, 185] on icon at bounding box center [157, 186] width 0 height 2
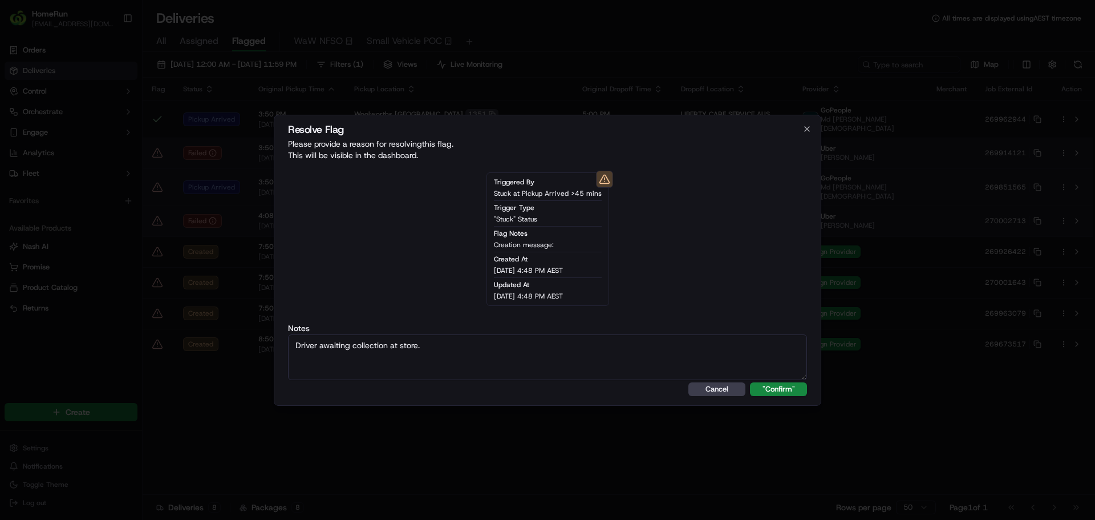
type textarea "Driver awaiting collection at store."
click at [750, 382] on button ""Confirm"" at bounding box center [778, 389] width 57 height 14
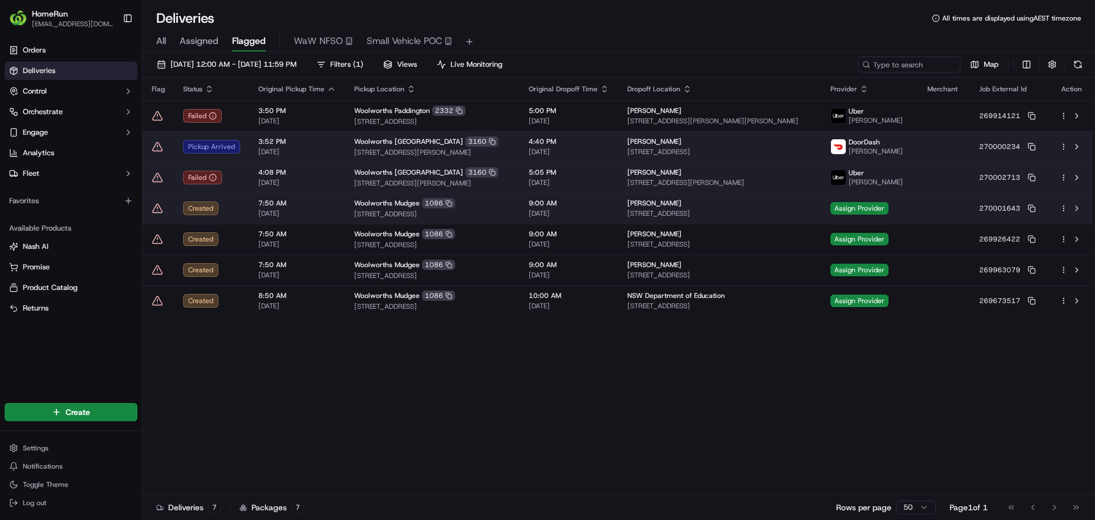
click at [154, 146] on icon at bounding box center [157, 146] width 11 height 11
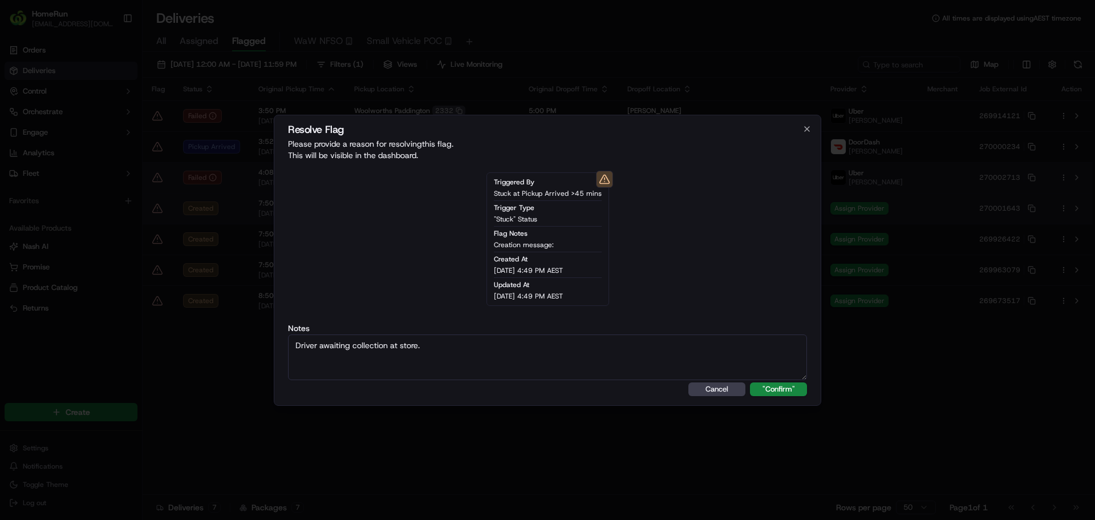
type textarea "Driver awaiting collection at store."
click at [750, 382] on button ""Confirm"" at bounding box center [778, 389] width 57 height 14
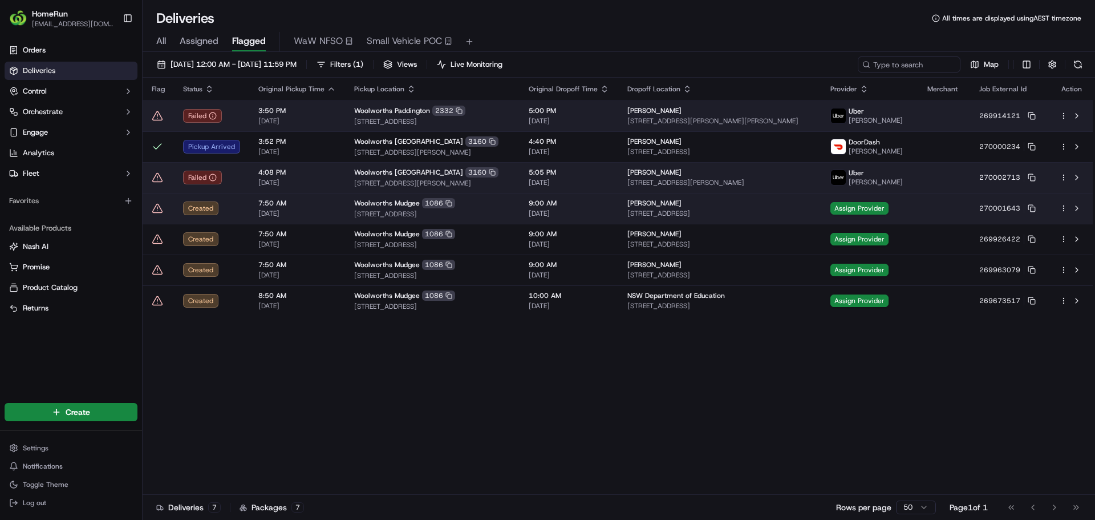
click at [301, 120] on span "[DATE]" at bounding box center [297, 120] width 78 height 9
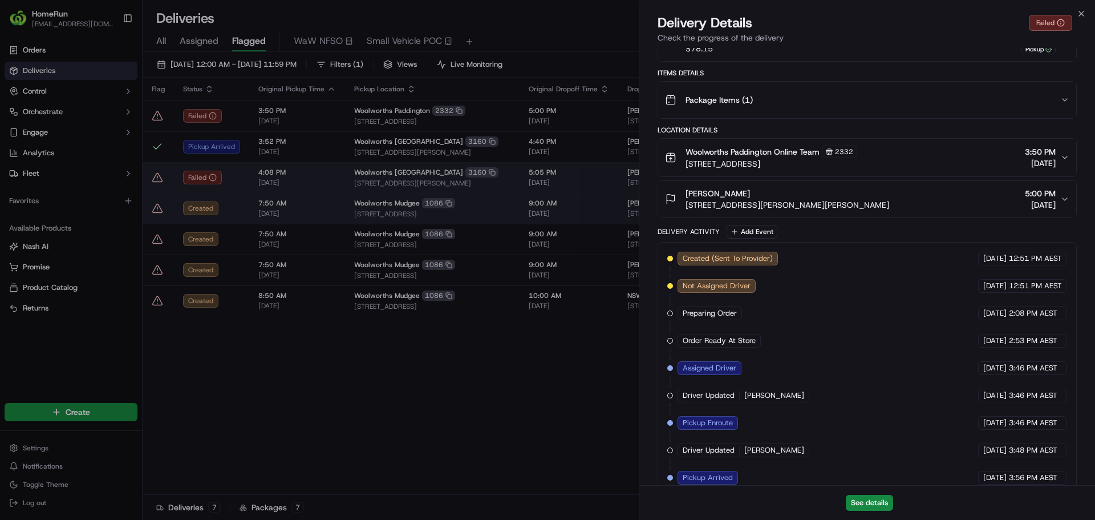
scroll to position [496, 0]
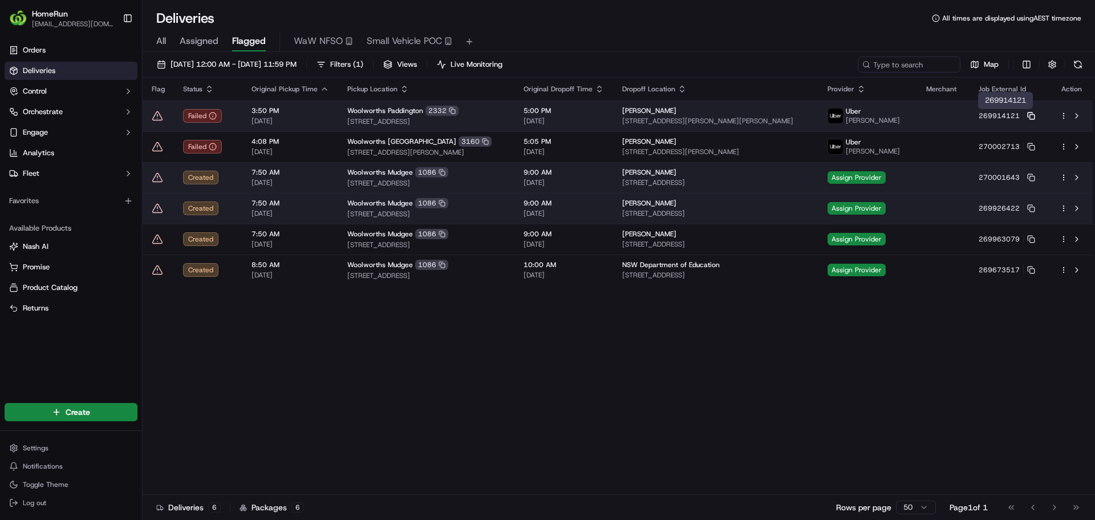
click at [1030, 113] on icon at bounding box center [1031, 116] width 8 height 8
click at [157, 117] on icon at bounding box center [157, 115] width 11 height 11
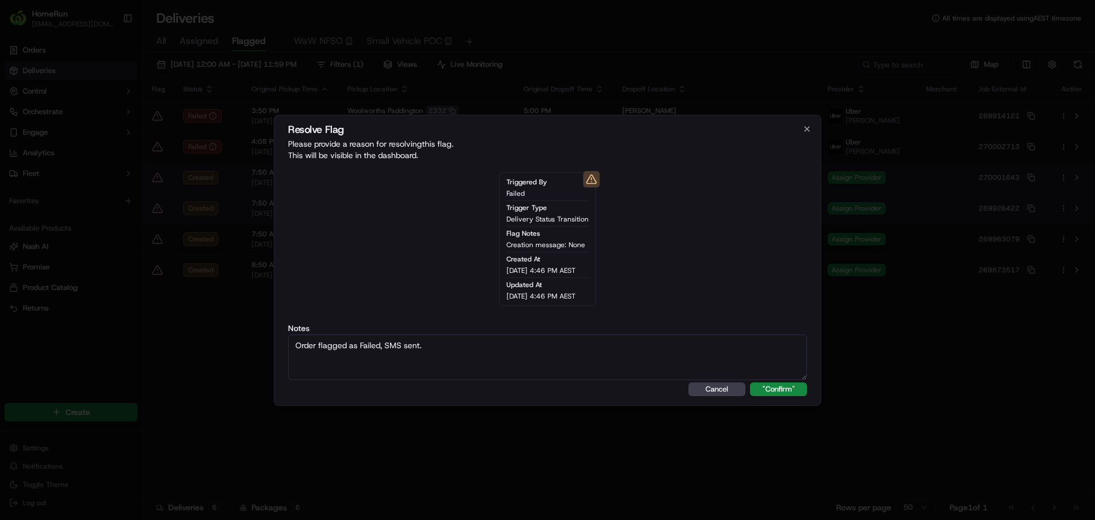
type textarea "Order flagged as Failed, SMS sent."
click at [750, 382] on button ""Confirm"" at bounding box center [778, 389] width 57 height 14
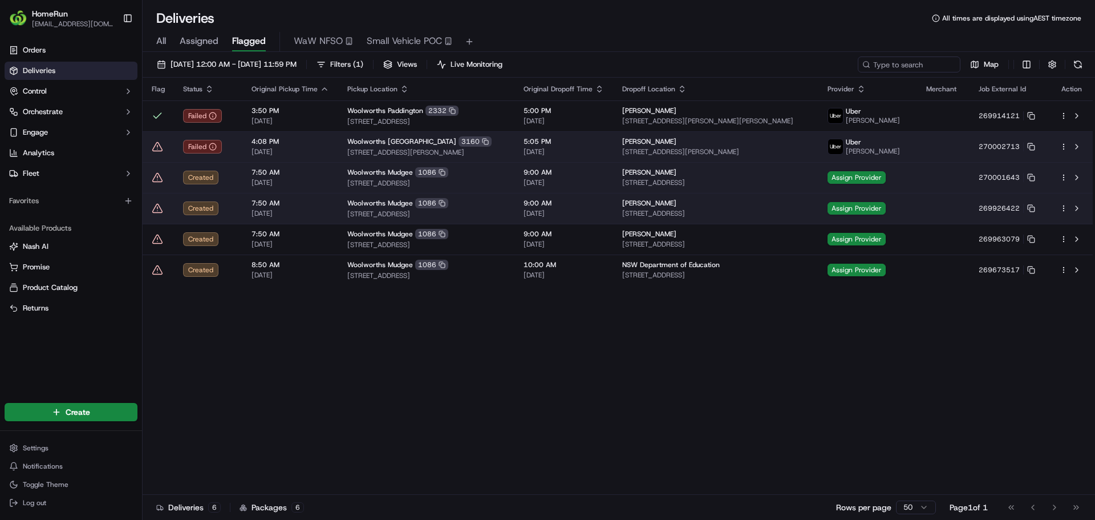
click at [304, 135] on td "4:08 PM 18/09/2025" at bounding box center [290, 146] width 96 height 31
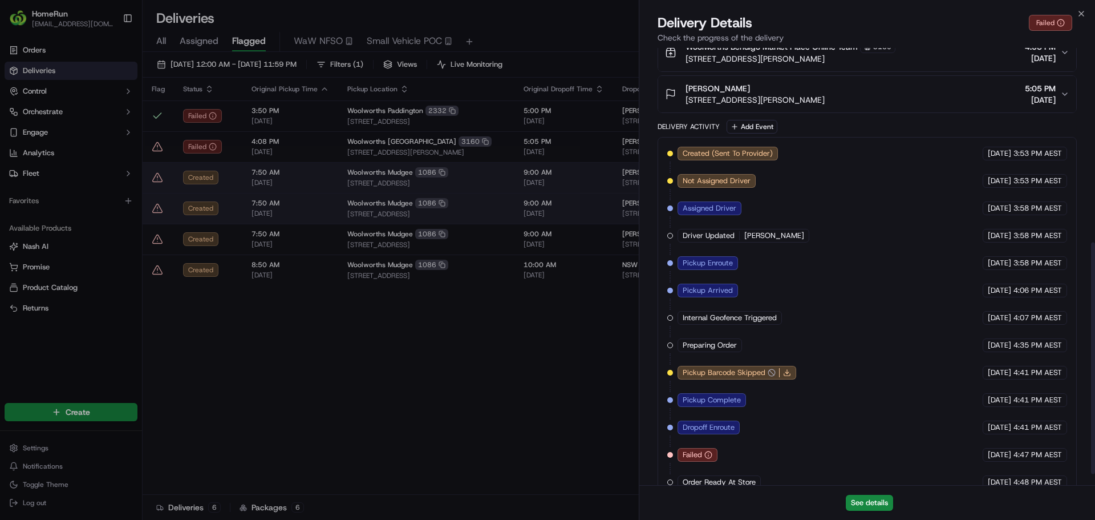
scroll to position [387, 0]
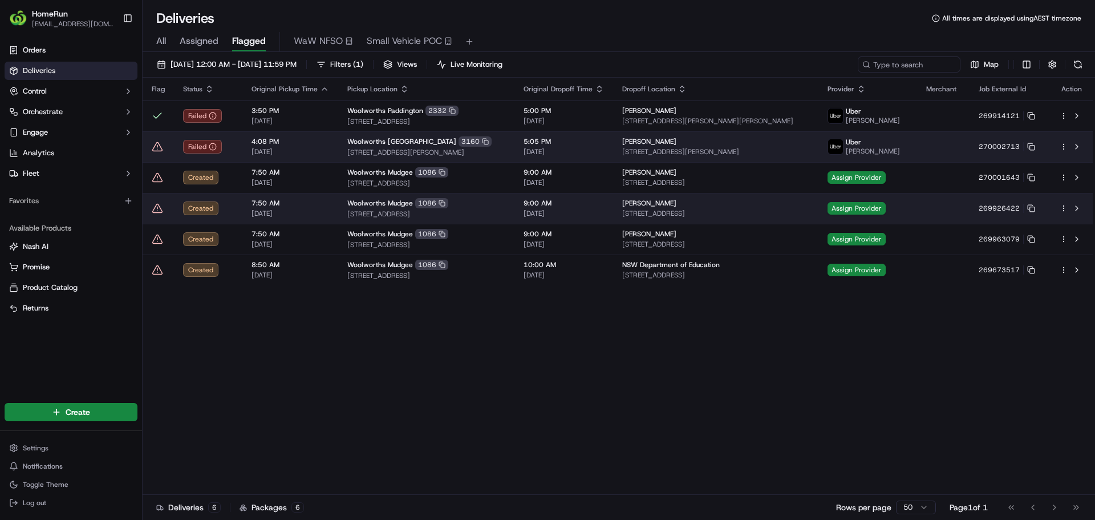
click at [154, 145] on icon at bounding box center [157, 146] width 11 height 11
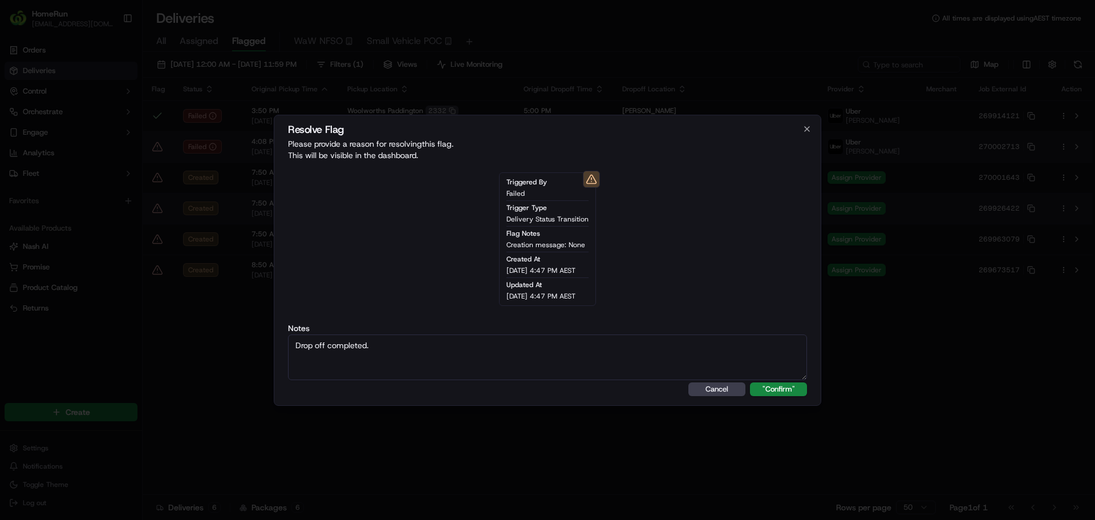
type textarea "Drop off completed."
click at [750, 382] on button ""Confirm"" at bounding box center [778, 389] width 57 height 14
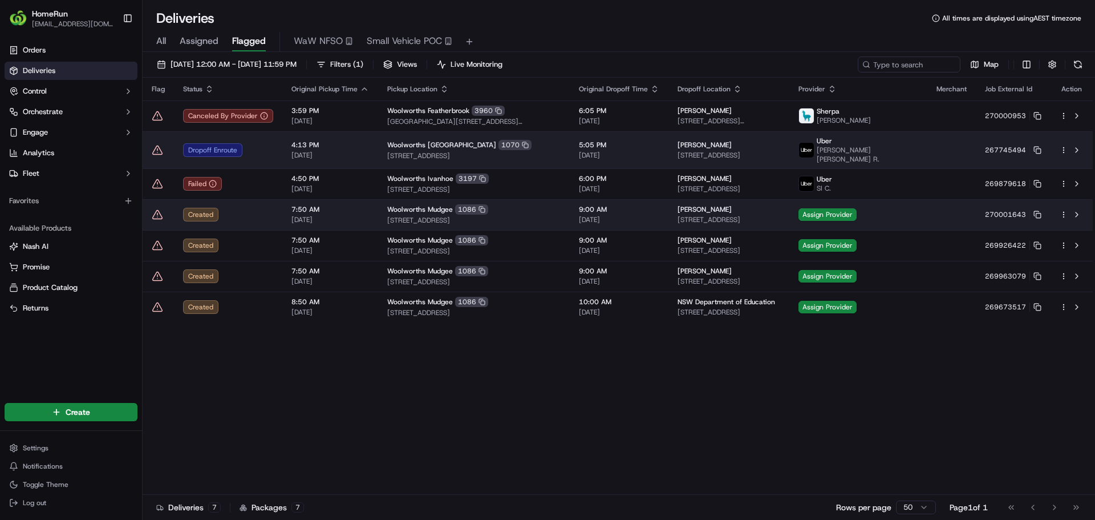
click at [157, 146] on icon at bounding box center [157, 149] width 11 height 11
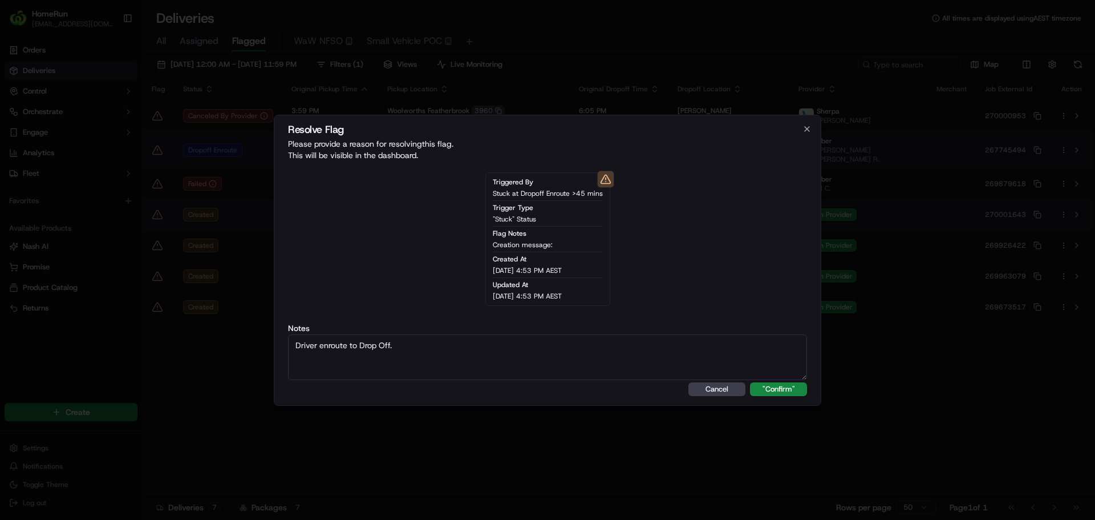
type textarea "Driver enroute to Drop Off."
click at [750, 382] on button ""Confirm"" at bounding box center [778, 389] width 57 height 14
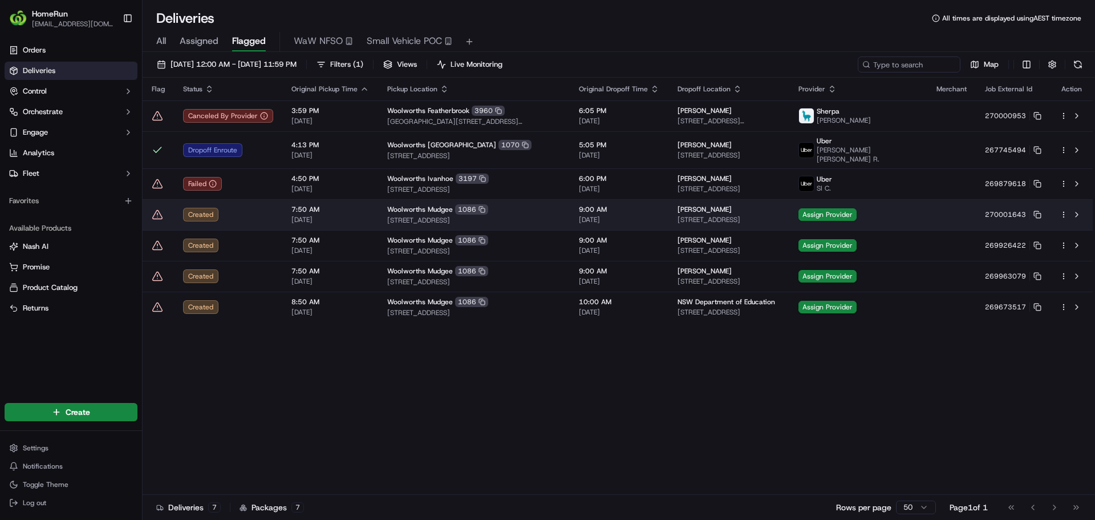
click at [156, 184] on icon at bounding box center [157, 183] width 11 height 11
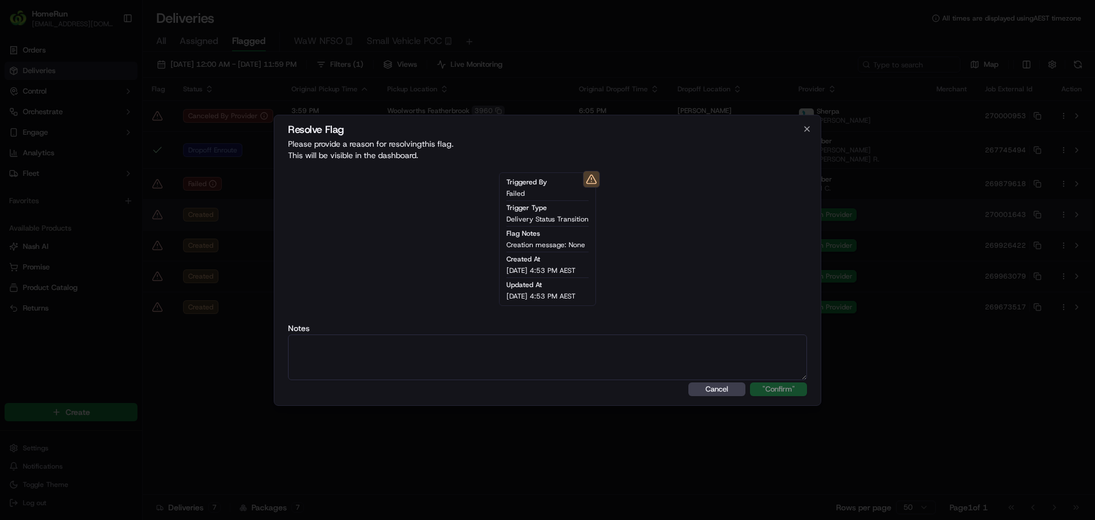
type textarea "Reassigned Courier."
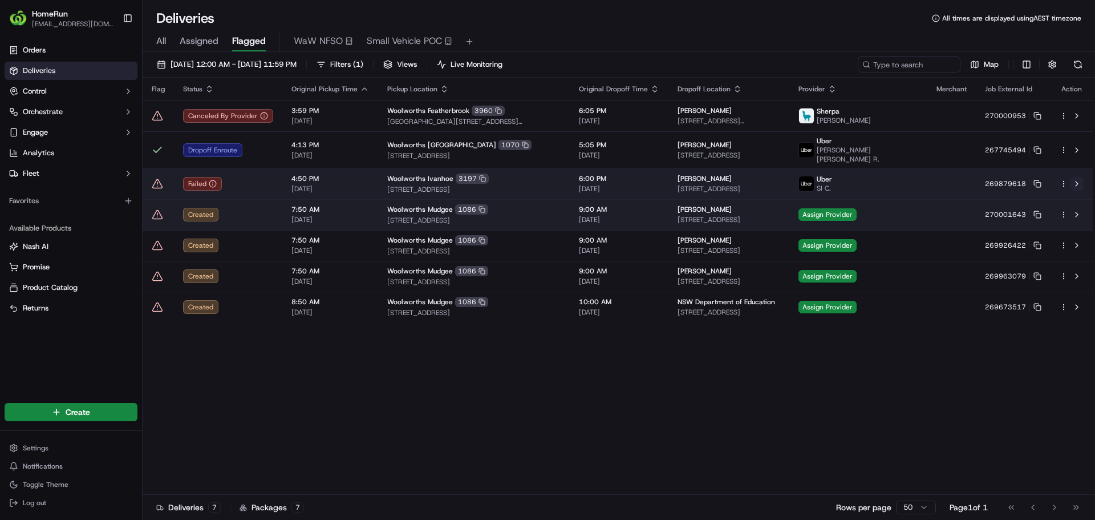
click at [1074, 185] on button at bounding box center [1077, 184] width 14 height 14
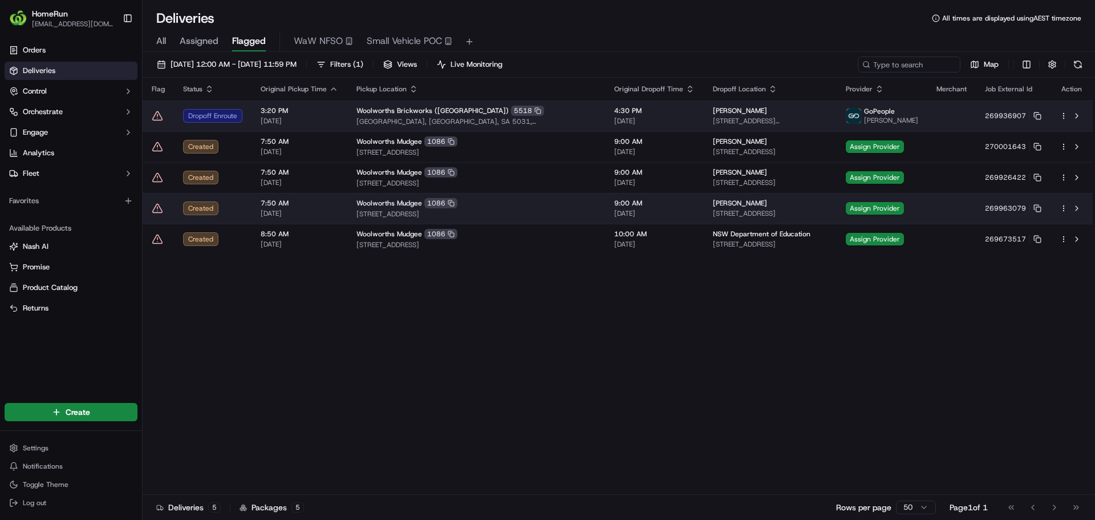
click at [151, 114] on td at bounding box center [158, 115] width 31 height 31
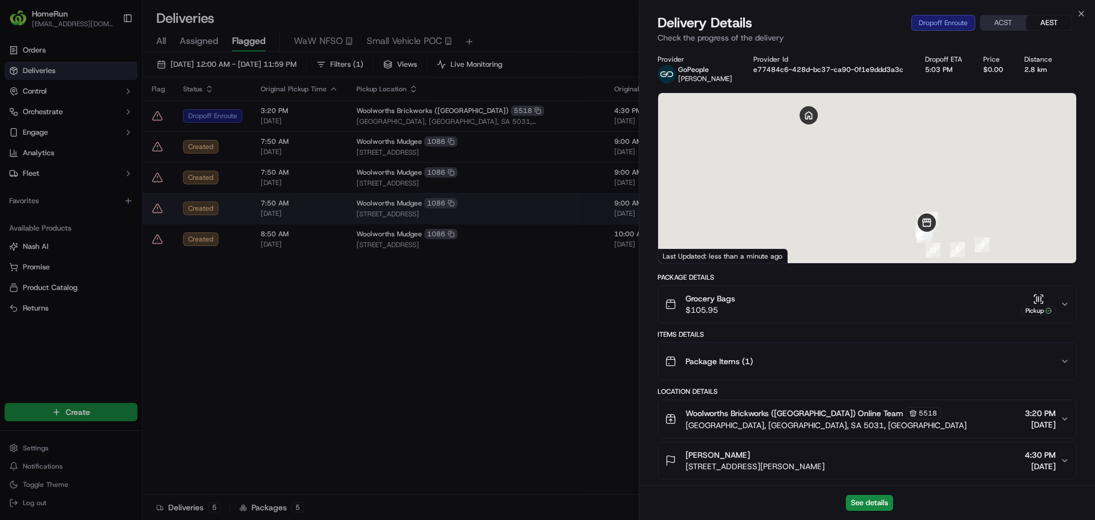
click at [158, 117] on div at bounding box center [547, 260] width 1095 height 520
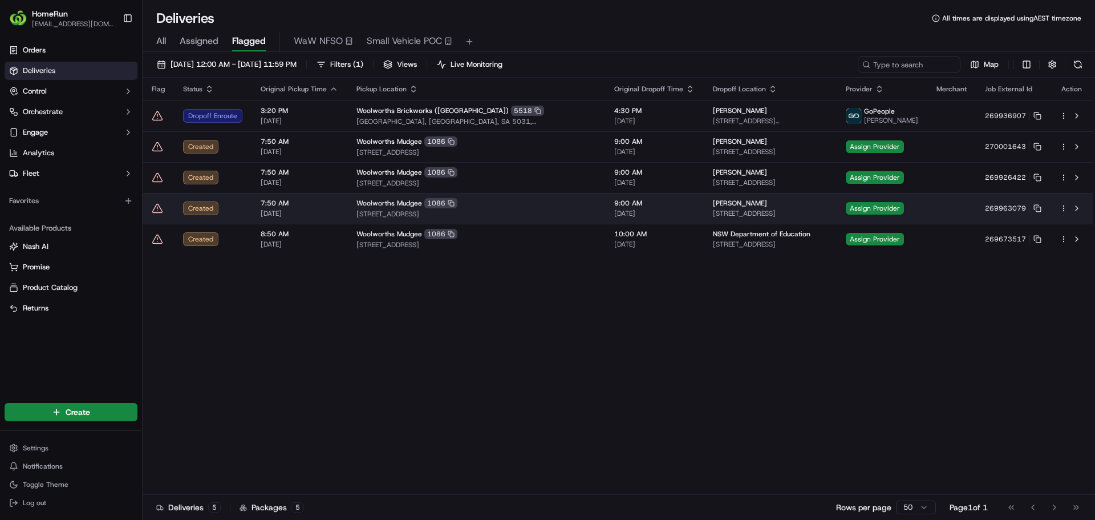
click at [158, 117] on icon at bounding box center [157, 115] width 11 height 11
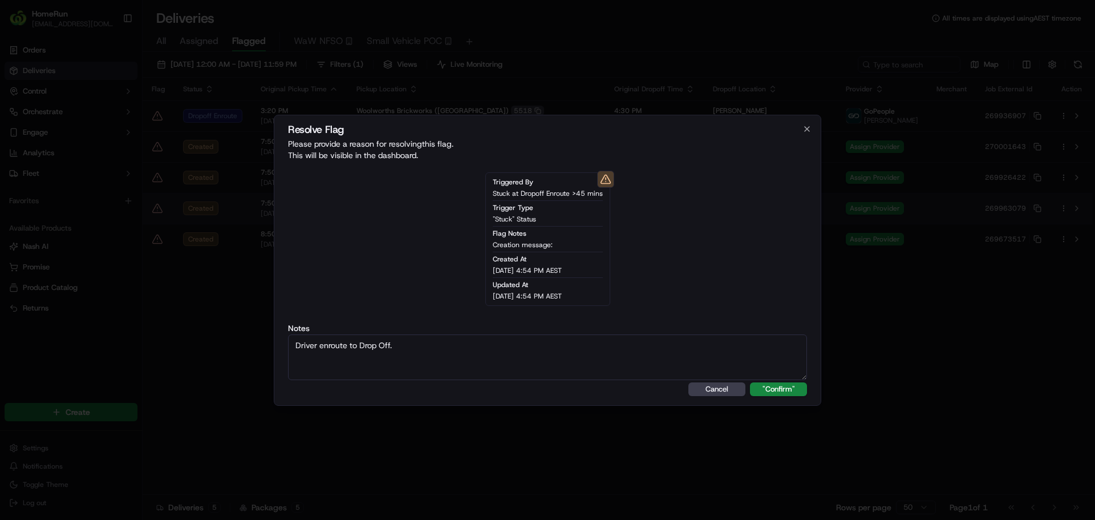
type textarea "Driver enroute to Drop Off."
click at [750, 382] on button ""Confirm"" at bounding box center [778, 389] width 57 height 14
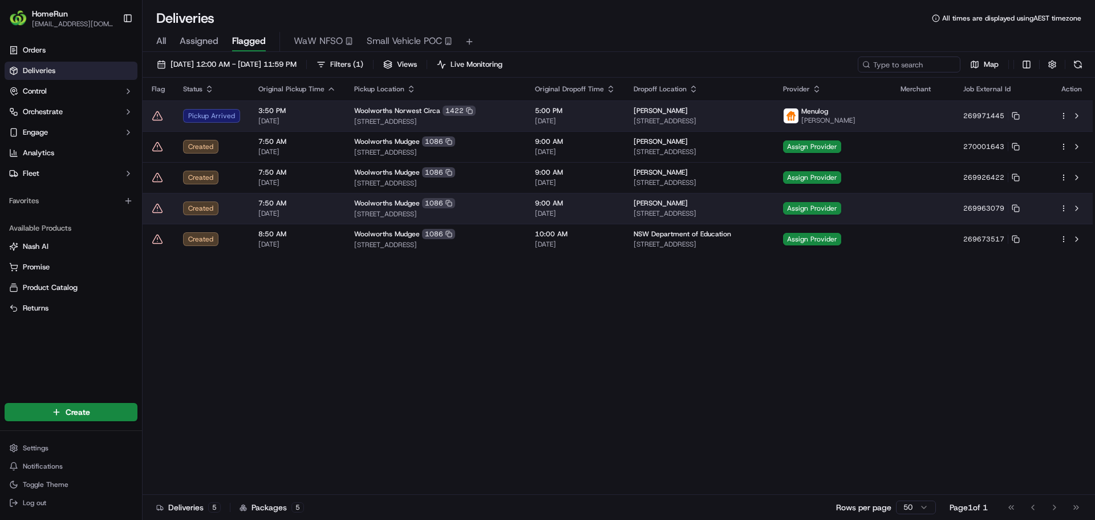
click at [157, 119] on icon at bounding box center [157, 115] width 11 height 11
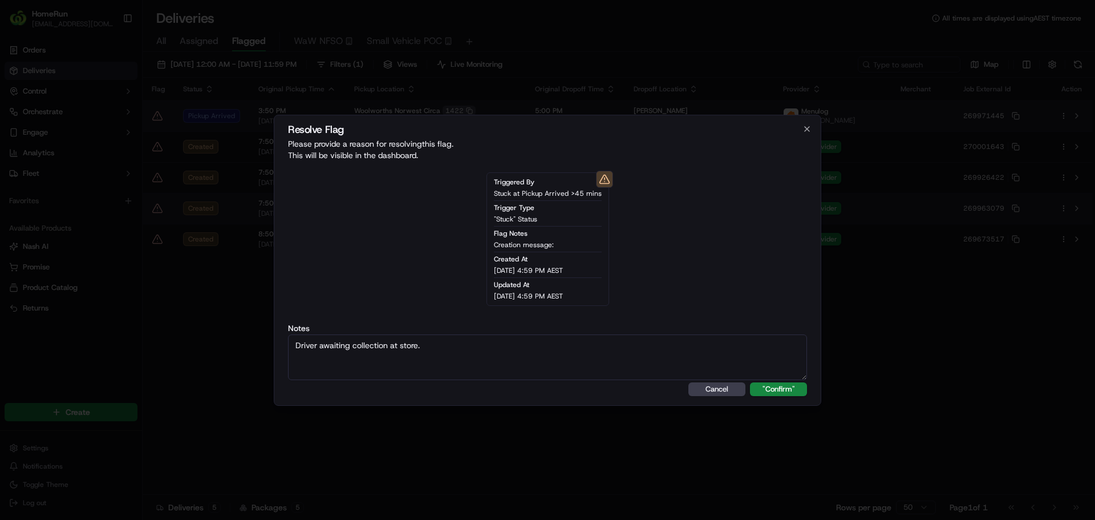
type textarea "Driver awaiting collection at store."
click at [750, 382] on button ""Confirm"" at bounding box center [778, 389] width 57 height 14
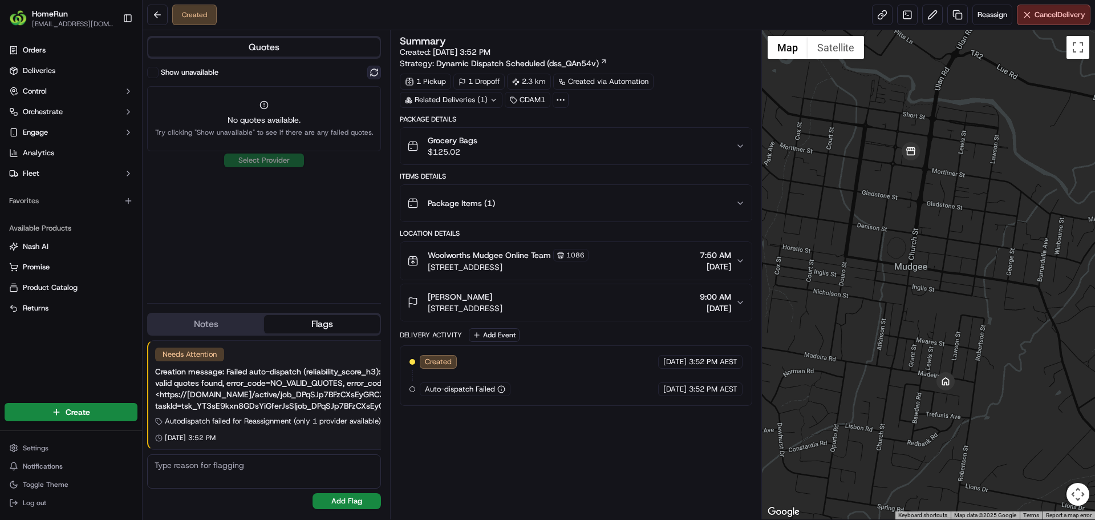
click at [375, 72] on button at bounding box center [374, 73] width 14 height 14
click at [174, 72] on label "Show unavailable" at bounding box center [190, 72] width 58 height 10
click at [159, 72] on button "Show unavailable" at bounding box center [152, 72] width 11 height 11
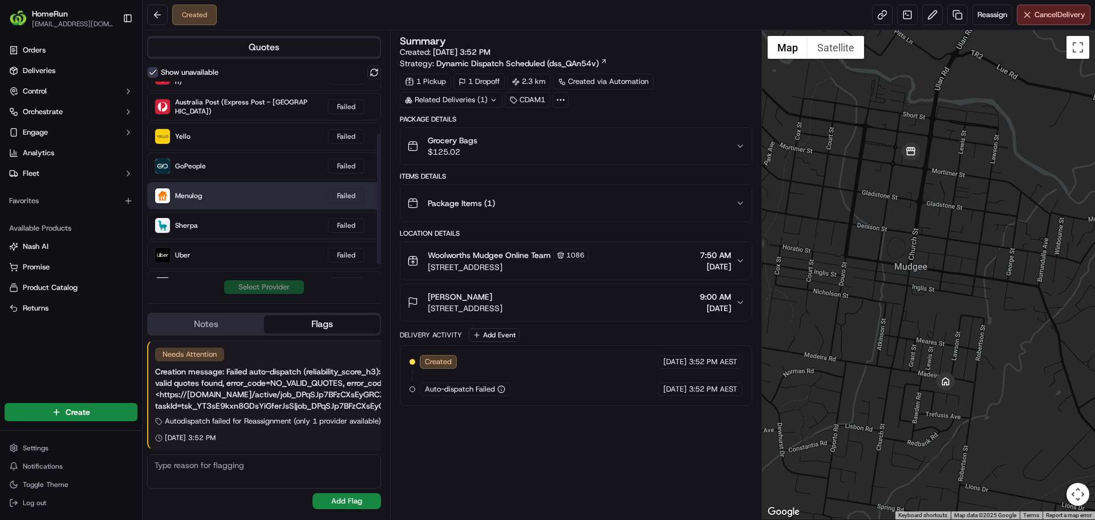
scroll to position [98, 0]
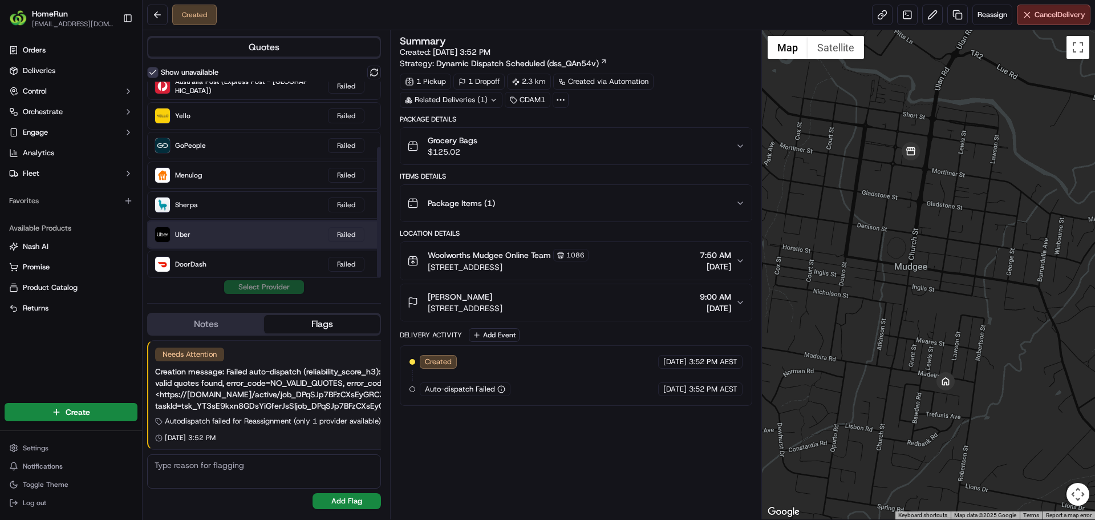
click at [240, 222] on div "Uber Failed" at bounding box center [264, 234] width 234 height 27
click at [242, 229] on div "Uber Failed" at bounding box center [264, 234] width 234 height 27
click at [372, 71] on button at bounding box center [374, 73] width 14 height 14
click at [298, 234] on div "Uber Failed" at bounding box center [264, 234] width 234 height 27
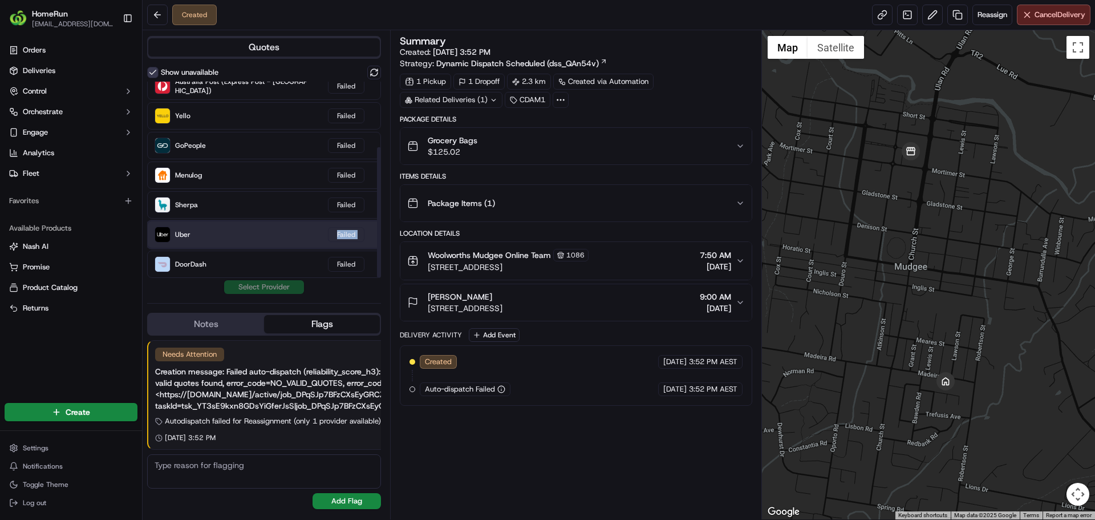
click at [298, 234] on div "Uber Failed" at bounding box center [264, 234] width 234 height 27
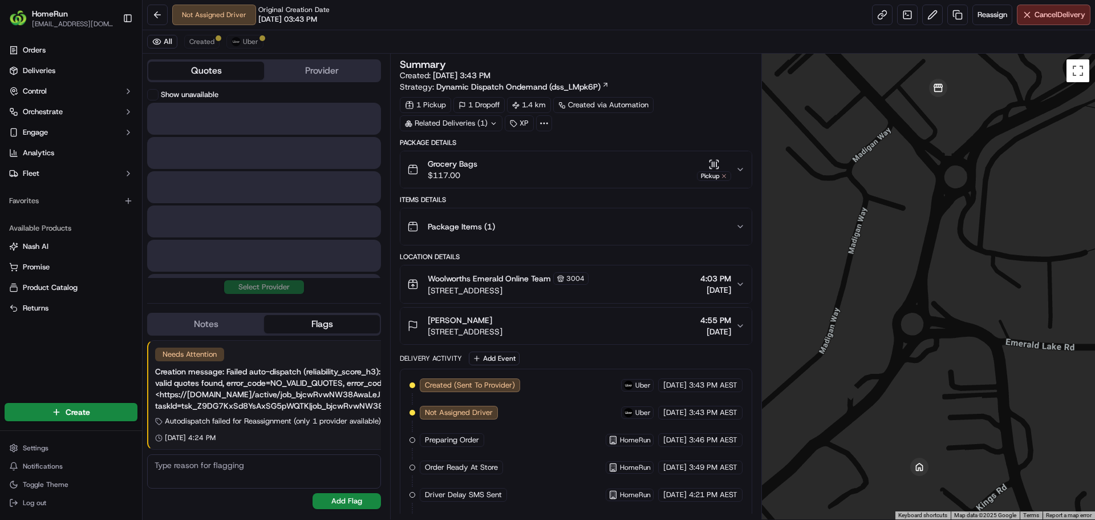
click at [242, 76] on button "Quotes" at bounding box center [206, 71] width 116 height 18
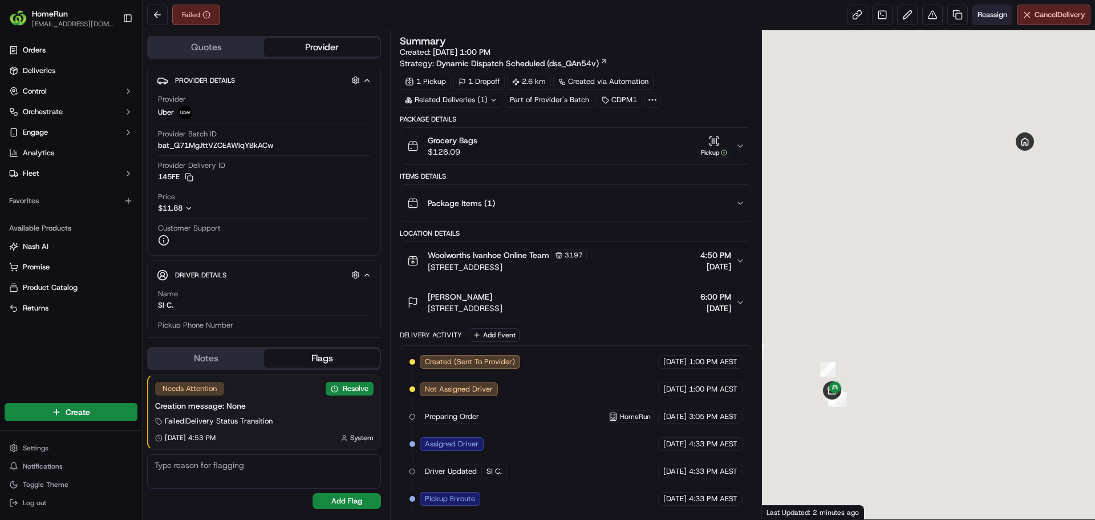
click at [988, 14] on span "Reassign" at bounding box center [992, 15] width 30 height 10
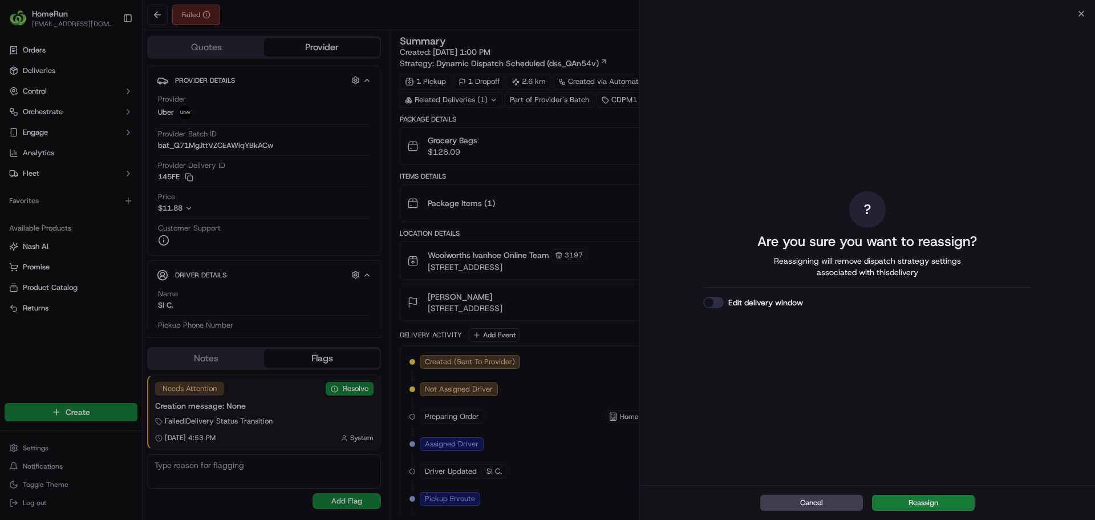
click at [914, 498] on button "Reassign" at bounding box center [923, 502] width 103 height 16
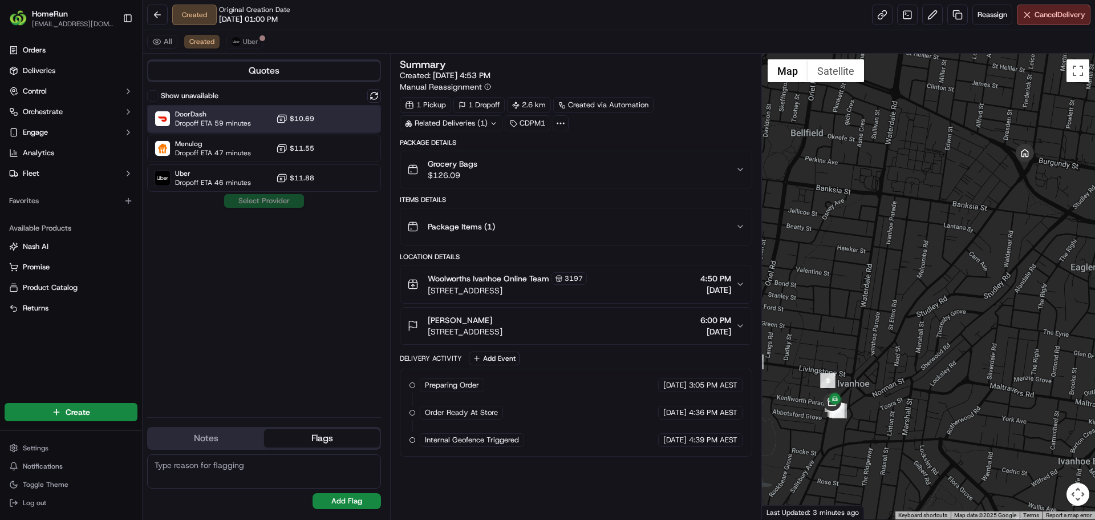
click at [225, 129] on div "DoorDash Dropoff ETA 59 minutes $10.69" at bounding box center [264, 118] width 234 height 27
click at [239, 203] on button "Assign Provider" at bounding box center [264, 201] width 81 height 14
